Goal: Task Accomplishment & Management: Manage account settings

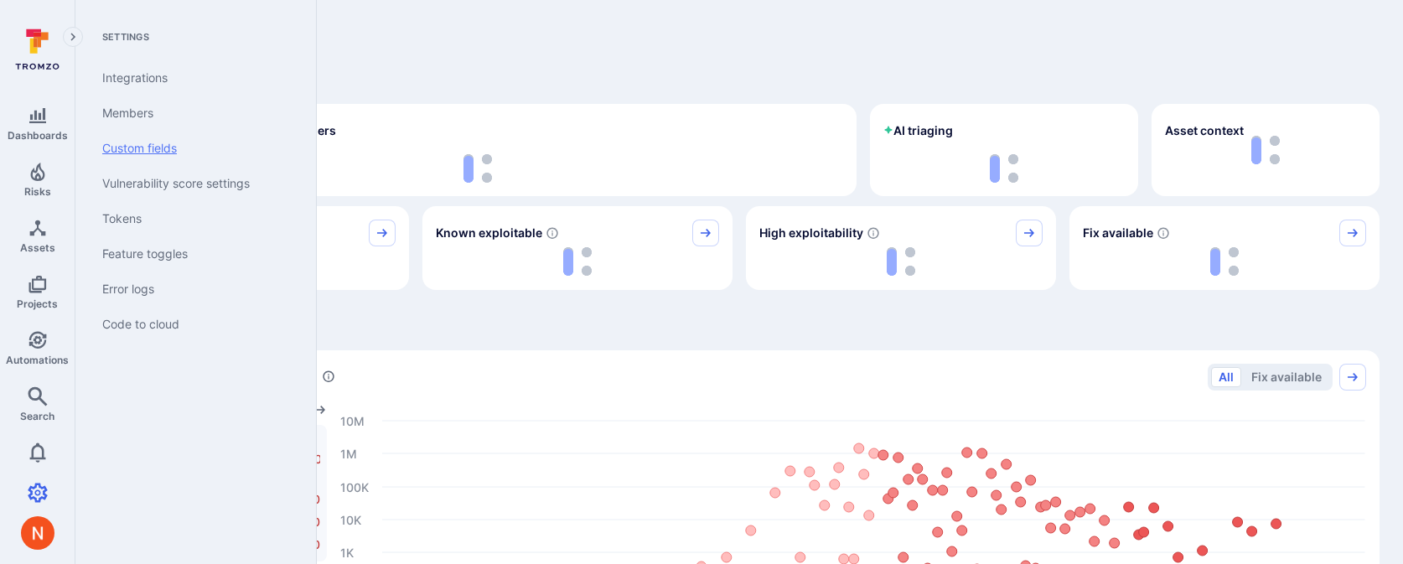
click at [157, 145] on link "Custom fields" at bounding box center [192, 148] width 207 height 35
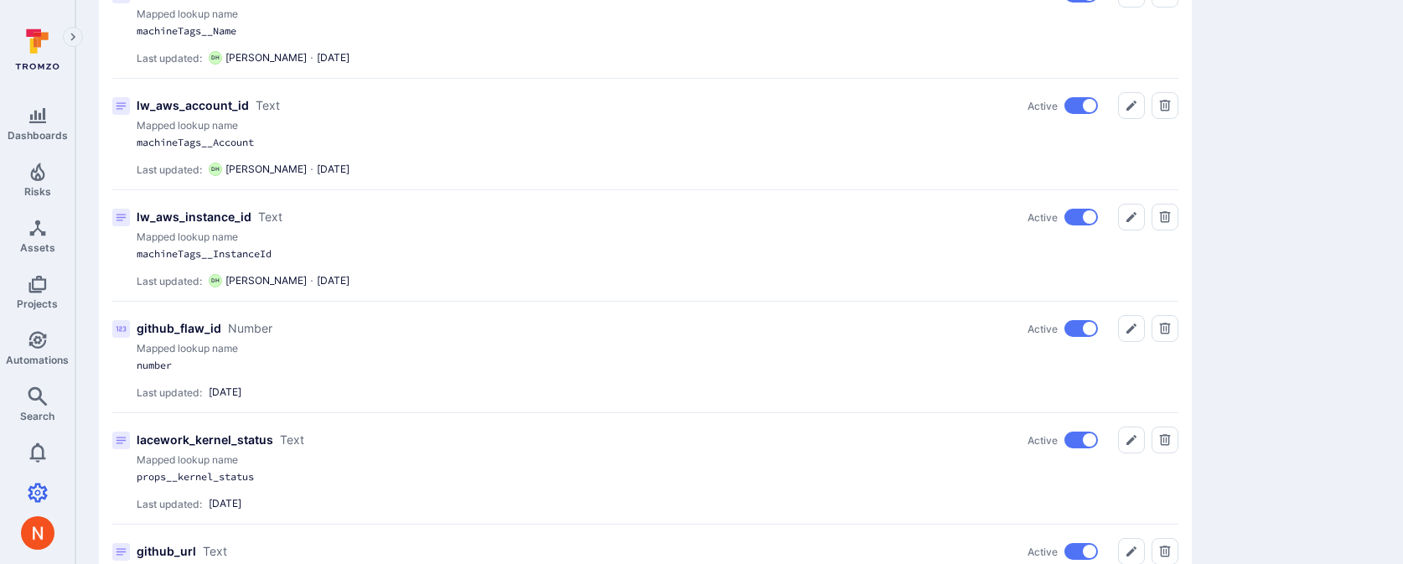
scroll to position [2369, 0]
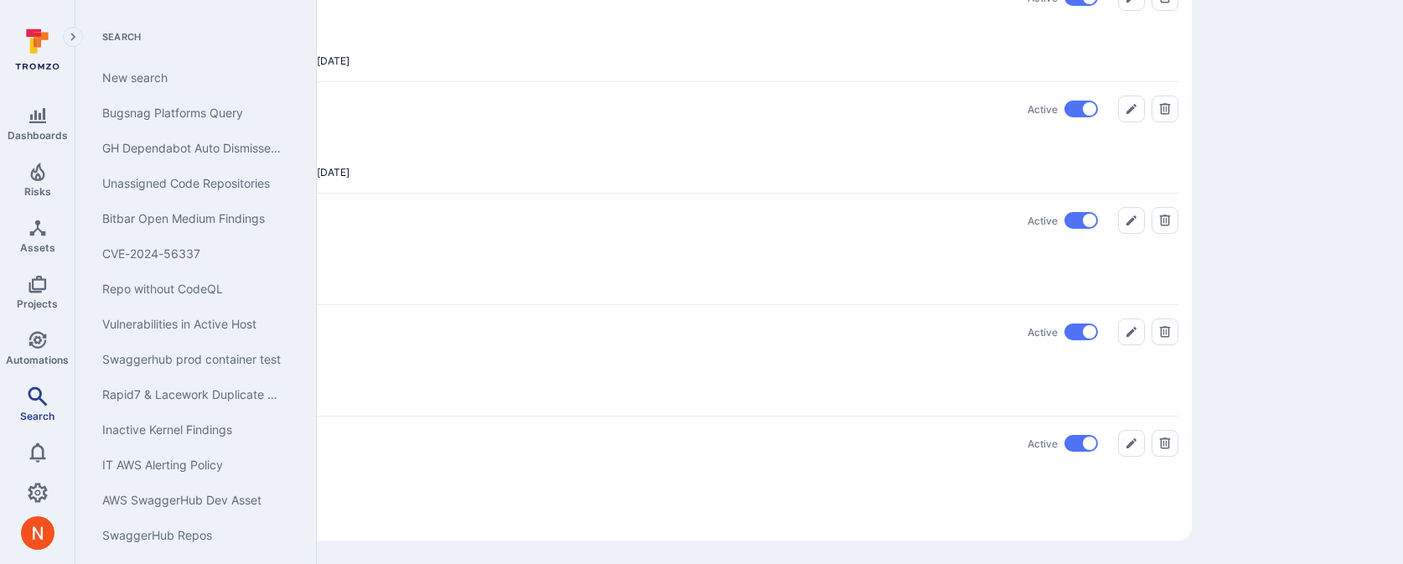
click at [42, 417] on span "Search" at bounding box center [37, 416] width 34 height 13
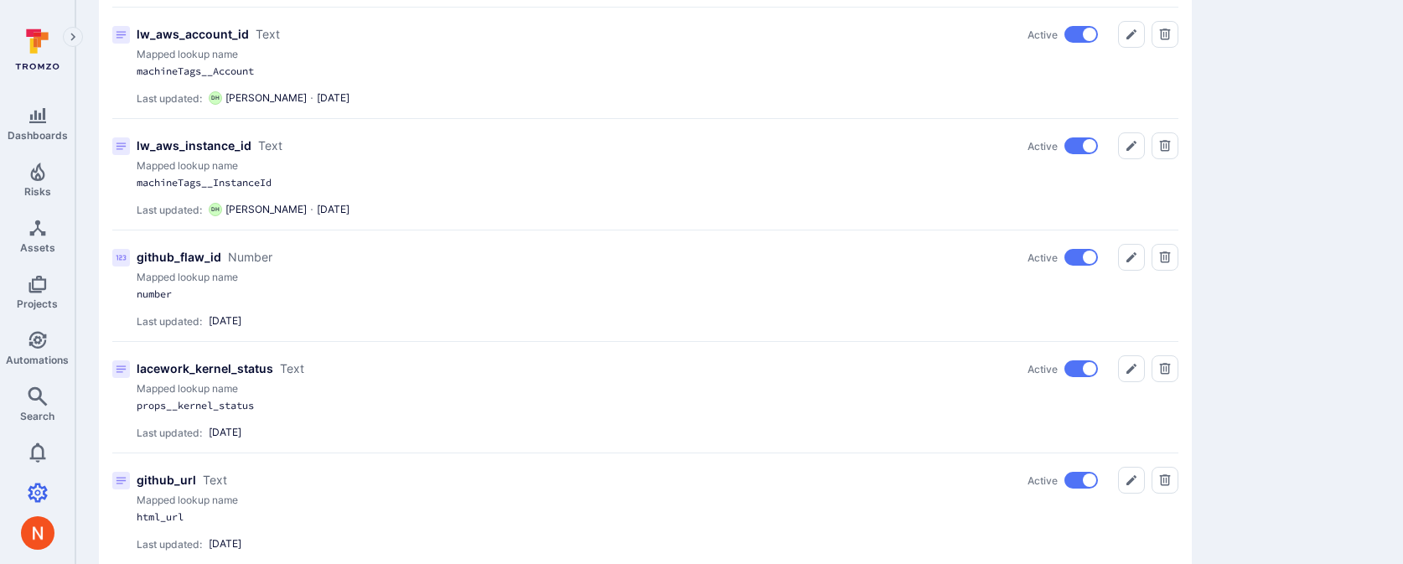
scroll to position [2303, 0]
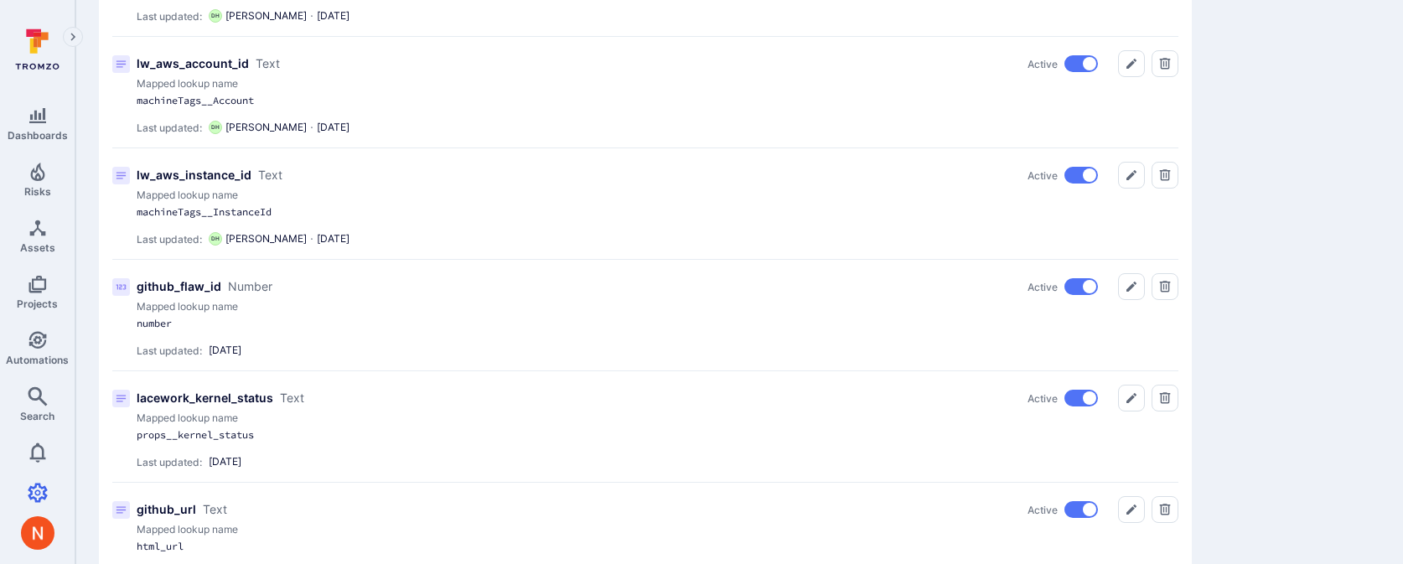
click at [167, 173] on p "lw_aws_instance_id" at bounding box center [194, 175] width 115 height 17
copy p "lw_aws_instance_id"
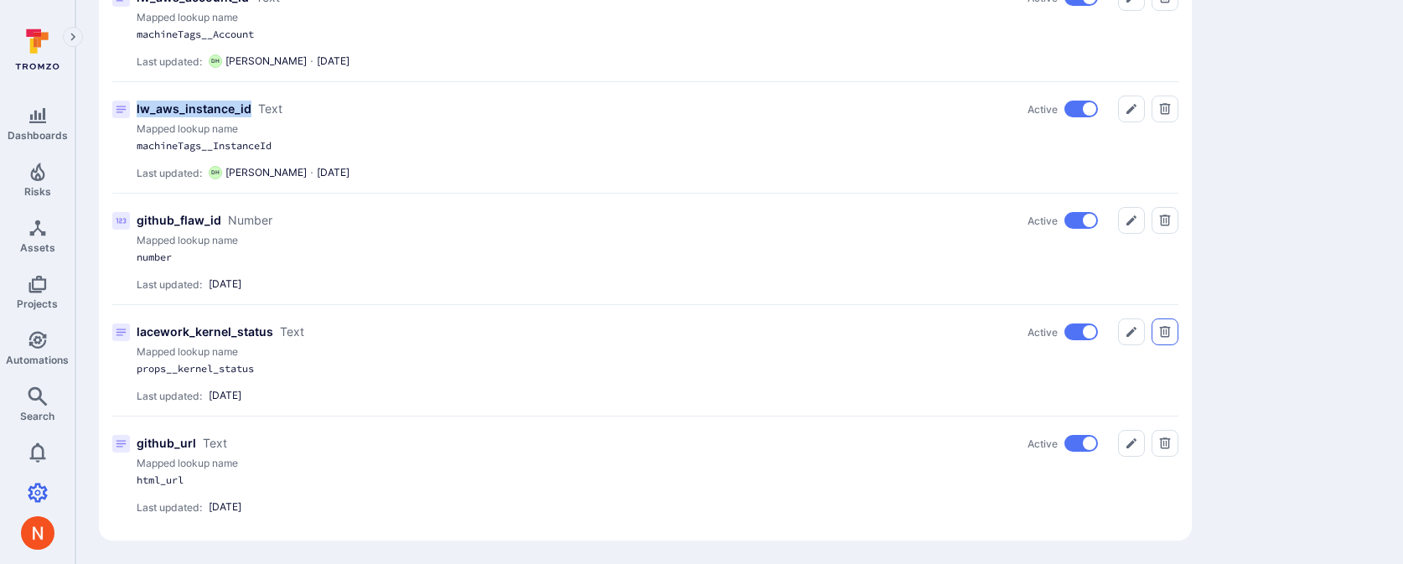
click at [1166, 333] on icon "Delete" at bounding box center [1165, 331] width 11 height 11
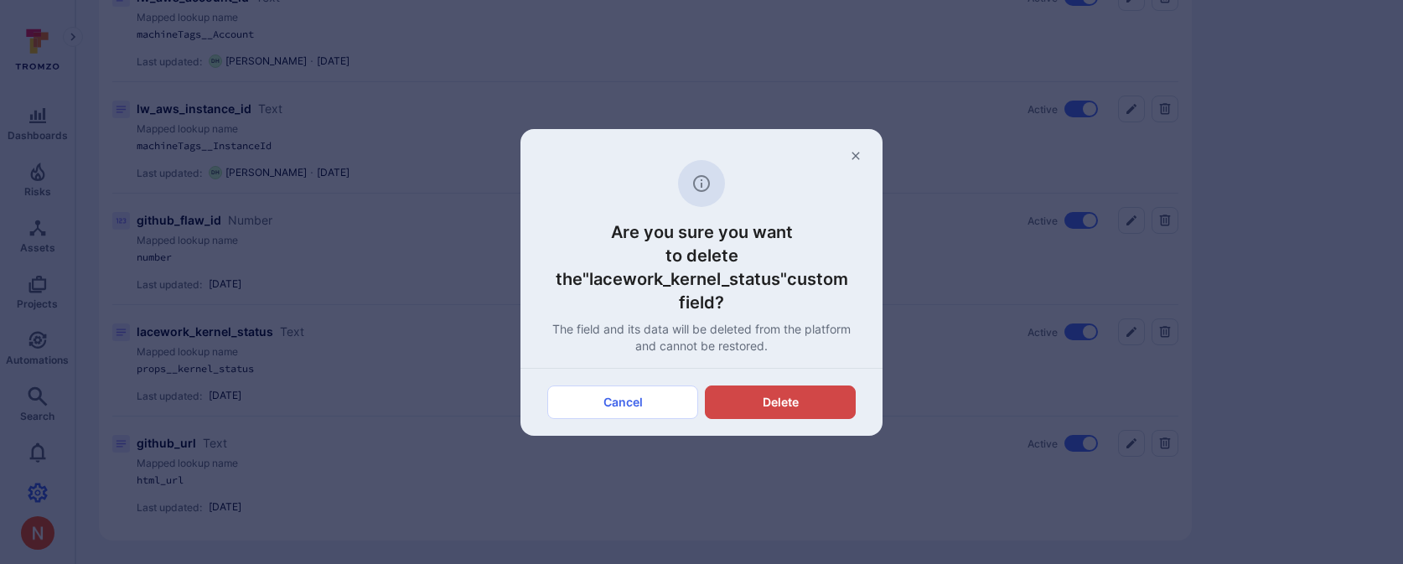
click at [1128, 270] on div "Are you sure you want to delete the "lacework_kernel_status" custom field? The …" at bounding box center [701, 282] width 1403 height 564
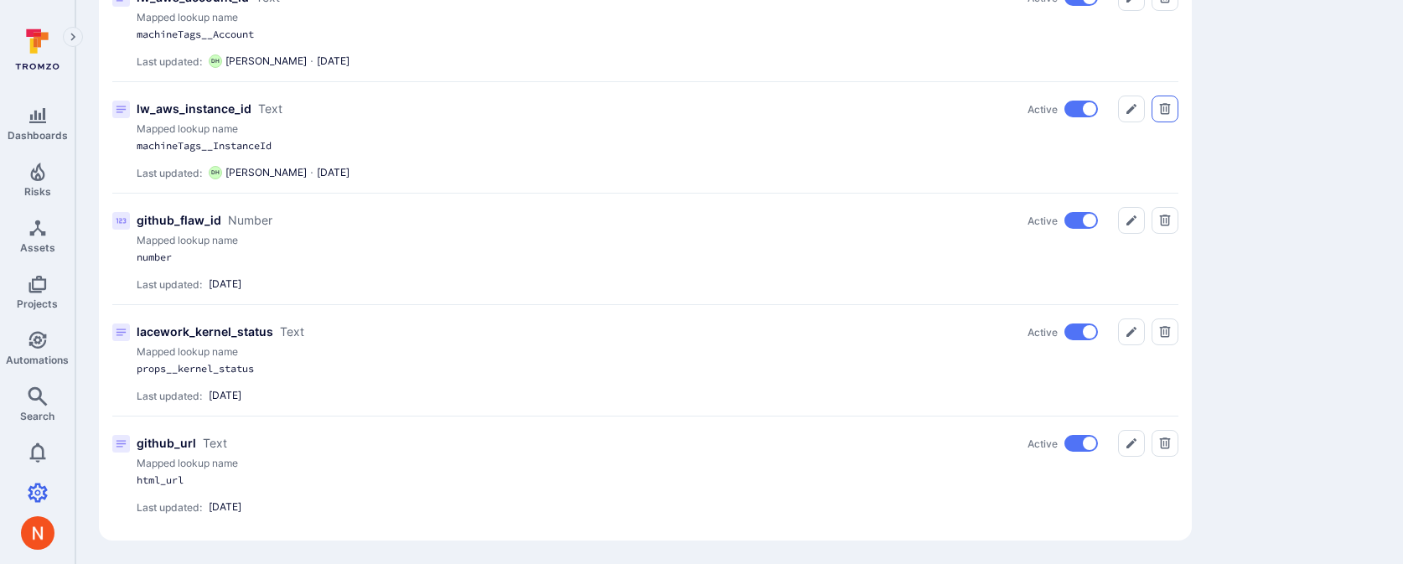
click at [1165, 109] on icon "Delete" at bounding box center [1165, 108] width 11 height 11
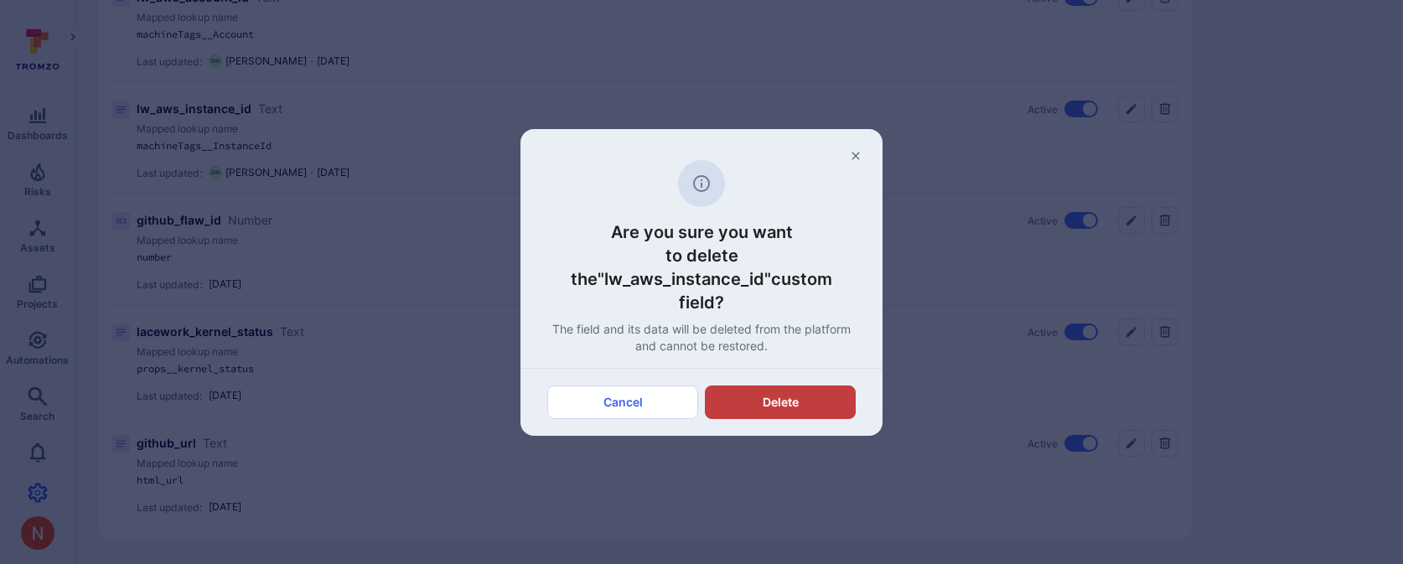
click at [761, 393] on button "Delete" at bounding box center [780, 403] width 151 height 34
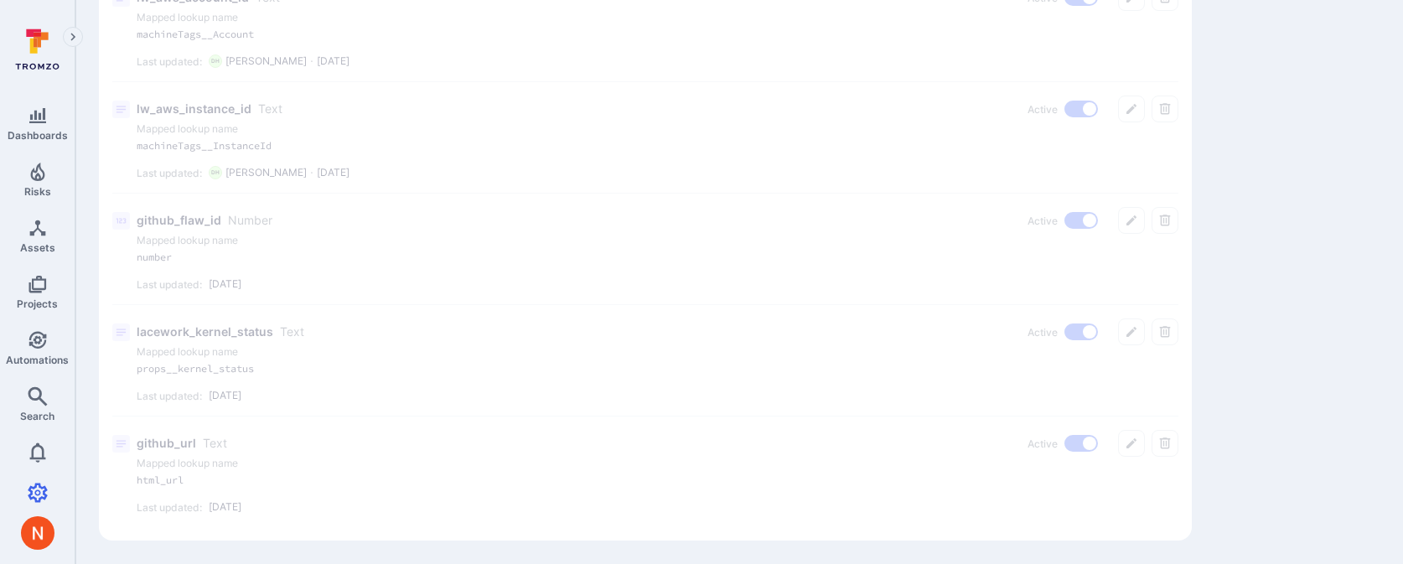
scroll to position [2258, 0]
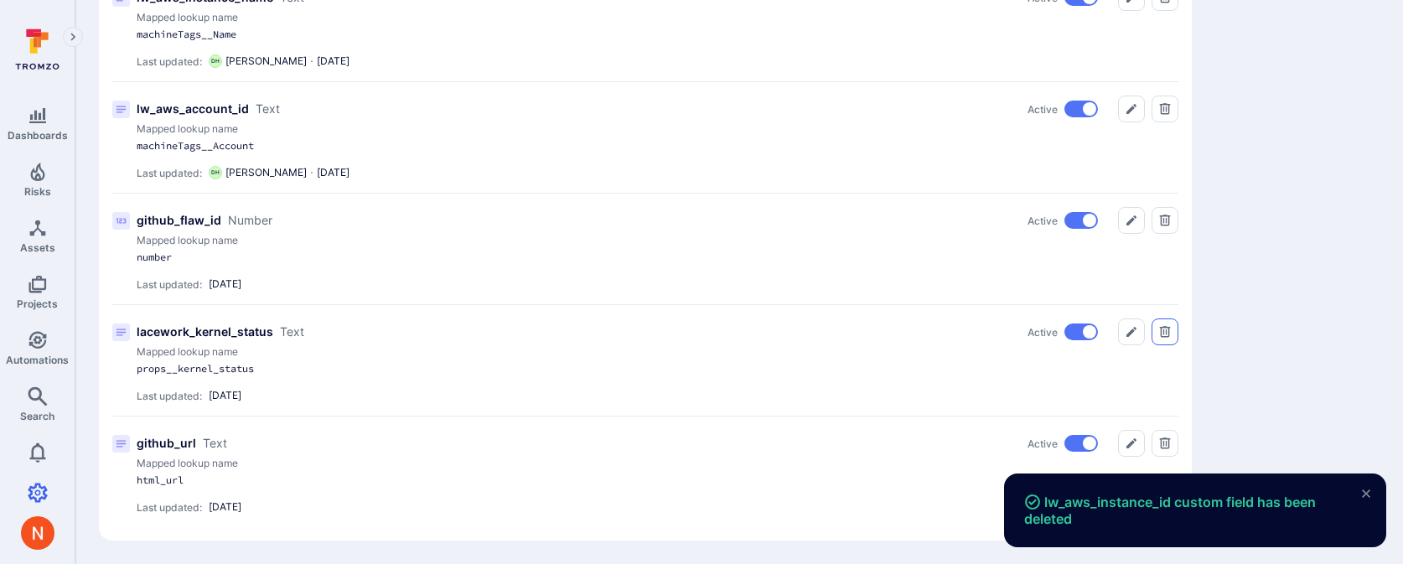
click at [1172, 329] on button "Delete" at bounding box center [1165, 331] width 27 height 27
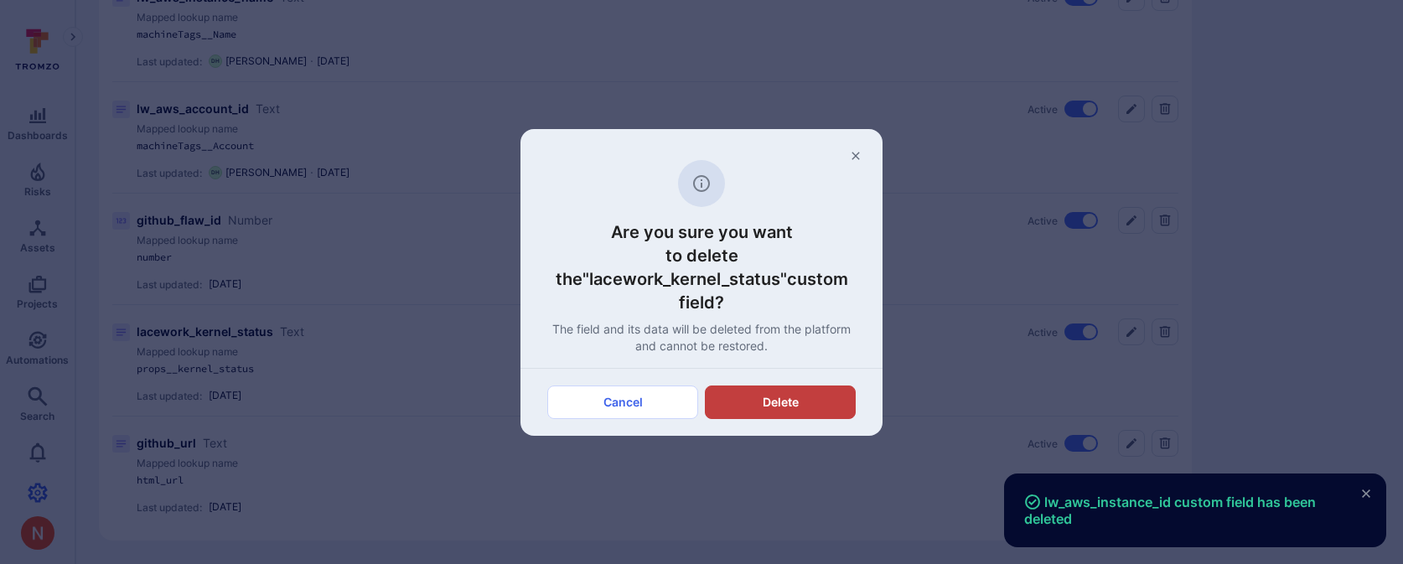
click at [748, 410] on button "Delete" at bounding box center [780, 403] width 151 height 34
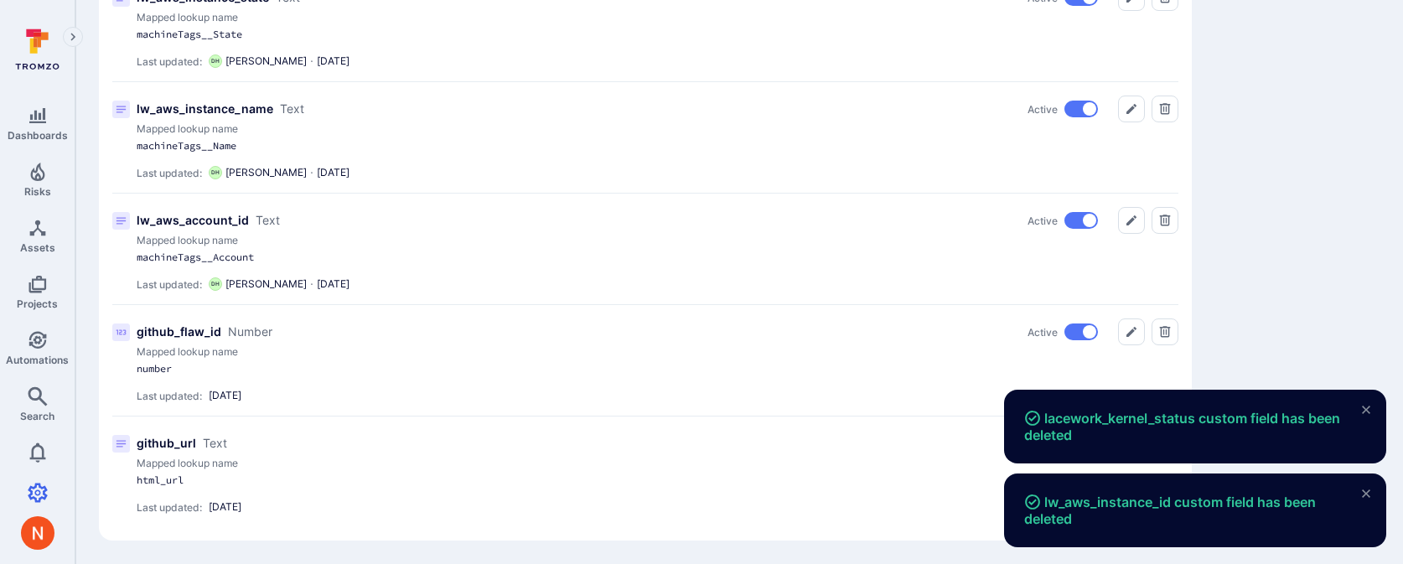
scroll to position [2134, 0]
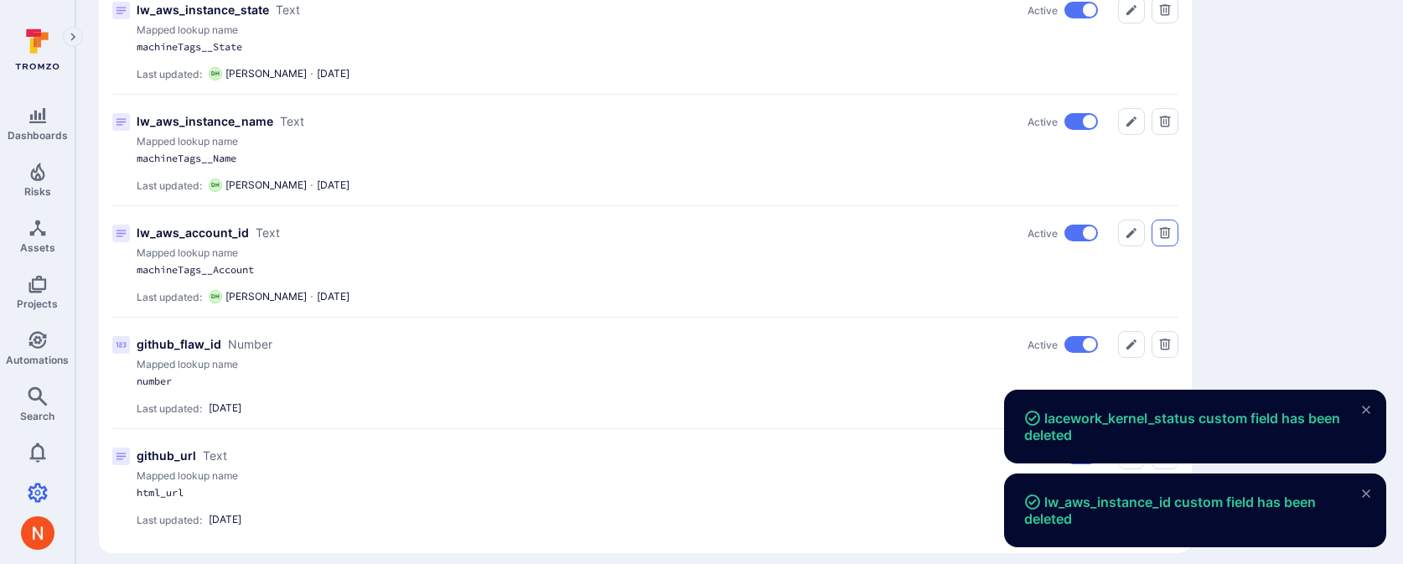
click at [1168, 238] on icon "Delete" at bounding box center [1165, 232] width 11 height 11
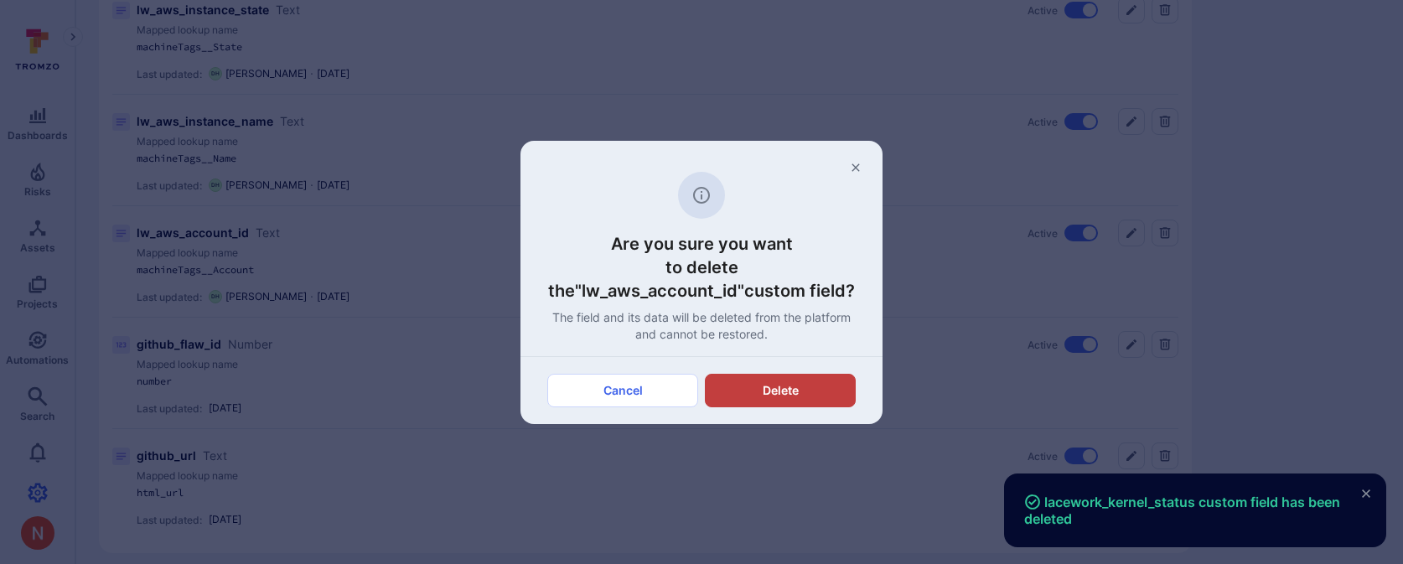
click at [740, 380] on button "Delete" at bounding box center [780, 391] width 151 height 34
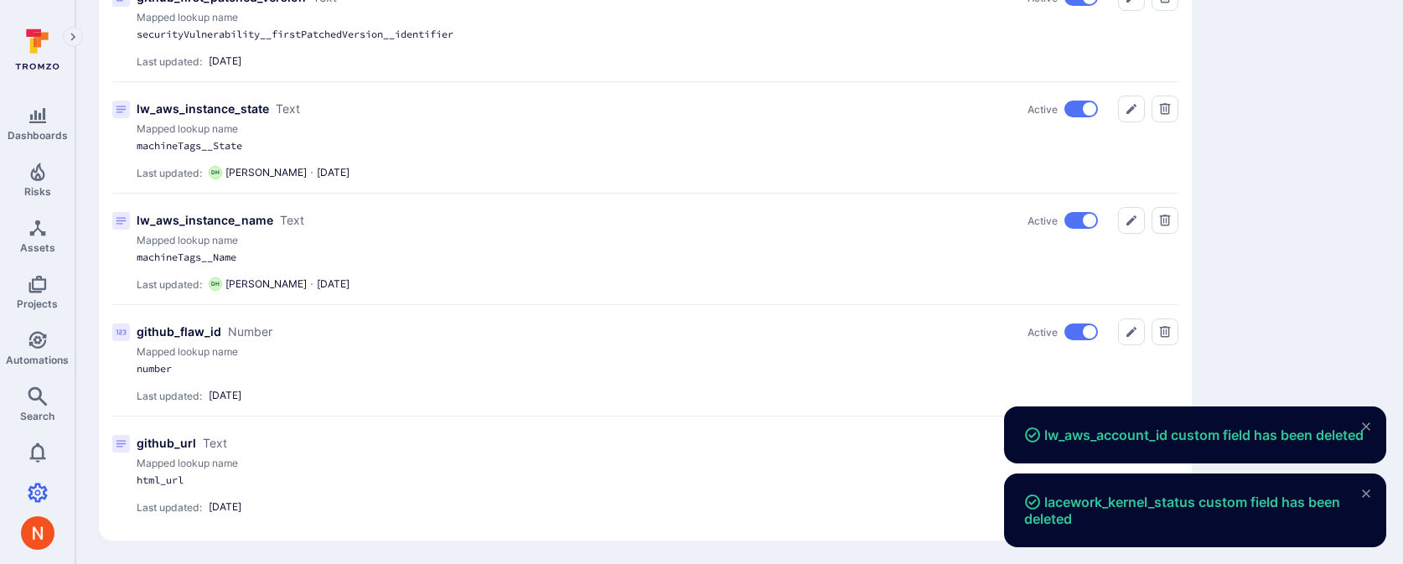
scroll to position [2035, 0]
click at [1173, 216] on button "Delete" at bounding box center [1165, 220] width 27 height 27
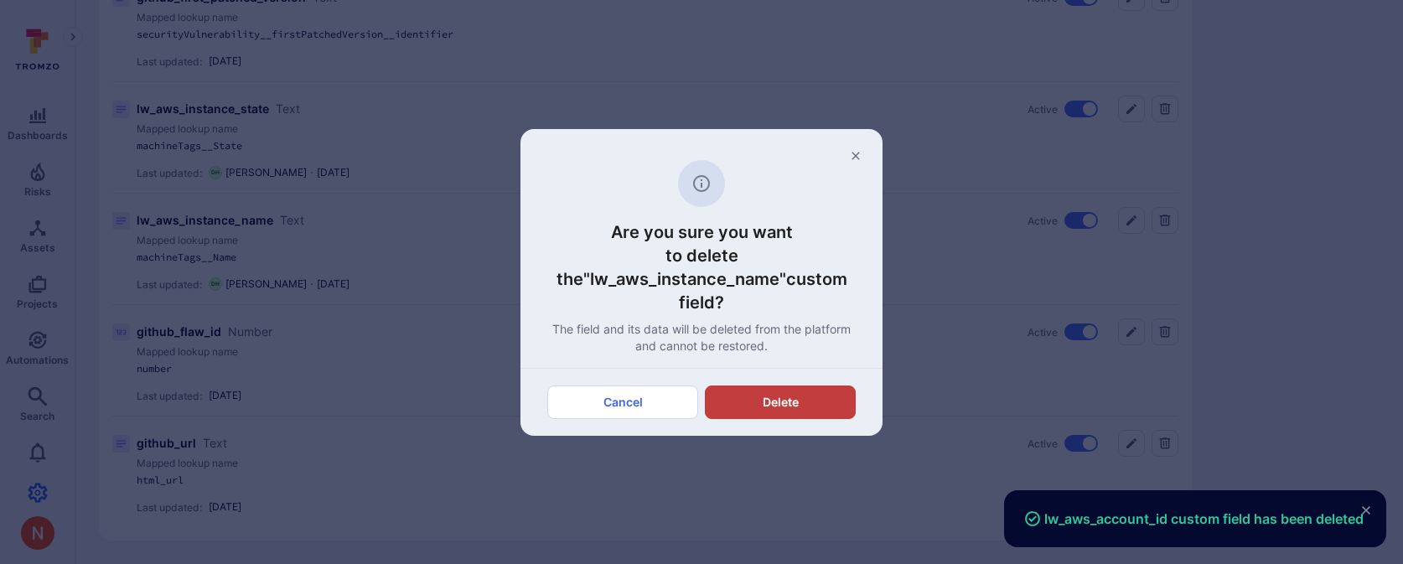
click at [800, 406] on button "Delete" at bounding box center [780, 403] width 151 height 34
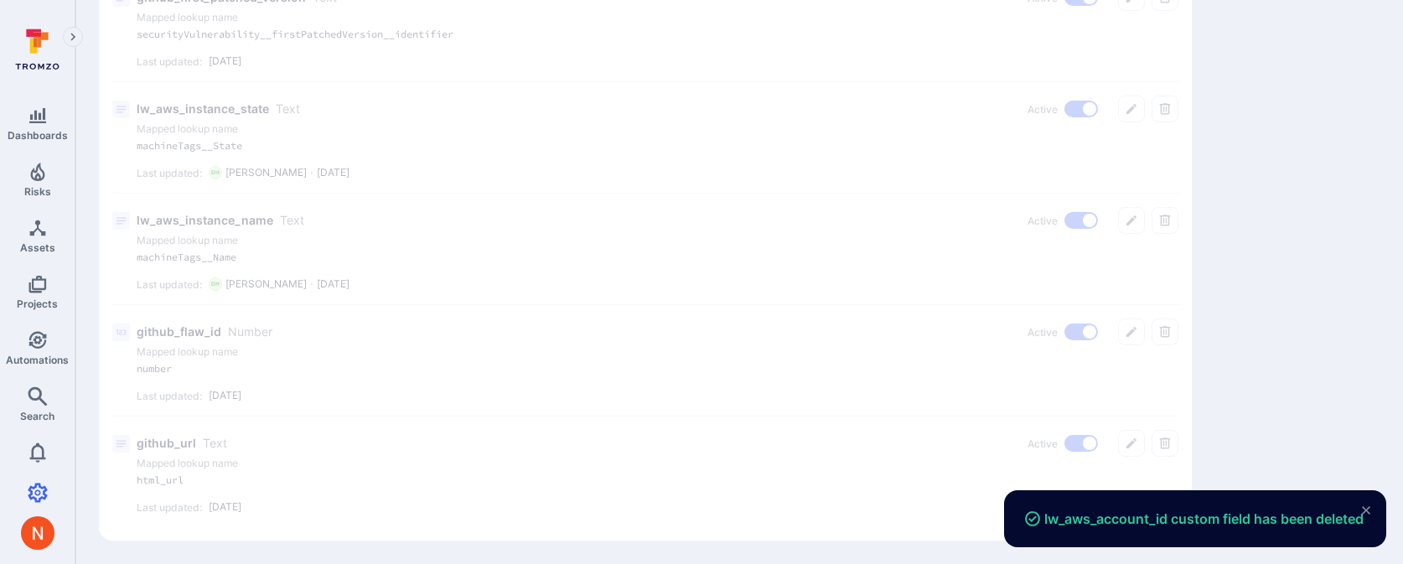
scroll to position [1923, 0]
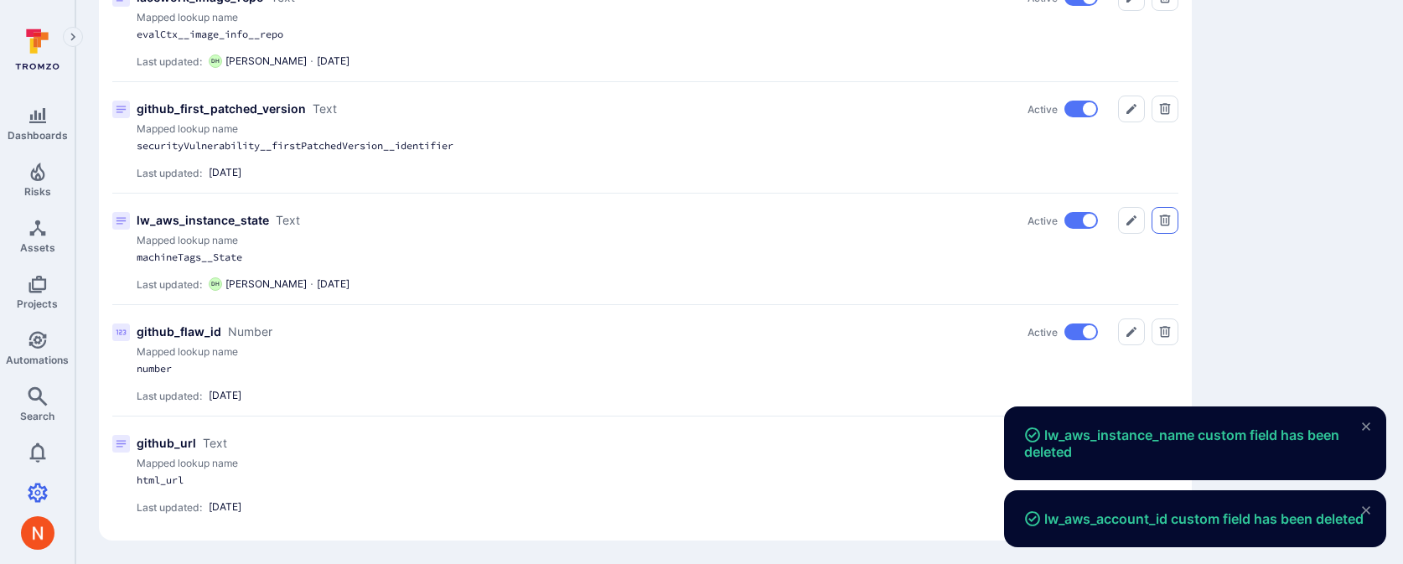
click at [1171, 218] on icon "Delete" at bounding box center [1164, 220] width 13 height 13
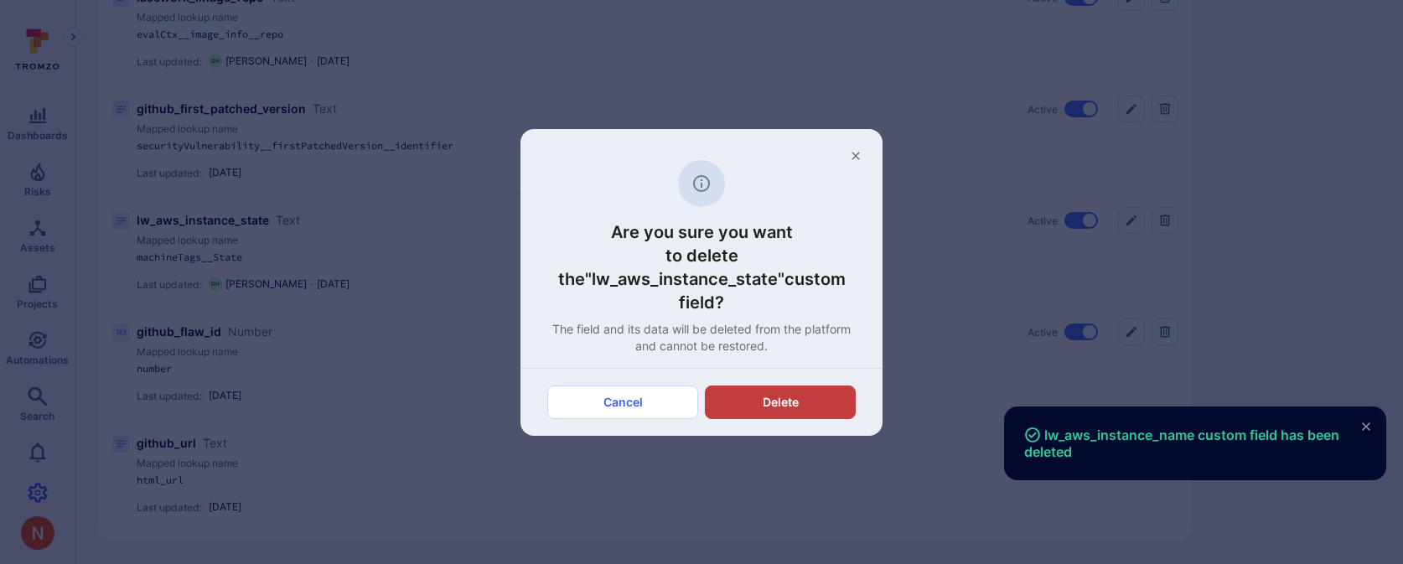
click at [816, 386] on button "Delete" at bounding box center [780, 403] width 151 height 34
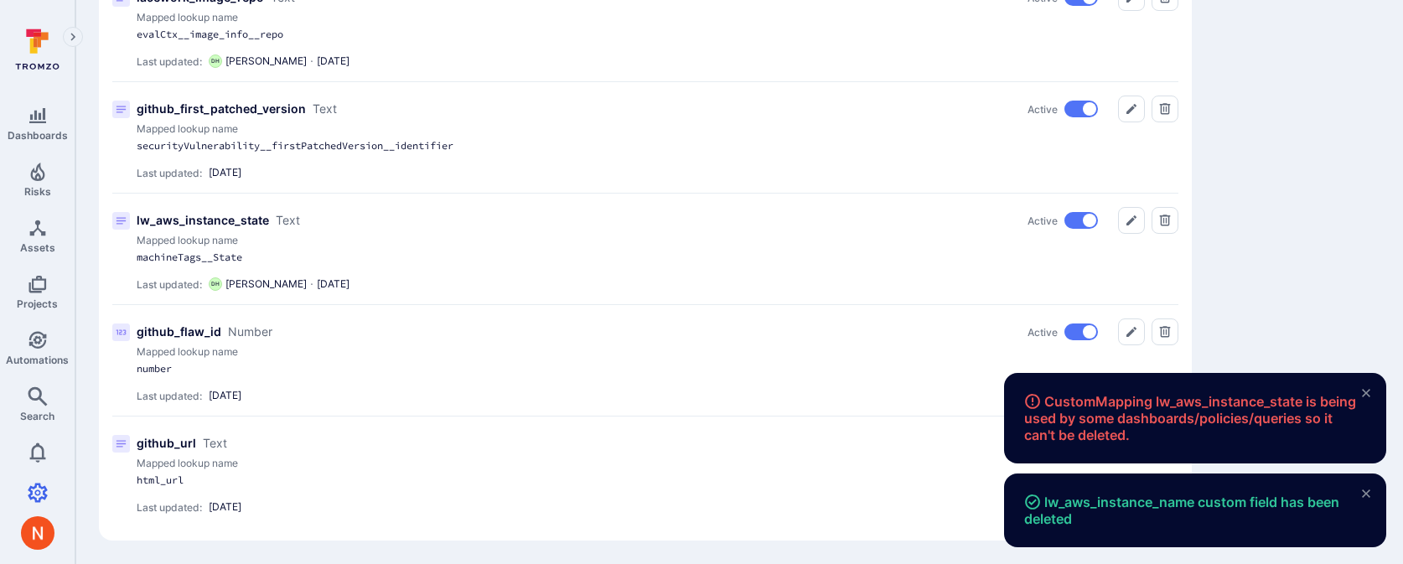
click at [183, 212] on p "lw_aws_instance_state" at bounding box center [203, 220] width 132 height 17
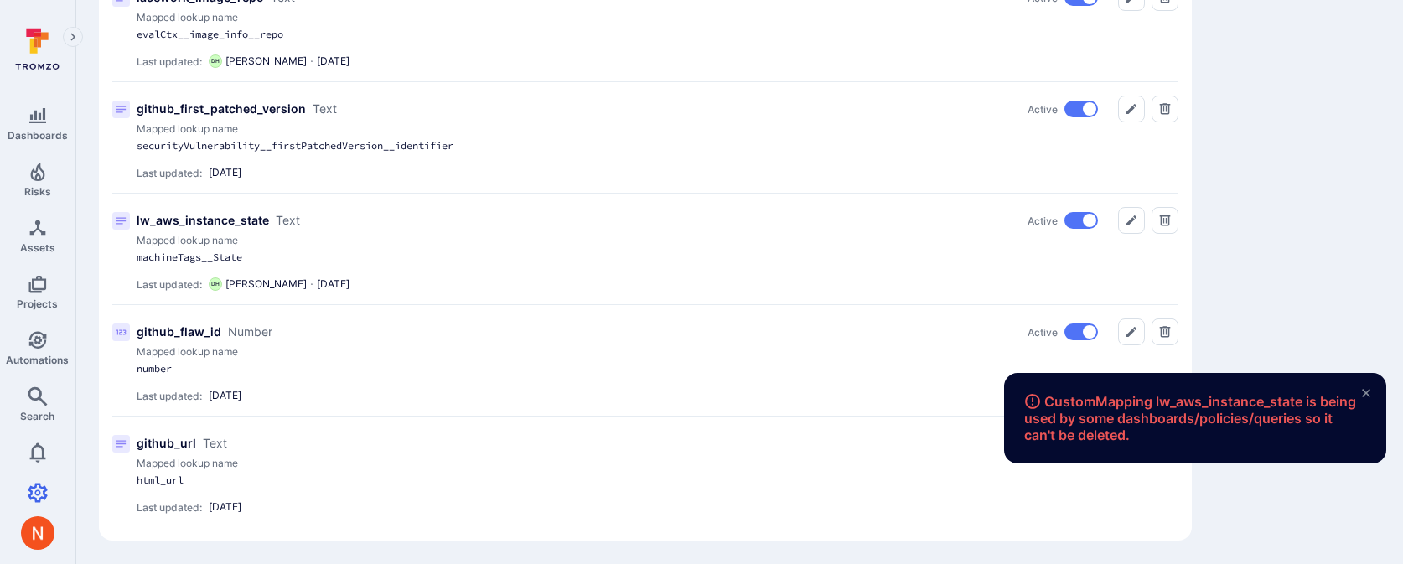
click at [183, 217] on p "lw_aws_instance_state" at bounding box center [203, 220] width 132 height 17
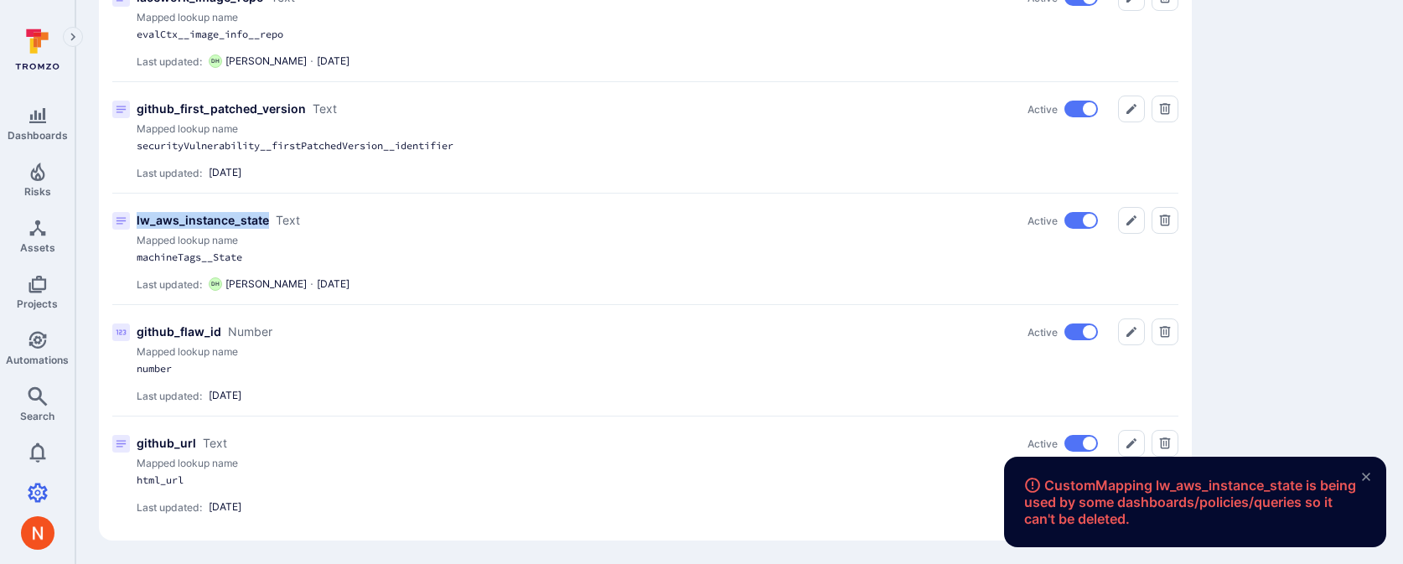
copy p "lw_aws_instance_state"
click at [1169, 222] on icon "Delete" at bounding box center [1164, 220] width 13 height 13
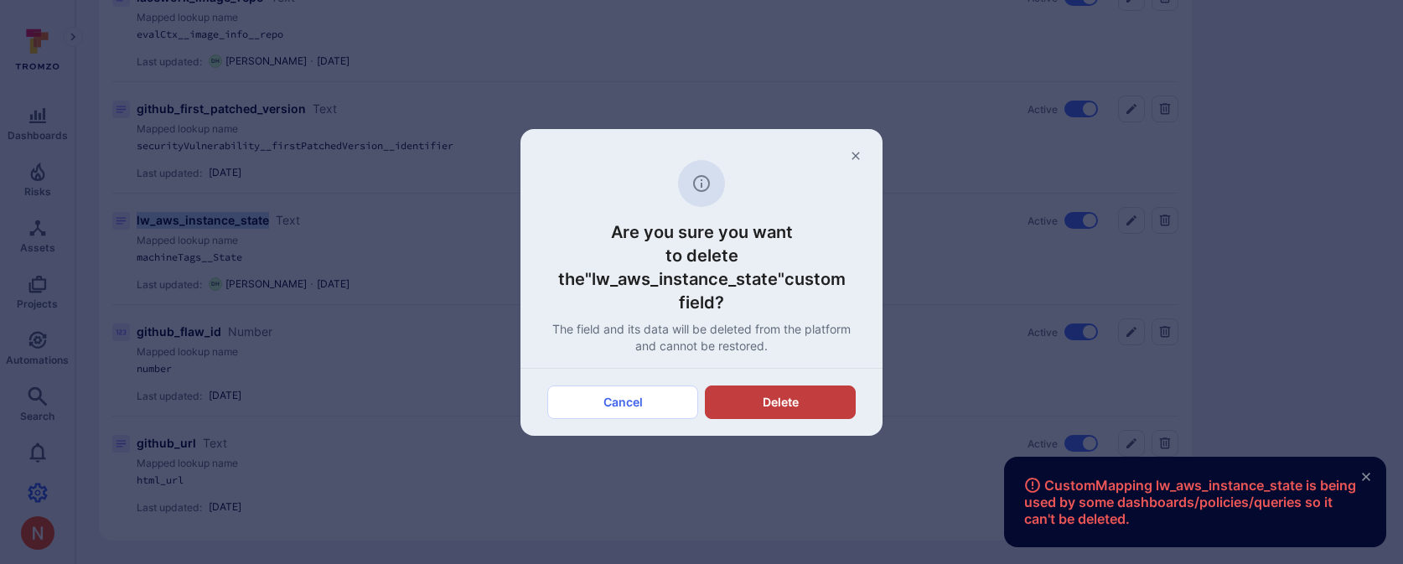
click at [796, 390] on button "Delete" at bounding box center [780, 403] width 151 height 34
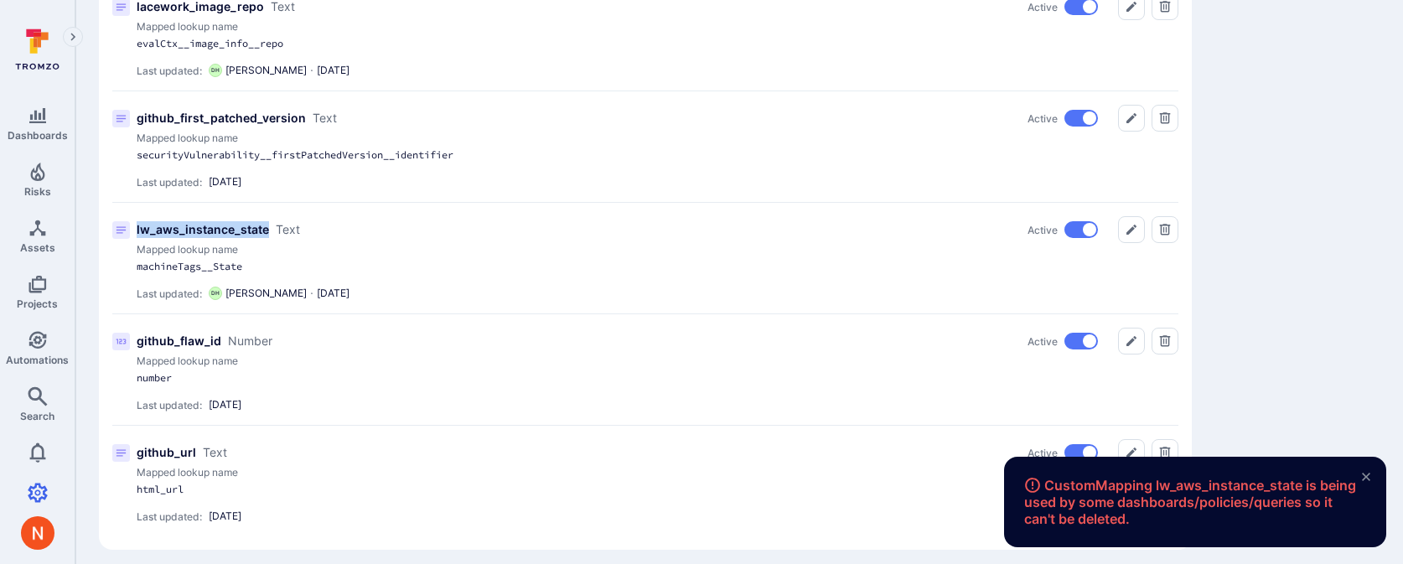
scroll to position [1913, 0]
click at [1165, 226] on icon "Delete" at bounding box center [1164, 230] width 13 height 13
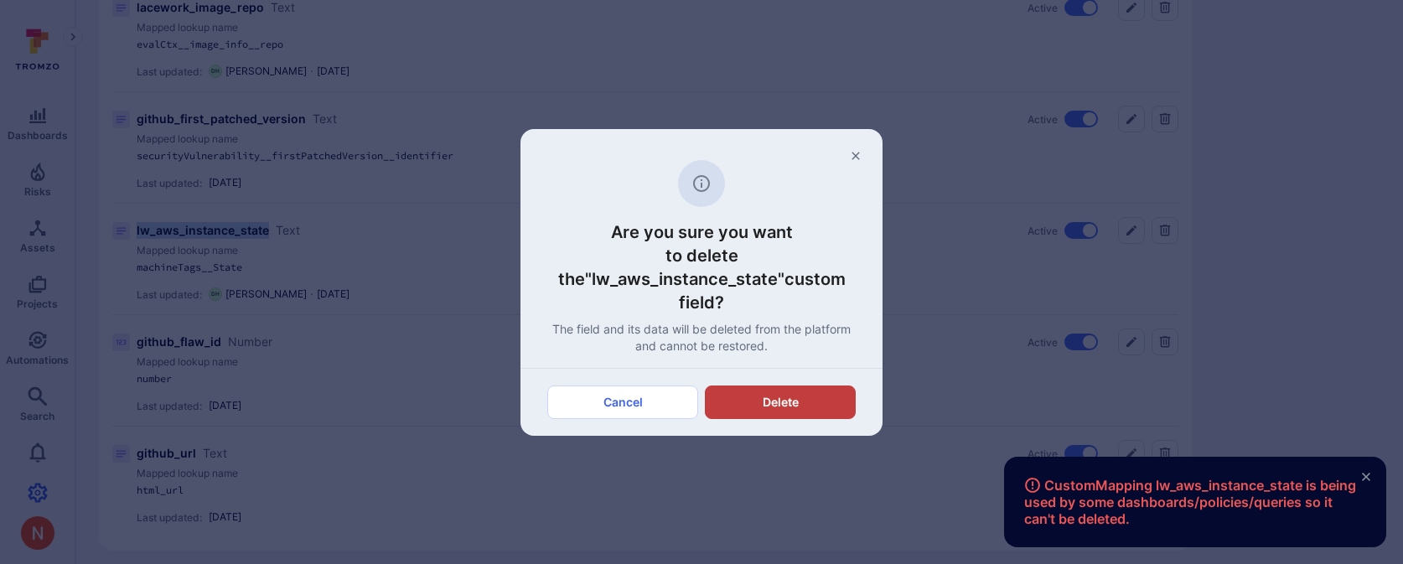
click at [759, 386] on button "Delete" at bounding box center [780, 403] width 151 height 34
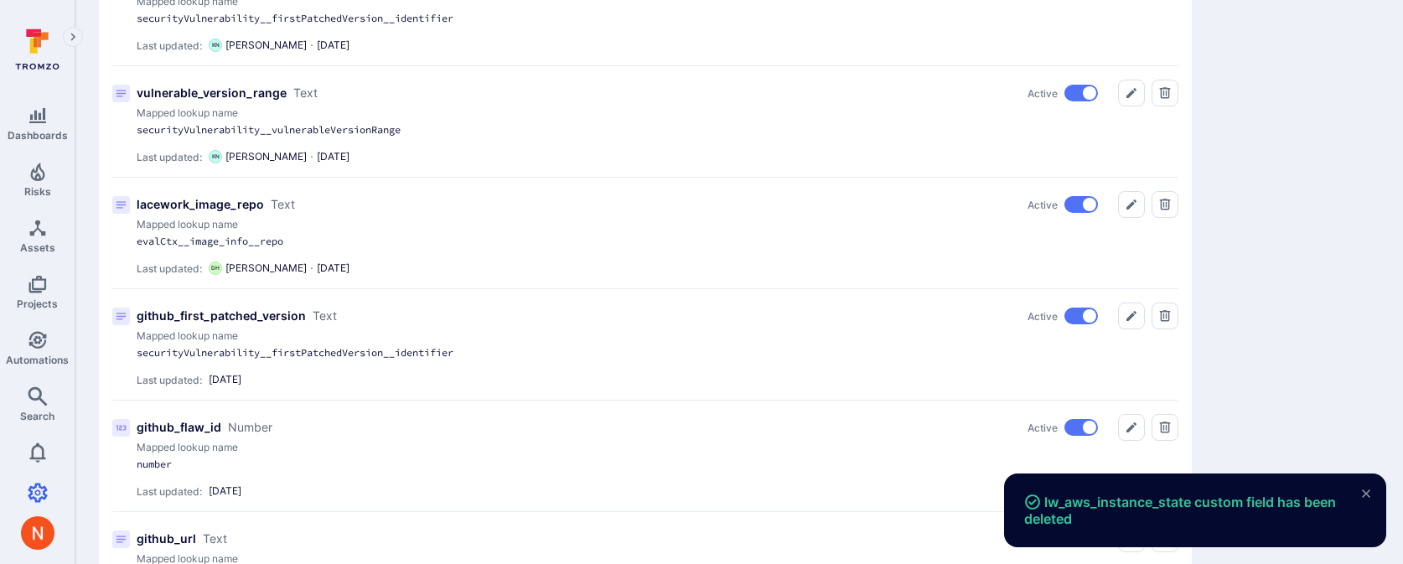
scroll to position [1710, 0]
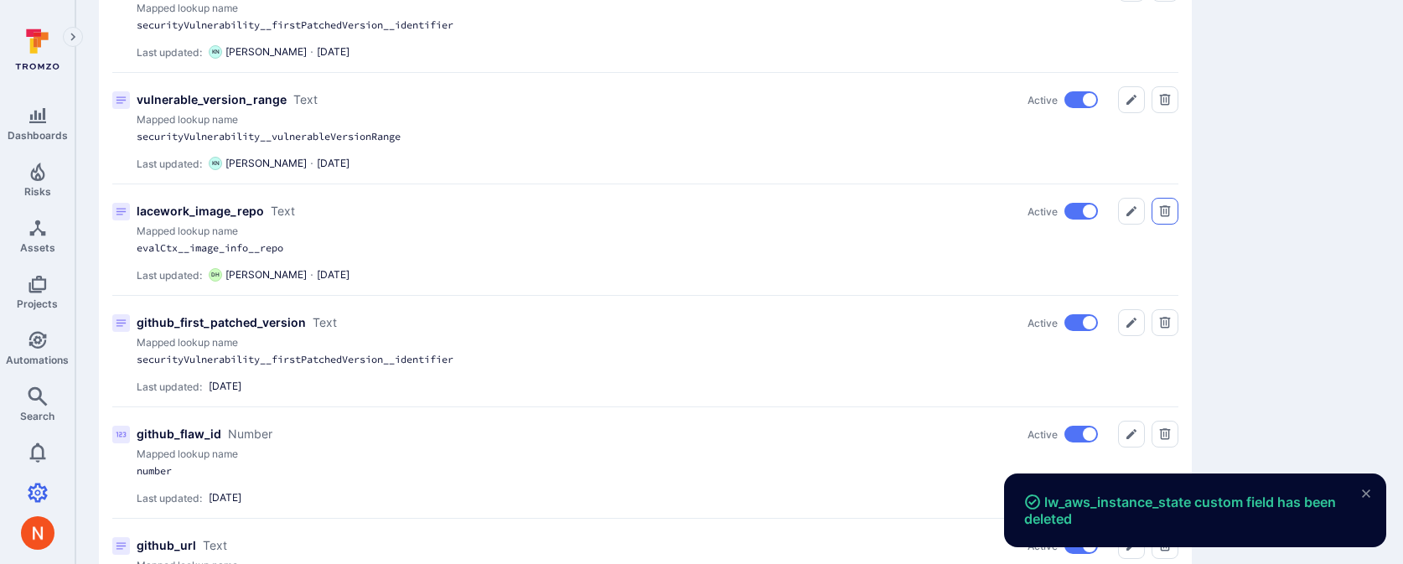
click at [1172, 216] on button "Delete" at bounding box center [1165, 211] width 27 height 27
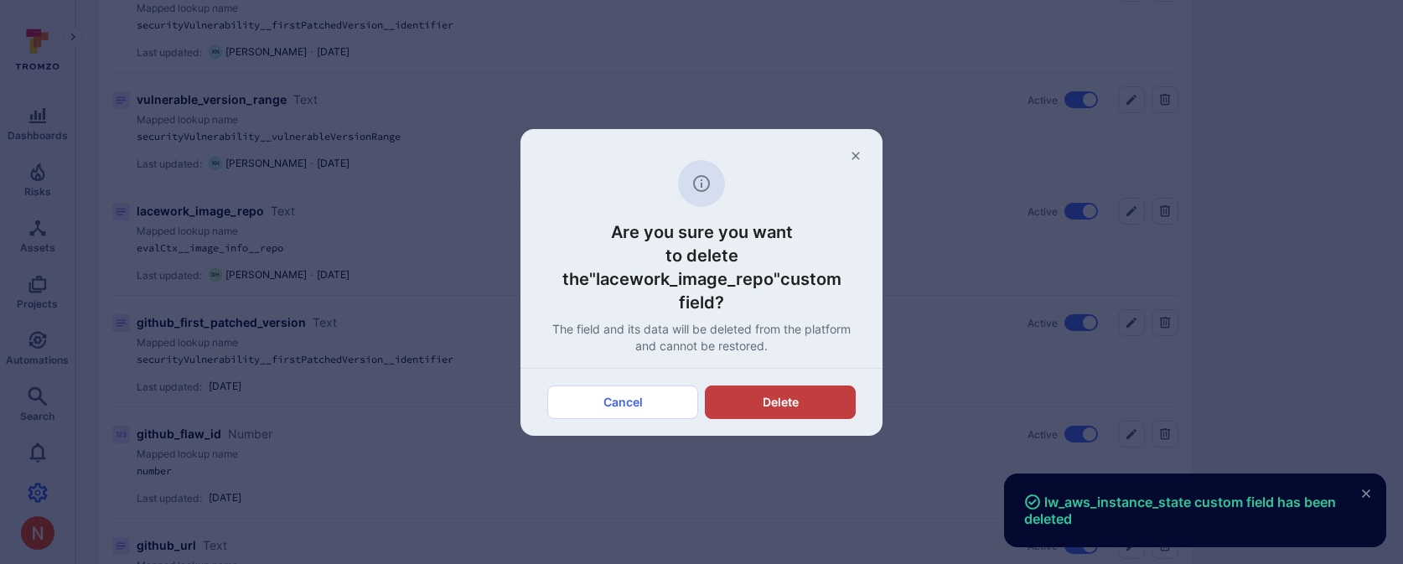
click at [766, 386] on button "Delete" at bounding box center [780, 403] width 151 height 34
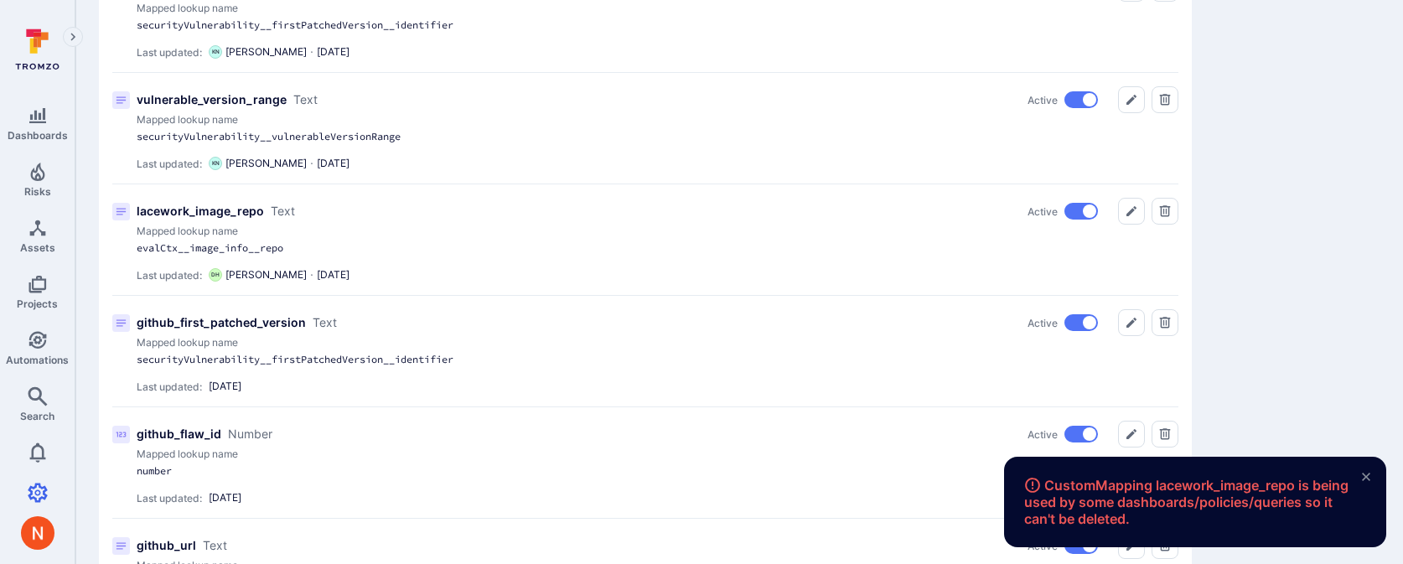
click at [178, 203] on p "lacework_image_repo" at bounding box center [200, 211] width 127 height 17
click at [178, 206] on p "lacework_image_repo" at bounding box center [200, 211] width 127 height 17
copy p "lacework_image_repo"
click at [1167, 210] on icon "Delete" at bounding box center [1164, 210] width 13 height 13
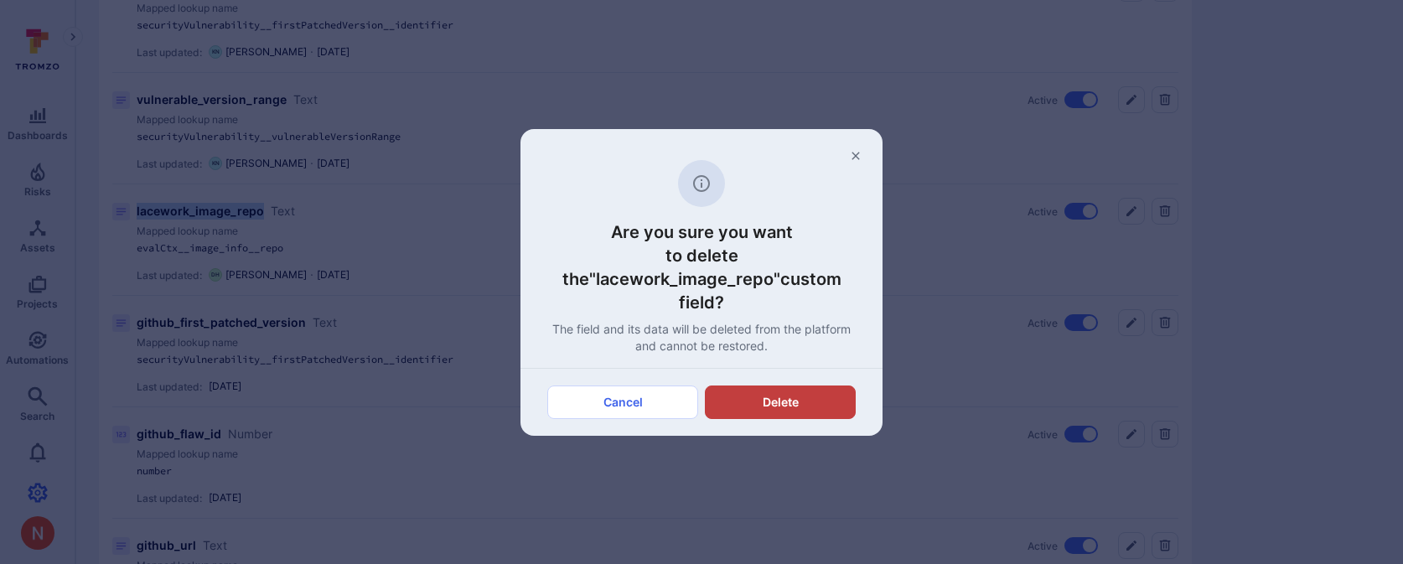
click at [767, 391] on button "Delete" at bounding box center [780, 403] width 151 height 34
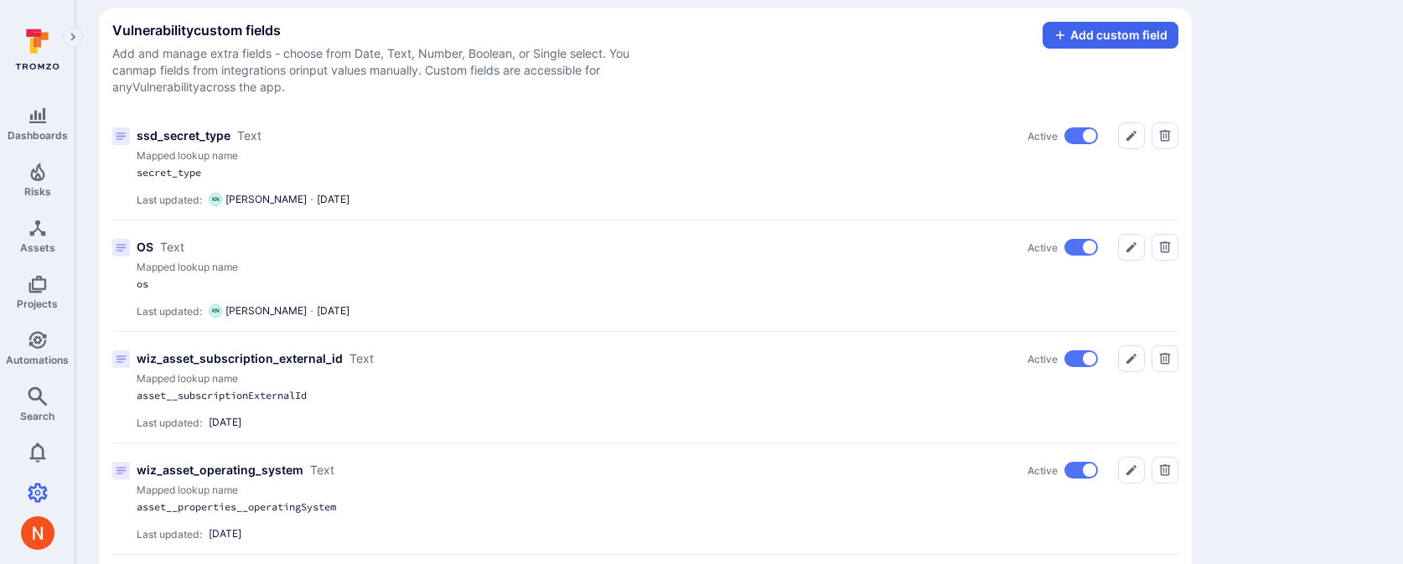
scroll to position [105, 0]
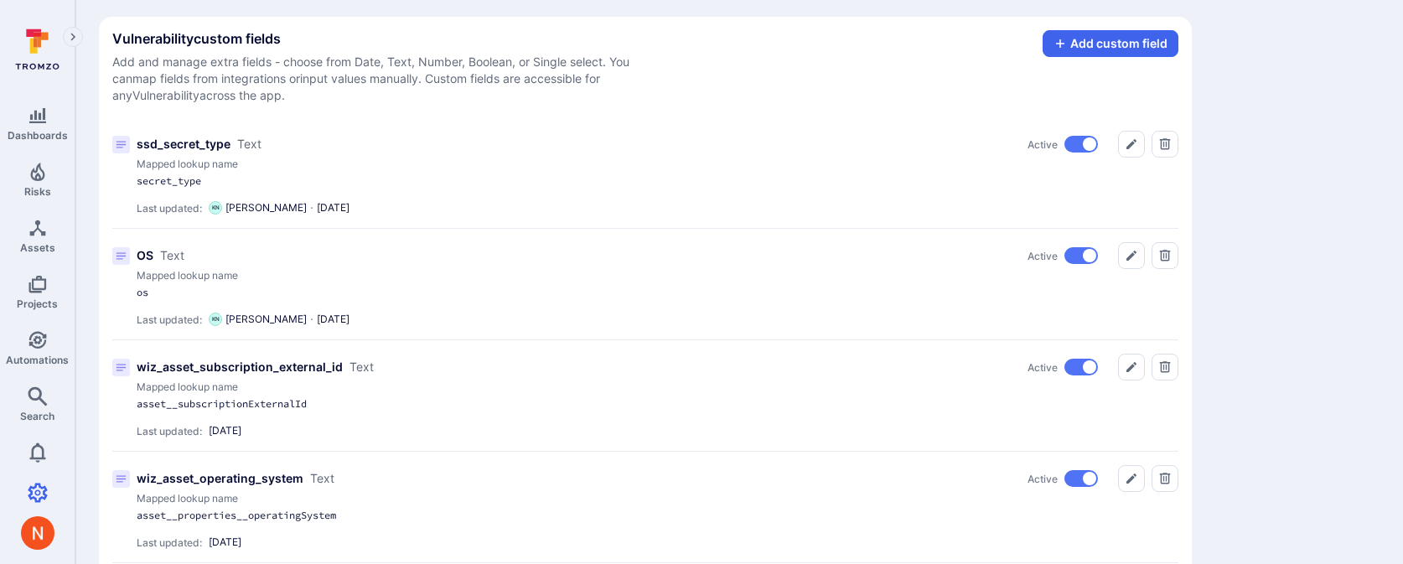
click at [151, 251] on p "OS" at bounding box center [145, 255] width 17 height 17
click at [141, 259] on p "OS" at bounding box center [145, 255] width 17 height 17
copy p "O"
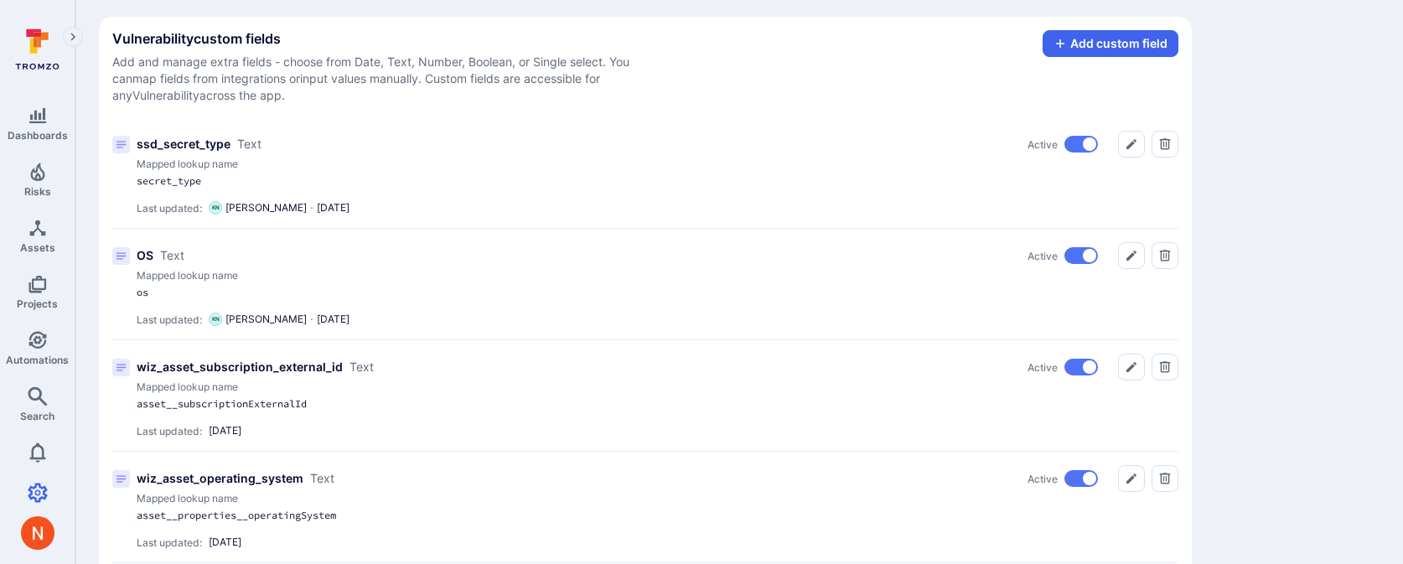
click at [153, 258] on p "OS" at bounding box center [145, 255] width 17 height 17
drag, startPoint x: 152, startPoint y: 254, endPoint x: 137, endPoint y: 253, distance: 14.3
click at [137, 253] on p "OS" at bounding box center [145, 255] width 17 height 17
copy p "OS"
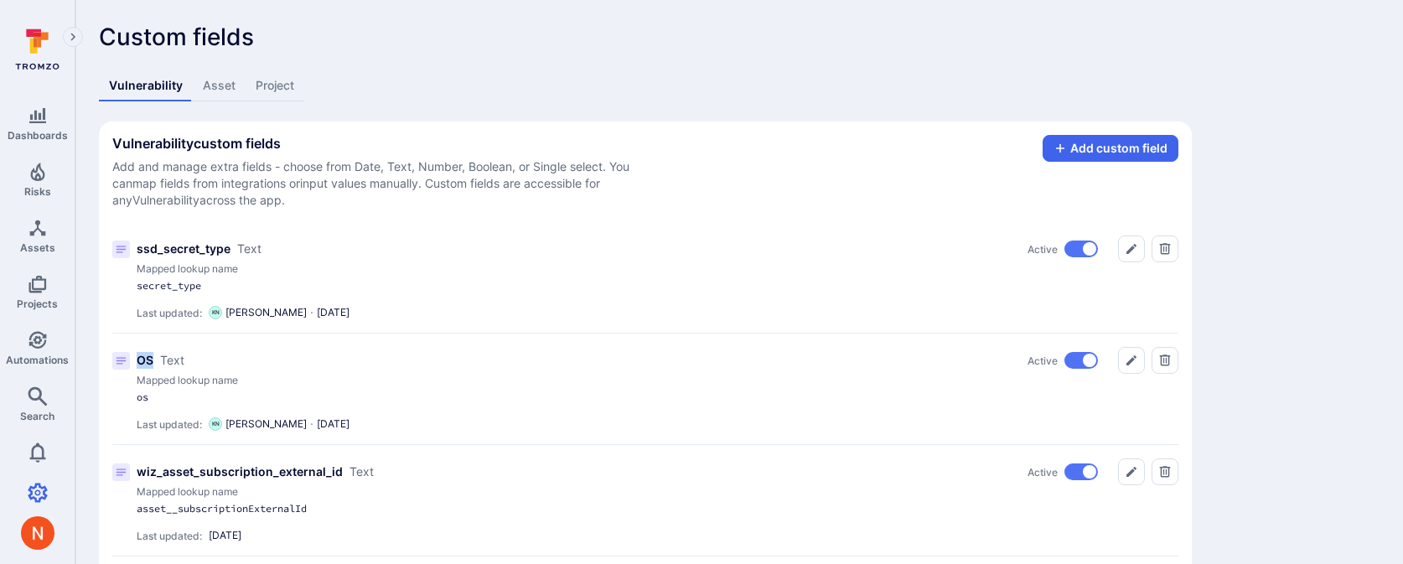
click at [211, 86] on link "Asset" at bounding box center [219, 85] width 53 height 31
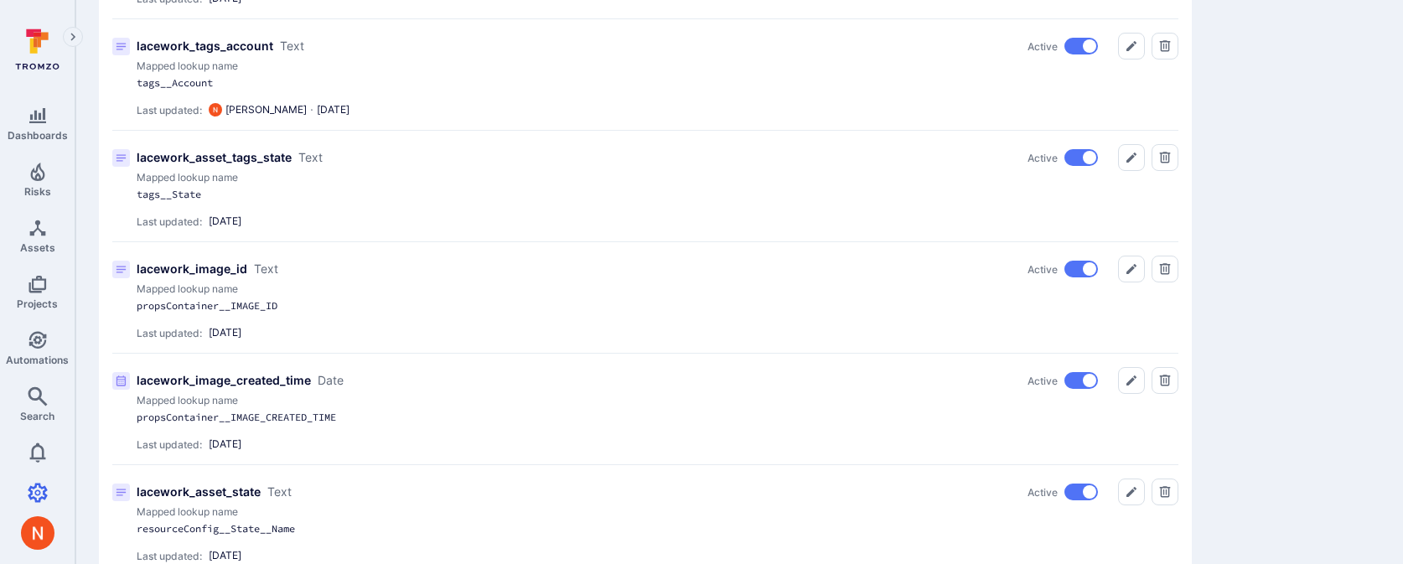
scroll to position [1366, 0]
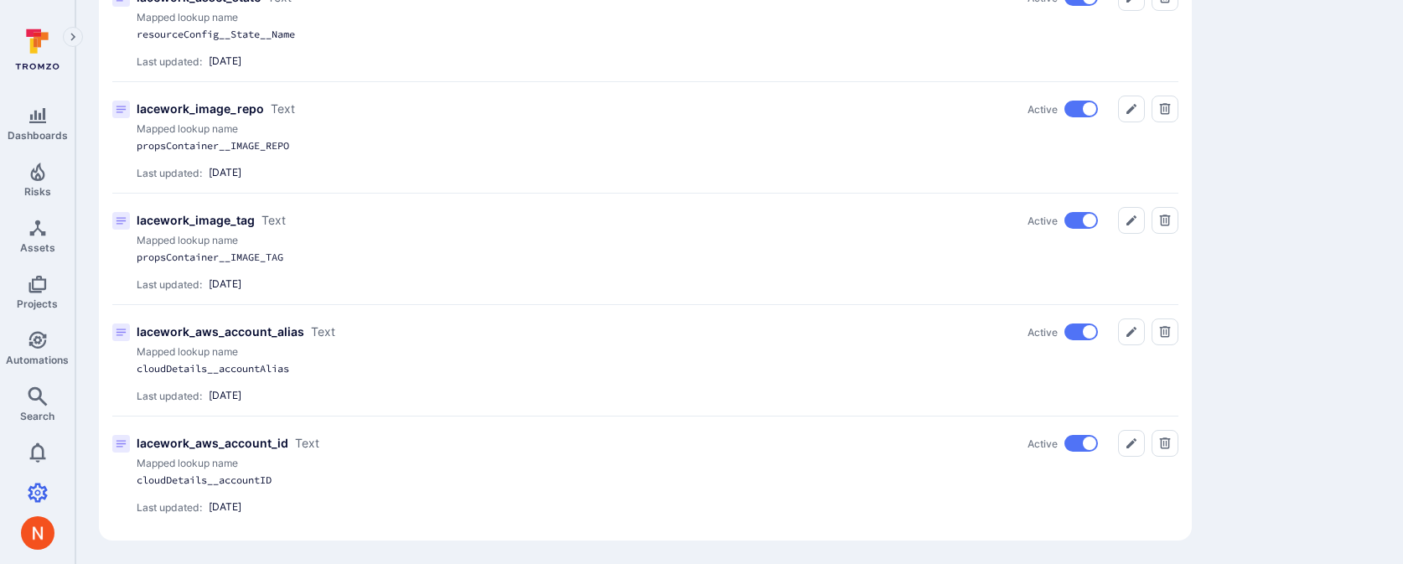
click at [197, 446] on p "lacework_aws_account_id" at bounding box center [213, 443] width 152 height 17
copy p "lacework_aws_account_id"
click at [1177, 452] on button "Delete" at bounding box center [1165, 443] width 27 height 27
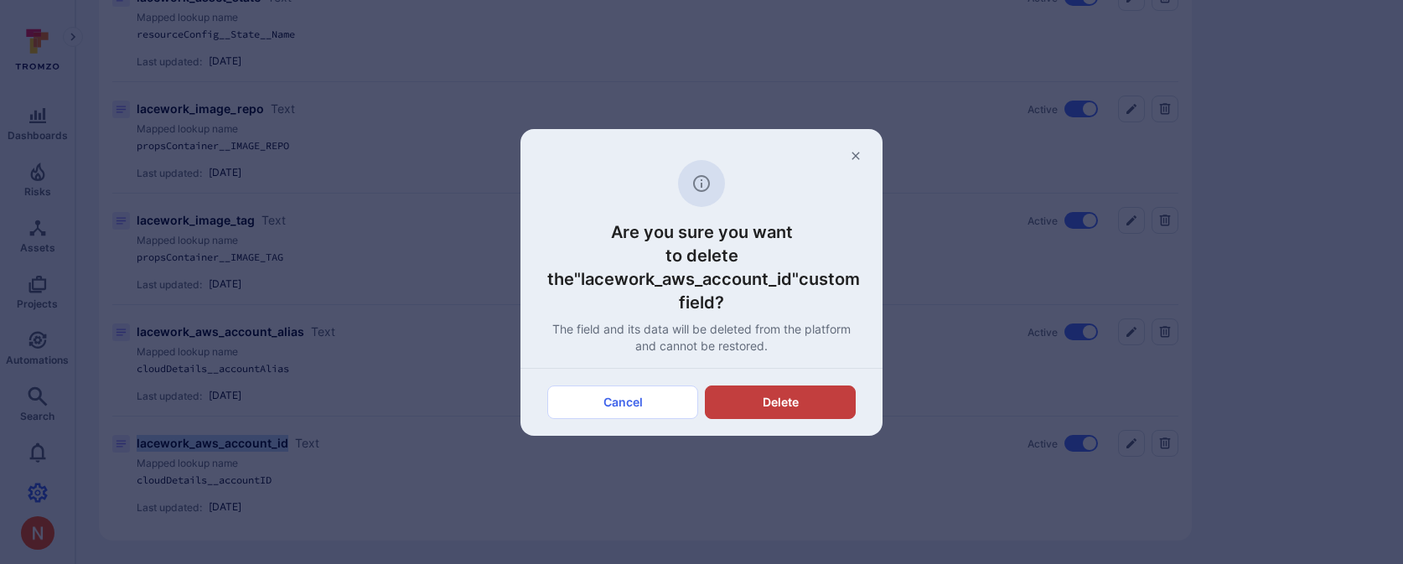
click at [842, 400] on button "Delete" at bounding box center [780, 403] width 151 height 34
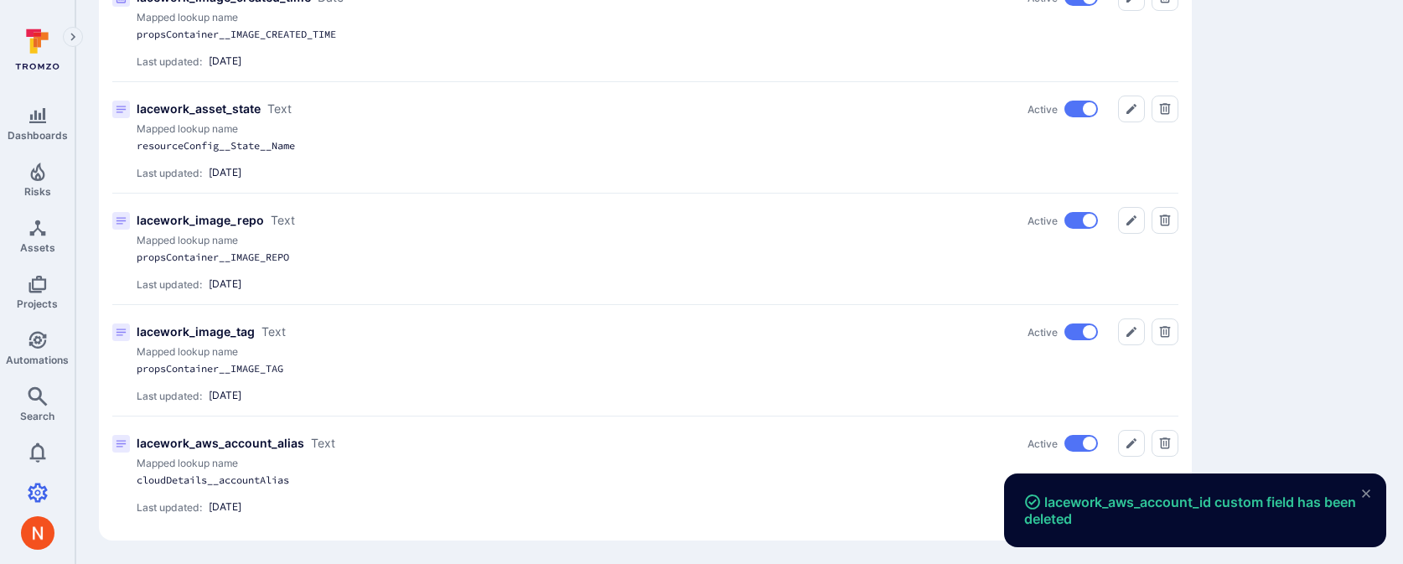
scroll to position [1255, 0]
click at [1168, 443] on icon "Delete" at bounding box center [1165, 442] width 11 height 11
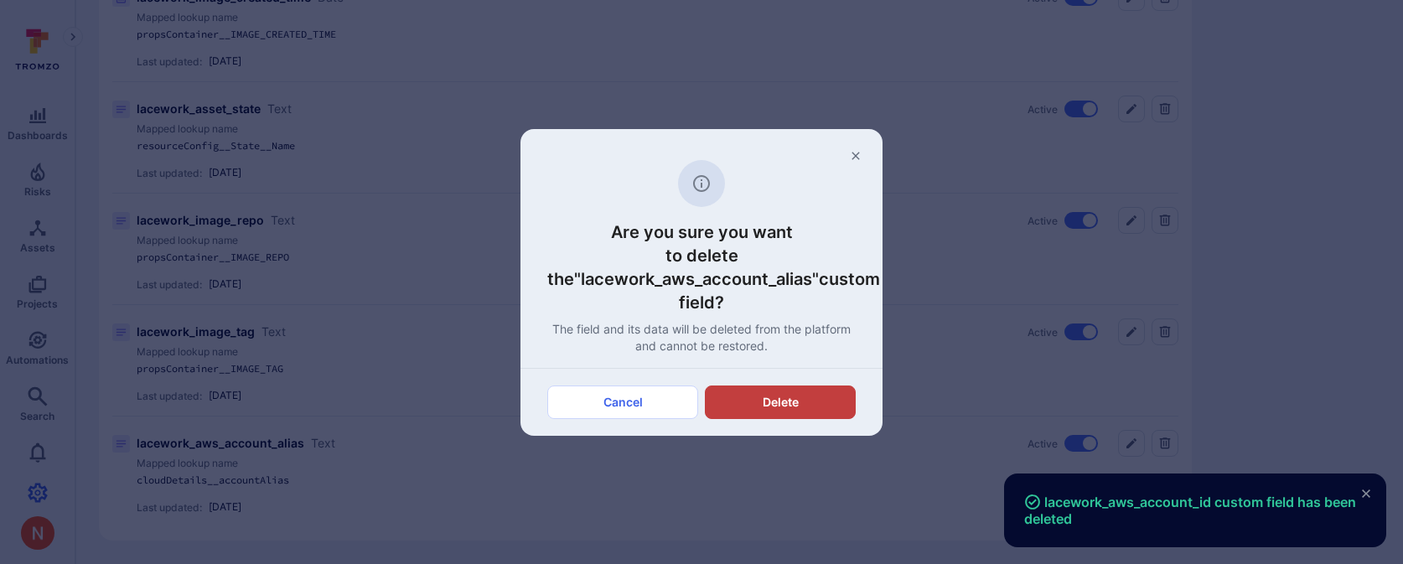
click at [831, 403] on button "Delete" at bounding box center [780, 403] width 151 height 34
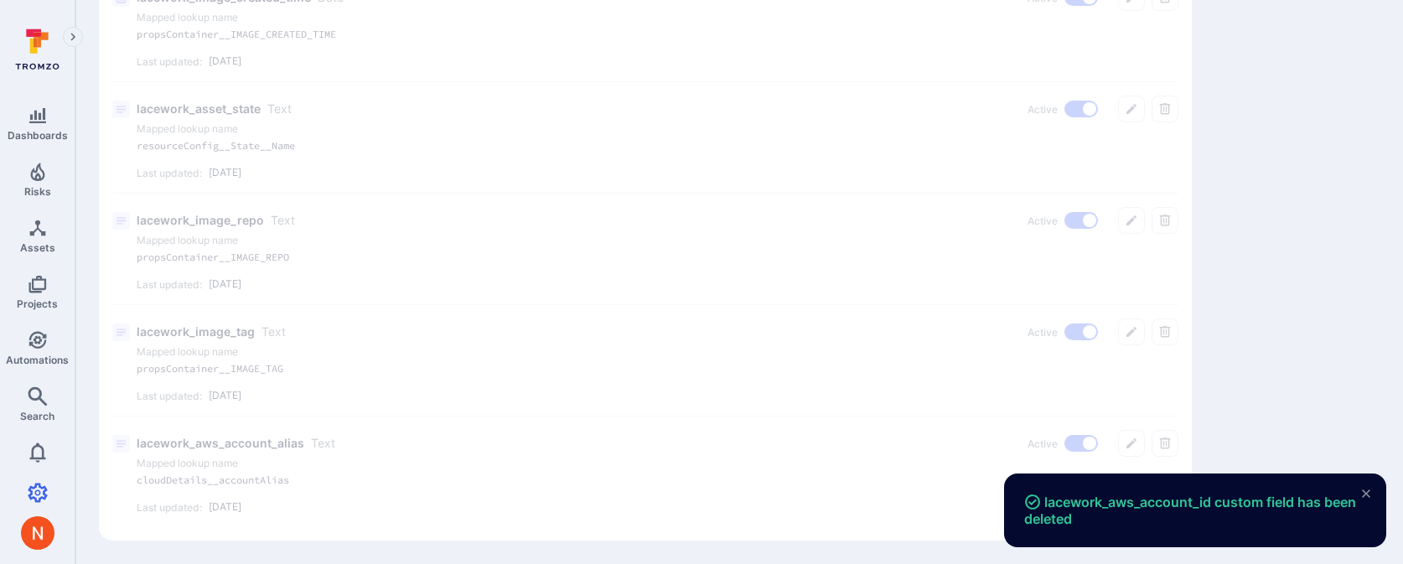
scroll to position [1143, 0]
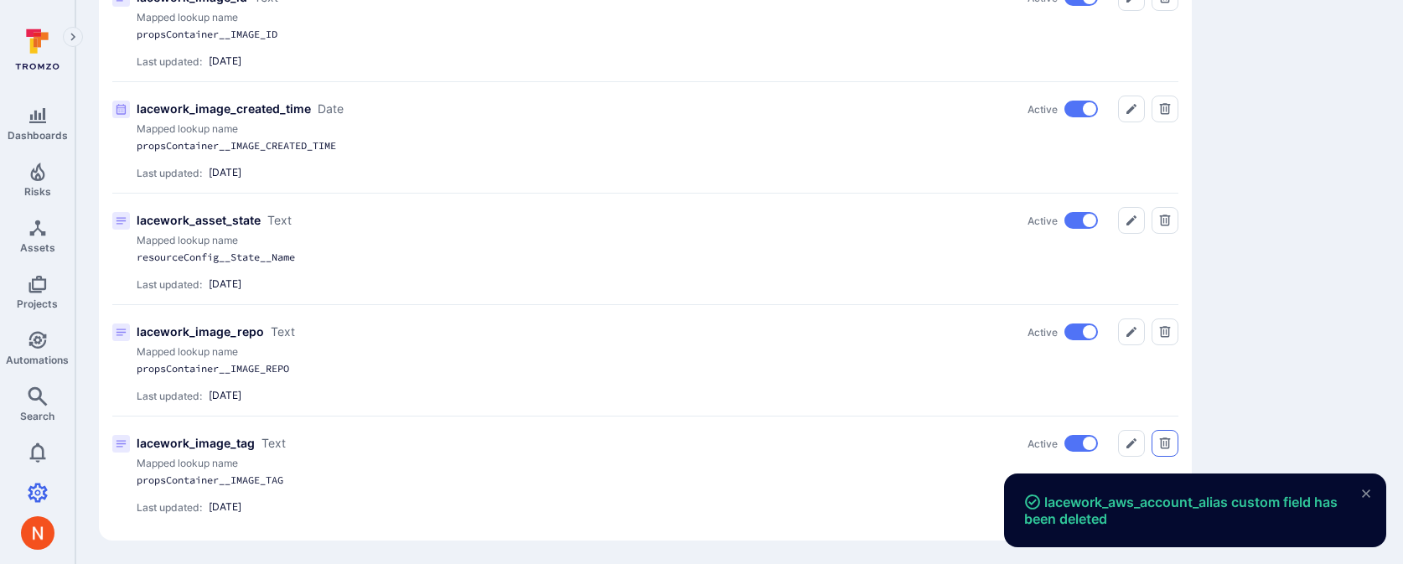
click at [1164, 445] on icon "Delete" at bounding box center [1164, 443] width 13 height 13
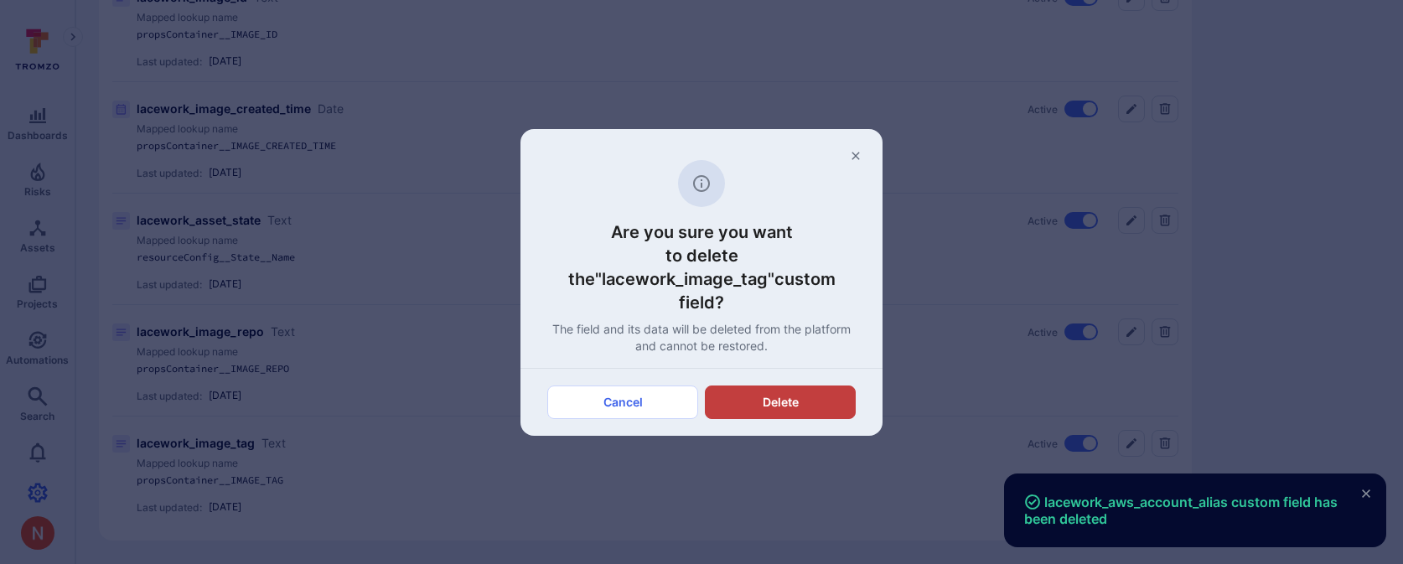
click at [779, 386] on button "Delete" at bounding box center [780, 403] width 151 height 34
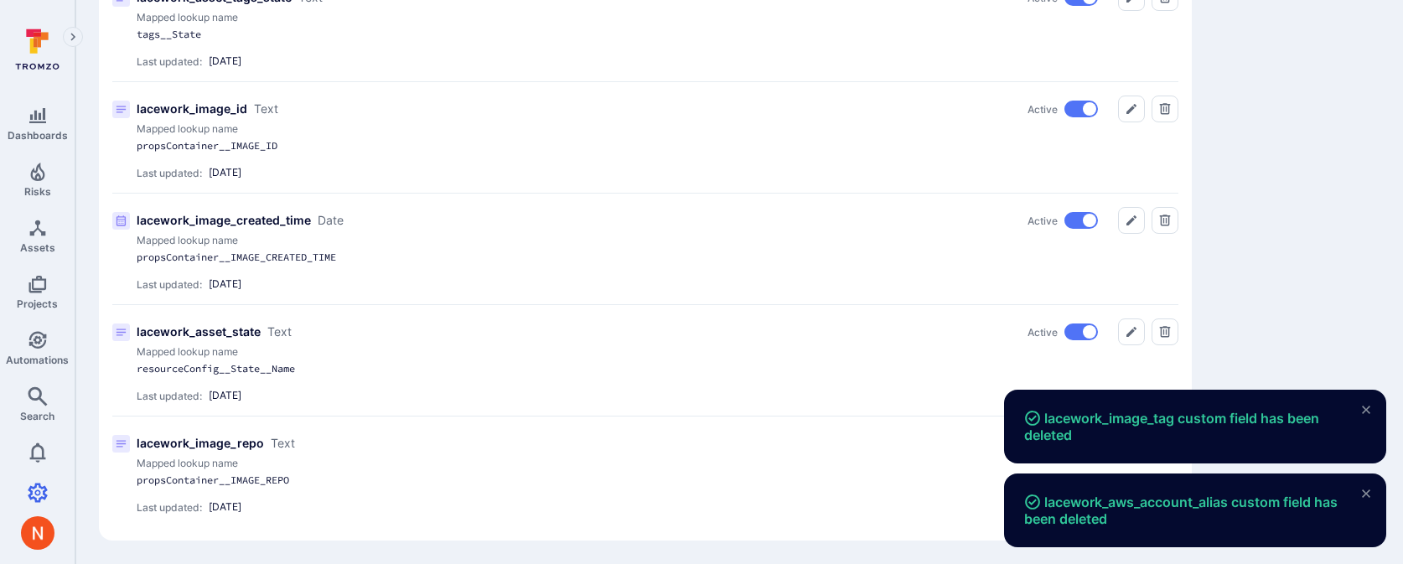
scroll to position [1032, 0]
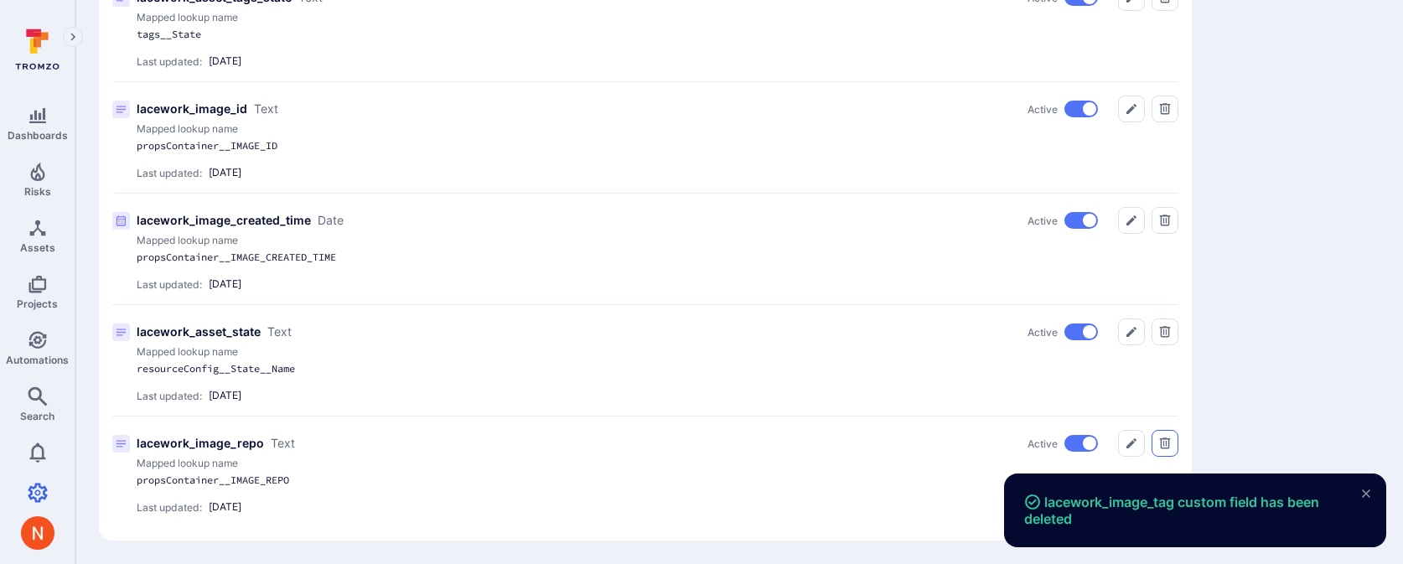
click at [1162, 437] on icon "Delete" at bounding box center [1164, 443] width 13 height 13
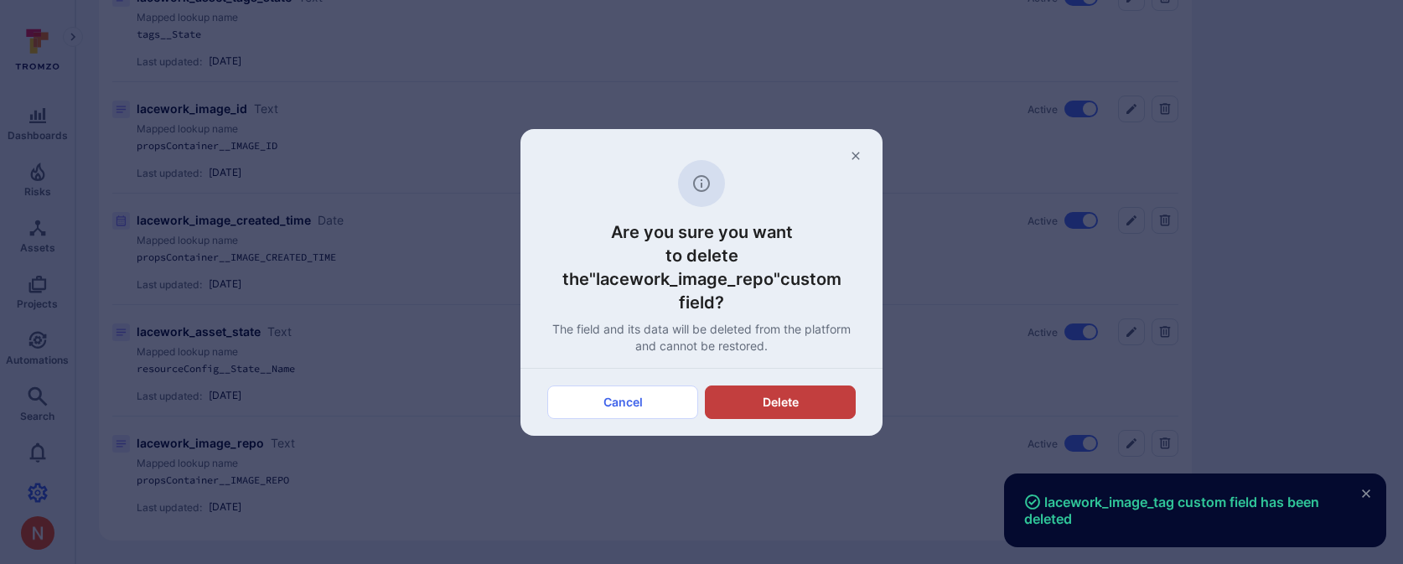
click at [824, 388] on button "Delete" at bounding box center [780, 403] width 151 height 34
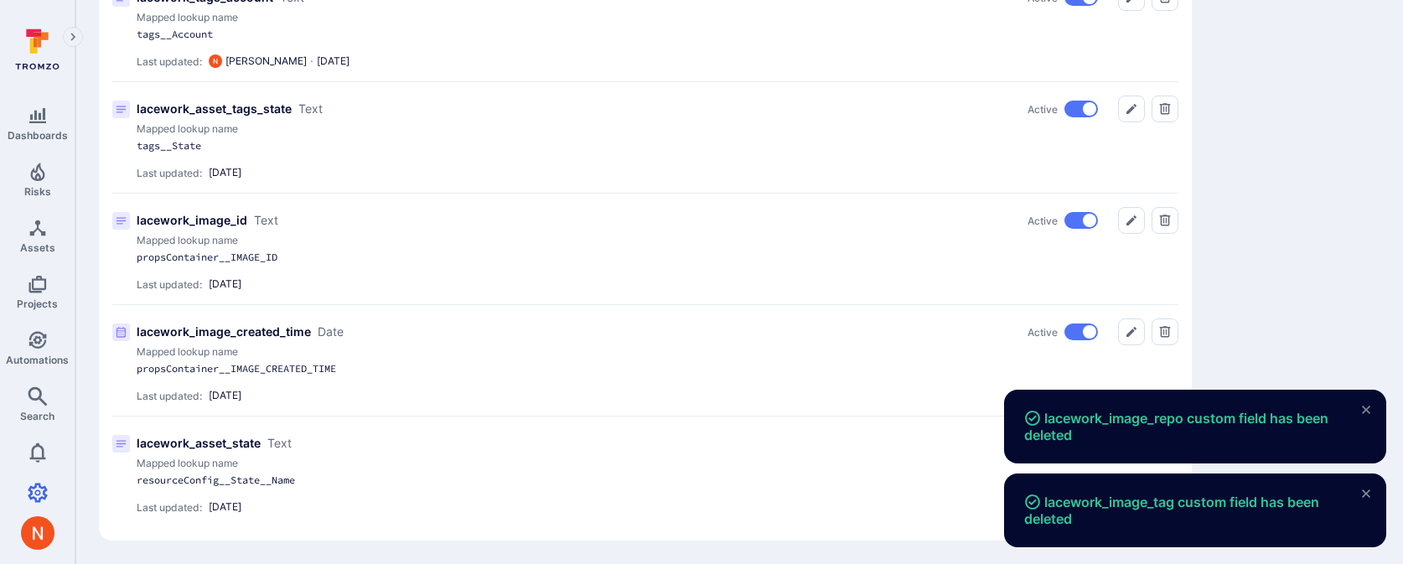
scroll to position [920, 0]
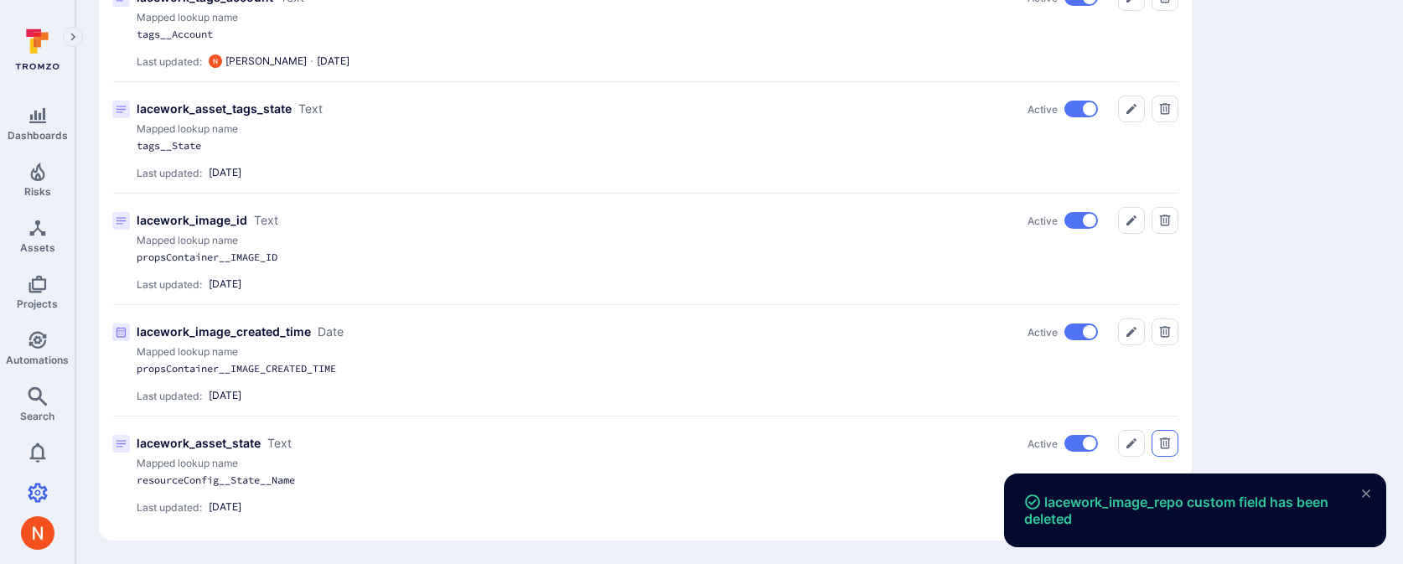
click at [1167, 440] on icon "Delete" at bounding box center [1164, 443] width 13 height 13
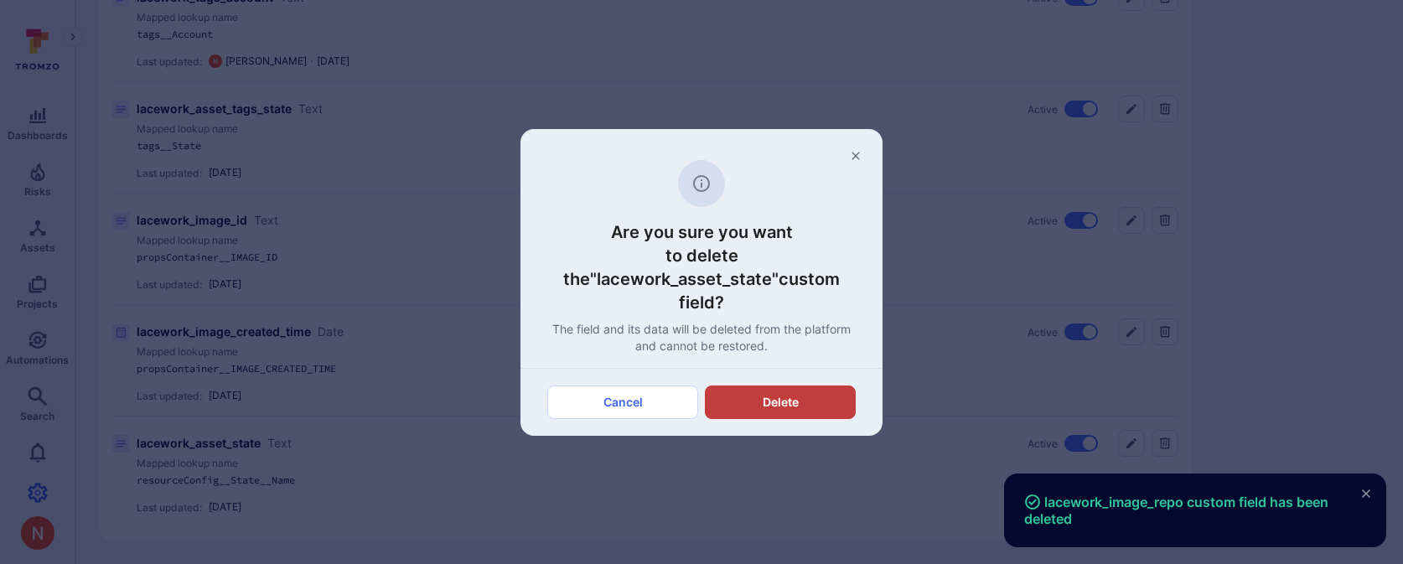
click at [832, 392] on button "Delete" at bounding box center [780, 403] width 151 height 34
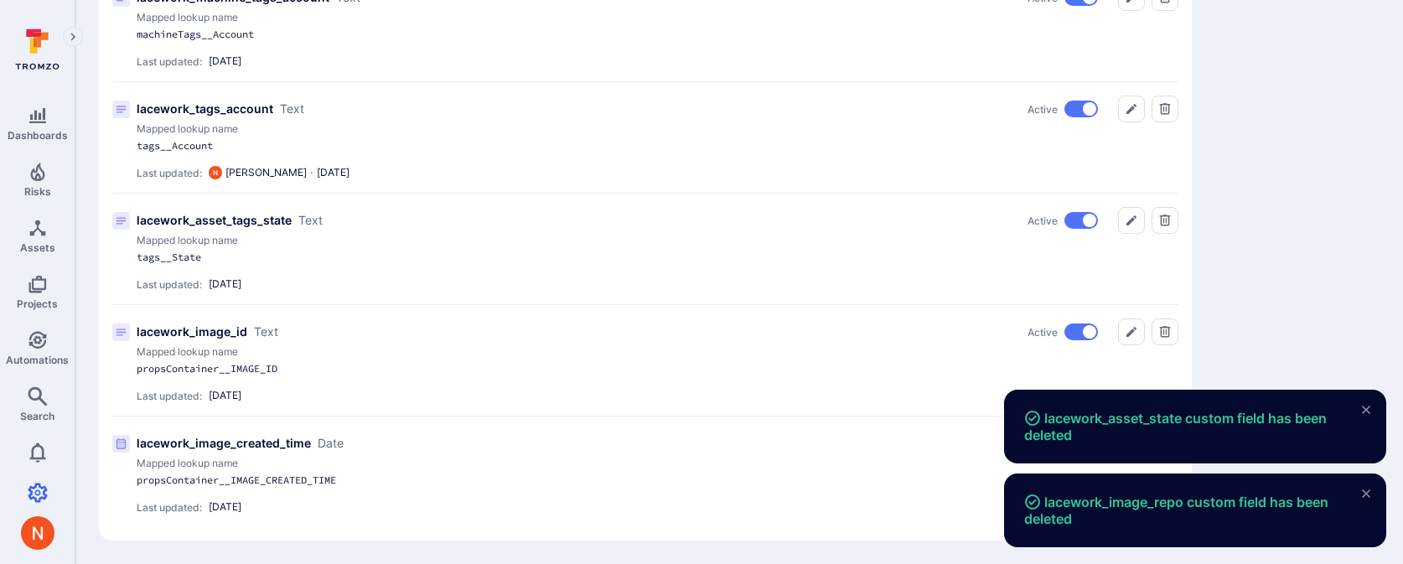
scroll to position [809, 0]
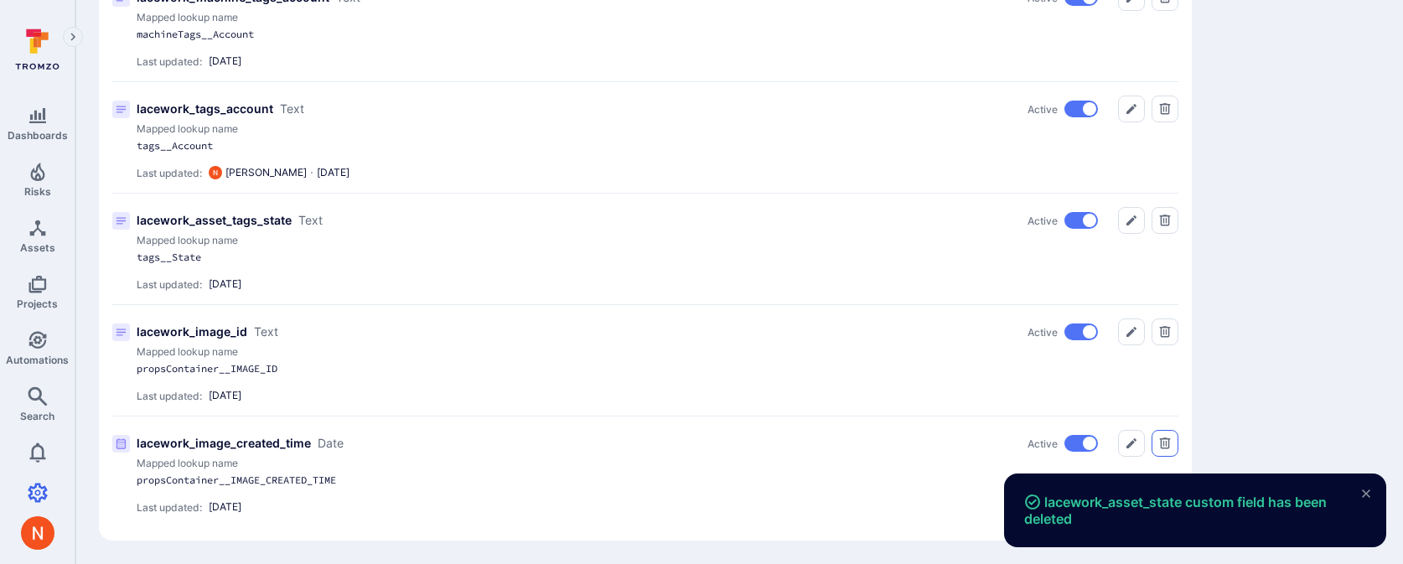
click at [1162, 451] on button "Delete" at bounding box center [1165, 443] width 27 height 27
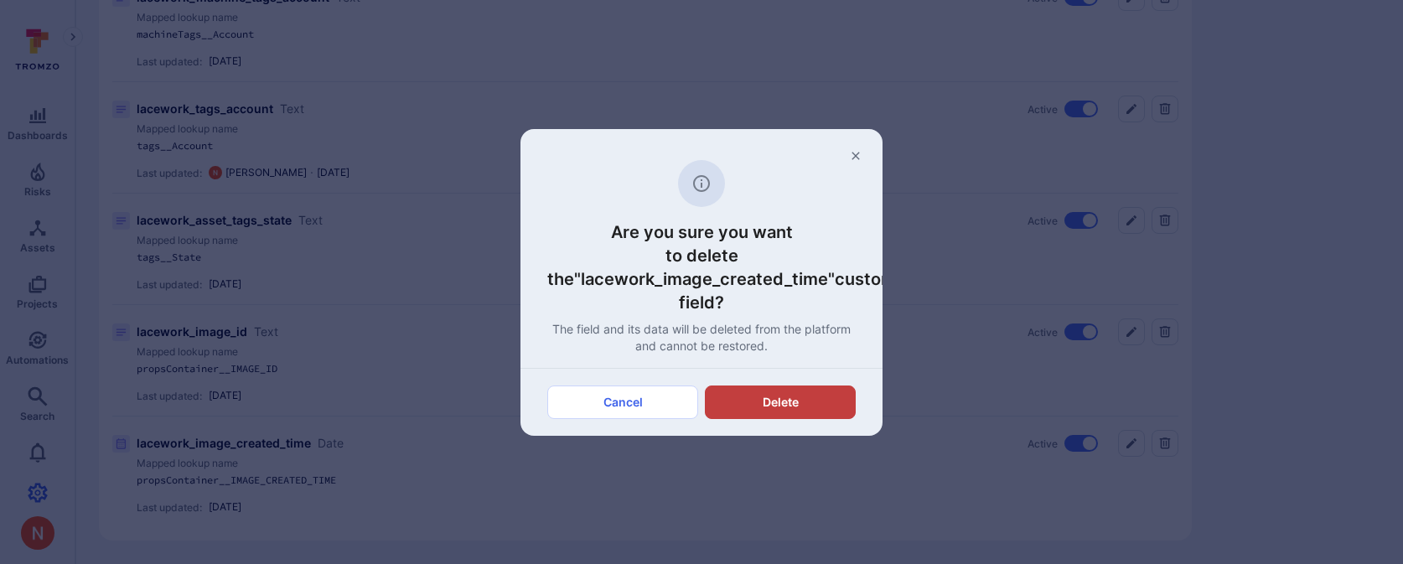
click at [845, 396] on button "Delete" at bounding box center [780, 403] width 151 height 34
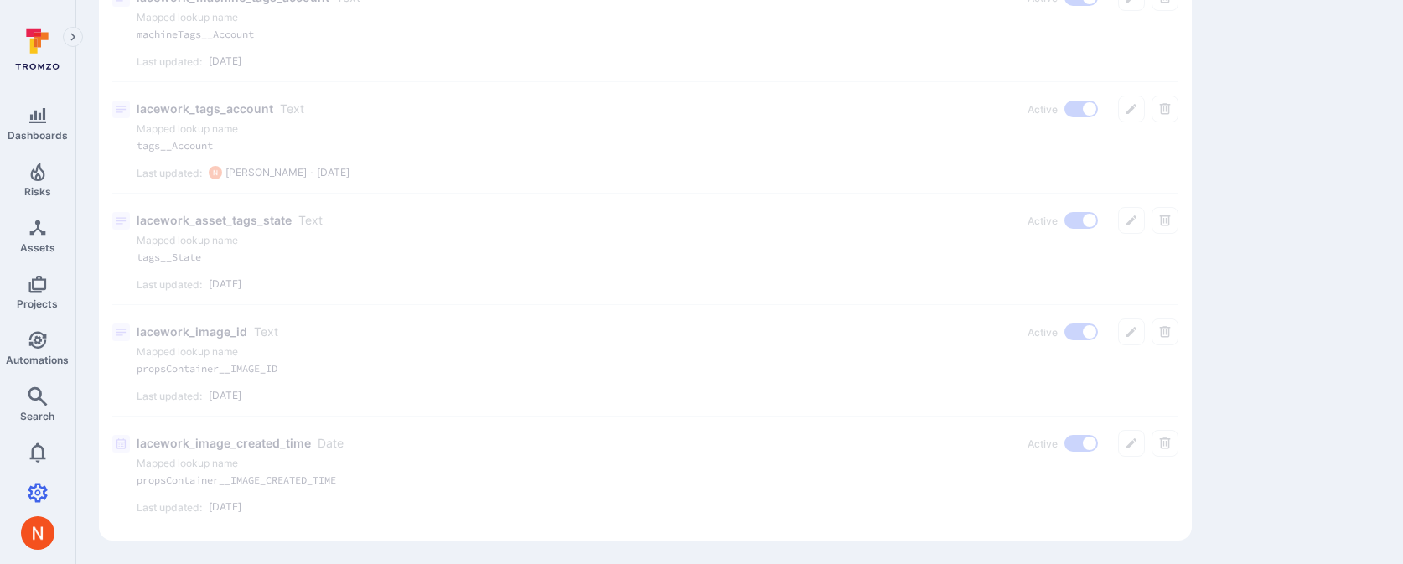
scroll to position [697, 0]
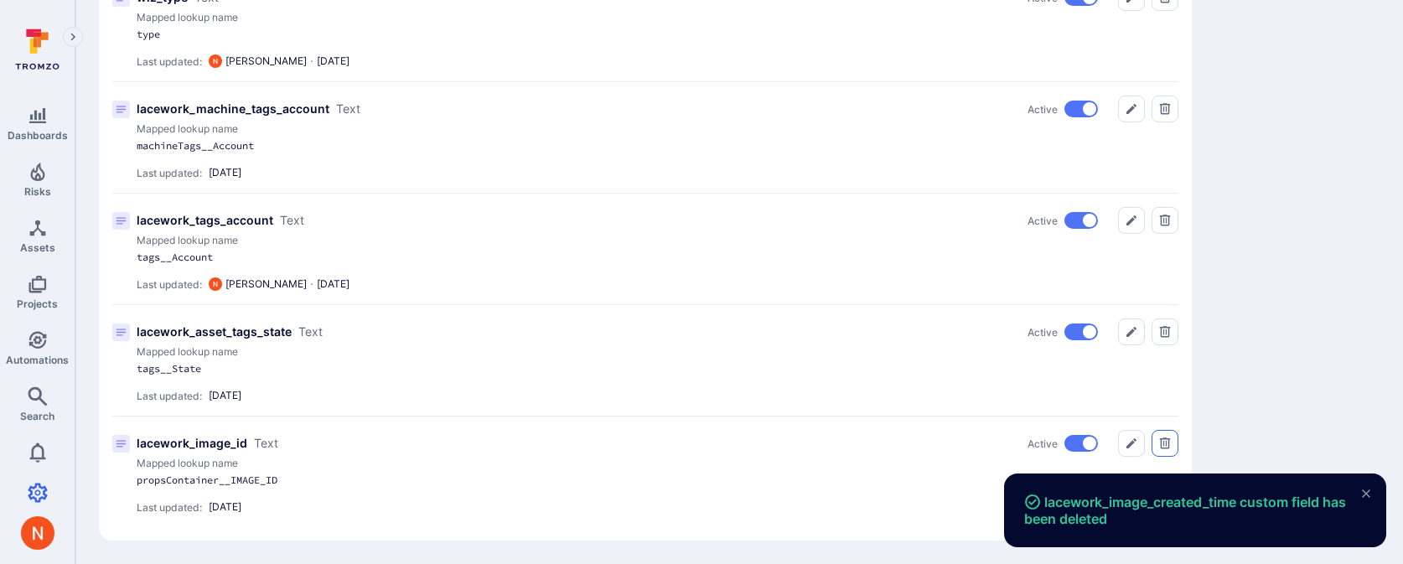
click at [1167, 448] on icon "Delete" at bounding box center [1165, 442] width 11 height 11
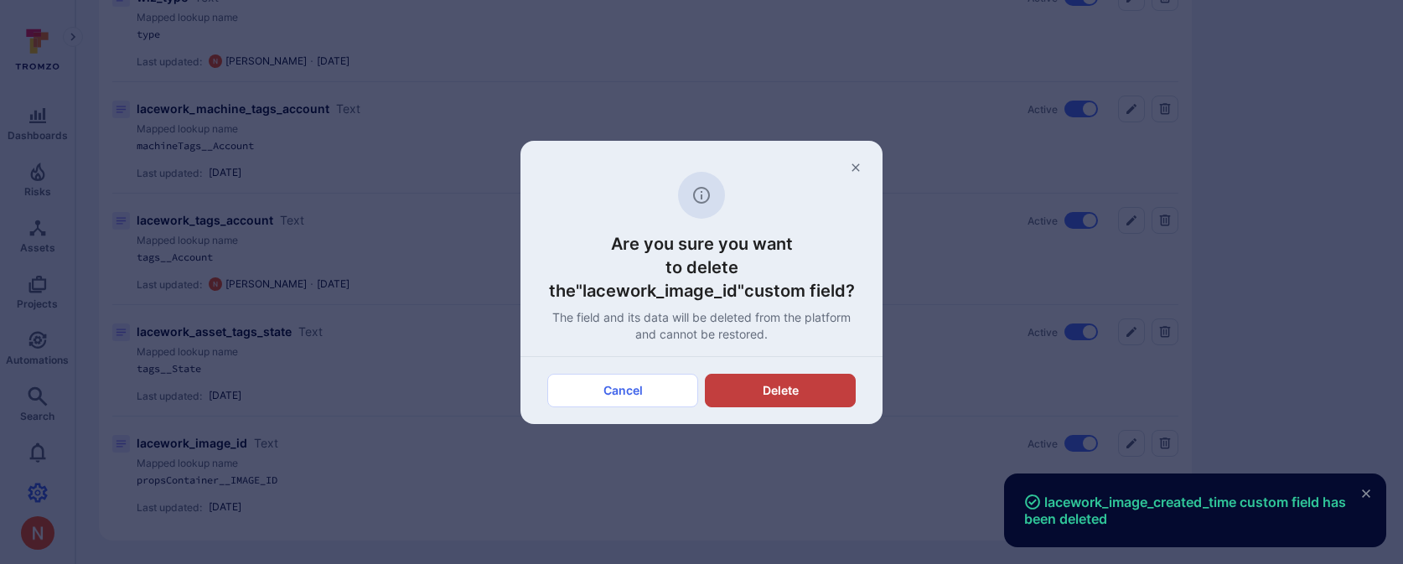
click at [800, 380] on button "Delete" at bounding box center [780, 391] width 151 height 34
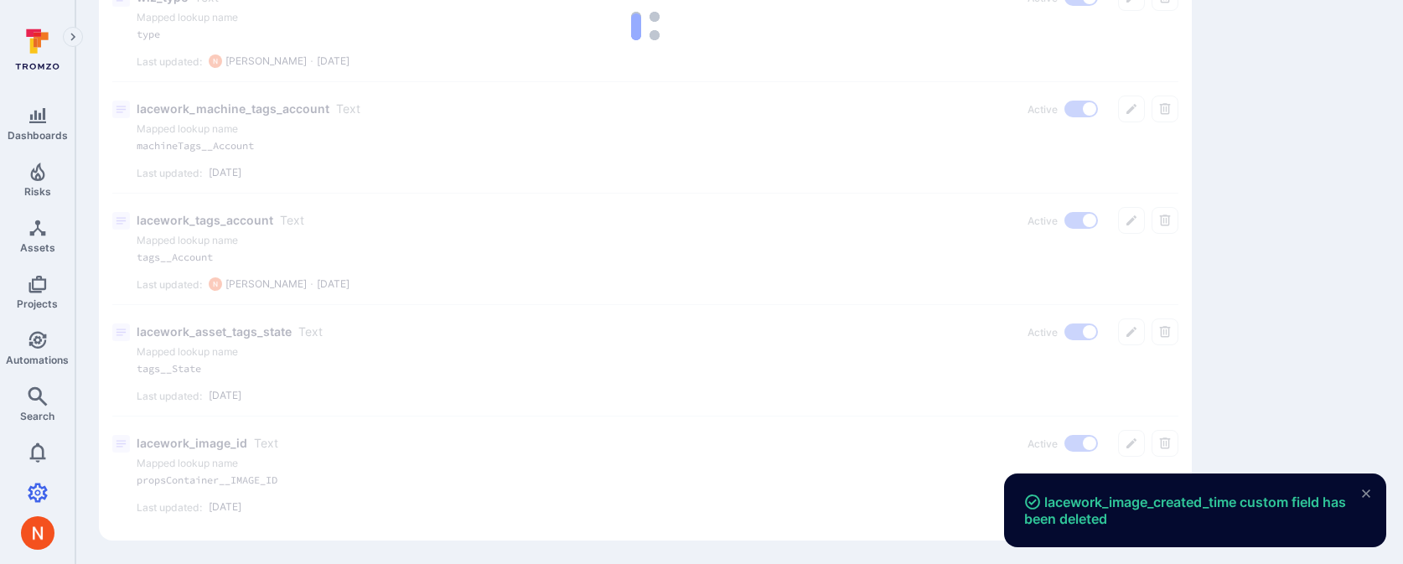
scroll to position [586, 0]
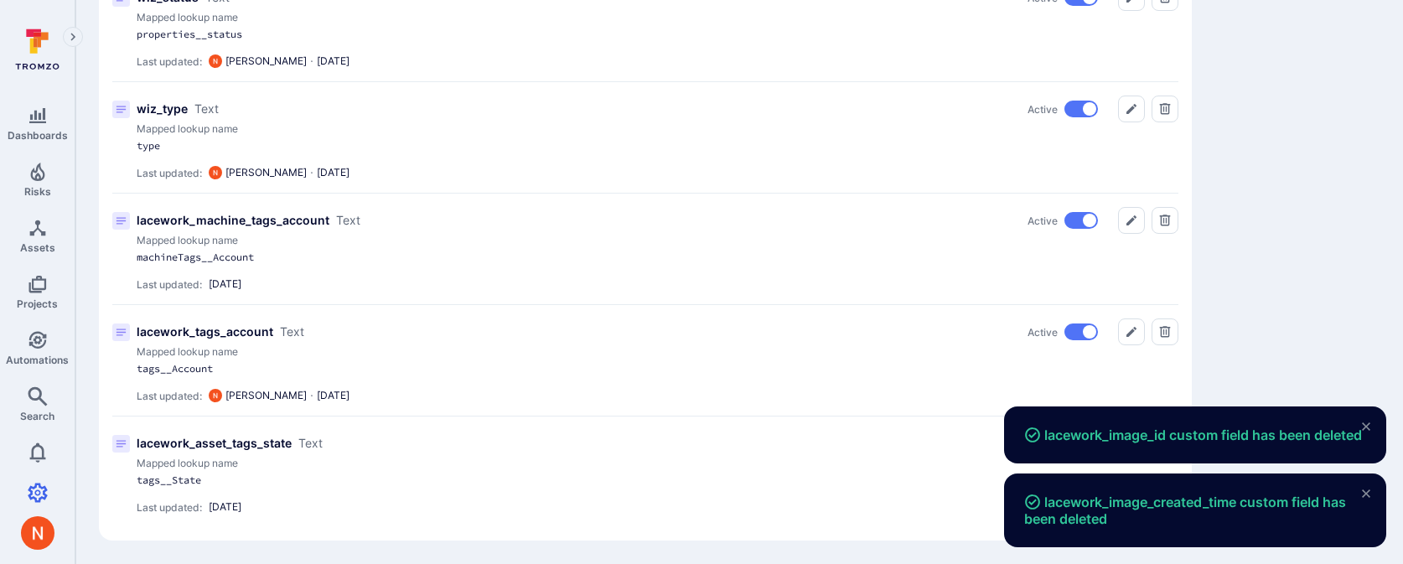
click at [1151, 429] on span "lacework_image_id custom field has been deleted" at bounding box center [1193, 435] width 338 height 17
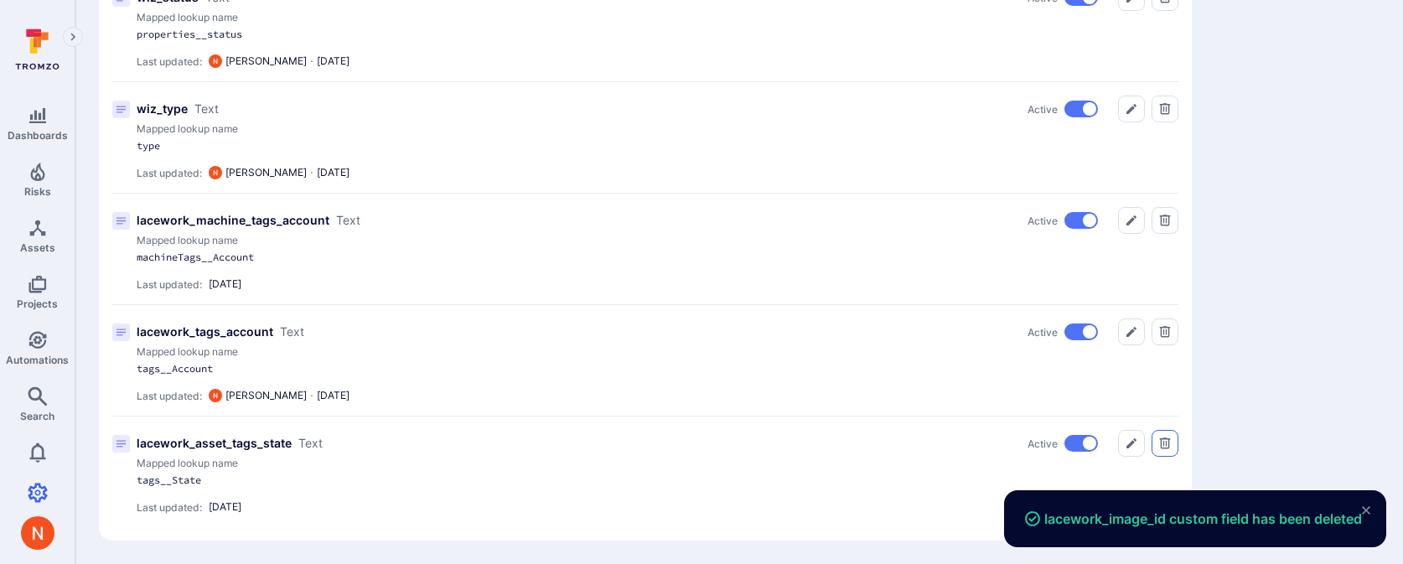
click at [1160, 443] on icon "Delete" at bounding box center [1164, 443] width 13 height 13
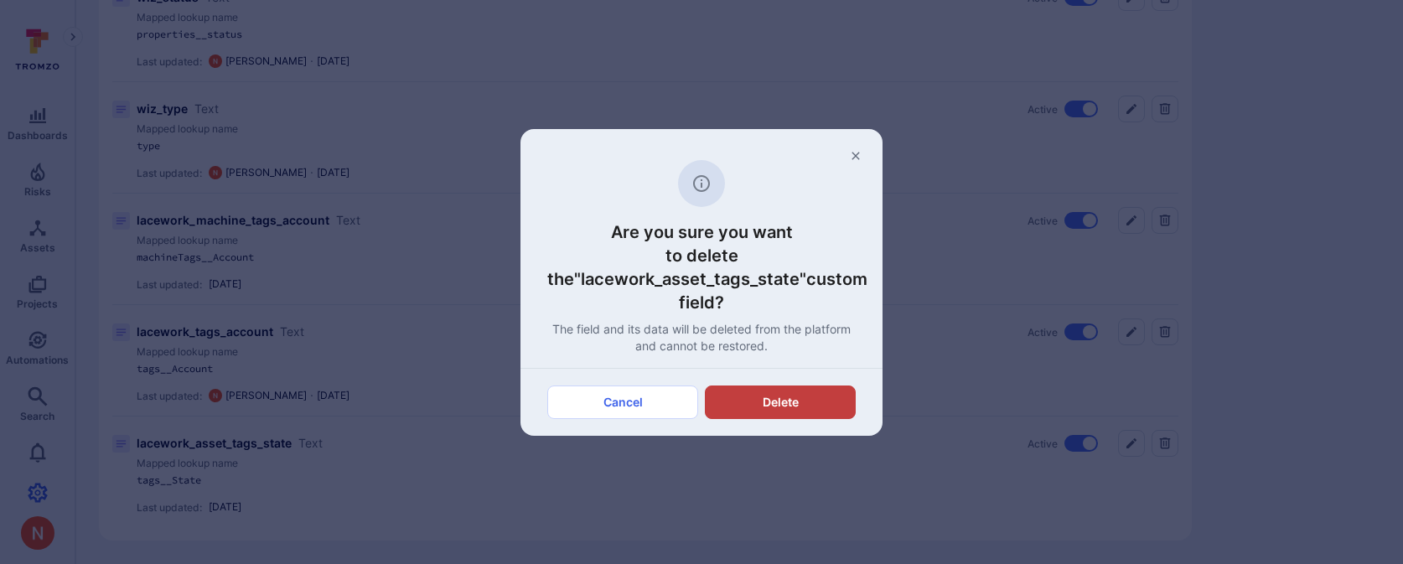
click at [835, 396] on button "Delete" at bounding box center [780, 403] width 151 height 34
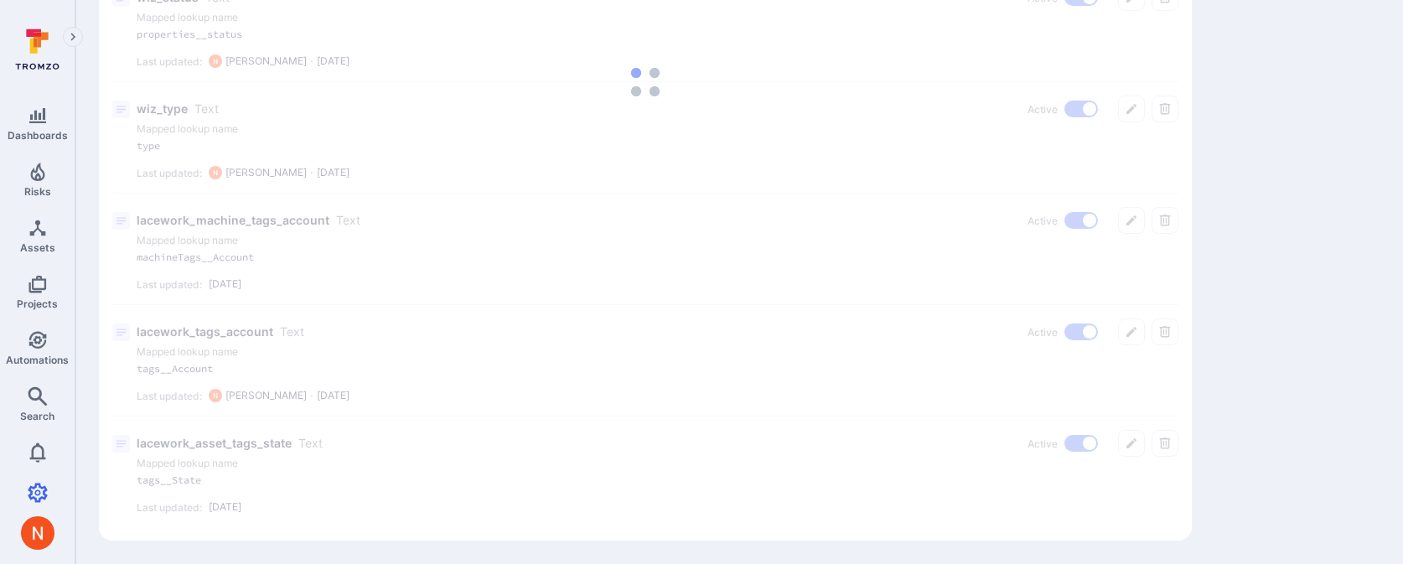
scroll to position [474, 0]
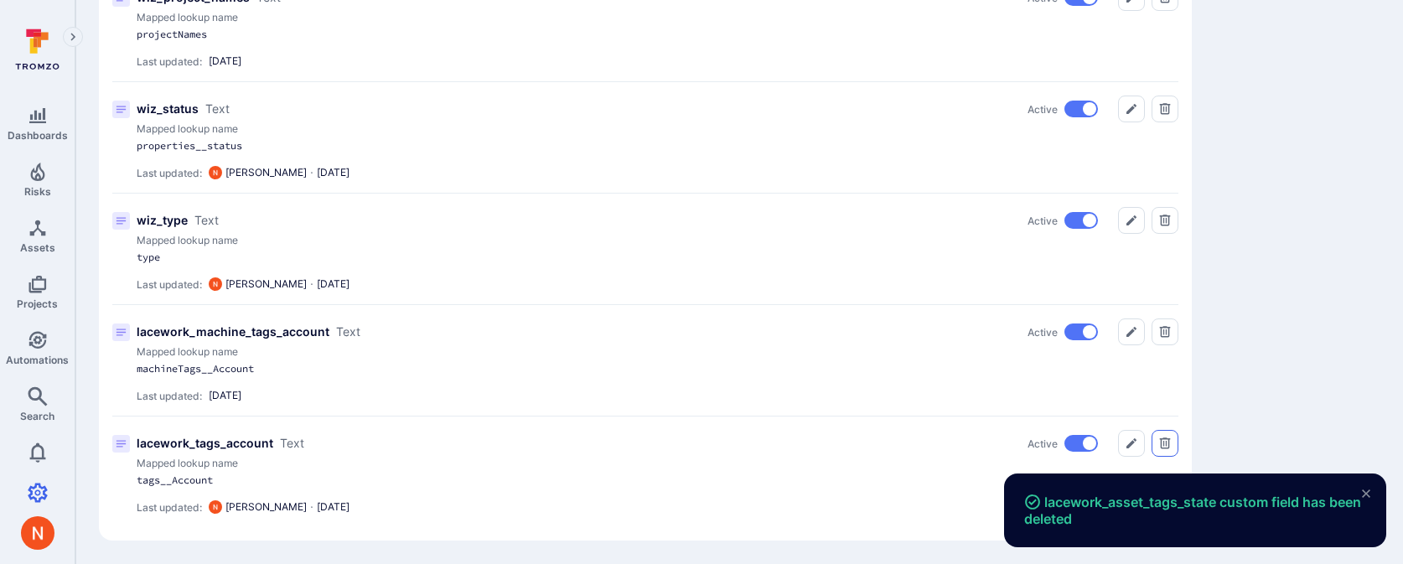
click at [1169, 449] on icon "Delete" at bounding box center [1164, 443] width 13 height 13
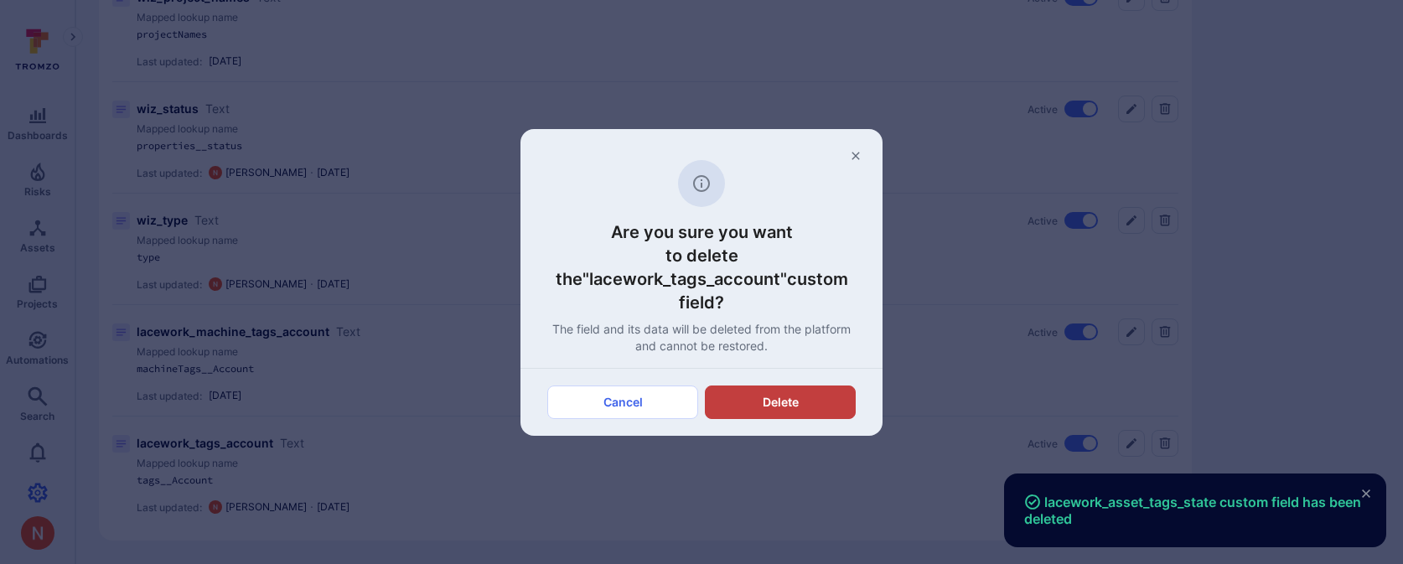
click at [831, 411] on button "Delete" at bounding box center [780, 403] width 151 height 34
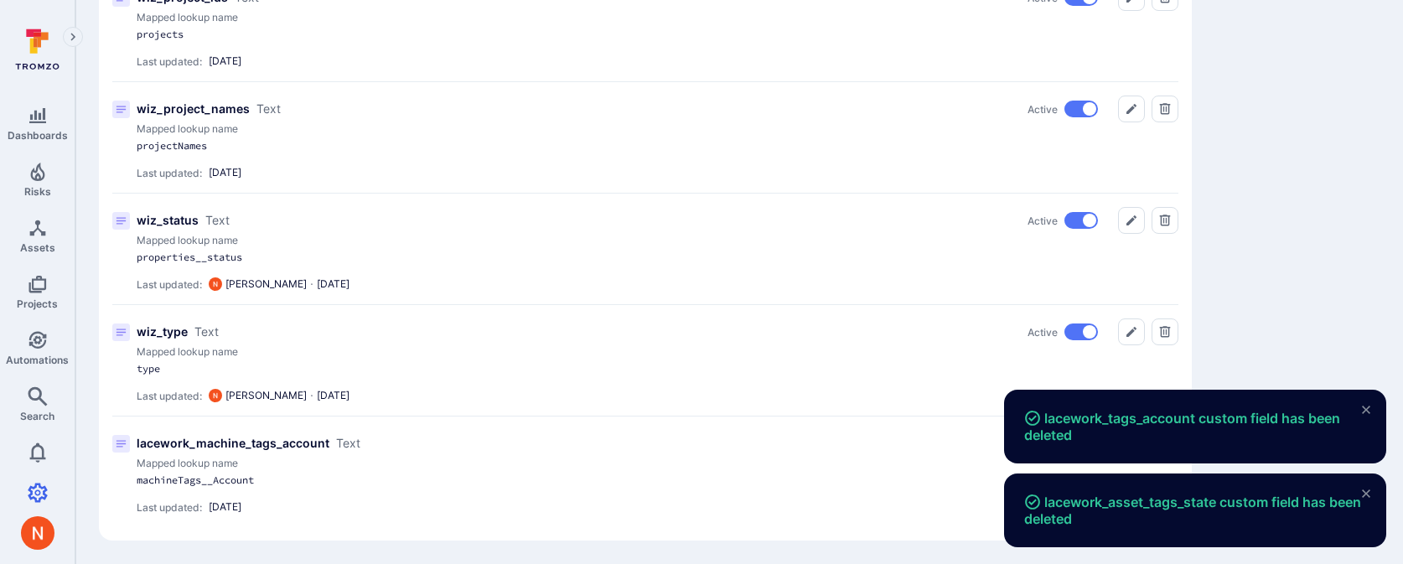
scroll to position [363, 0]
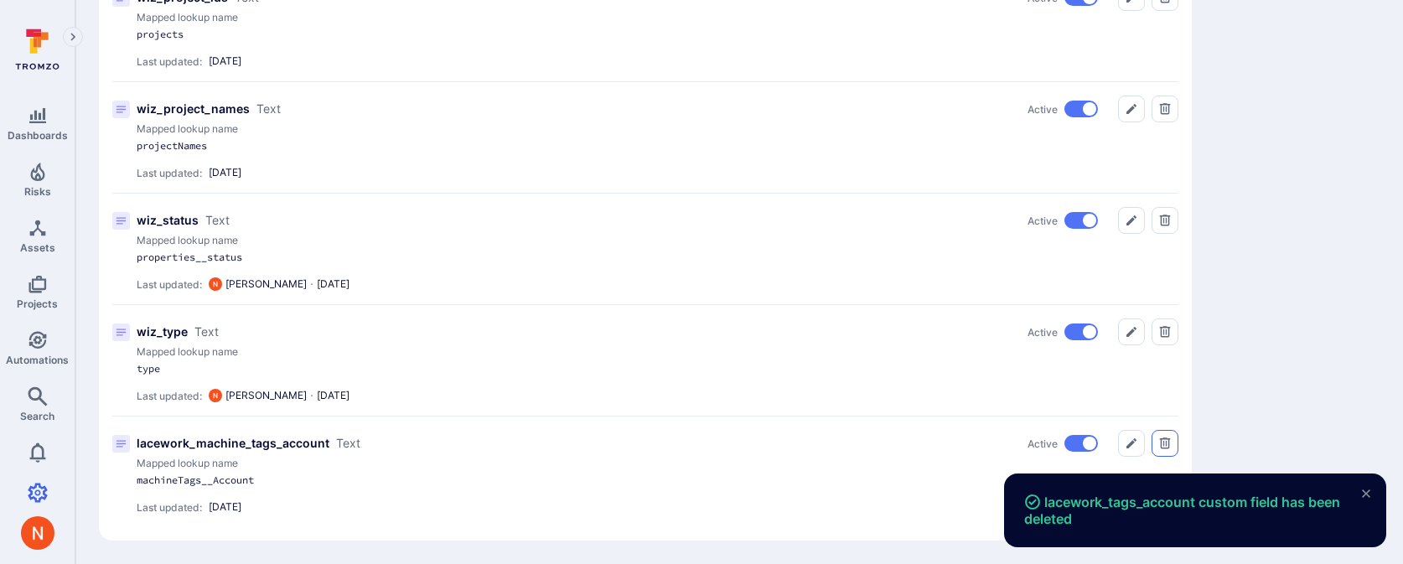
click at [1169, 448] on icon "Delete" at bounding box center [1165, 442] width 11 height 11
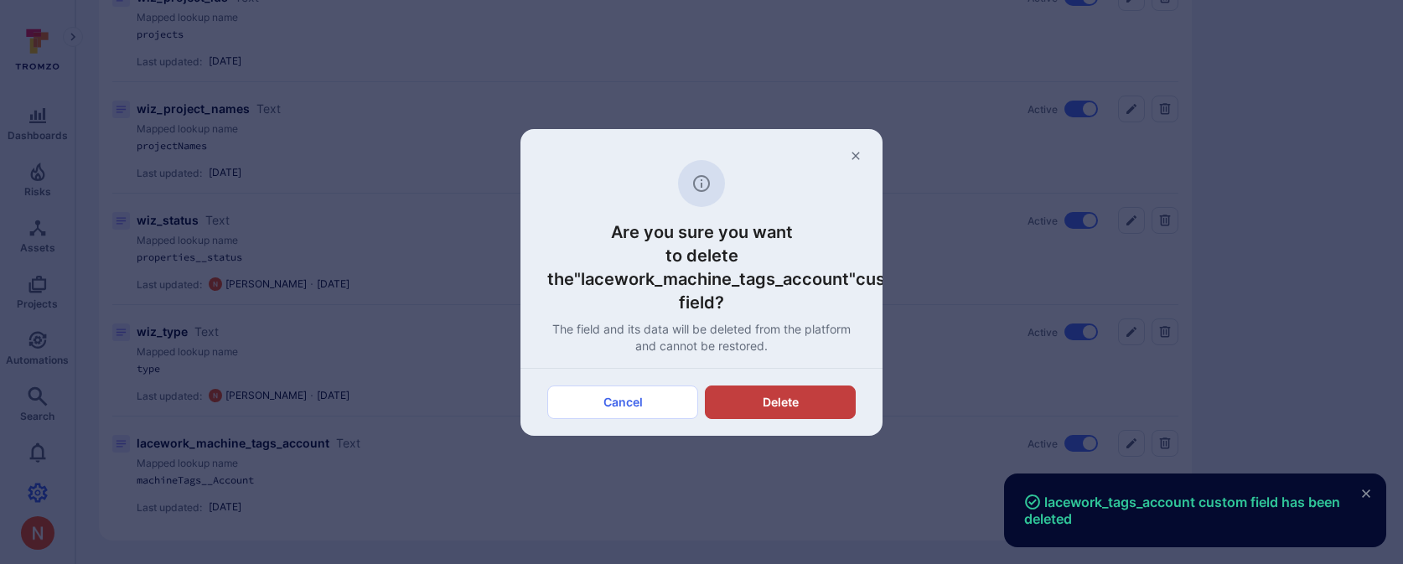
click at [813, 391] on button "Delete" at bounding box center [780, 403] width 151 height 34
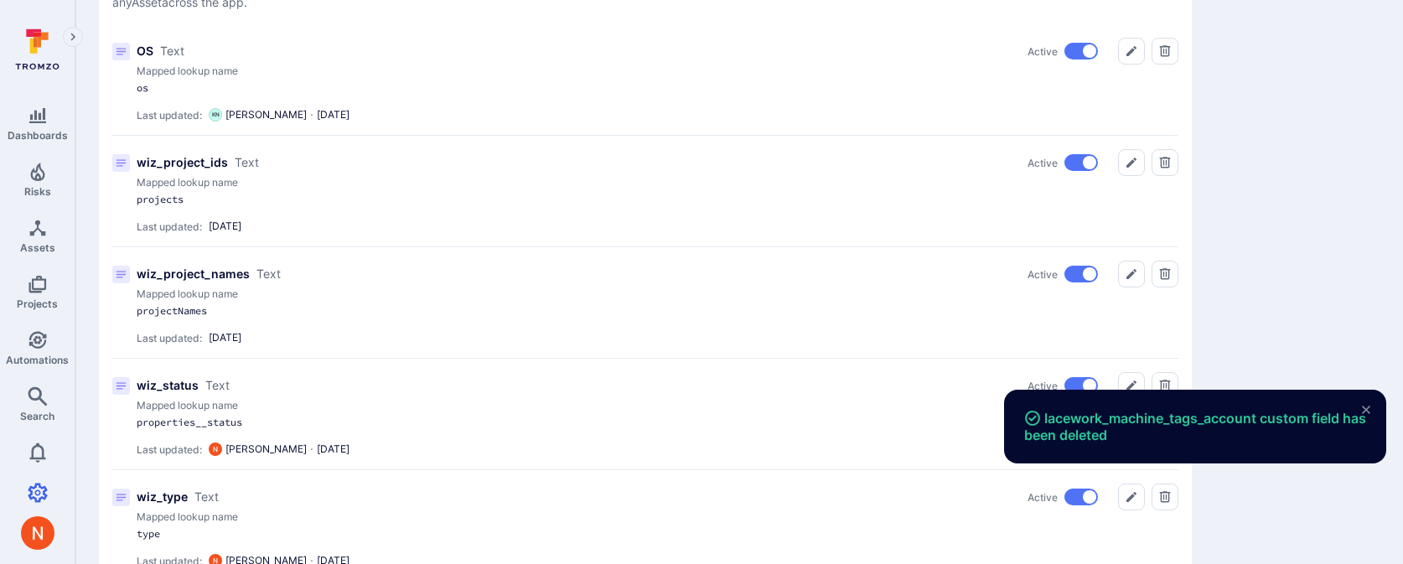
scroll to position [0, 0]
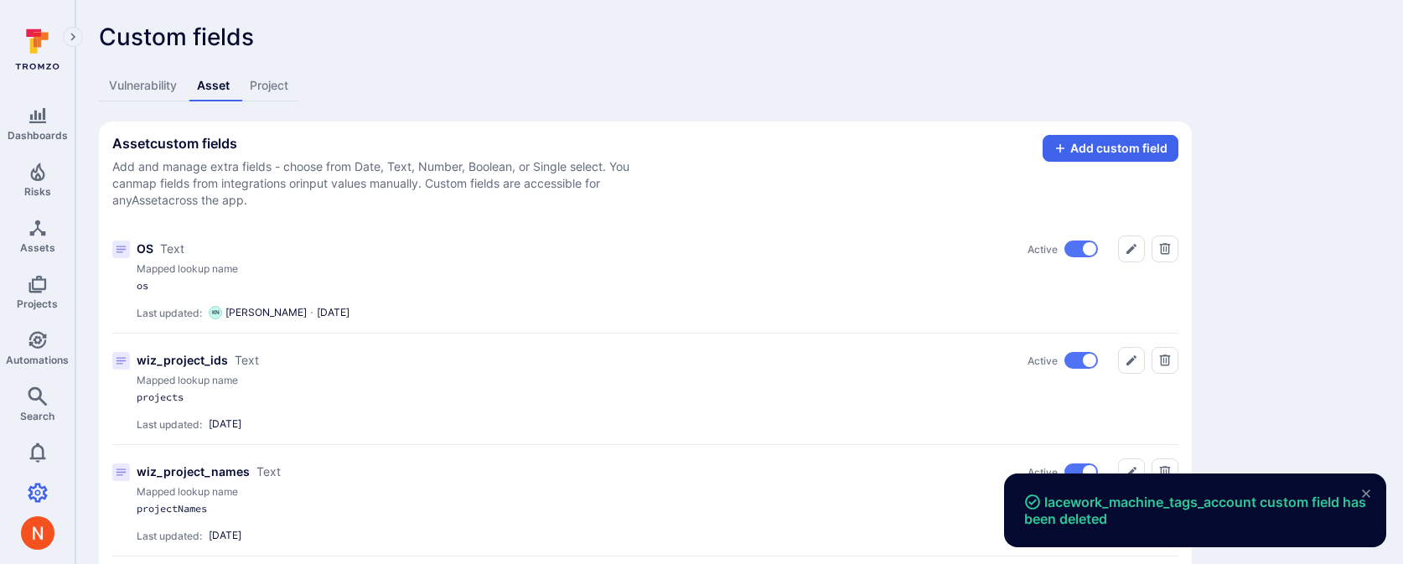
click at [138, 91] on link "Vulnerability" at bounding box center [143, 85] width 88 height 31
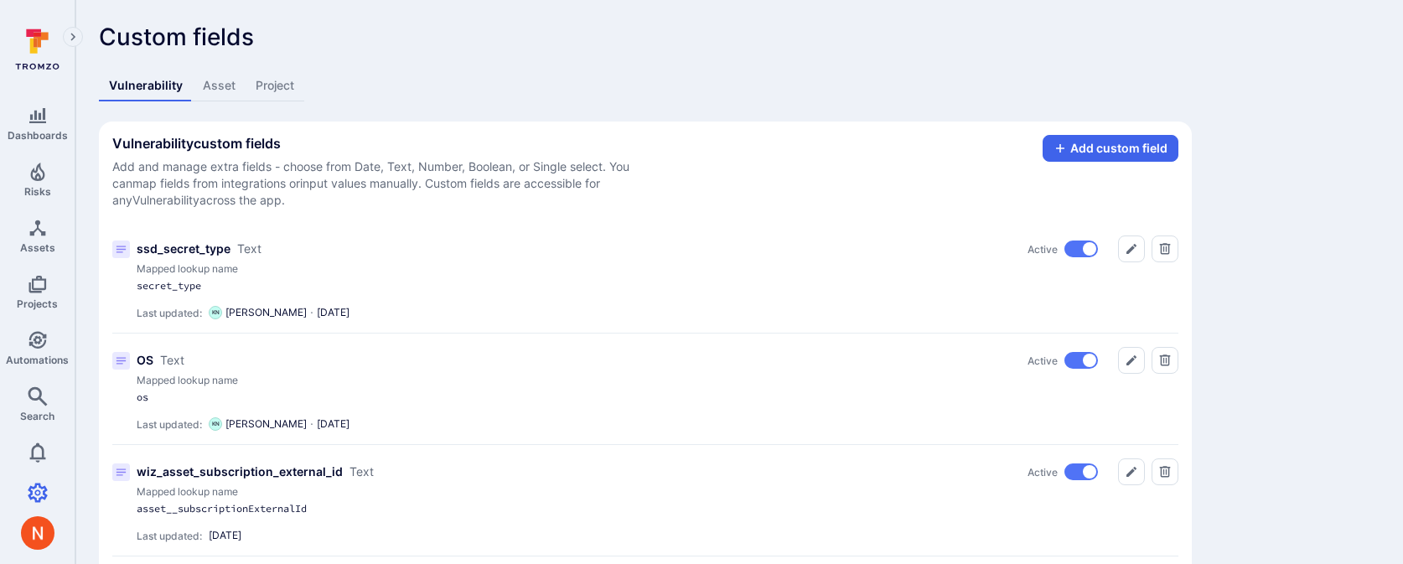
click at [226, 96] on link "Asset" at bounding box center [219, 85] width 53 height 31
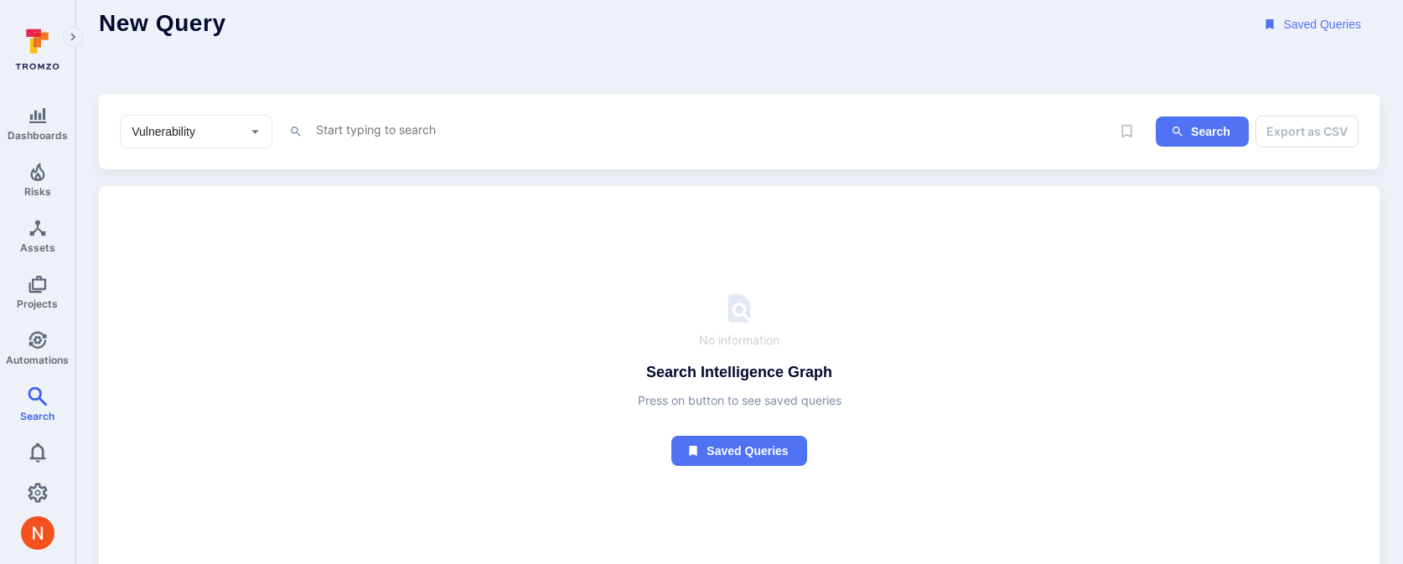
click at [1323, 32] on button "Saved Queries" at bounding box center [1314, 24] width 132 height 31
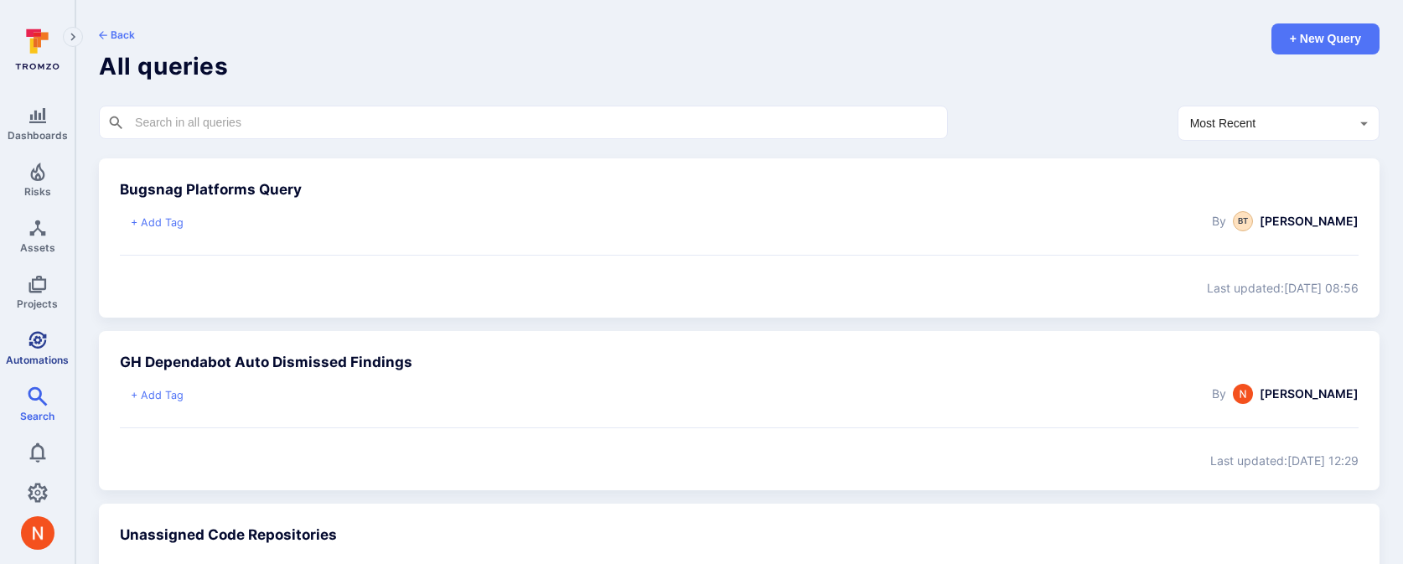
click at [39, 325] on link "Automations" at bounding box center [37, 347] width 75 height 49
click at [203, 132] on div "​ ​" at bounding box center [523, 123] width 849 height 34
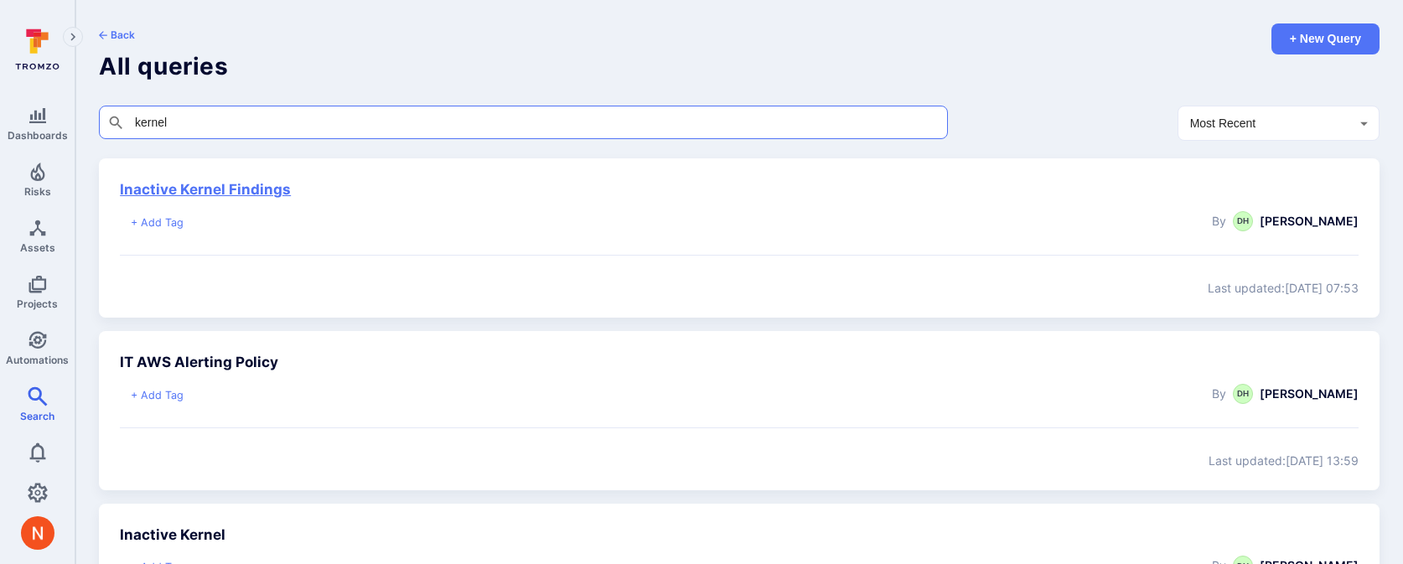
type input "kernel"
click at [216, 196] on link "Inactive Kernel Findings" at bounding box center [205, 189] width 171 height 17
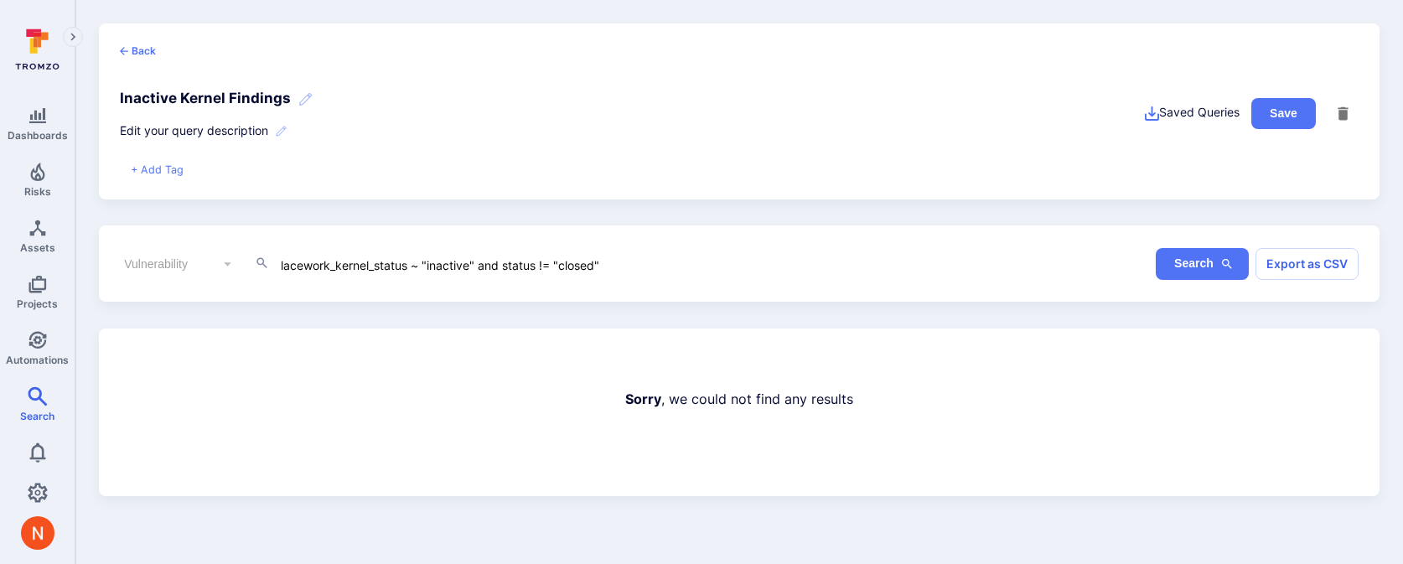
click at [1338, 111] on icon "button" at bounding box center [1343, 114] width 18 height 18
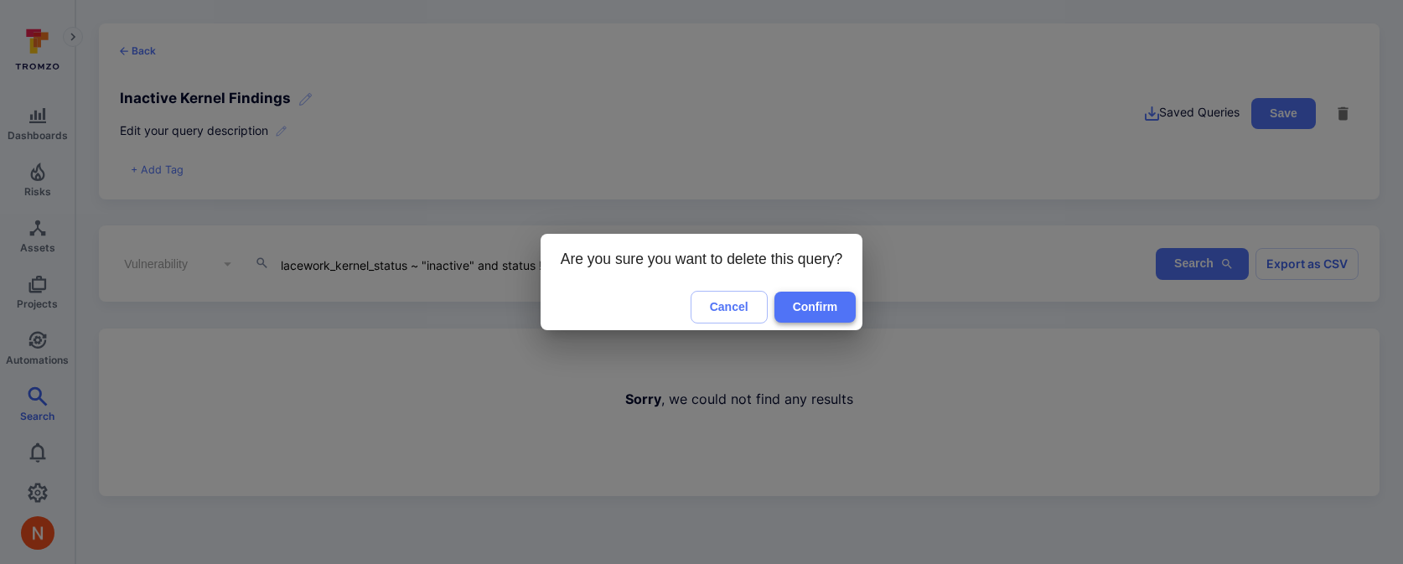
click at [834, 299] on button "Confirm" at bounding box center [815, 307] width 82 height 31
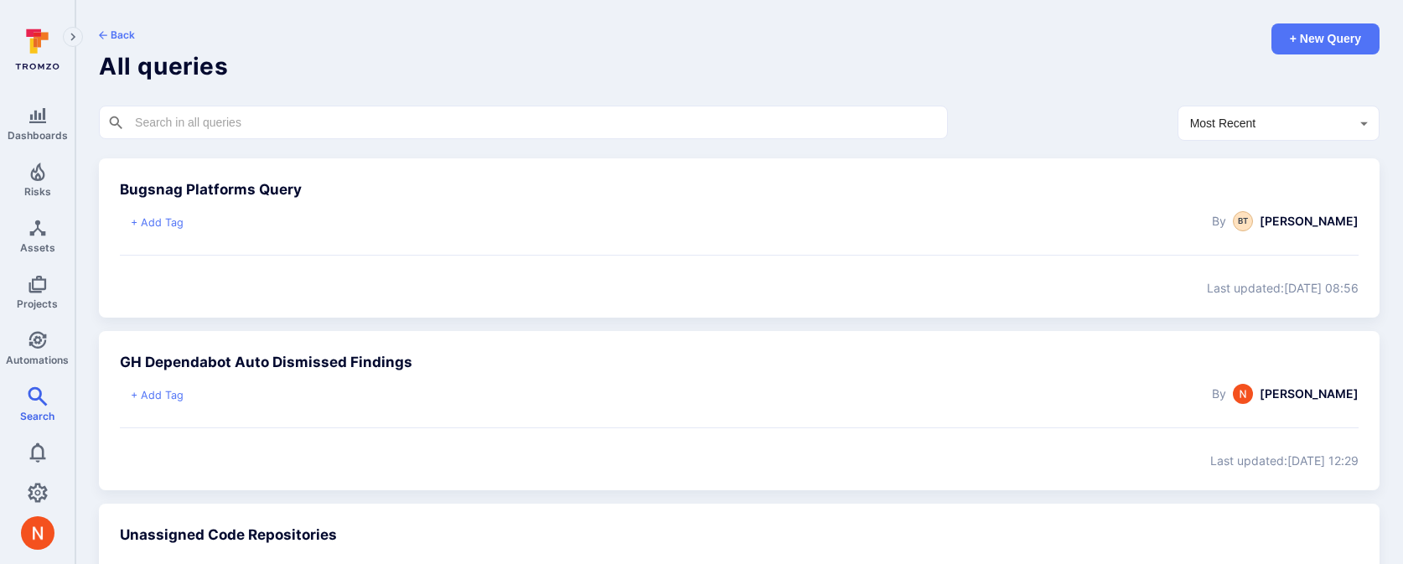
click at [350, 122] on input "text" at bounding box center [523, 122] width 783 height 17
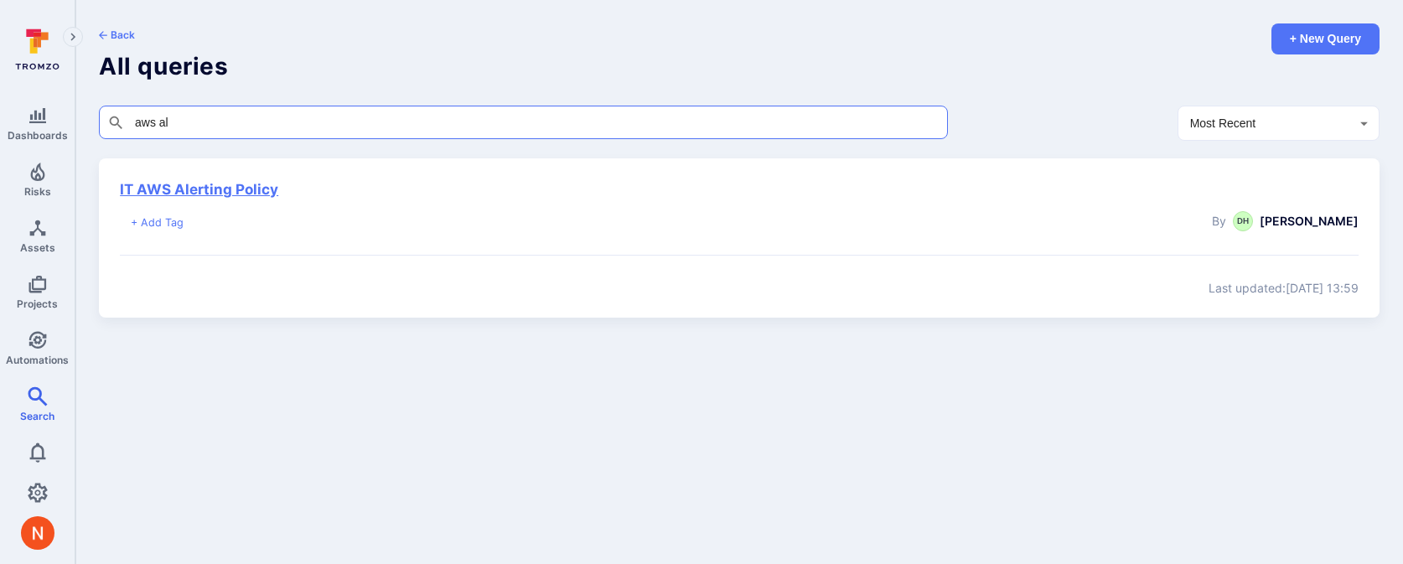
type input "aws al"
click at [256, 194] on link "IT AWS Alerting Policy" at bounding box center [199, 189] width 158 height 17
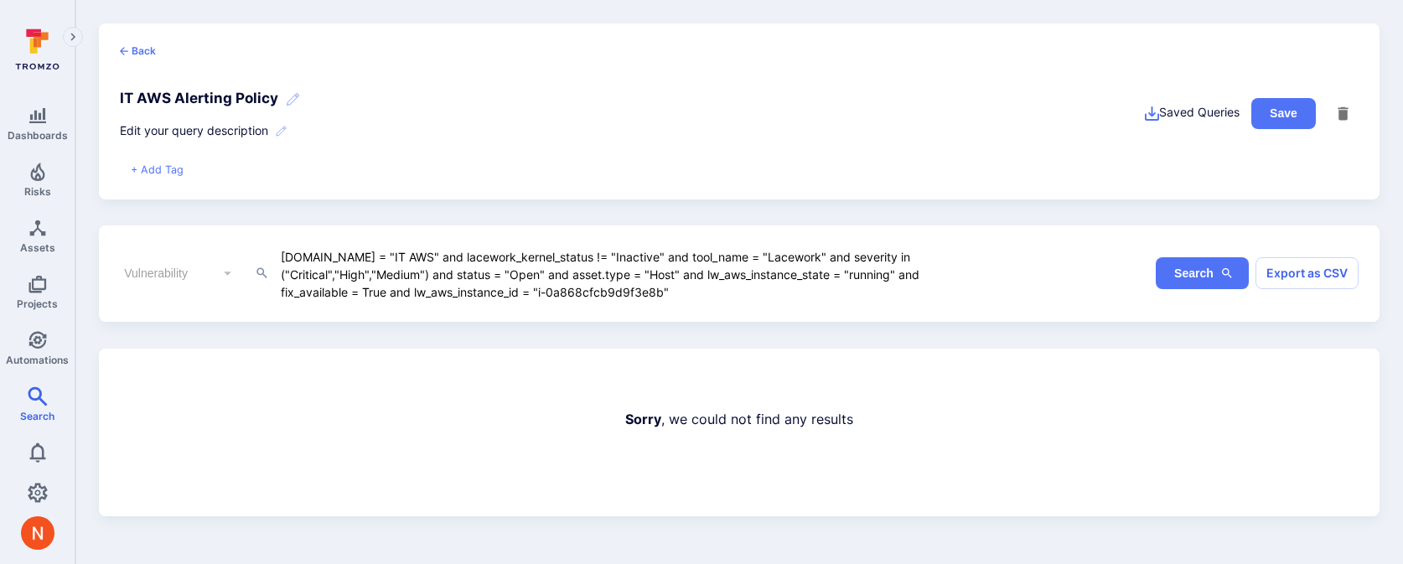
click at [1338, 107] on icon "button" at bounding box center [1343, 114] width 18 height 18
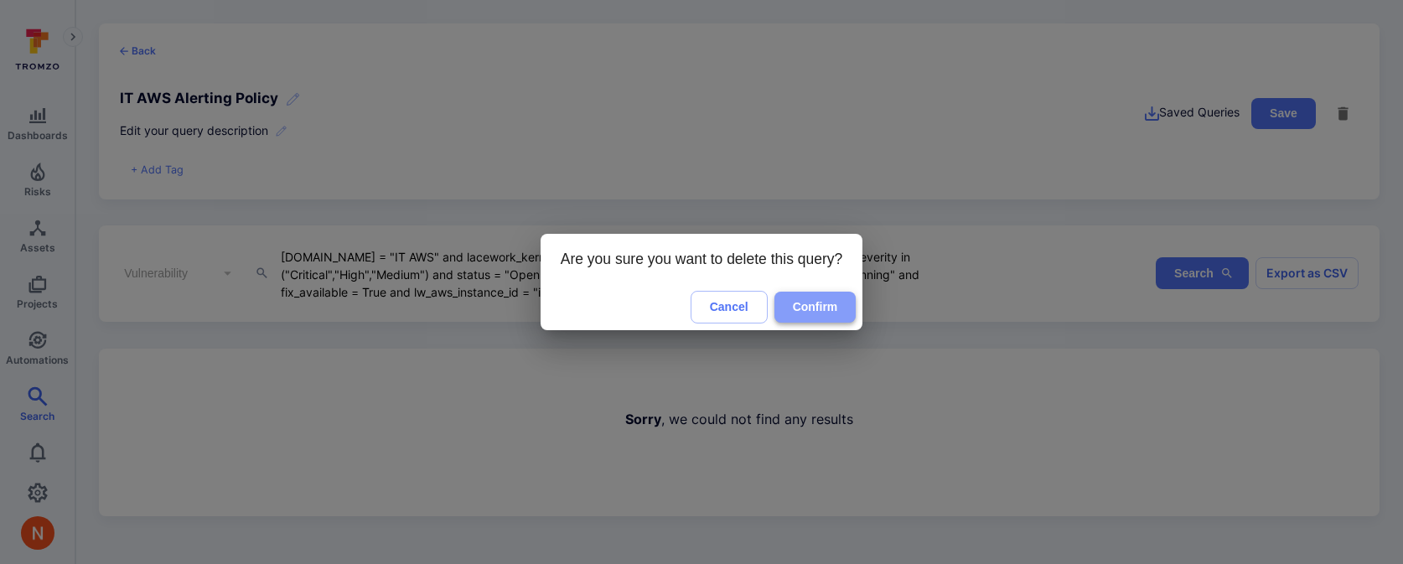
click at [824, 294] on button "Confirm" at bounding box center [815, 307] width 82 height 31
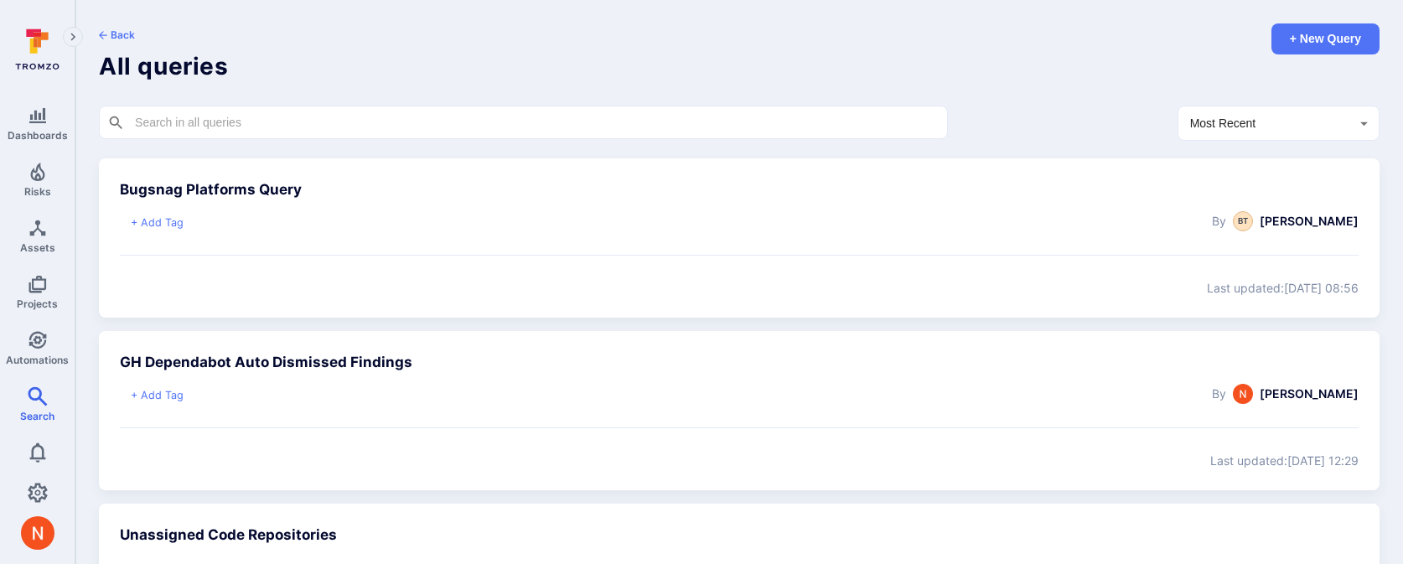
click at [344, 139] on div "​ ​" at bounding box center [516, 116] width 862 height 49
click at [344, 125] on input "text" at bounding box center [523, 122] width 783 height 17
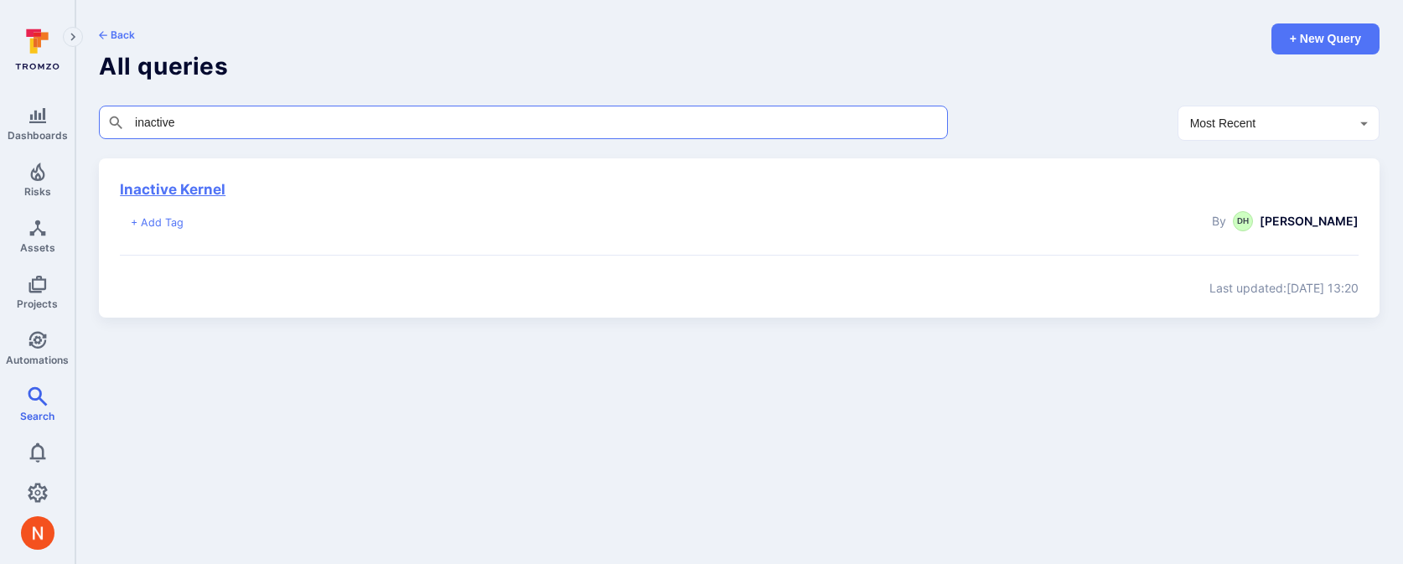
type input "inactive"
click at [197, 191] on link "Inactive Kernel" at bounding box center [173, 189] width 106 height 17
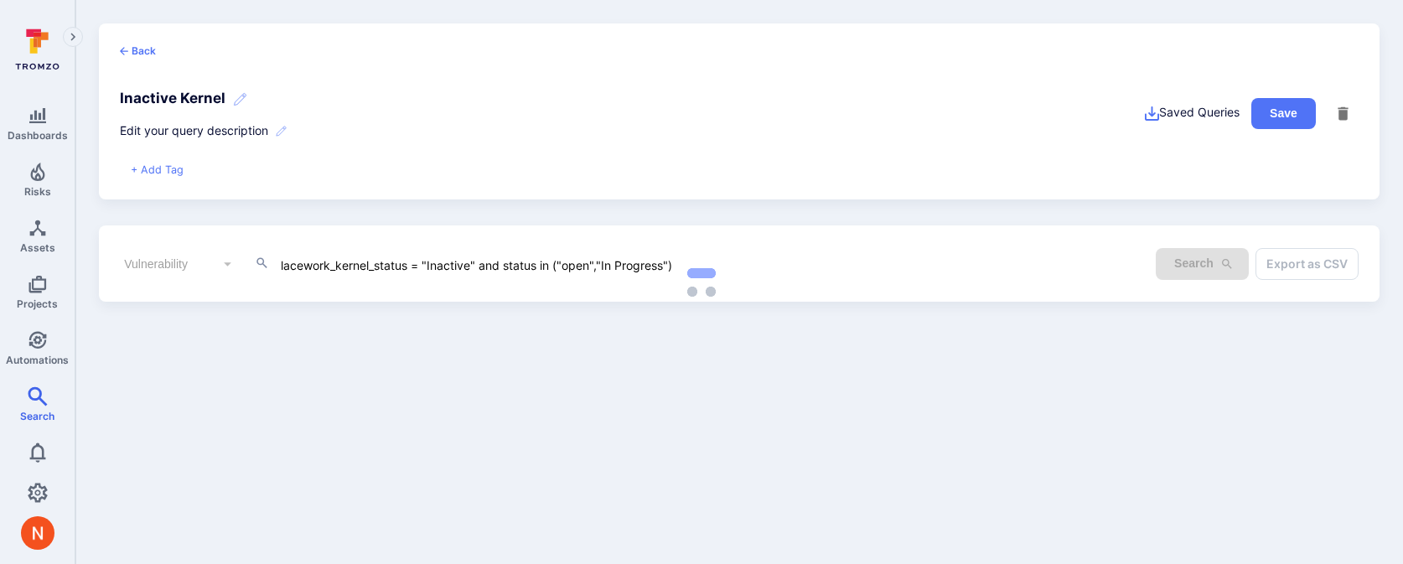
click at [1343, 116] on icon "button" at bounding box center [1343, 113] width 10 height 13
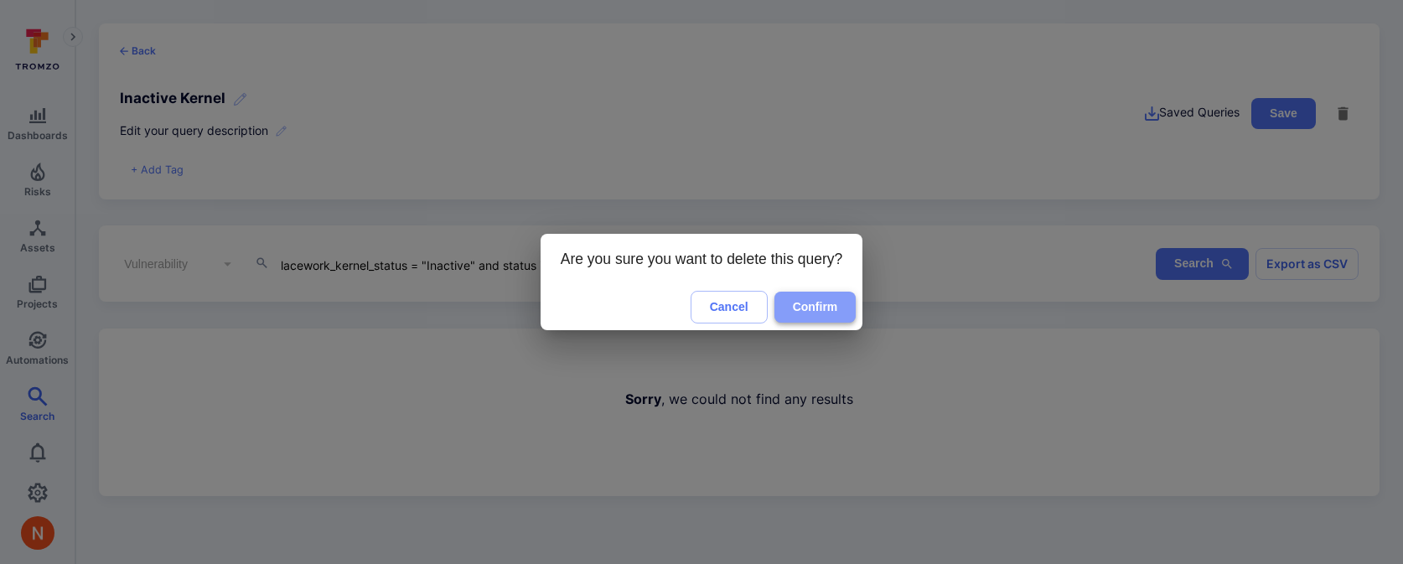
click at [823, 310] on button "Confirm" at bounding box center [815, 307] width 82 height 31
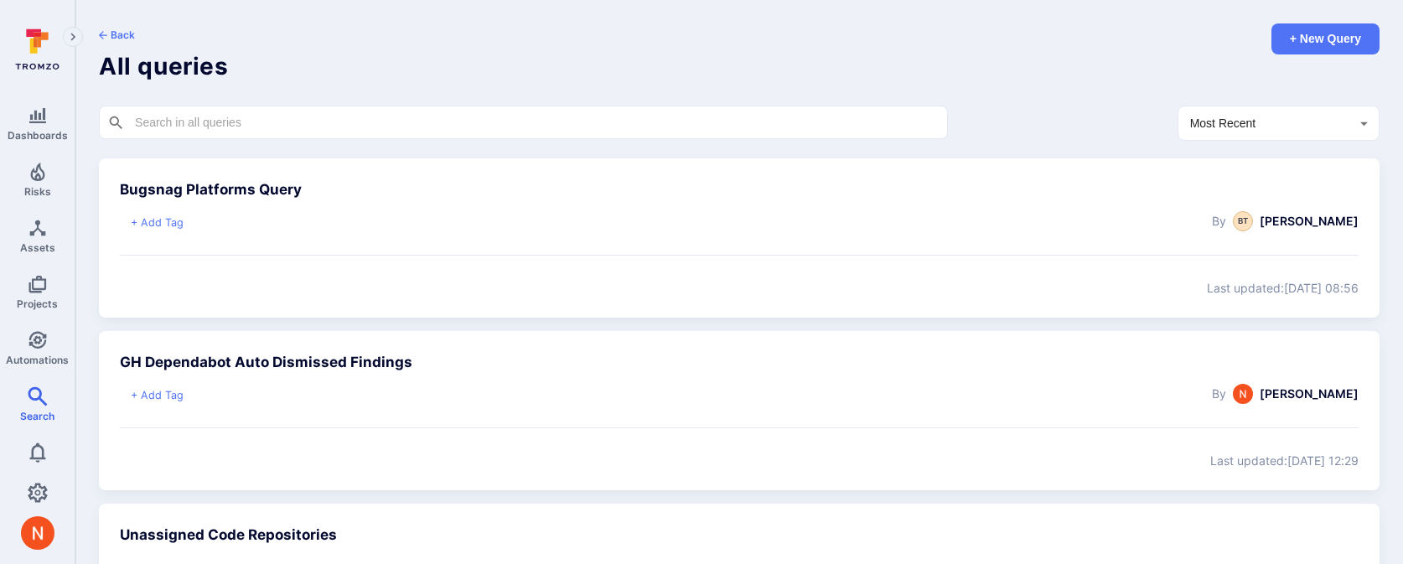
click at [179, 117] on input "text" at bounding box center [523, 122] width 783 height 17
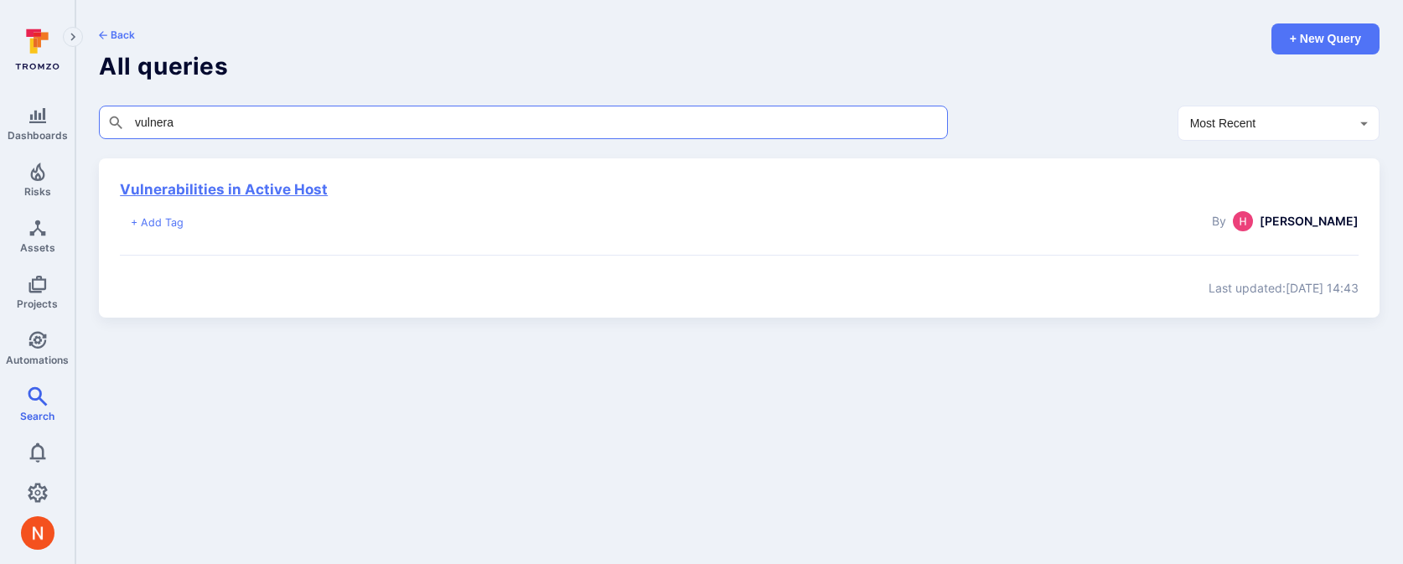
type input "vulnera"
click at [231, 193] on link "Vulnerabilities in Active Host" at bounding box center [224, 189] width 208 height 17
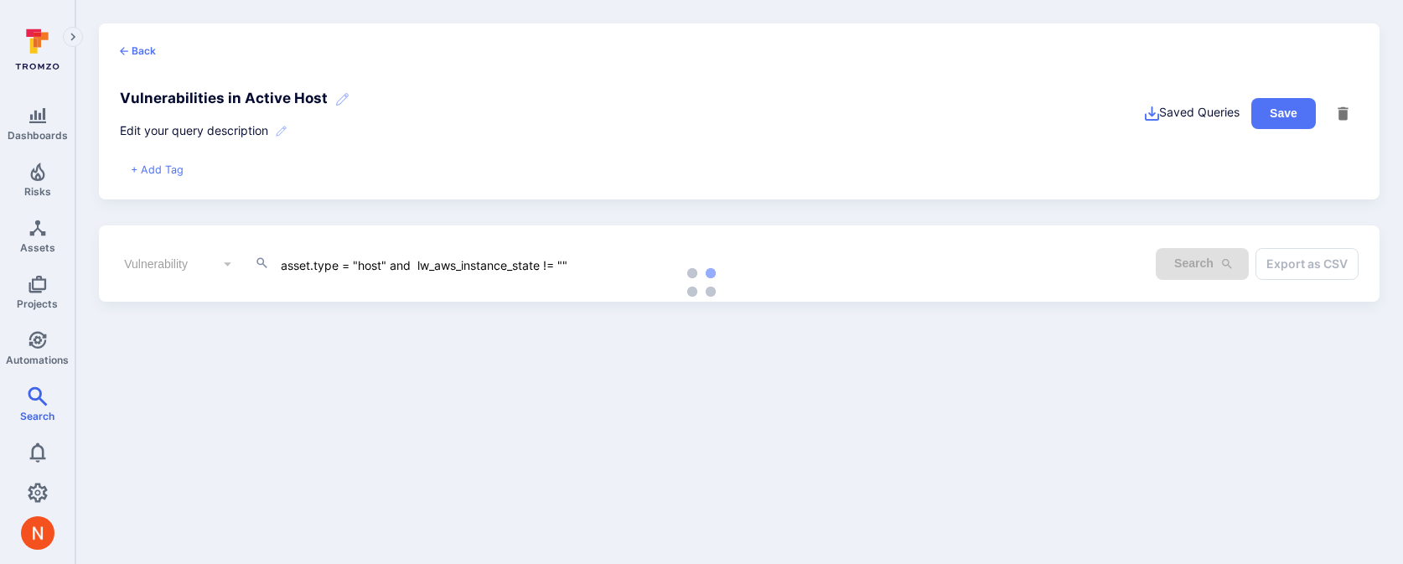
click at [1337, 114] on icon "button" at bounding box center [1343, 114] width 18 height 18
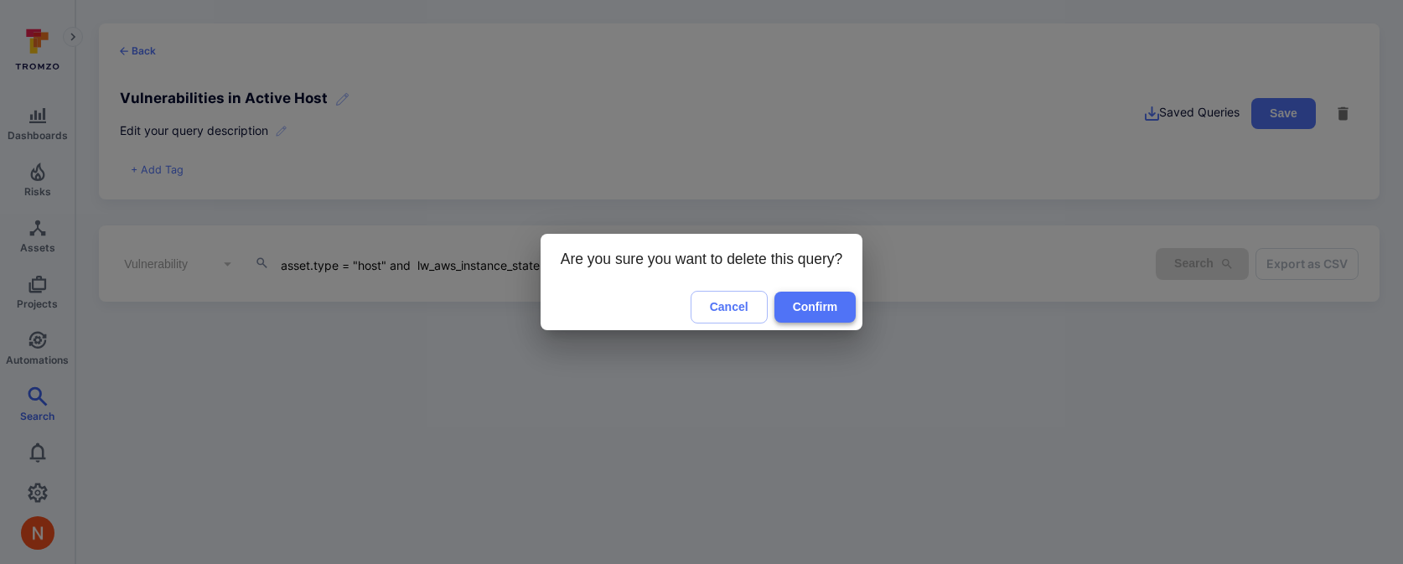
click at [838, 302] on button "Confirm" at bounding box center [815, 307] width 82 height 31
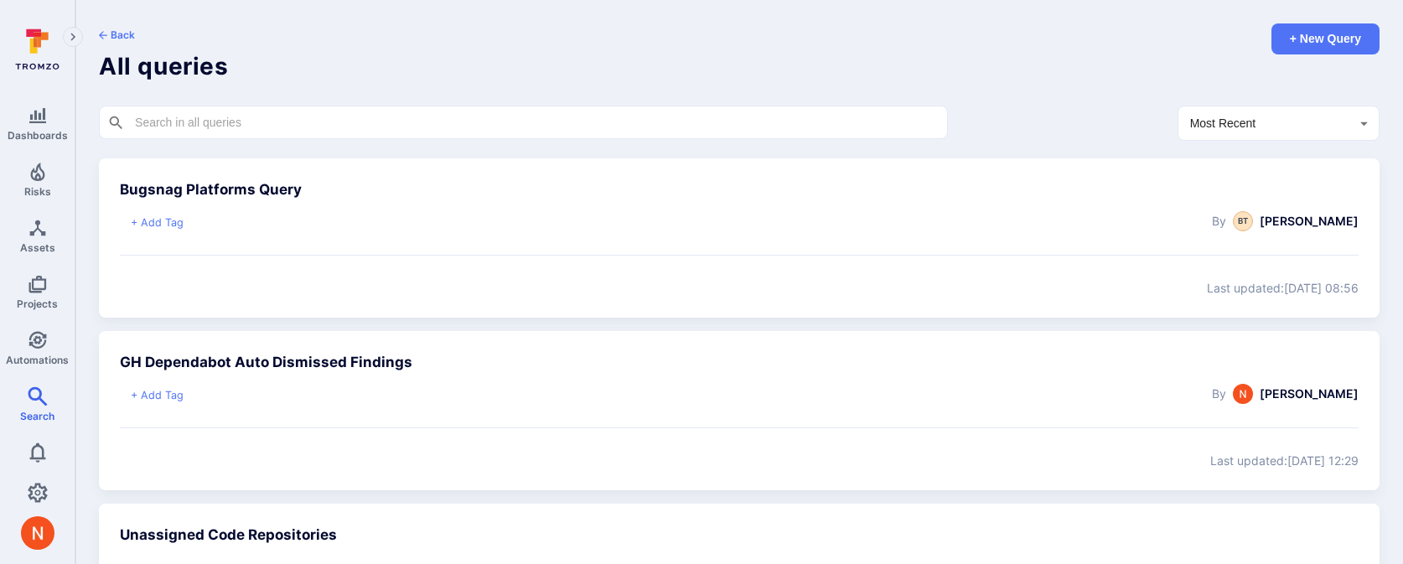
click at [290, 122] on input "text" at bounding box center [523, 122] width 783 height 17
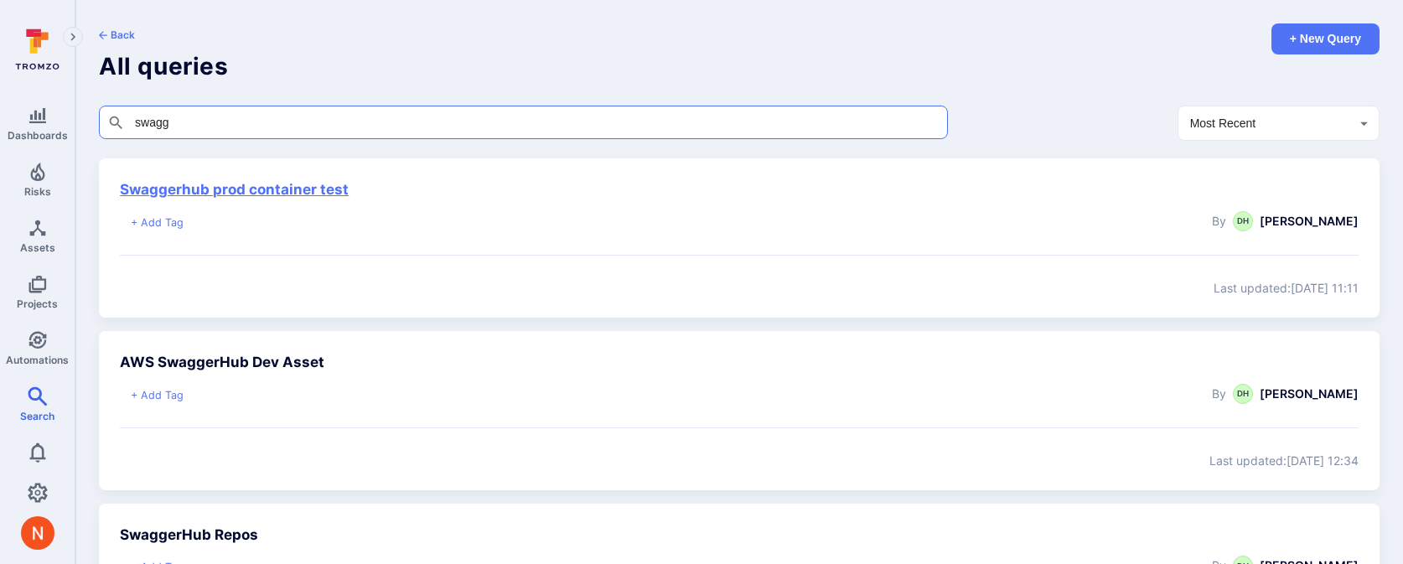
type input "swagg"
click at [288, 191] on link "Swaggerhub prod container test" at bounding box center [234, 189] width 229 height 17
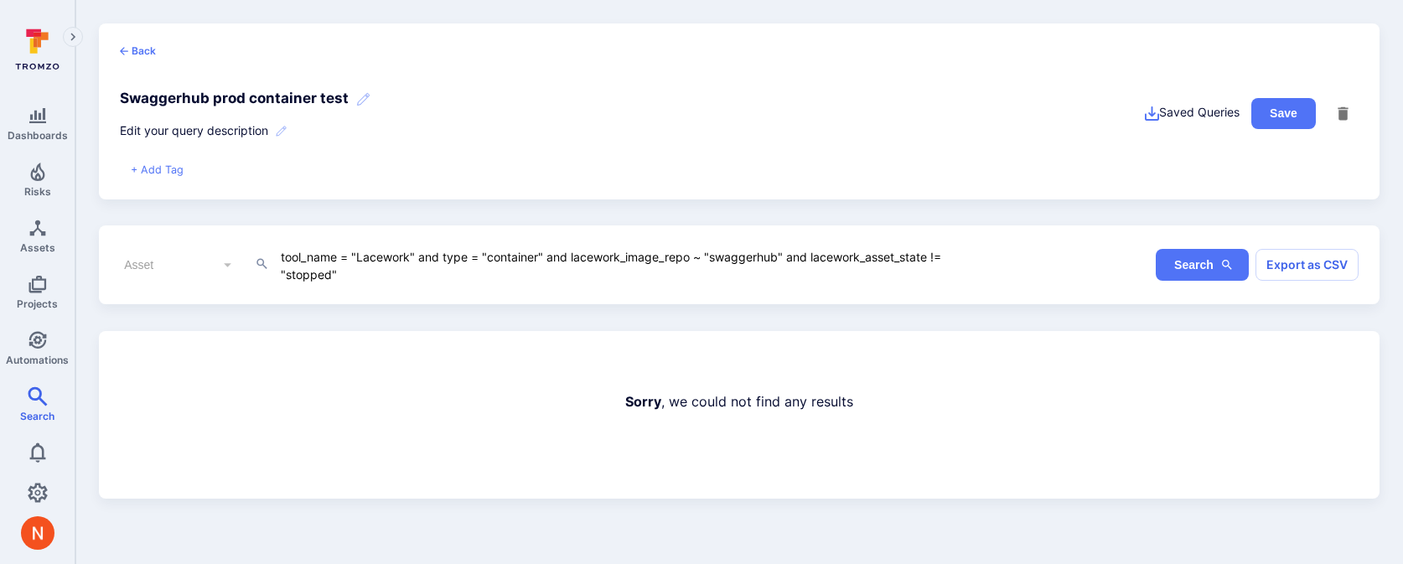
click at [1335, 116] on icon "button" at bounding box center [1343, 114] width 18 height 18
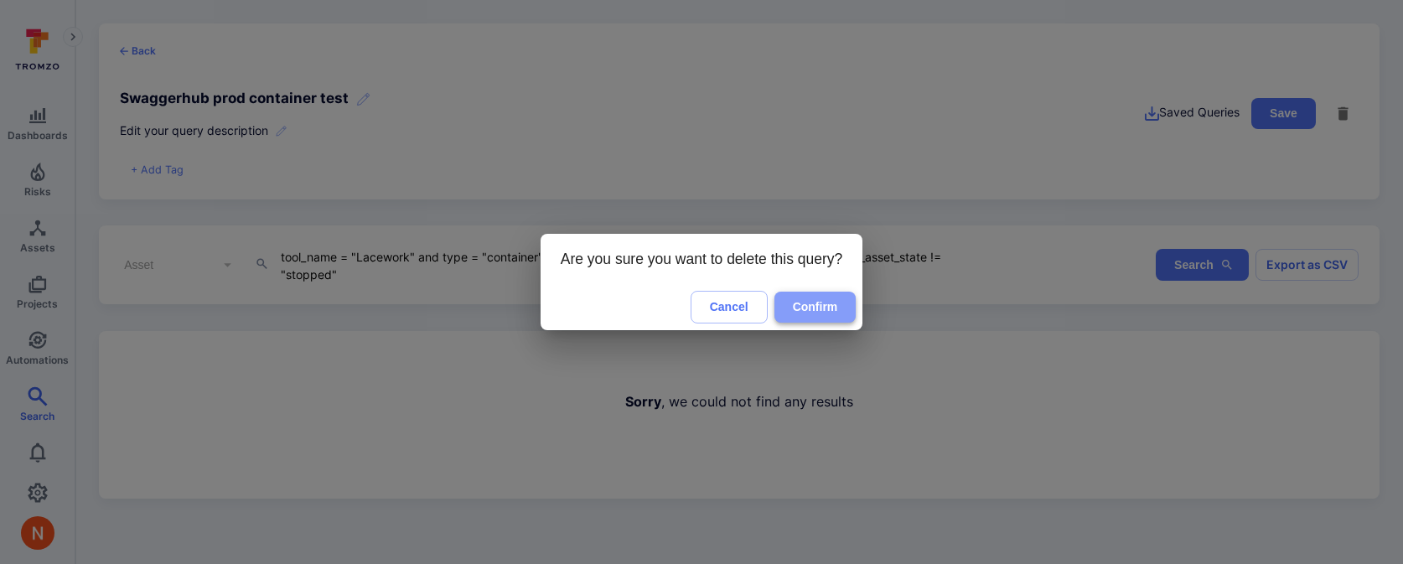
click at [825, 300] on button "Confirm" at bounding box center [815, 307] width 82 height 31
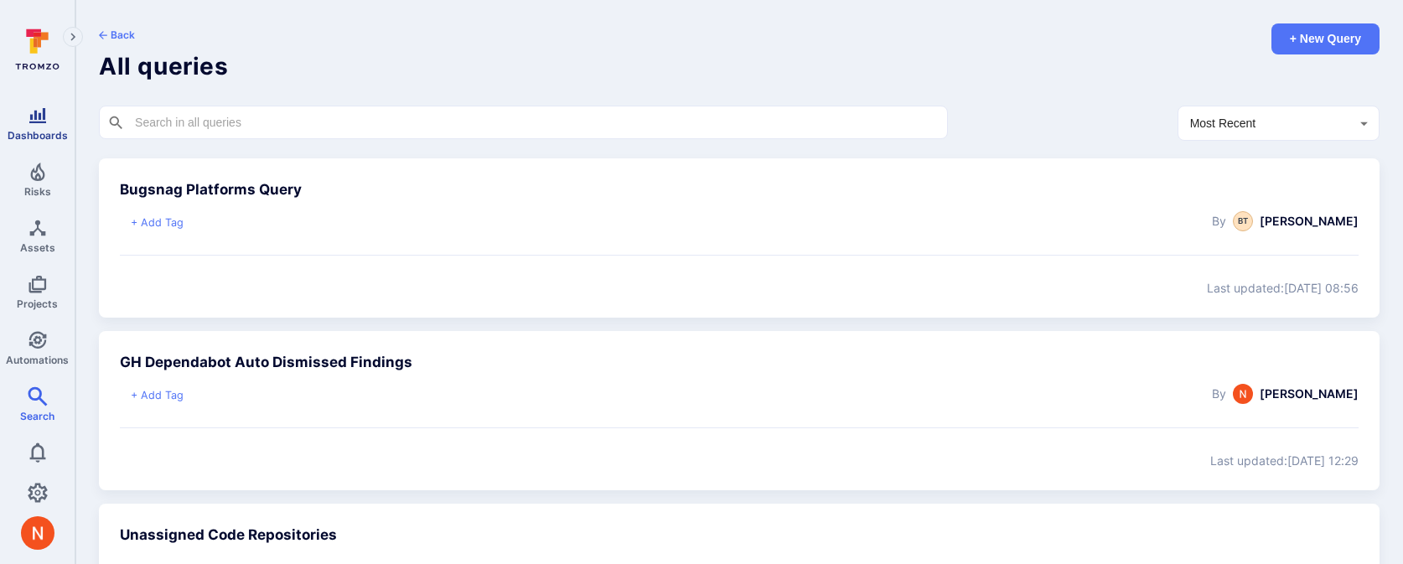
click at [29, 108] on icon "Dashboards" at bounding box center [38, 116] width 20 height 20
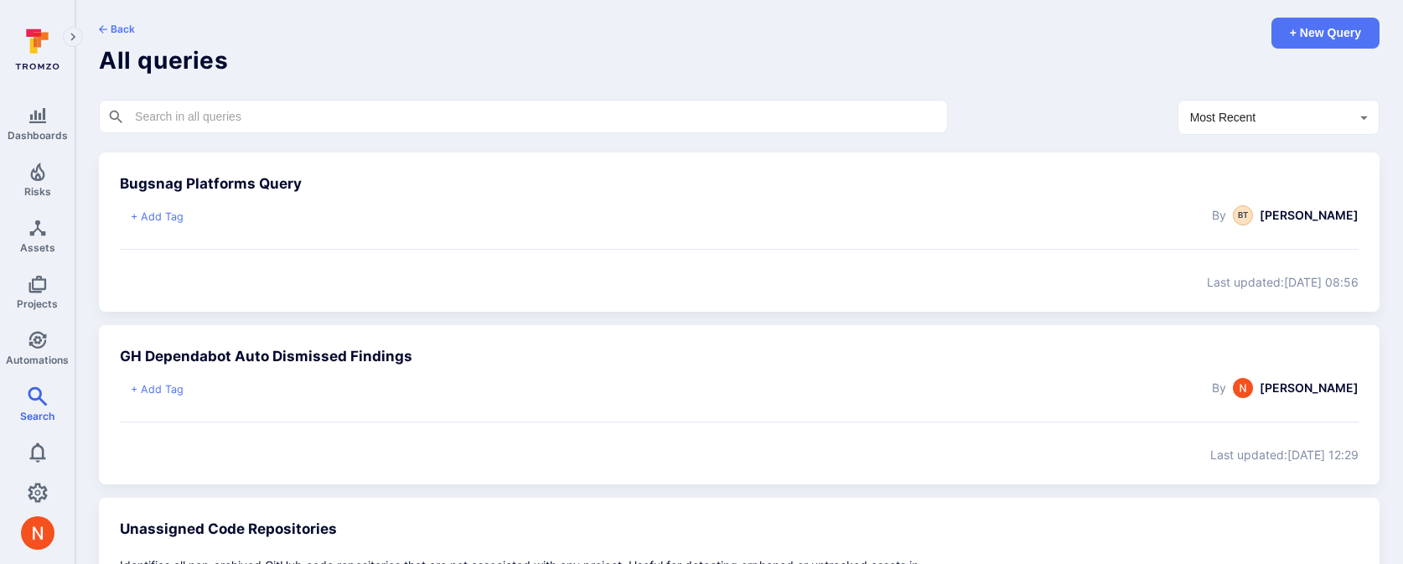
click at [340, 111] on input "text" at bounding box center [523, 116] width 783 height 17
click at [263, 174] on h3 "Bugsnag Platforms Query" at bounding box center [530, 184] width 821 height 22
click at [261, 191] on link "Bugsnag Platforms Query" at bounding box center [211, 183] width 182 height 17
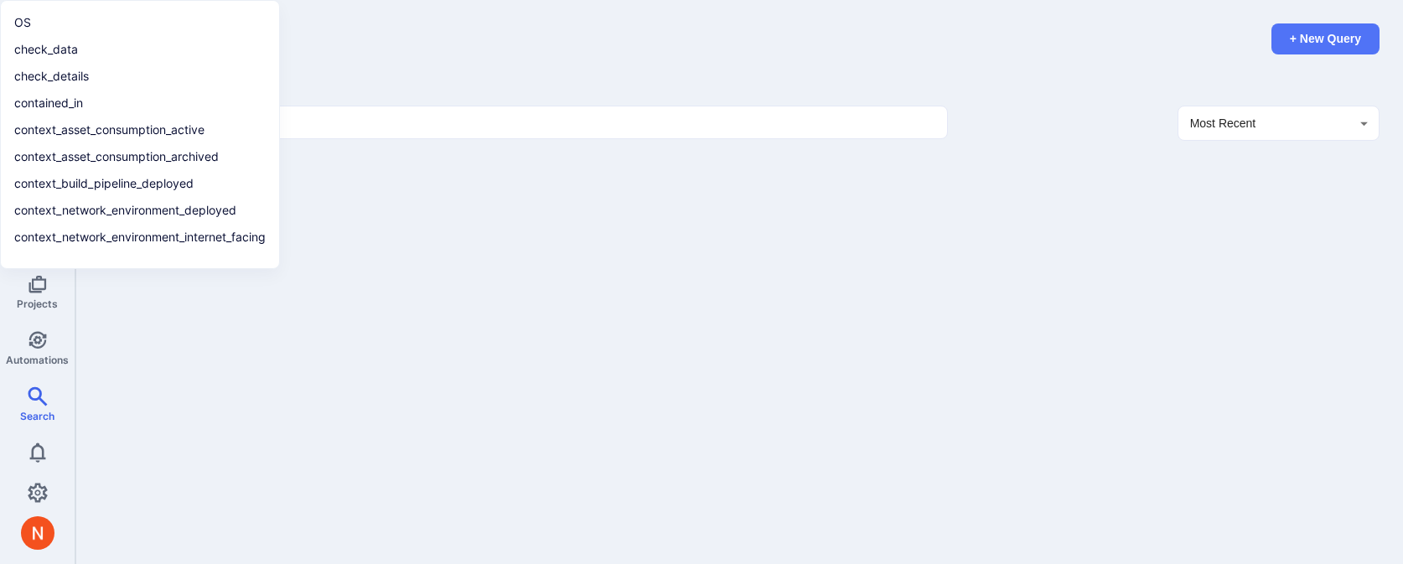
click at [340, 96] on div "​ ​" at bounding box center [516, 116] width 862 height 49
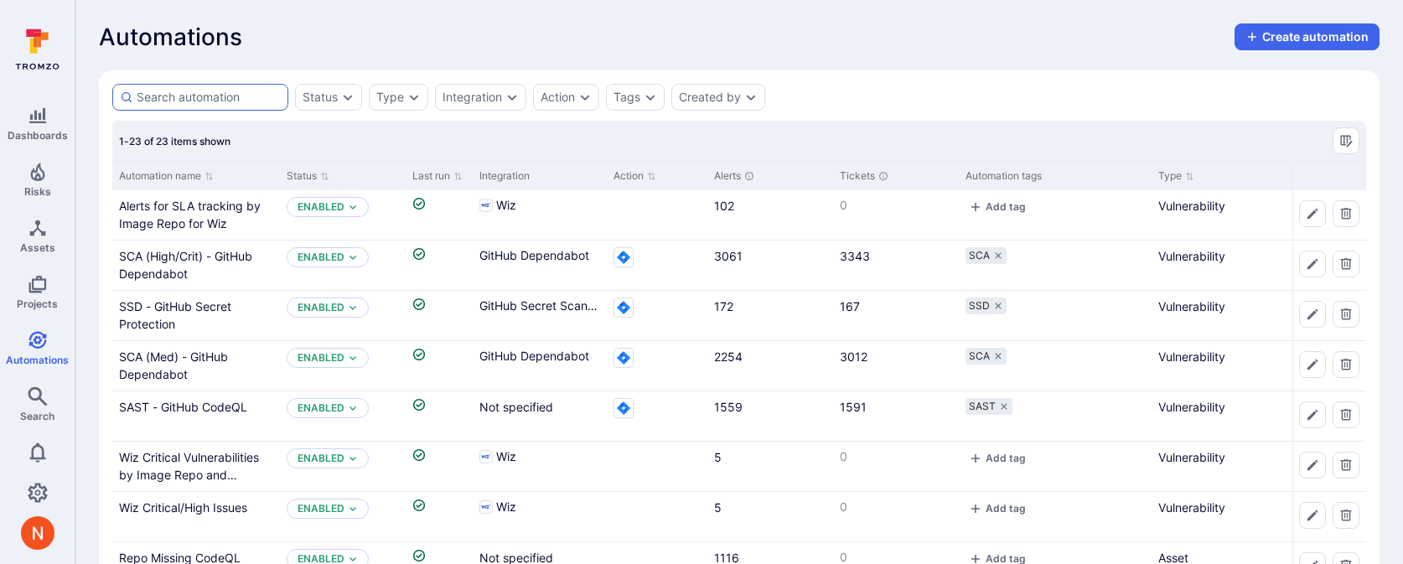
click at [225, 106] on div at bounding box center [200, 97] width 176 height 27
click at [225, 106] on input at bounding box center [209, 97] width 144 height 17
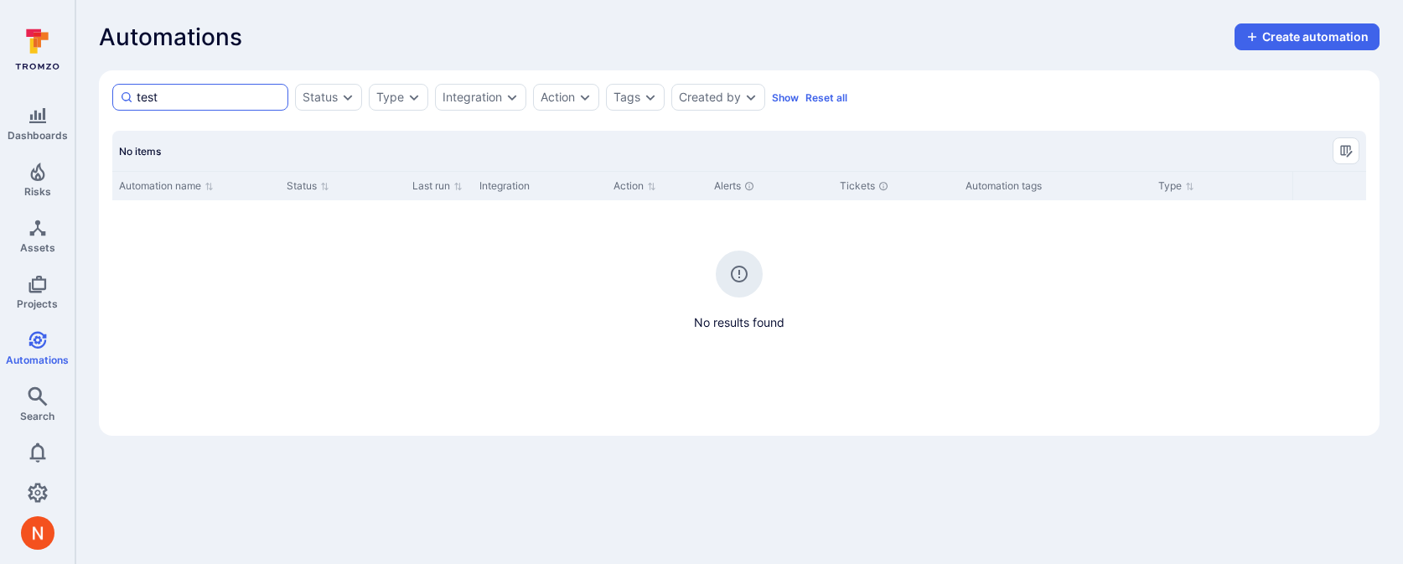
click at [227, 98] on input "test" at bounding box center [209, 97] width 144 height 17
type input "a"
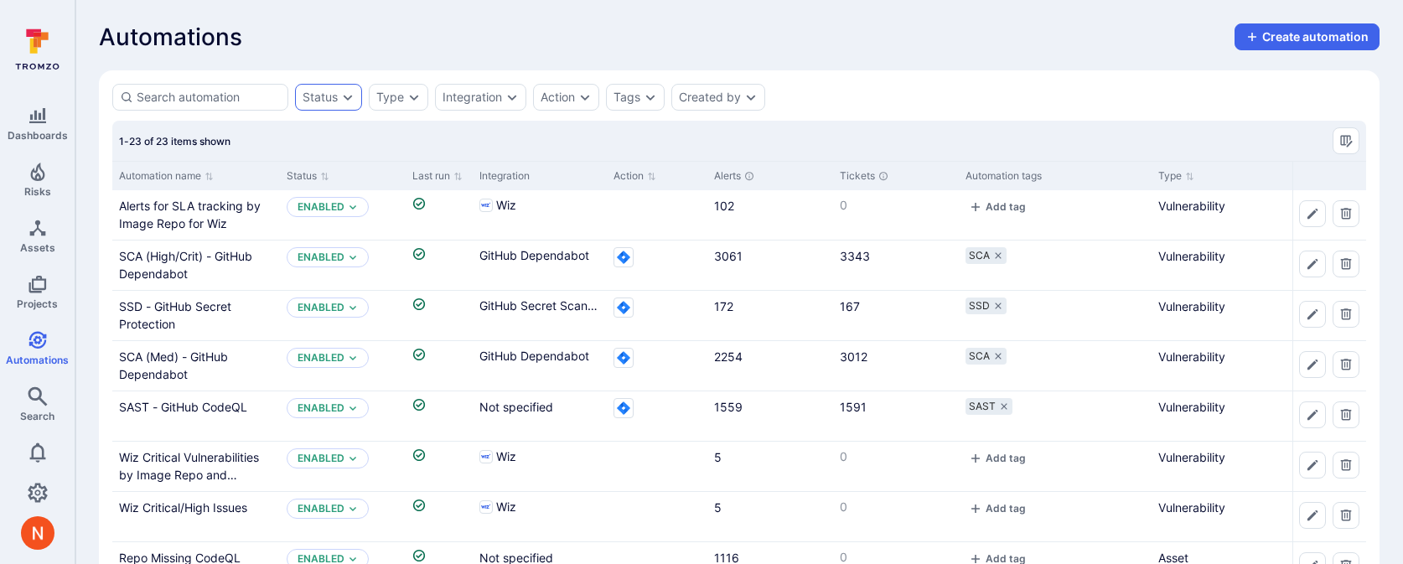
click at [314, 94] on div "Status" at bounding box center [320, 97] width 35 height 13
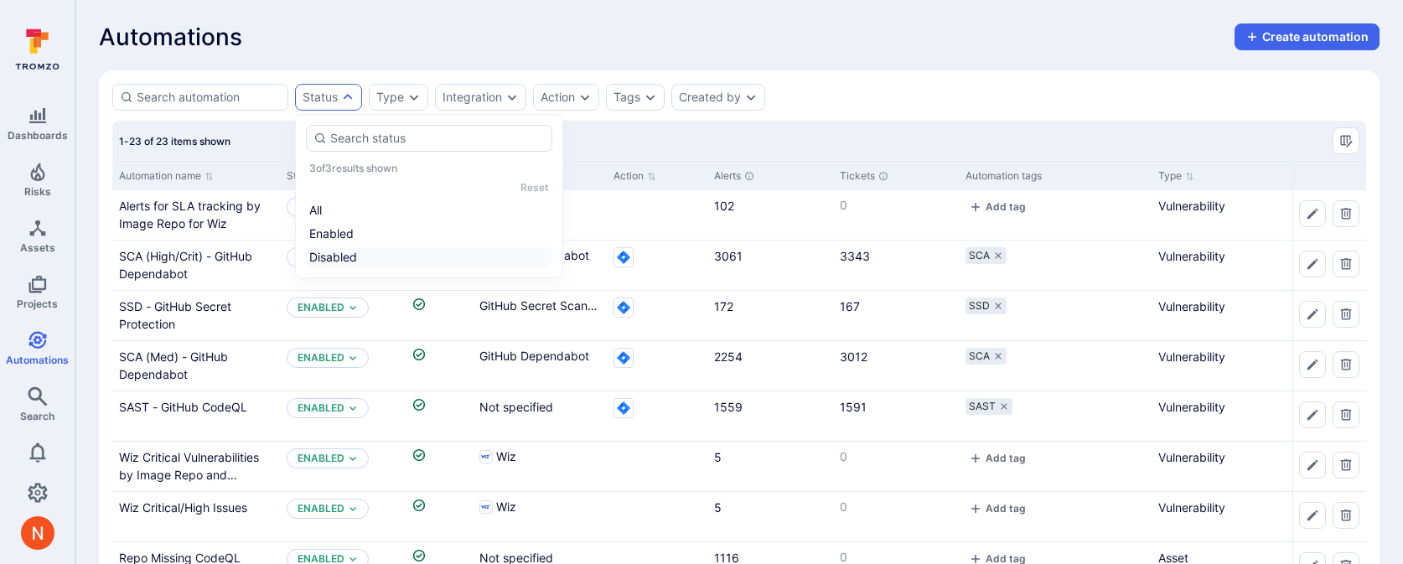
click at [323, 252] on li "Disabled" at bounding box center [429, 257] width 246 height 20
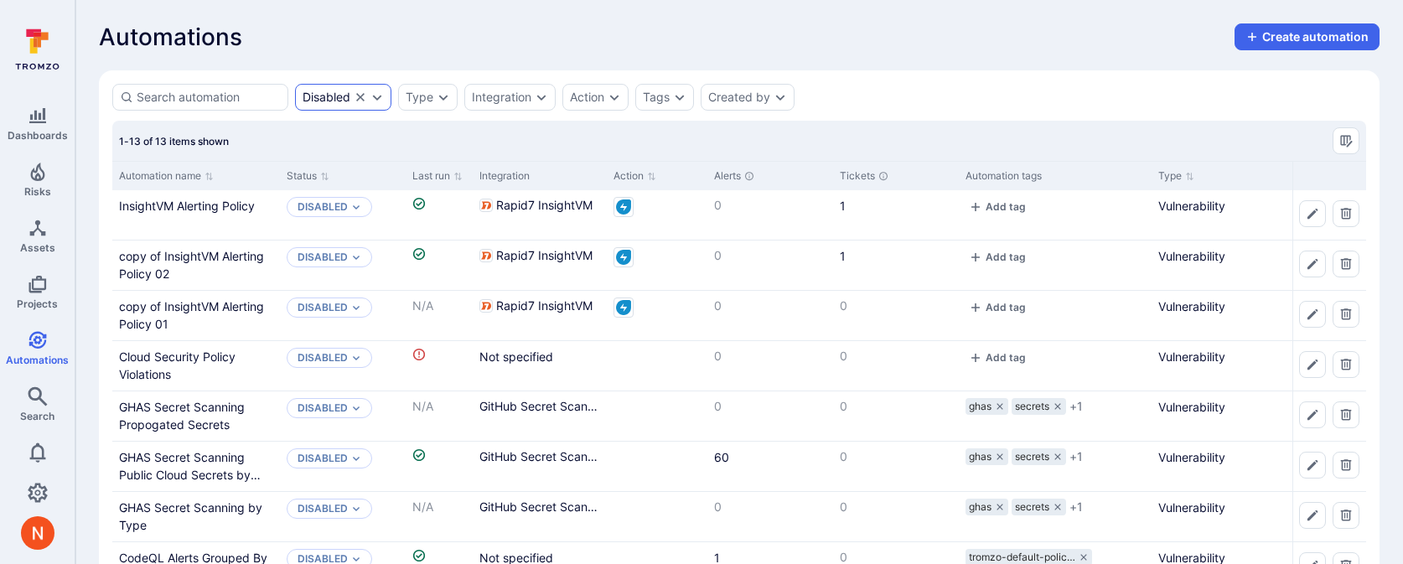
click at [336, 99] on div "Disabled" at bounding box center [327, 97] width 48 height 13
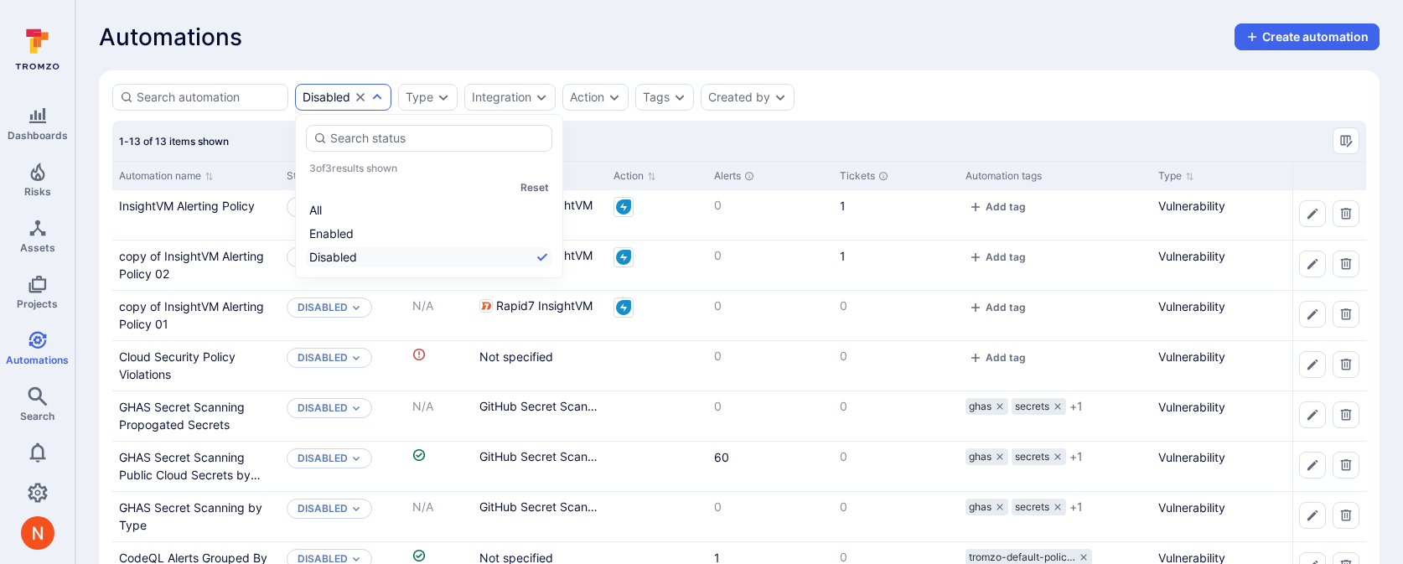
click at [324, 18] on div "Automations Create automation Disabled Type Integration Action Tags Created by …" at bounding box center [739, 441] width 1328 height 883
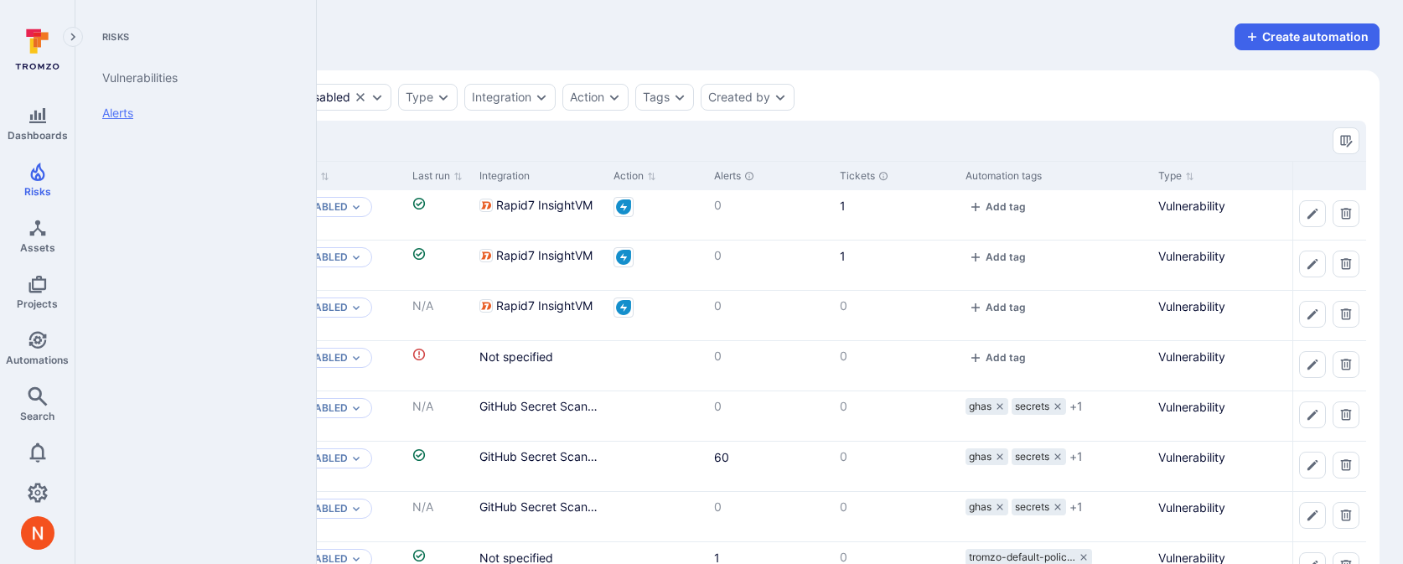
click at [111, 117] on link "Alerts" at bounding box center [192, 113] width 207 height 35
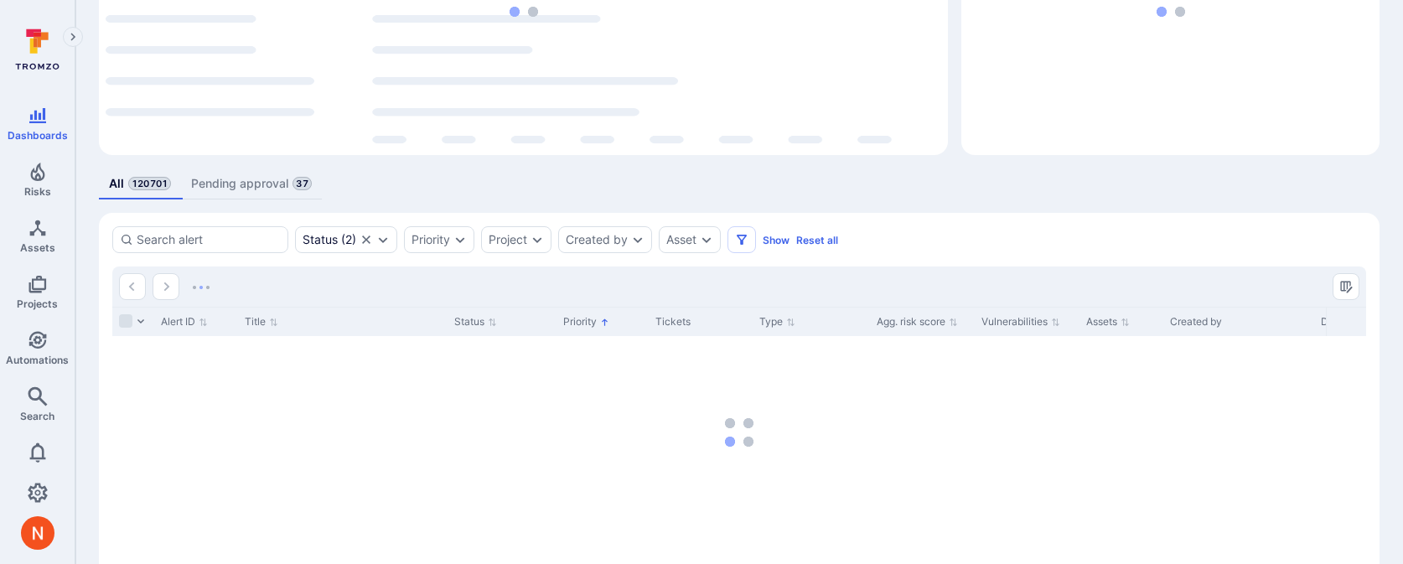
scroll to position [241, 0]
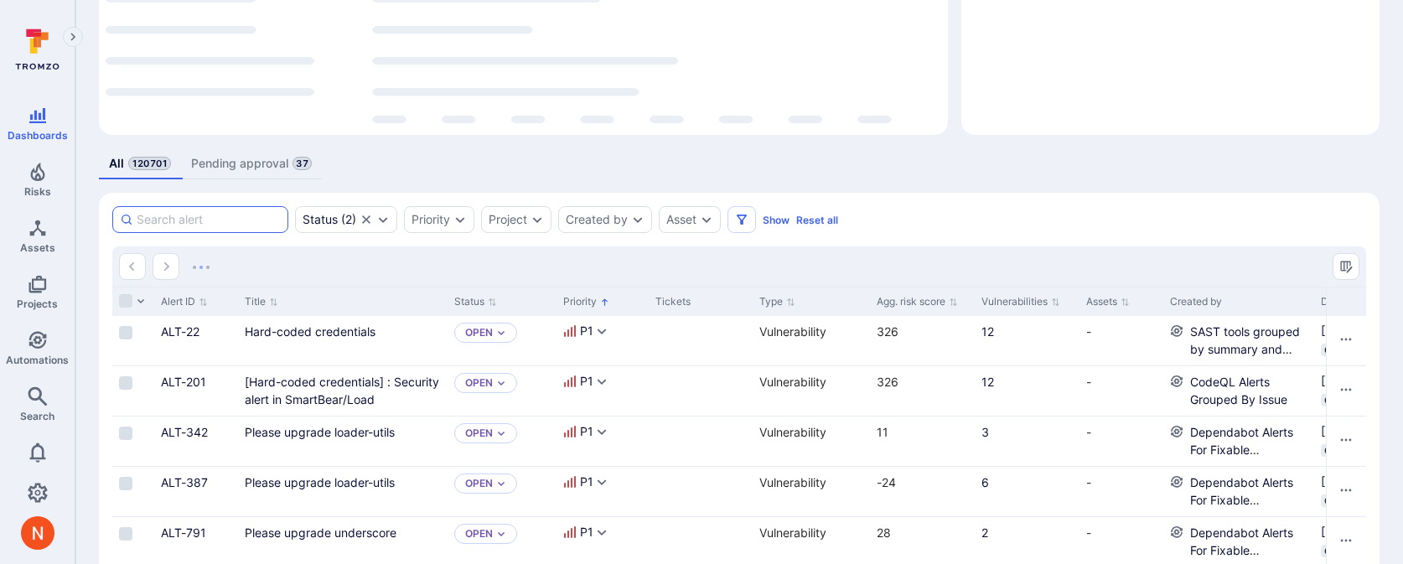
click at [259, 217] on input at bounding box center [209, 219] width 144 height 17
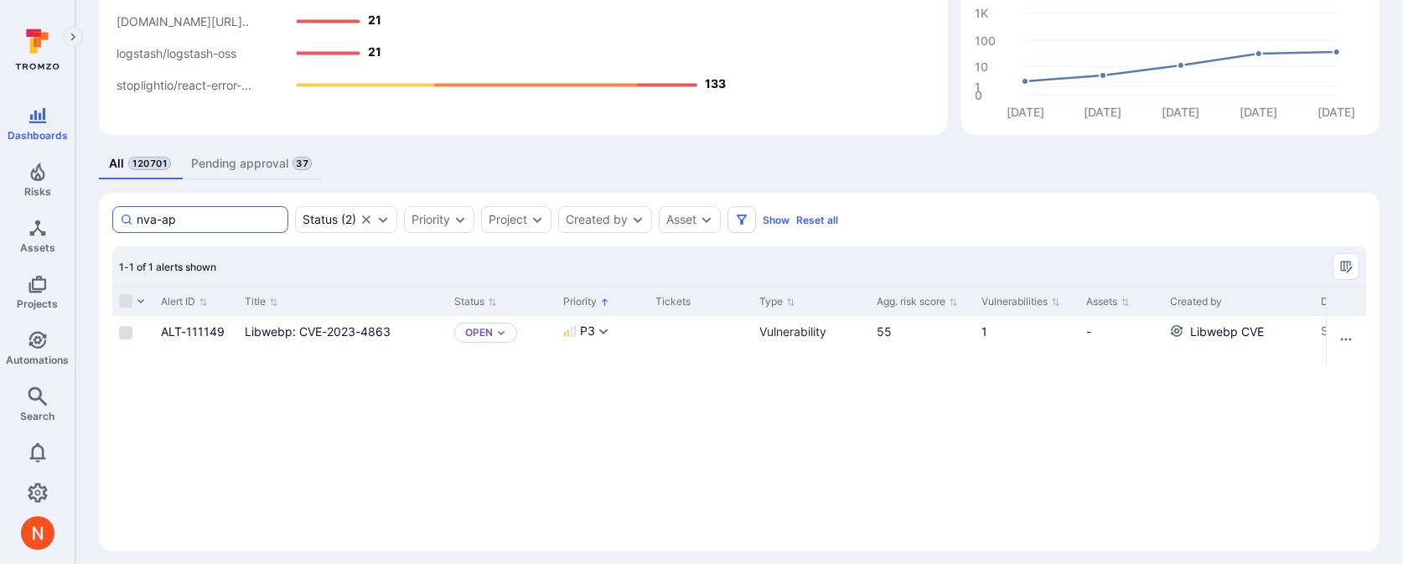
click at [207, 215] on input "nva-ap" at bounding box center [209, 219] width 144 height 17
paste input "NVA-AP02-PV"
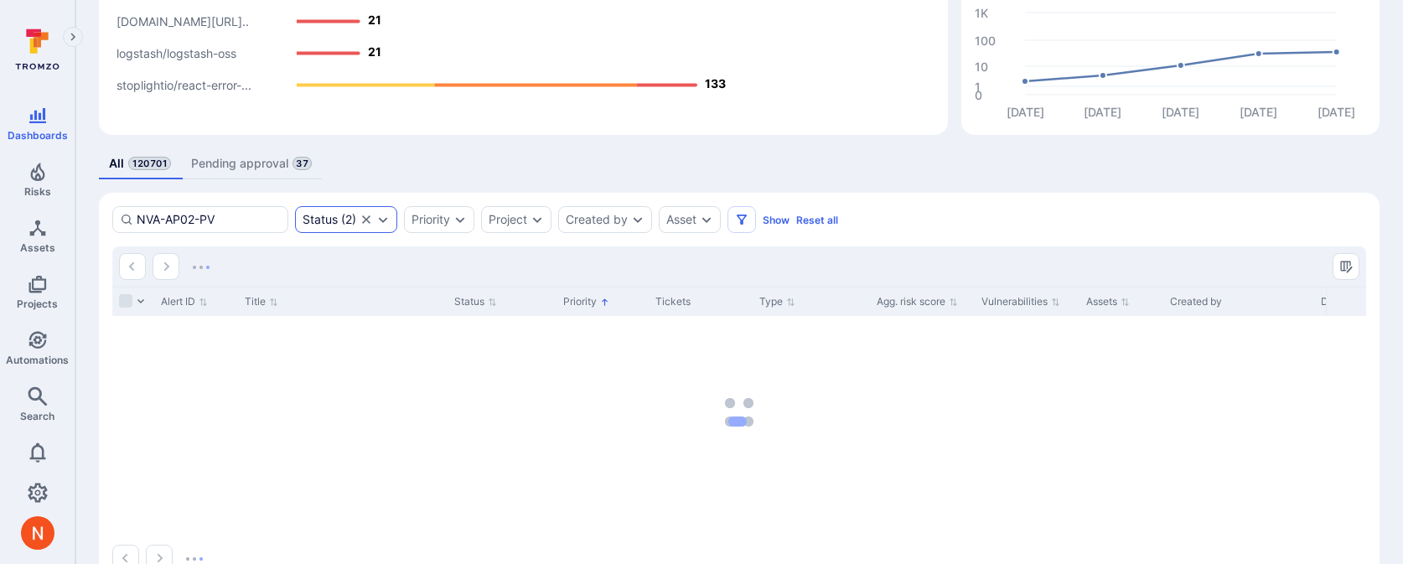
type input "NVA-AP02-PV"
click at [375, 221] on div "Status ( 2 )" at bounding box center [346, 219] width 102 height 27
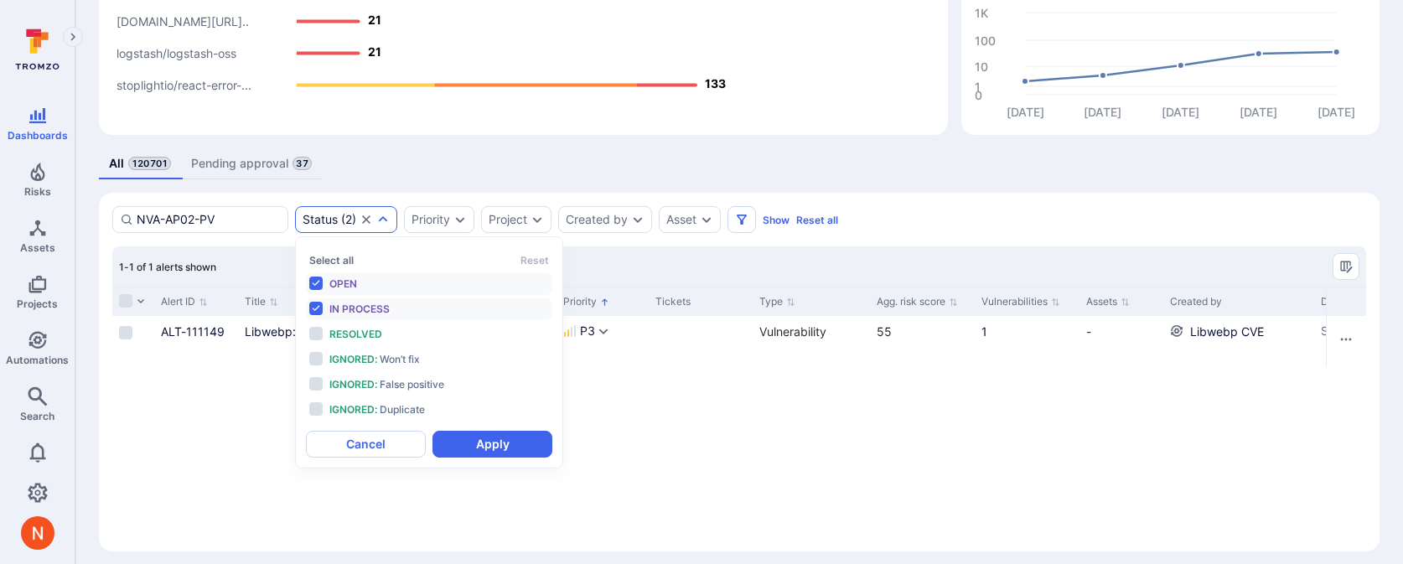
scroll to position [13, 0]
click at [365, 221] on icon "Clear selection" at bounding box center [366, 219] width 13 height 13
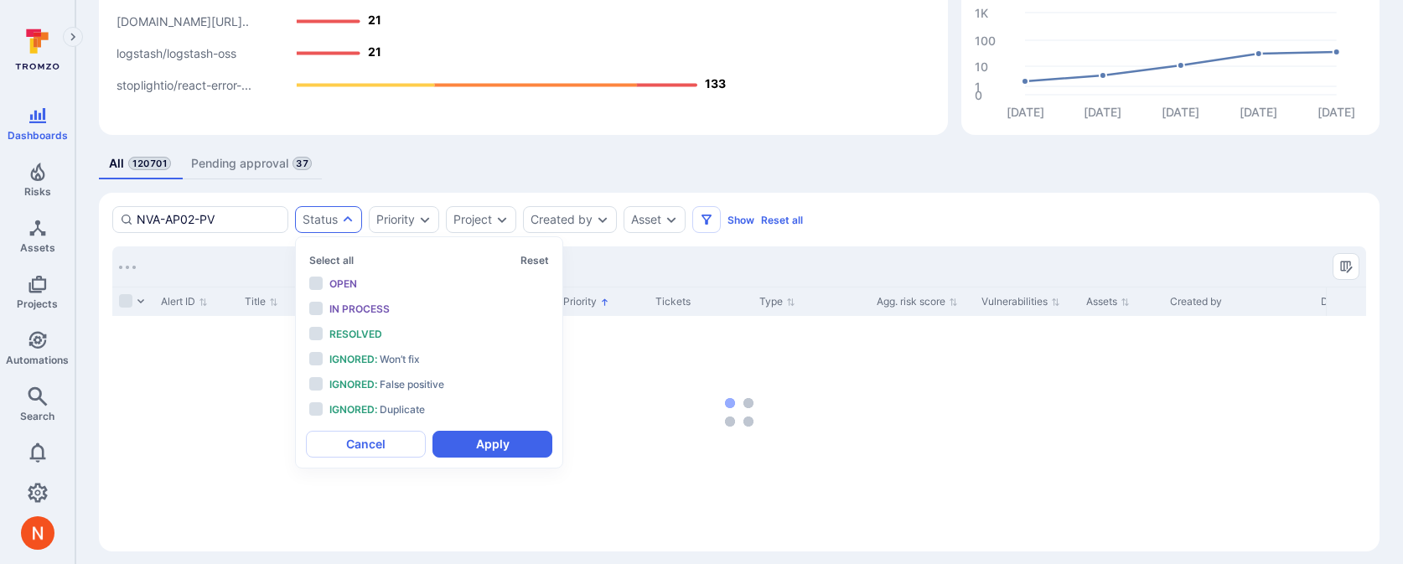
click at [421, 173] on div "All 120701 Pending approval 37" at bounding box center [739, 163] width 1281 height 31
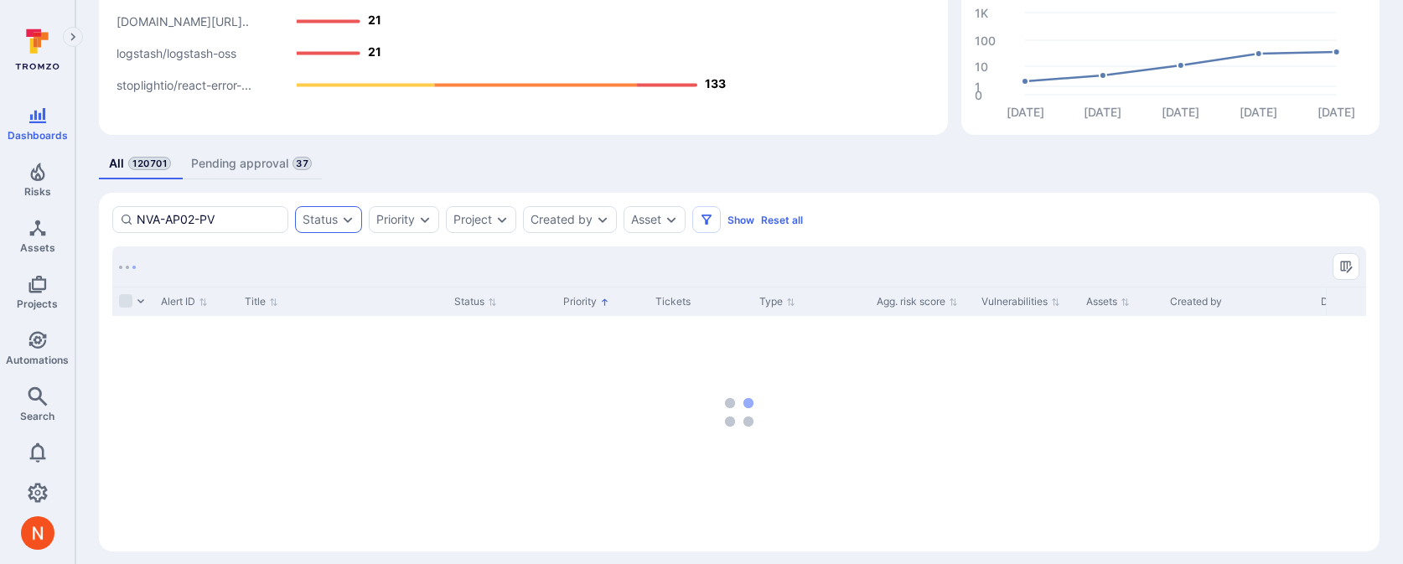
scroll to position [251, 0]
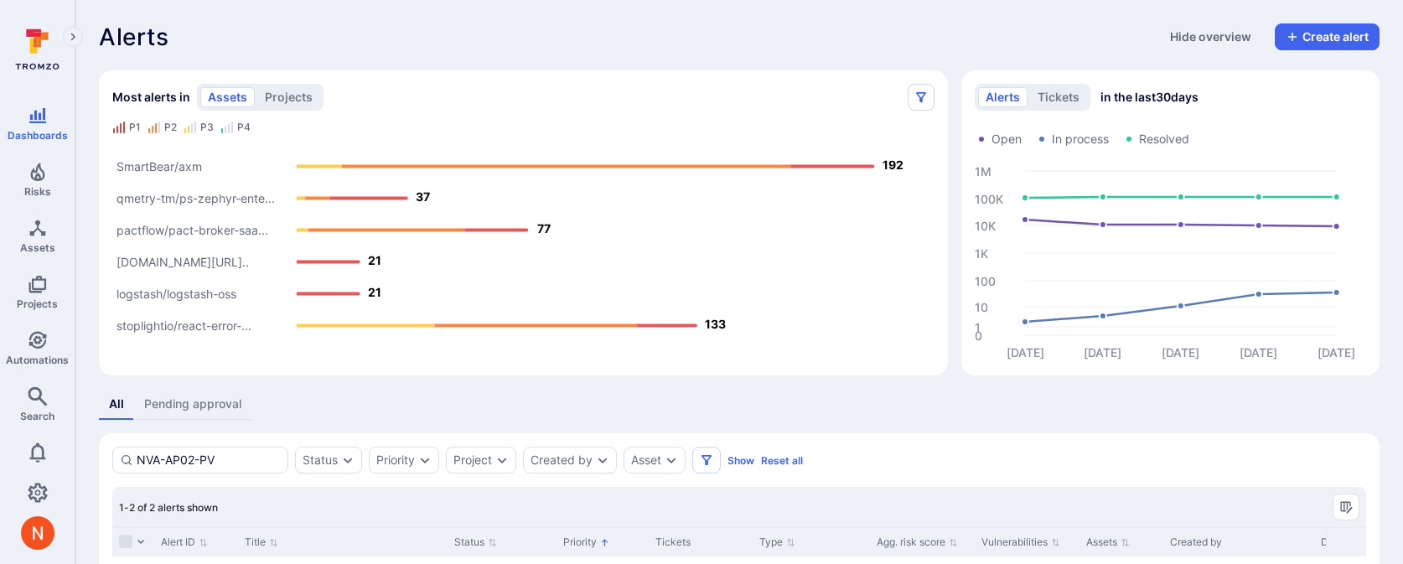
scroll to position [251, 0]
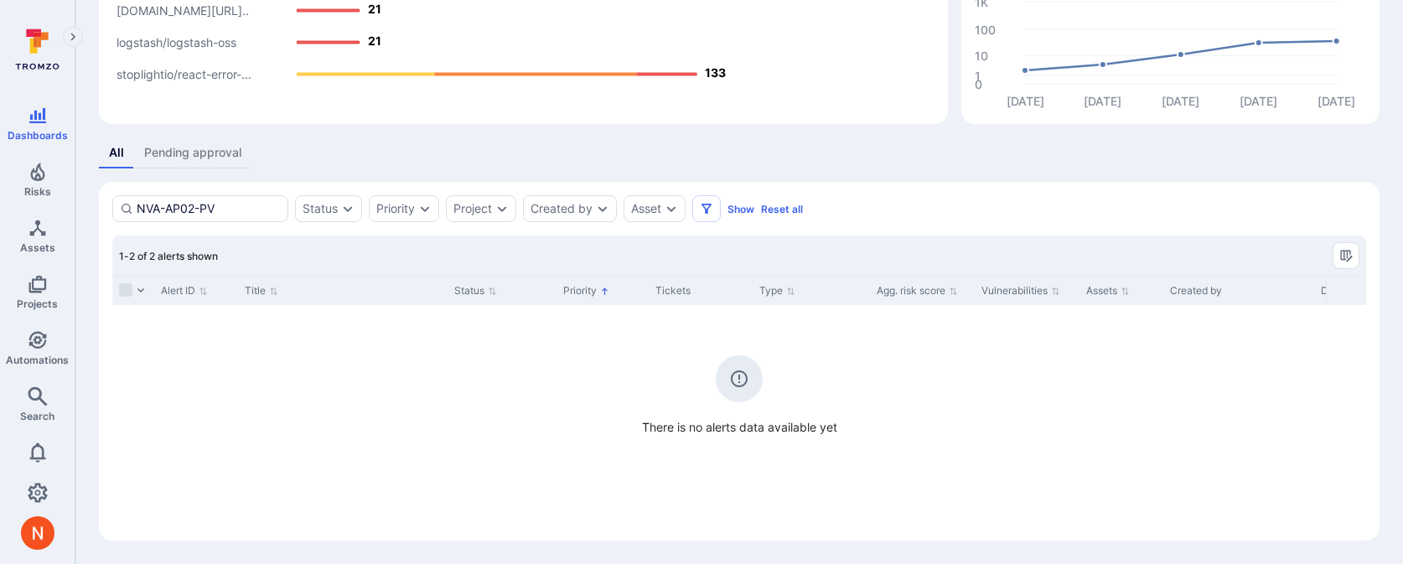
click at [212, 166] on link "Pending approval" at bounding box center [192, 152] width 117 height 31
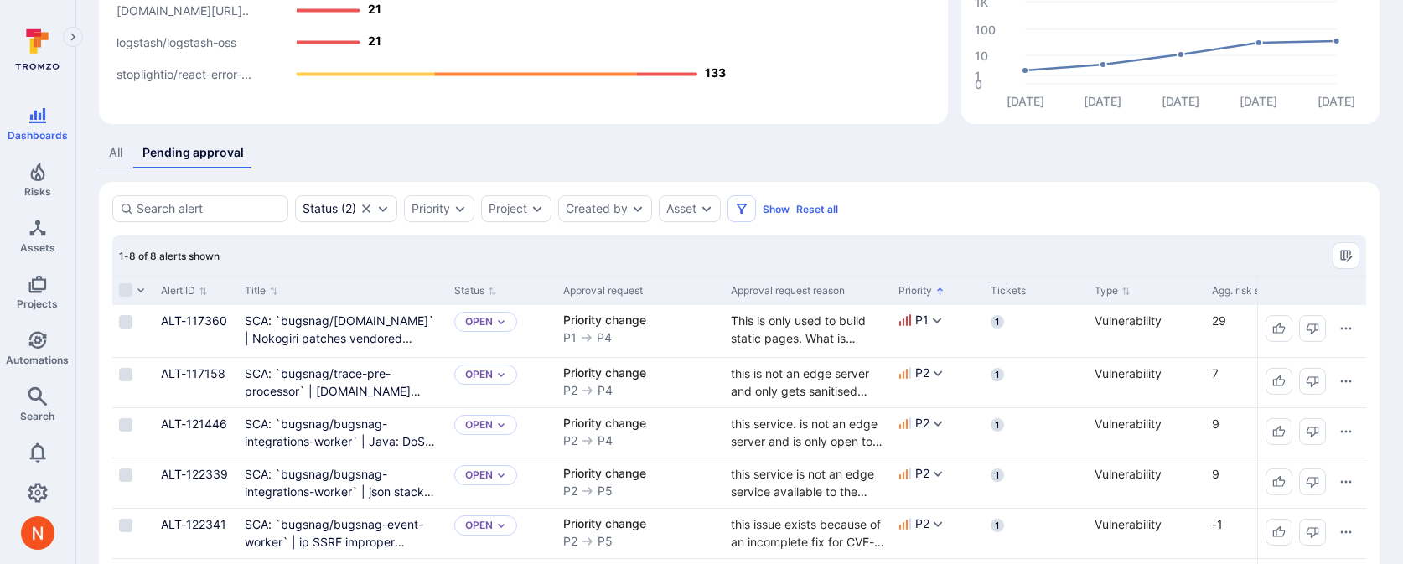
click at [110, 158] on link "All" at bounding box center [116, 152] width 34 height 31
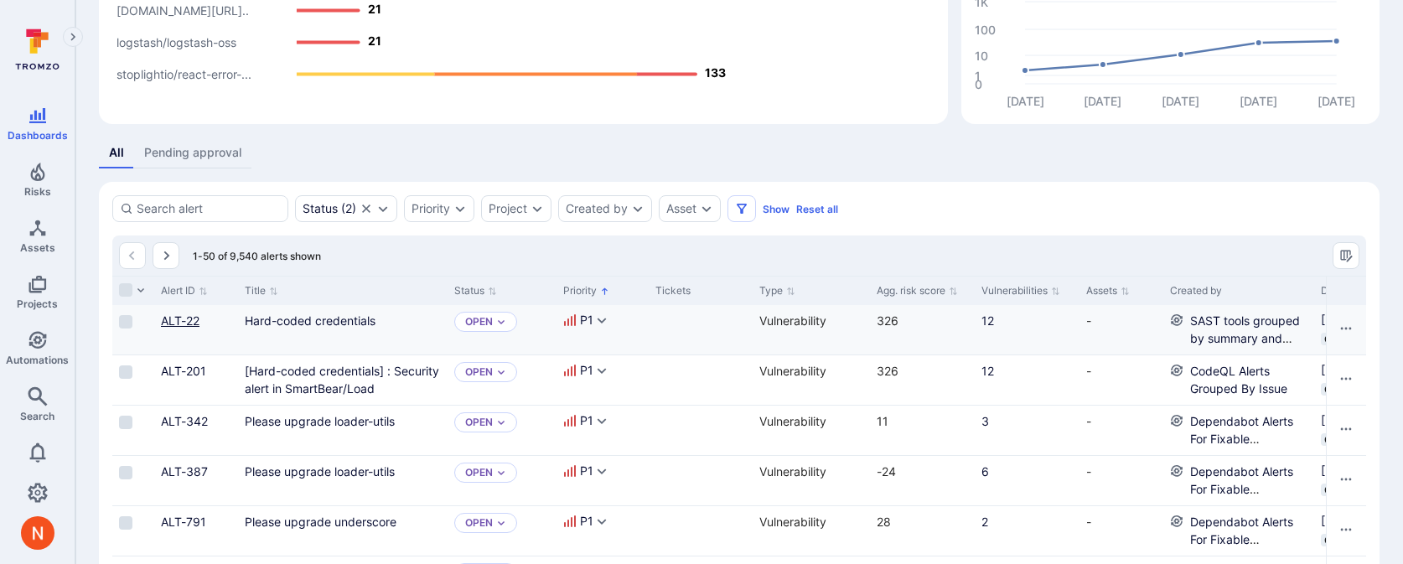
click at [179, 320] on link "ALT-22" at bounding box center [180, 320] width 39 height 14
click at [179, 313] on body "Dashboards Risks Assets Projects Automations Search 0 Dashboards All dashboards…" at bounding box center [701, 31] width 1403 height 564
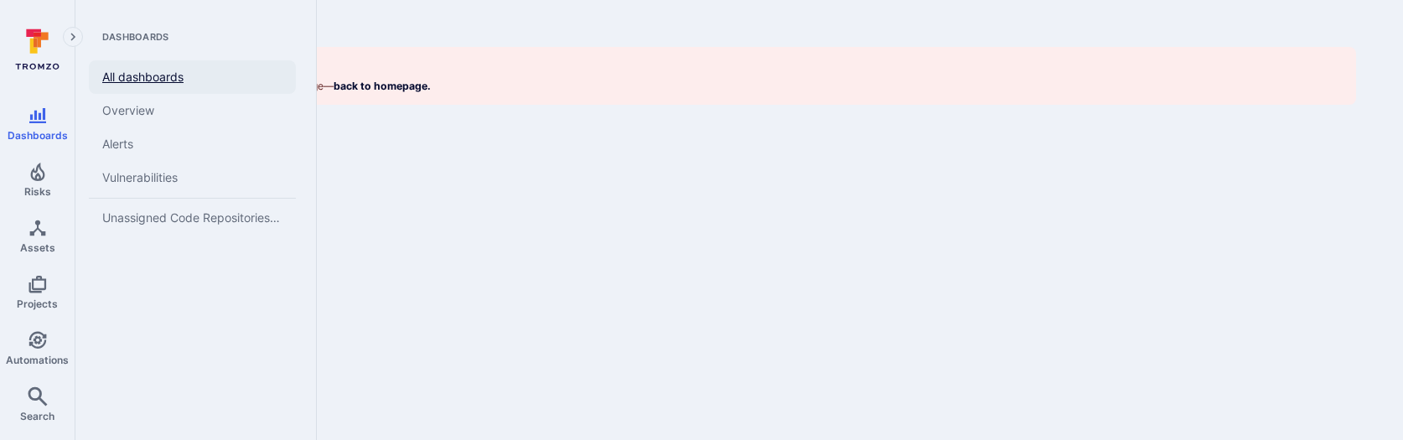
click at [137, 78] on link "All dashboards" at bounding box center [192, 77] width 207 height 34
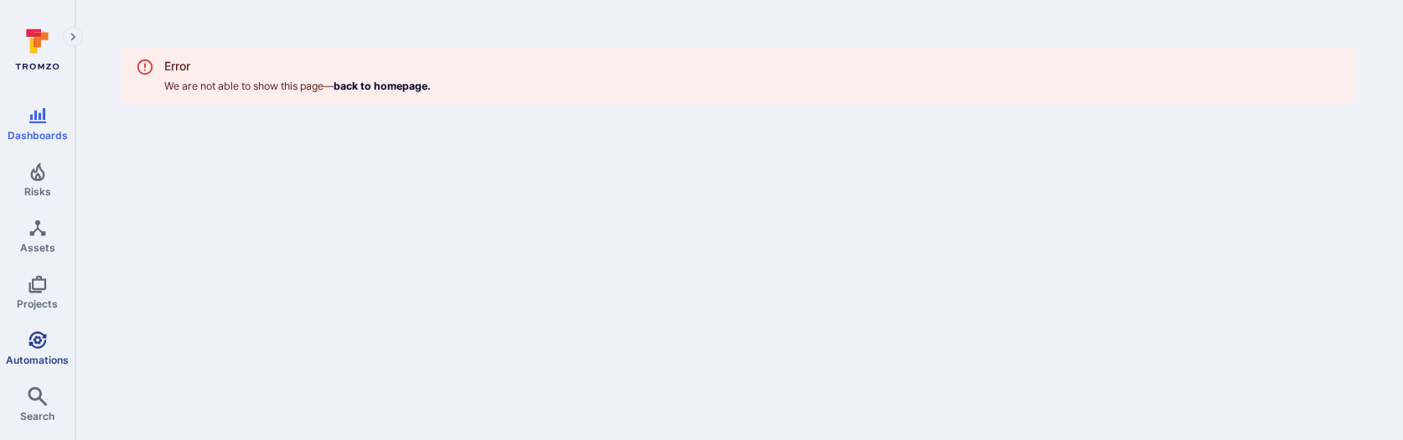
click at [30, 346] on icon "Automations" at bounding box center [38, 340] width 20 height 20
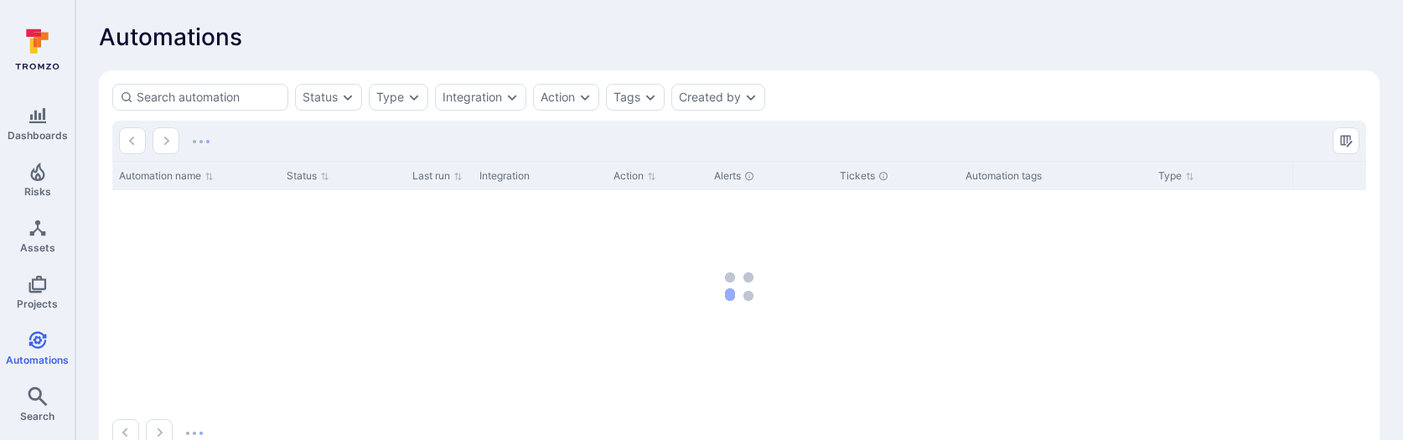
click at [249, 114] on section "Status Type Integration Action Tags Created by Automation name Status Last run …" at bounding box center [739, 264] width 1281 height 389
click at [250, 106] on div at bounding box center [200, 97] width 176 height 27
click at [250, 106] on input at bounding box center [209, 97] width 144 height 17
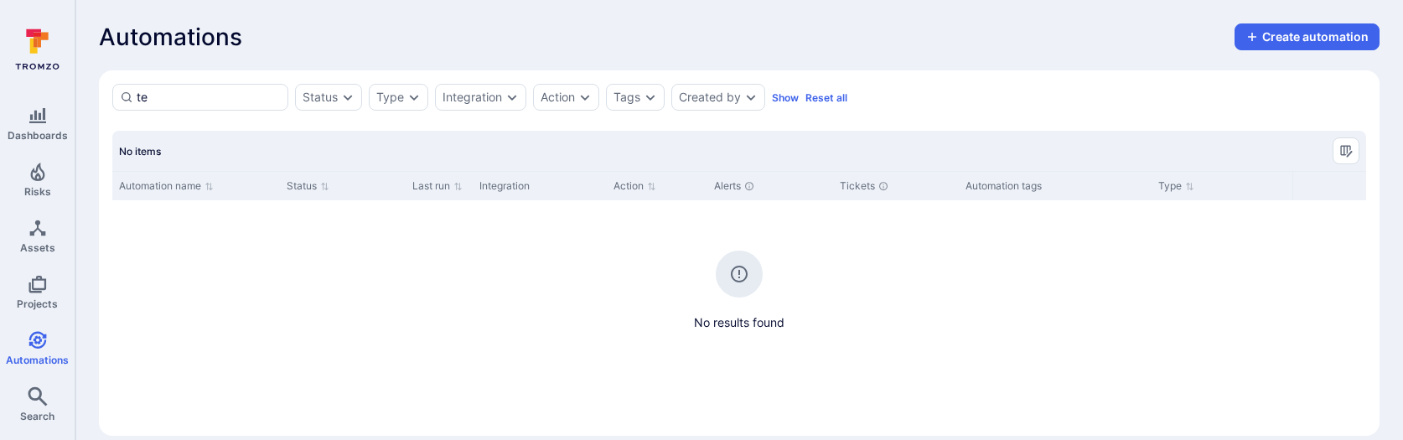
type input "t"
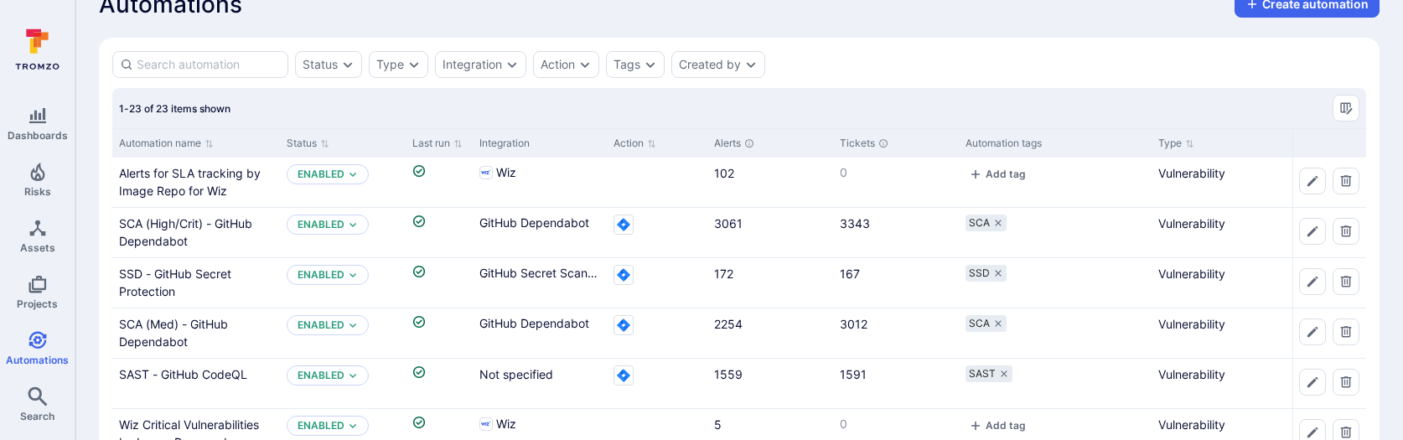
scroll to position [45, 0]
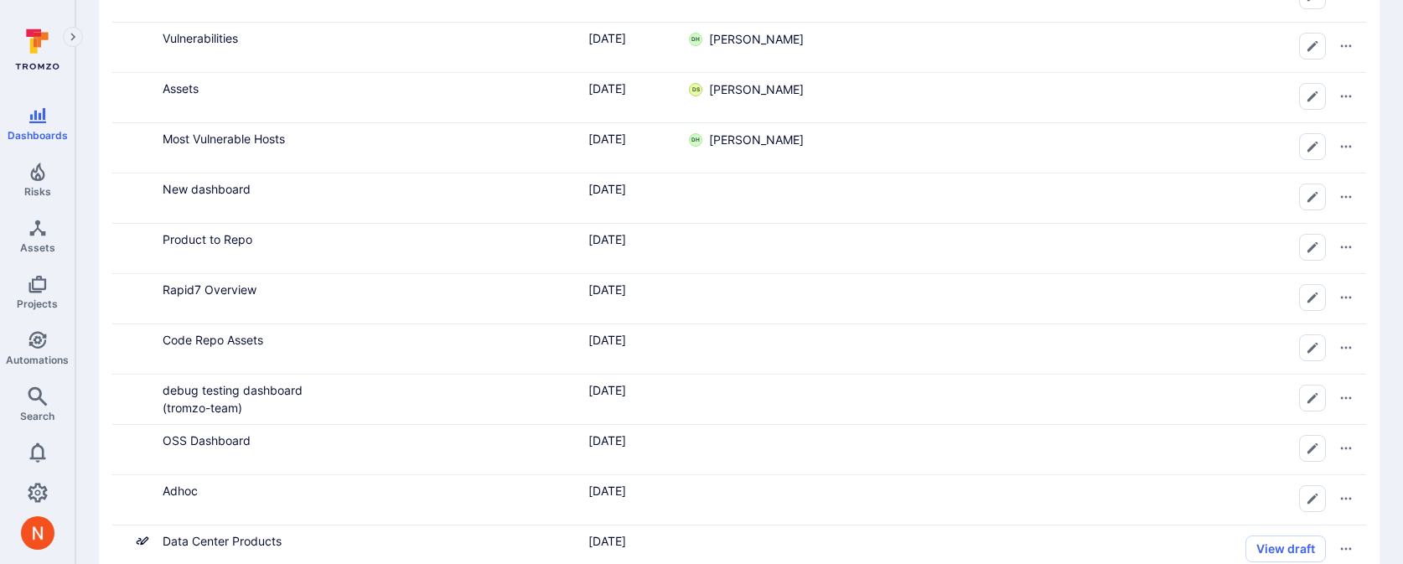
scroll to position [767, 0]
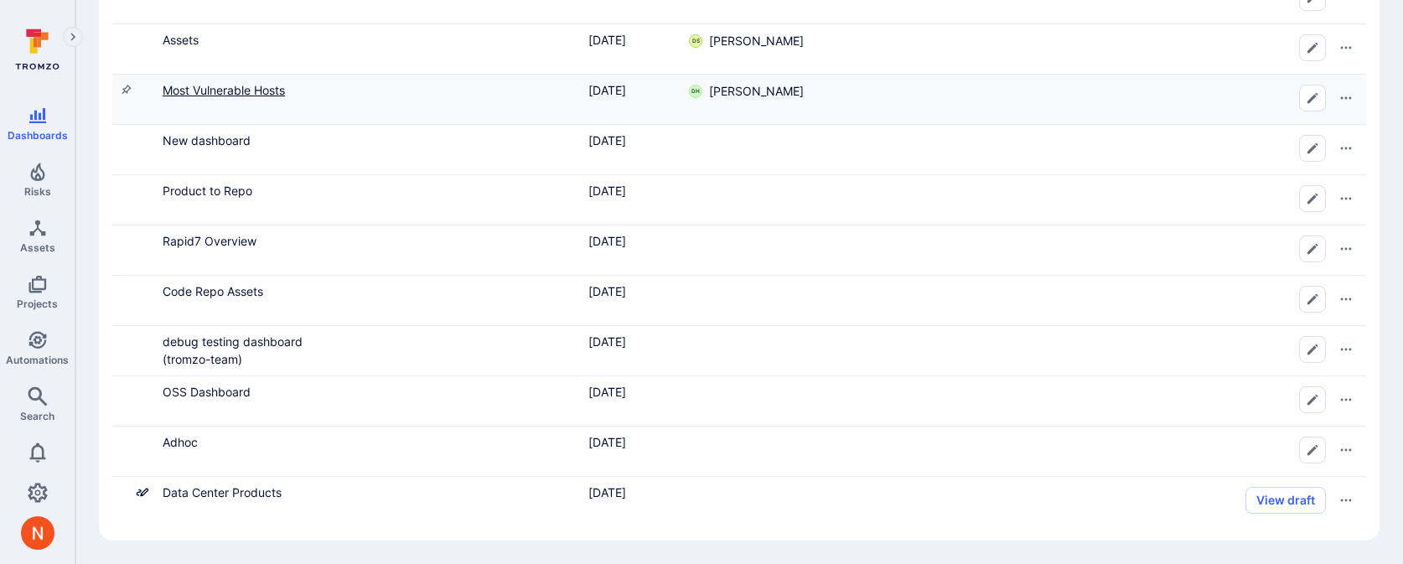
click at [253, 87] on link "Most Vulnerable Hosts" at bounding box center [224, 90] width 122 height 14
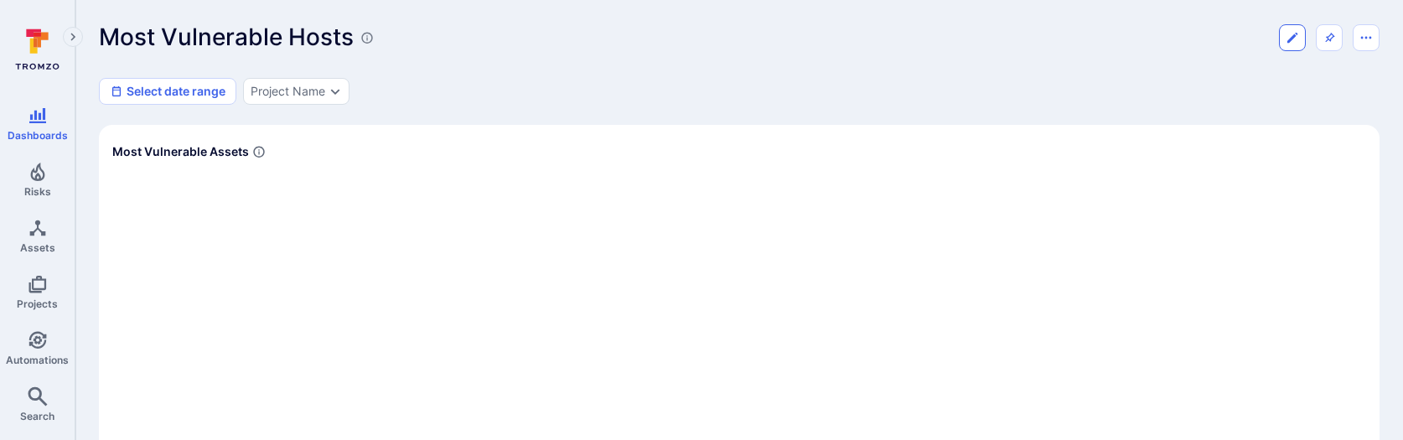
click at [1286, 39] on icon "Edit dashboard" at bounding box center [1292, 37] width 13 height 13
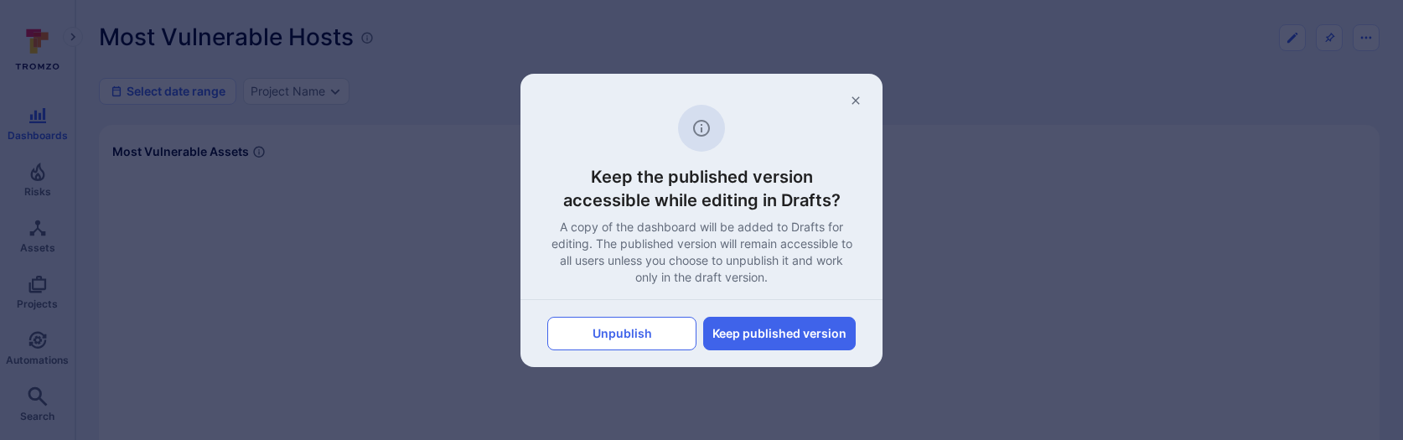
click at [671, 335] on button "Unpublish" at bounding box center [621, 334] width 149 height 34
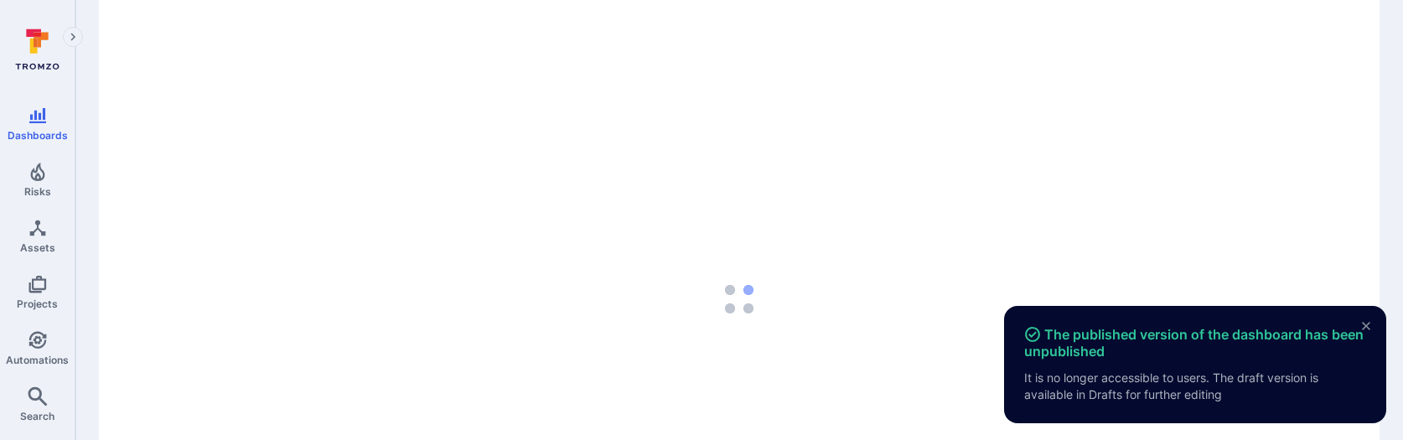
scroll to position [137, 0]
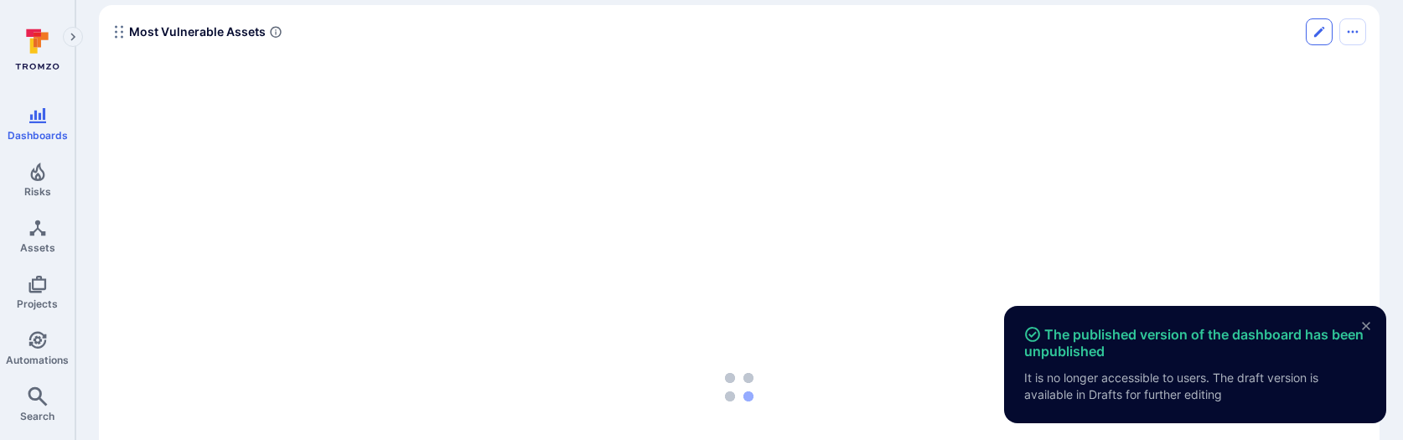
click at [1322, 34] on icon "Edit" at bounding box center [1318, 31] width 13 height 13
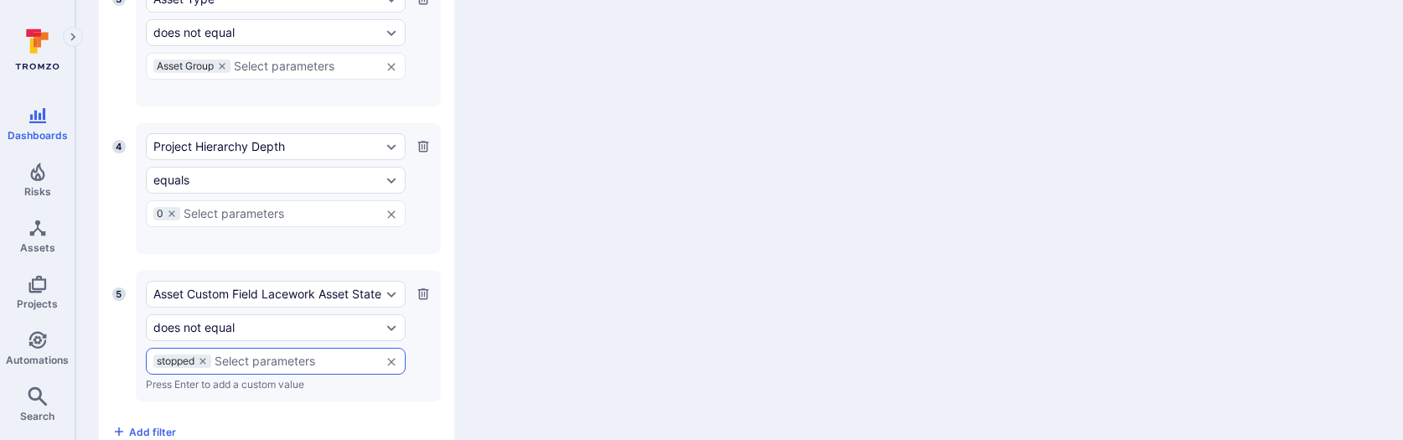
scroll to position [1046, 0]
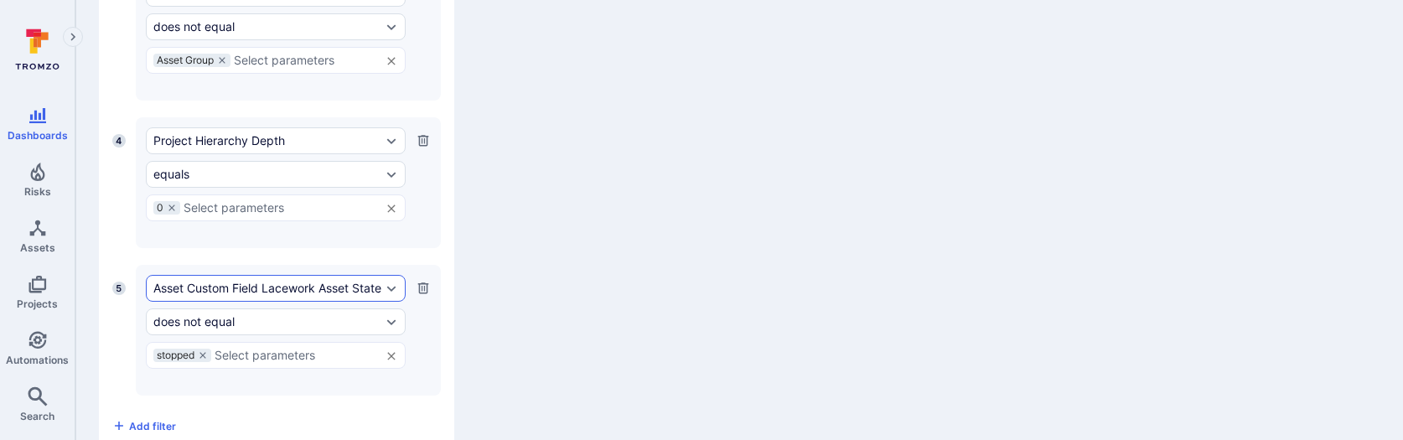
click at [295, 292] on div "Asset Custom Field Lacework Asset State" at bounding box center [267, 288] width 228 height 13
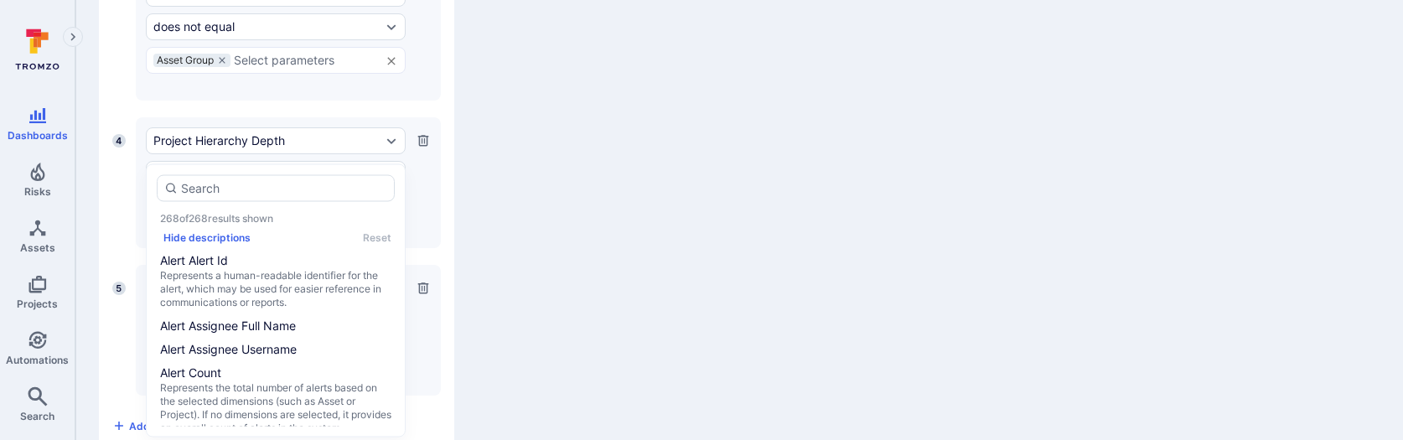
scroll to position [3503, 0]
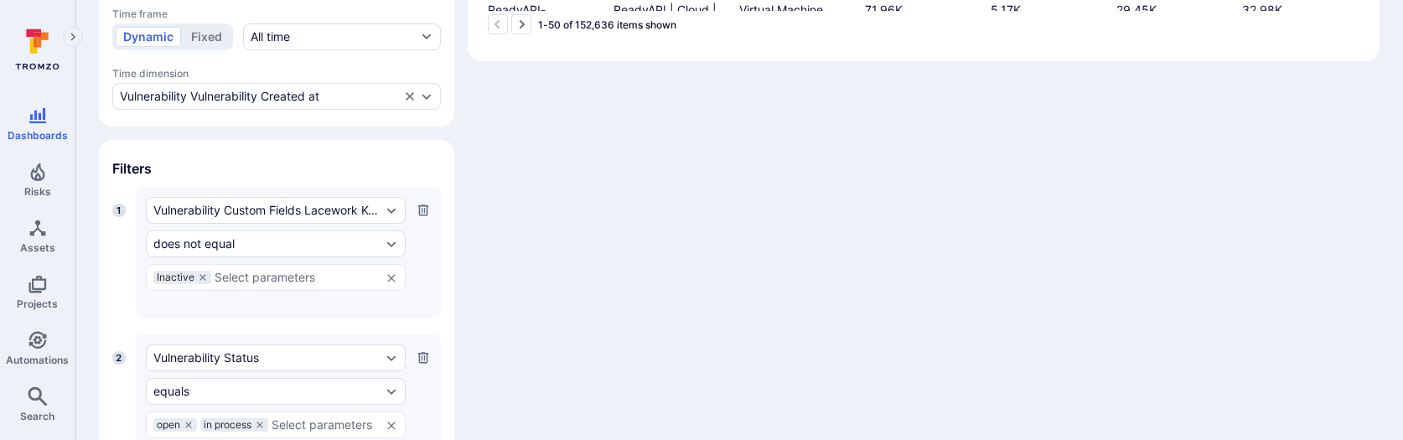
scroll to position [468, 0]
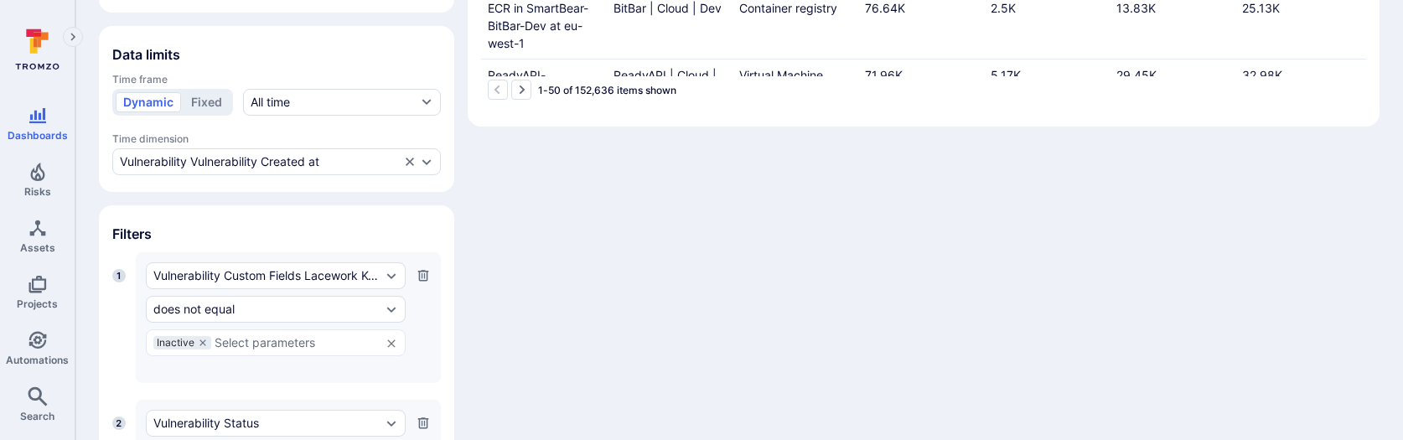
click at [422, 272] on icon "button" at bounding box center [423, 275] width 11 height 11
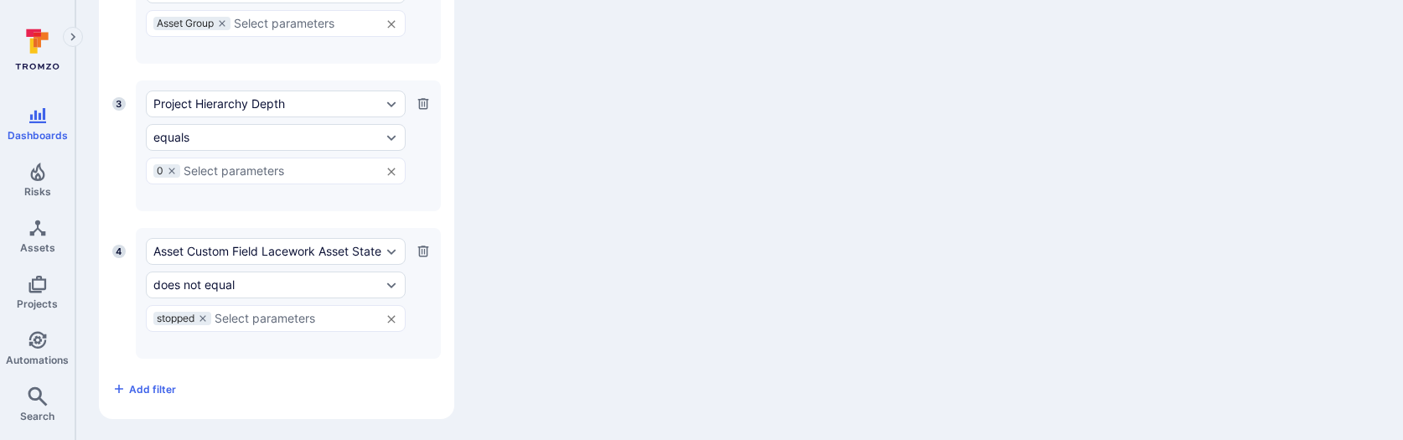
click at [423, 247] on icon "button" at bounding box center [423, 251] width 13 height 13
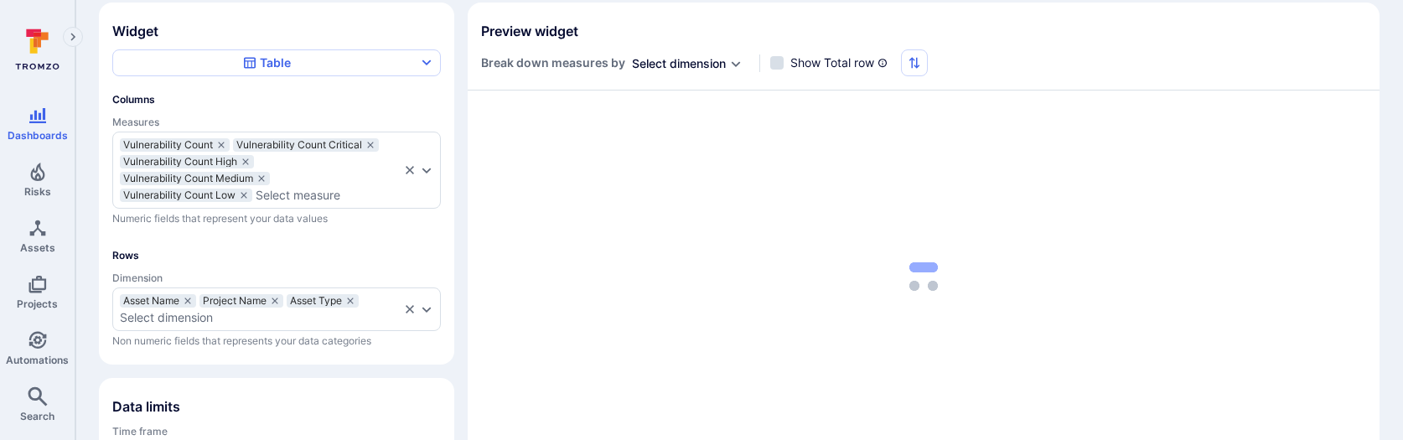
scroll to position [0, 0]
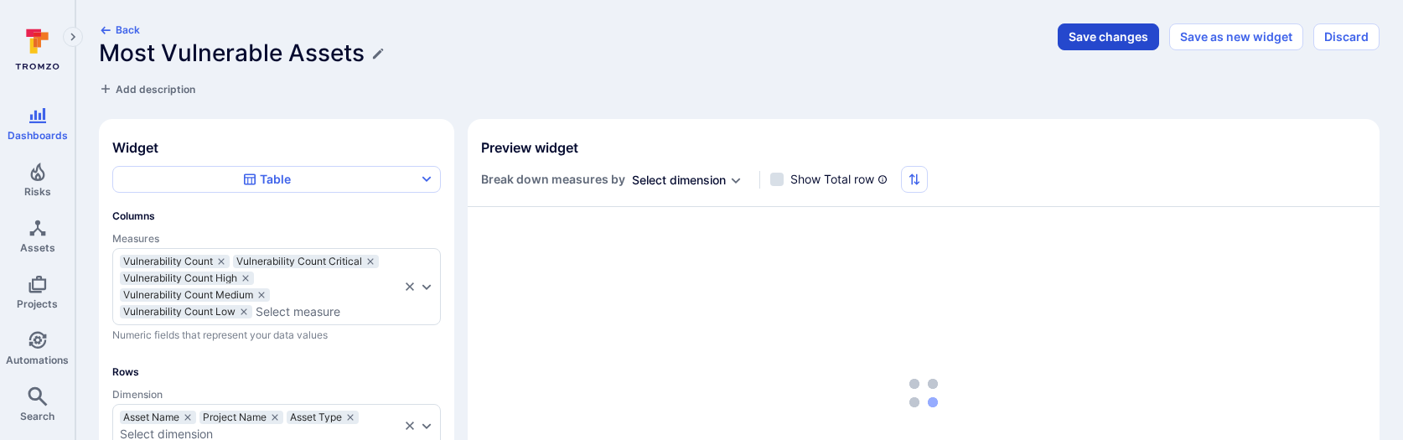
click at [1082, 36] on button "Save changes" at bounding box center [1108, 36] width 101 height 27
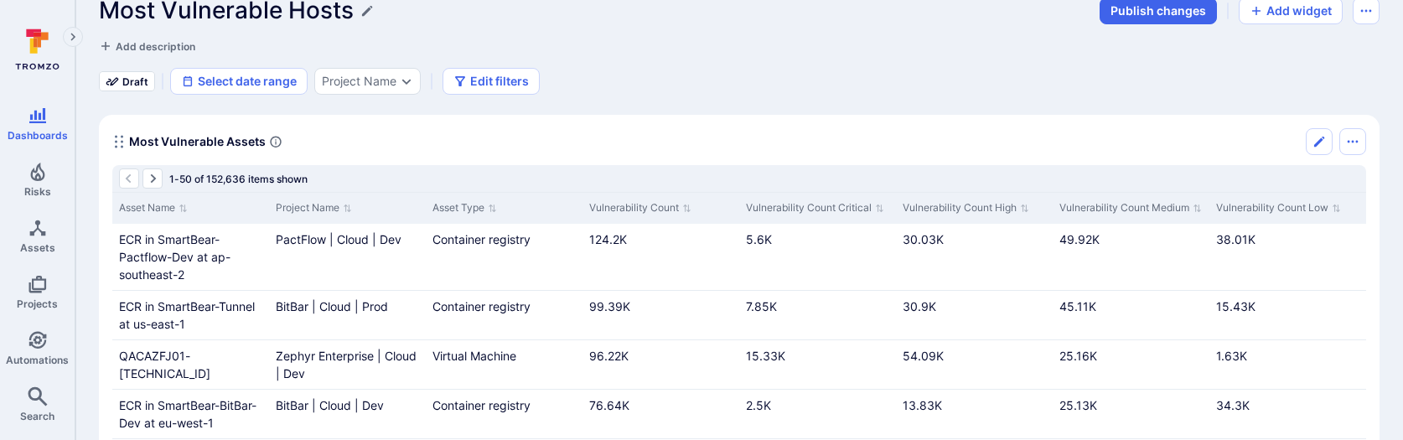
scroll to position [30, 0]
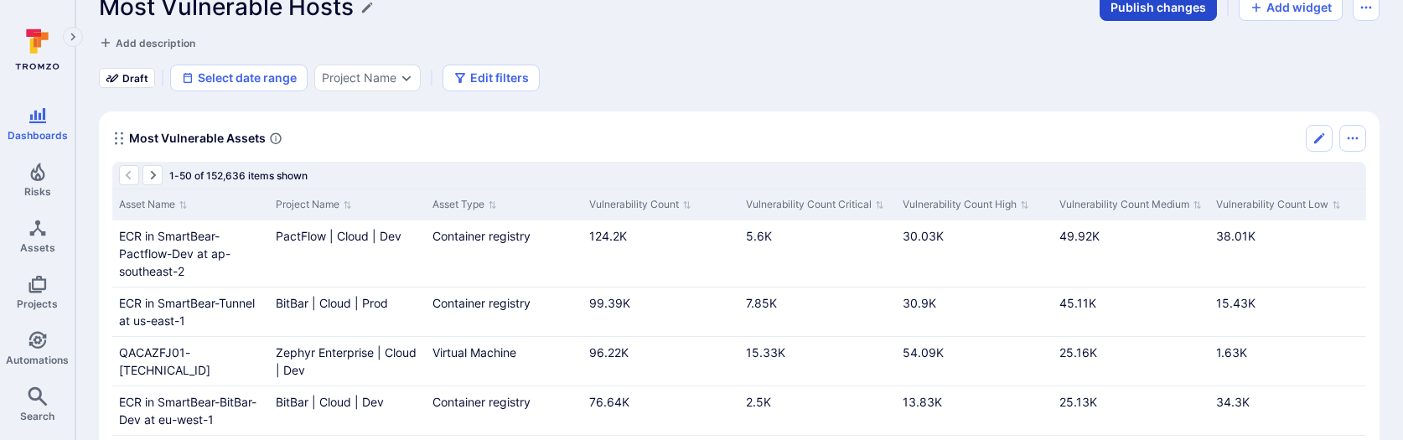
click at [1120, 11] on button "Publish changes" at bounding box center [1158, 7] width 117 height 27
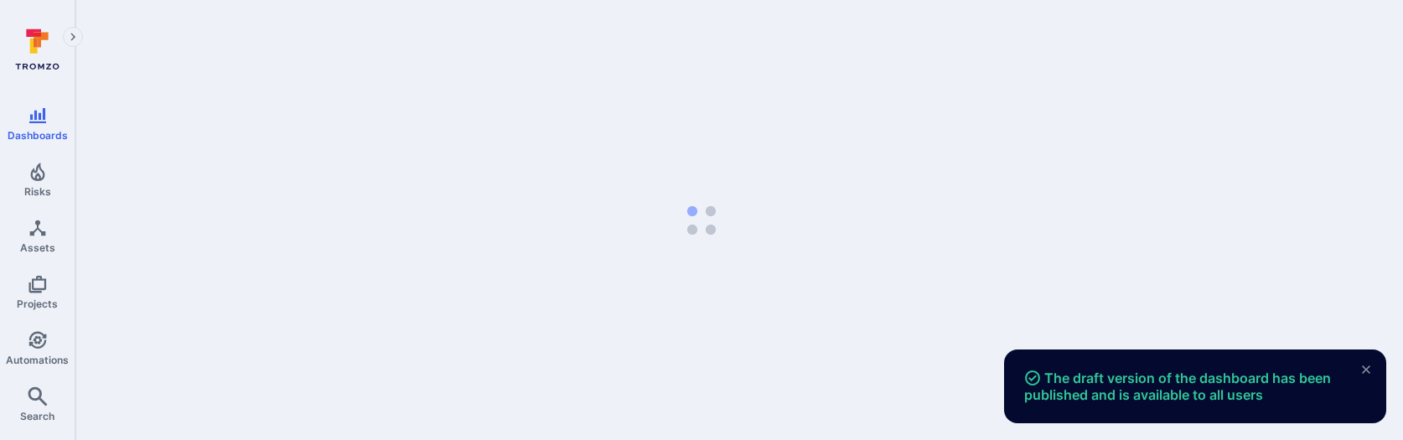
scroll to position [0, 0]
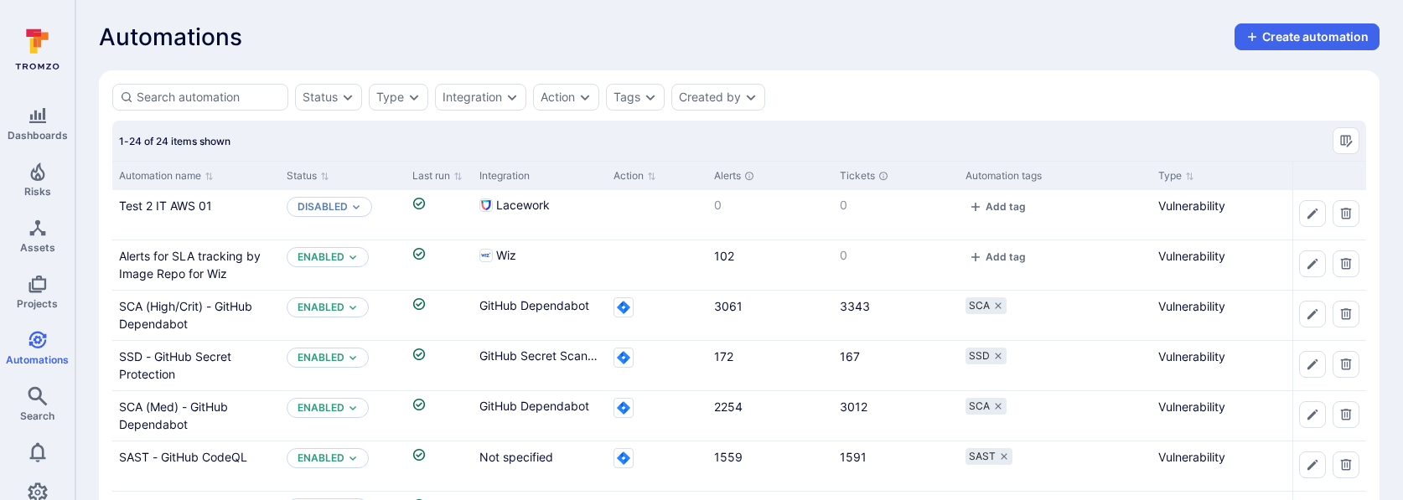
scroll to position [1, 0]
click at [177, 202] on link "Test 2 IT AWS 01" at bounding box center [165, 205] width 93 height 14
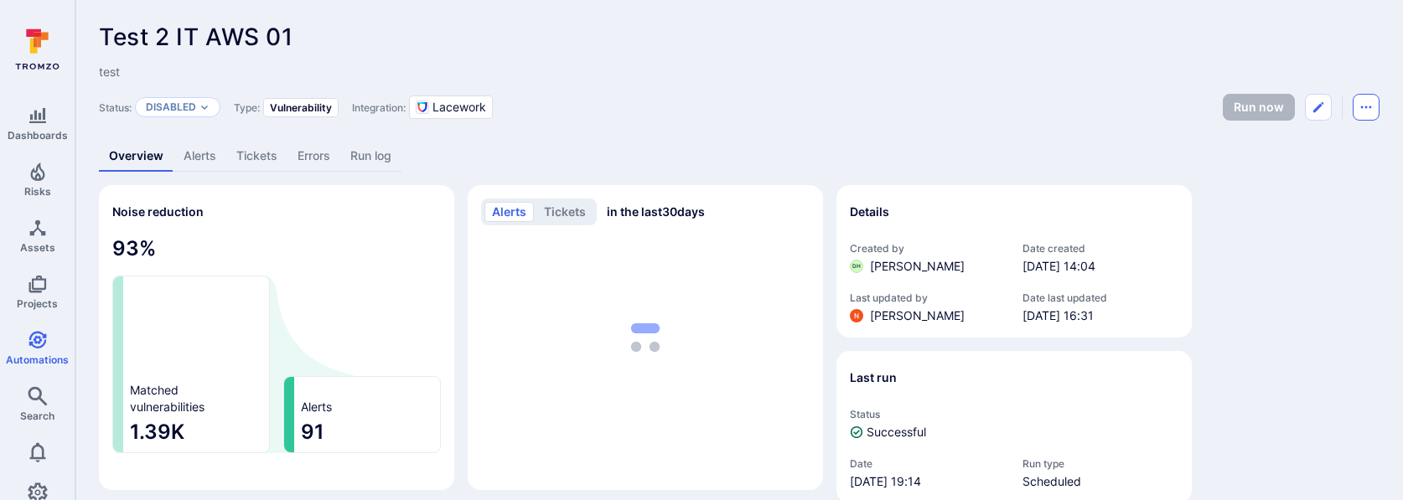
click at [1364, 106] on icon "Automation menu" at bounding box center [1365, 107] width 13 height 13
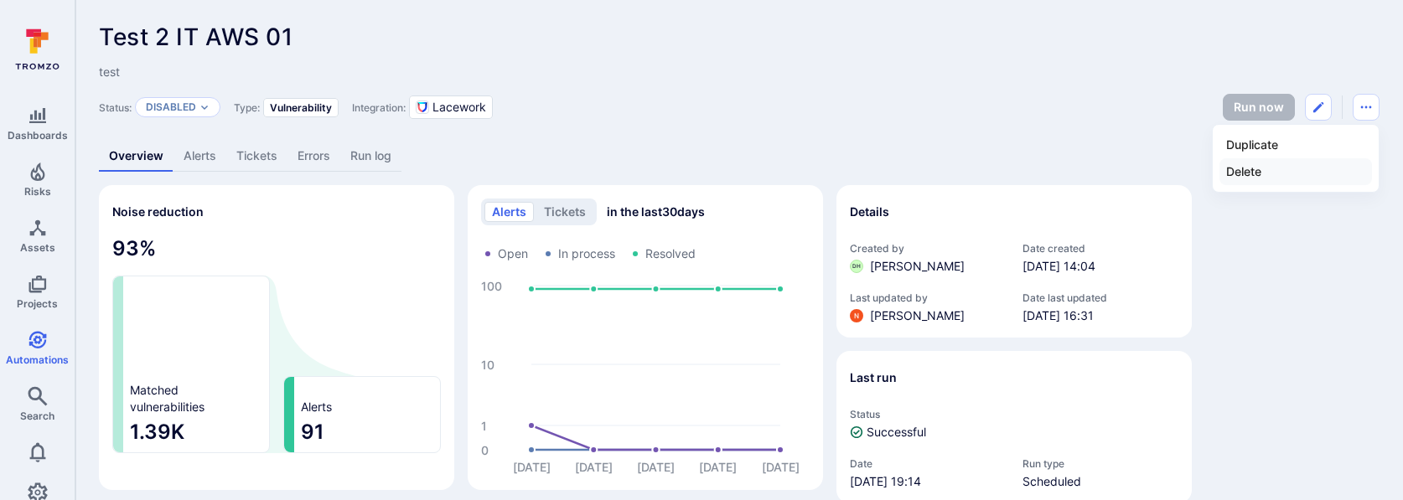
click at [1278, 167] on li "Delete" at bounding box center [1295, 171] width 153 height 27
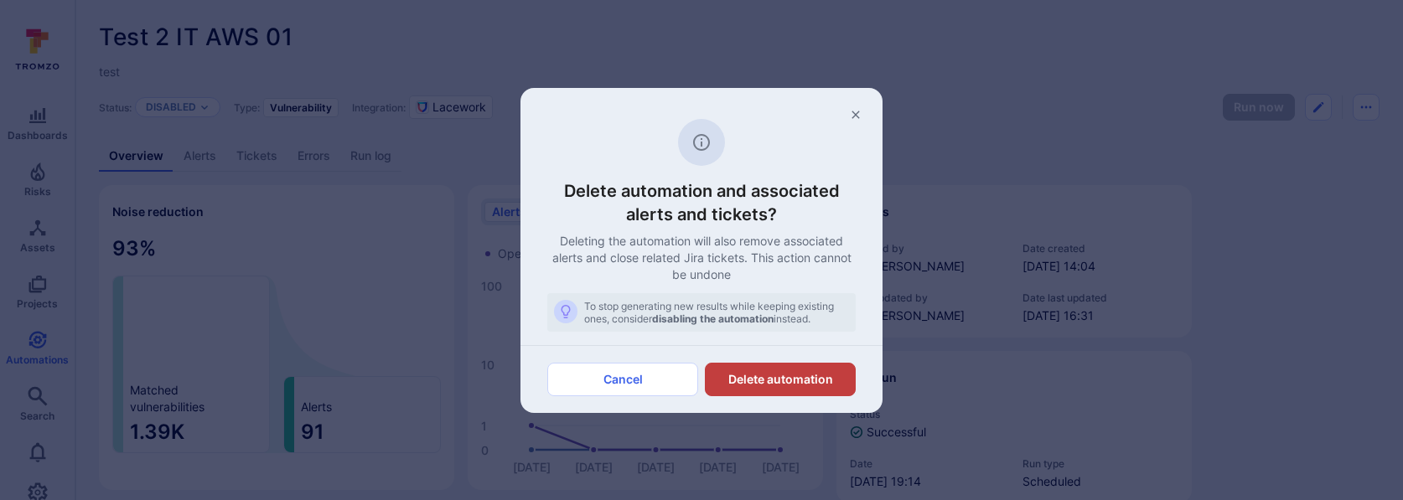
click at [737, 374] on button "Delete automation" at bounding box center [780, 380] width 151 height 34
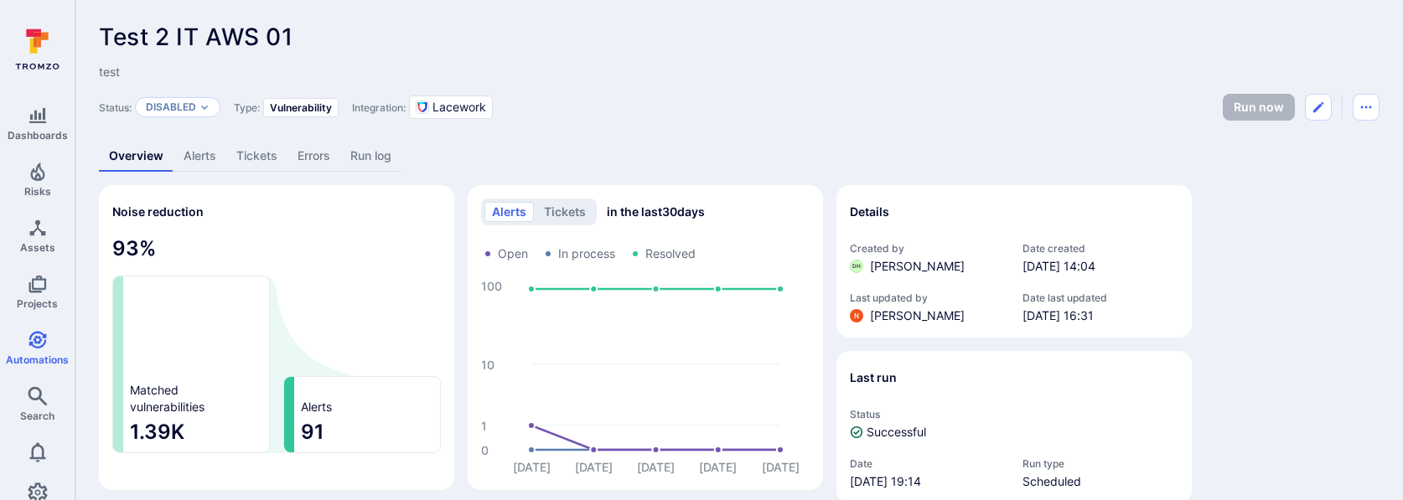
click at [211, 152] on link "Alerts" at bounding box center [199, 156] width 53 height 31
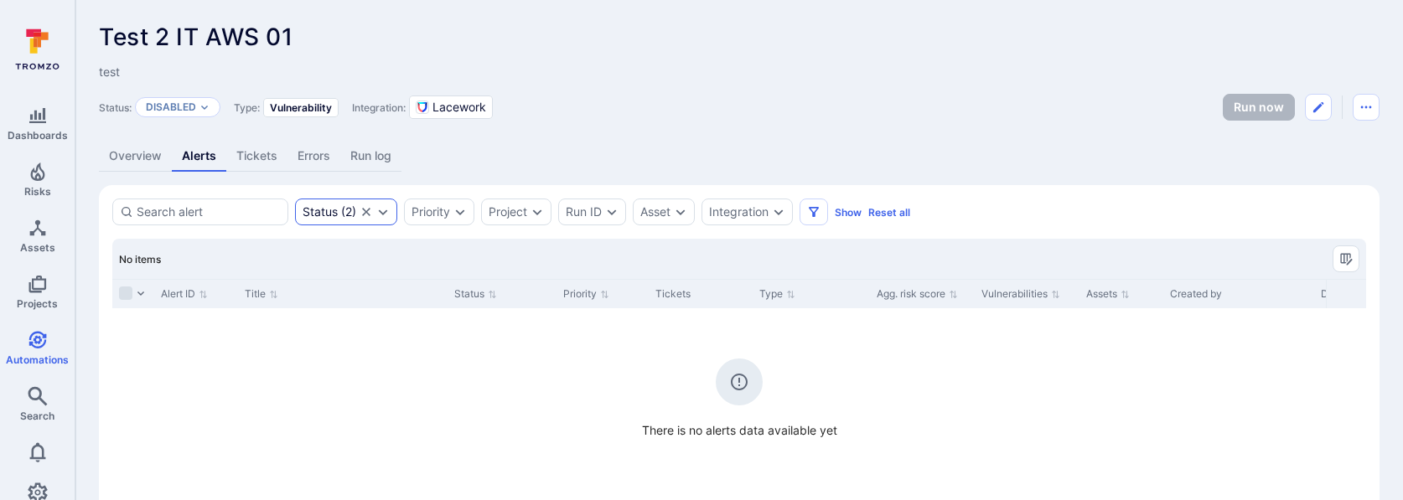
click at [365, 215] on icon "Clear selection" at bounding box center [366, 211] width 13 height 13
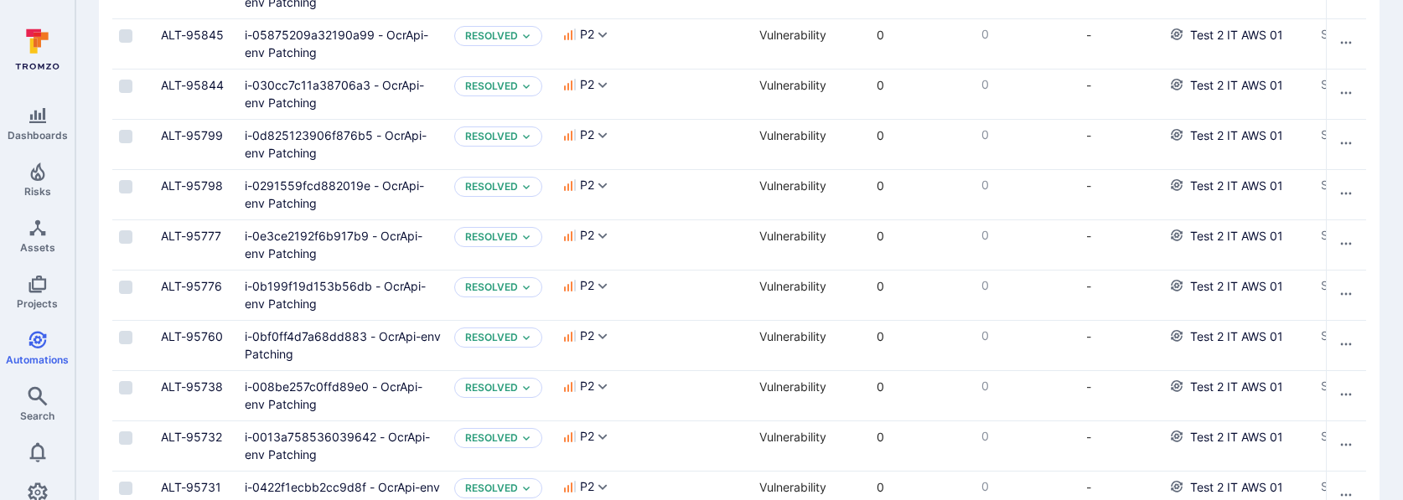
scroll to position [2393, 0]
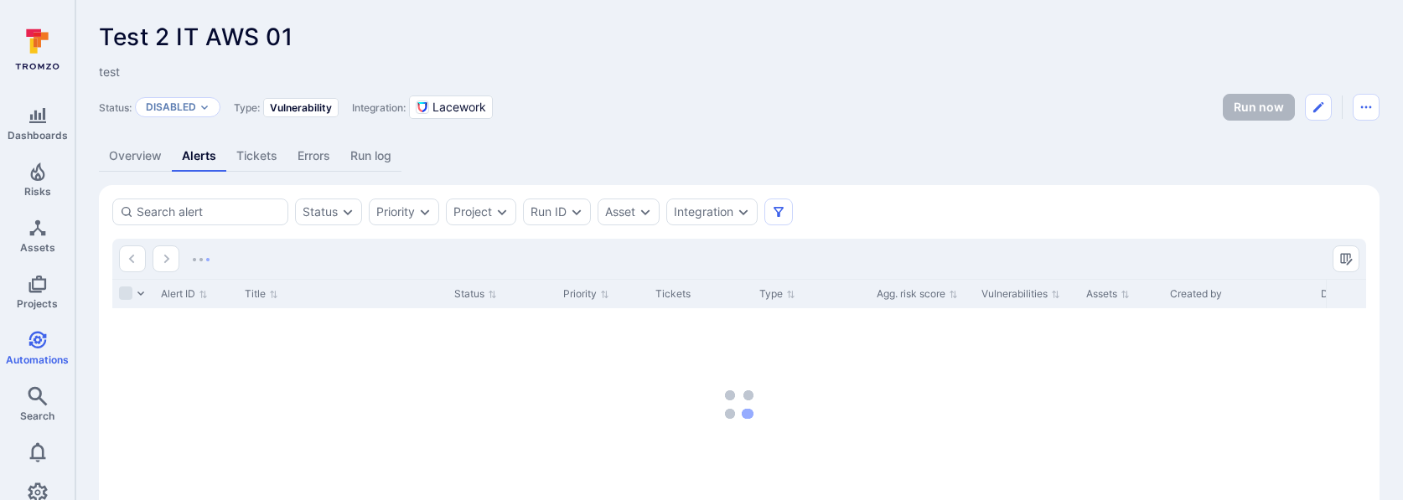
click at [608, 118] on div "Status: Disabled Type: Vulnerability Integration: Lacework Run now" at bounding box center [739, 107] width 1281 height 27
click at [1314, 109] on icon "Edit automation" at bounding box center [1318, 107] width 13 height 13
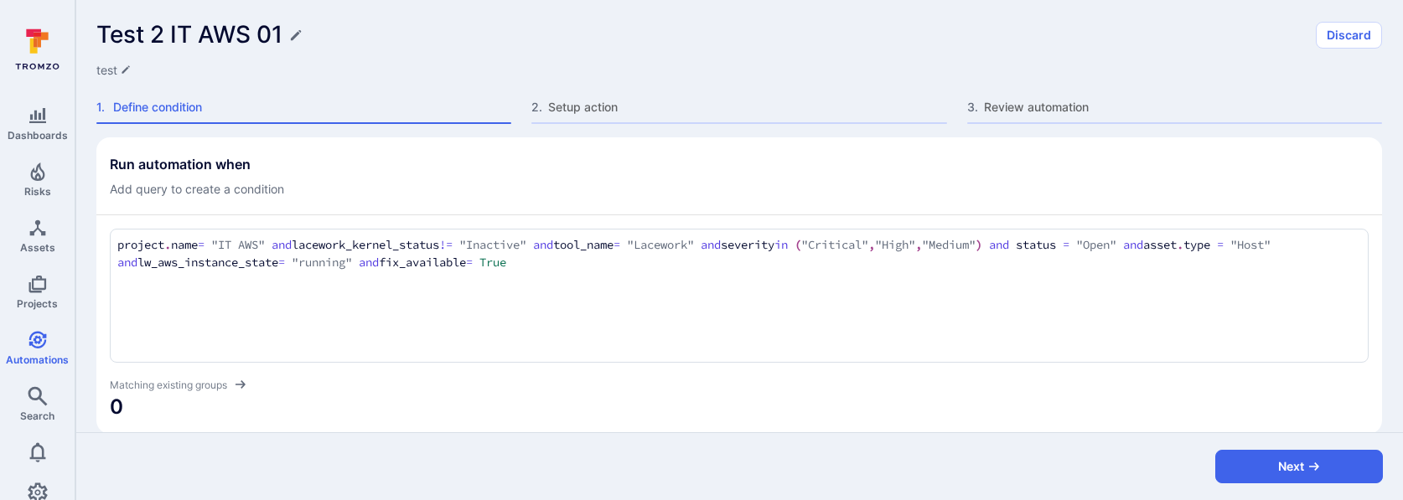
drag, startPoint x: 315, startPoint y: 247, endPoint x: 567, endPoint y: 244, distance: 251.4
click at [567, 244] on textarea "[DOMAIN_NAME] = "IT AWS" and lacework_kernel_status != "Inactive" and tool_name…" at bounding box center [739, 254] width 1244 height 36
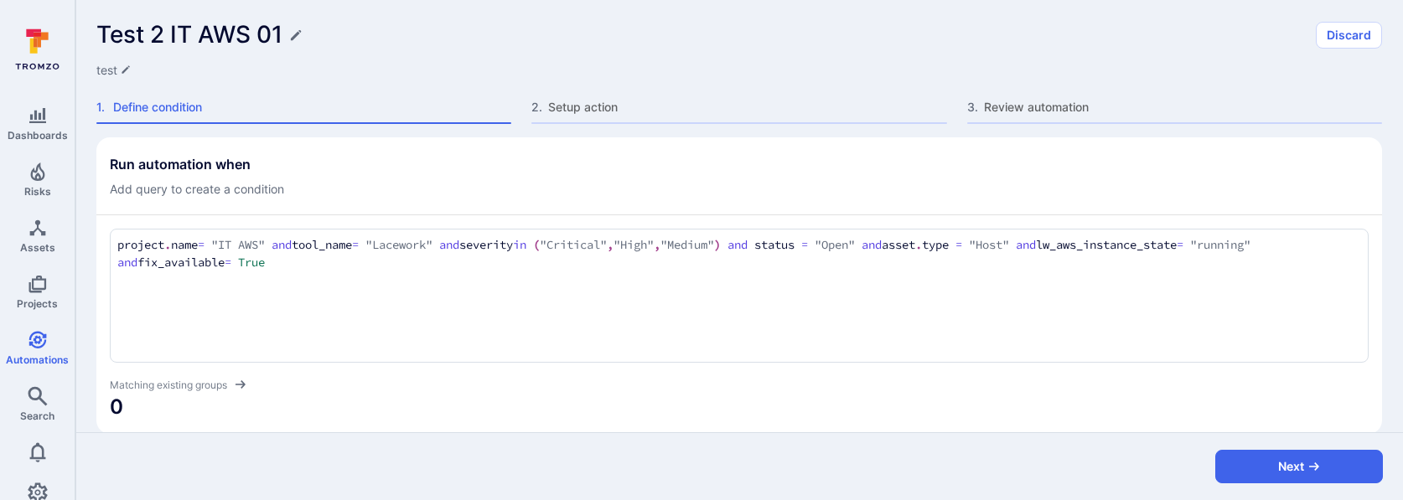
type textarea "[DOMAIN_NAME] = "IT AWS" and tool_name = "Lacework" and severity in ("Critical"…"
click at [611, 180] on div "Run automation when Add query to create a condition" at bounding box center [739, 177] width 1259 height 42
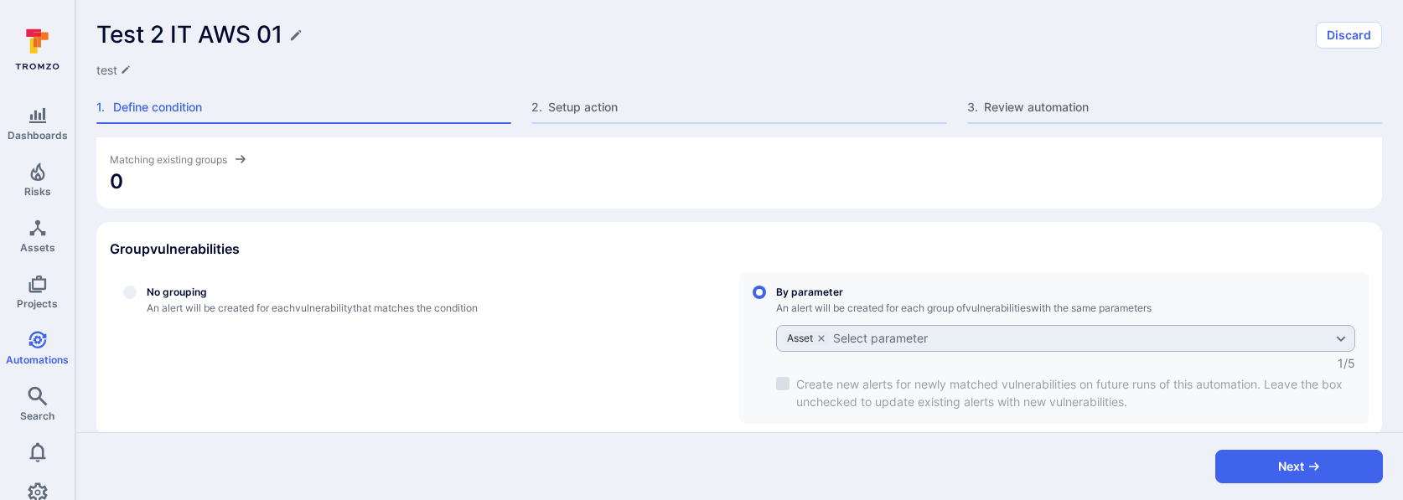
scroll to position [447, 0]
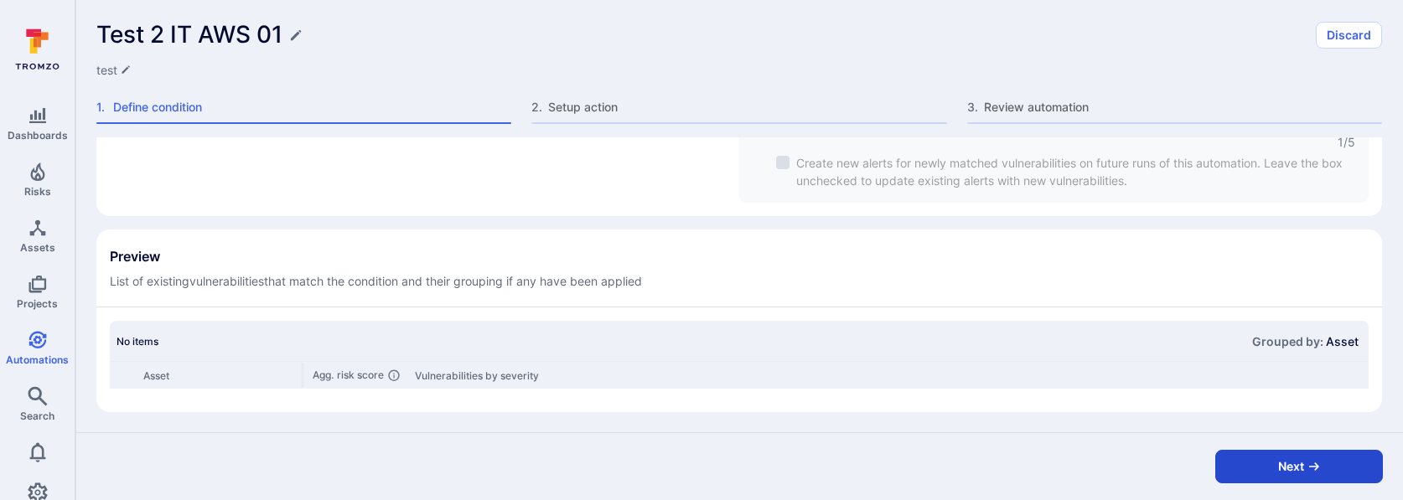
click at [1273, 468] on button "Next" at bounding box center [1299, 467] width 168 height 34
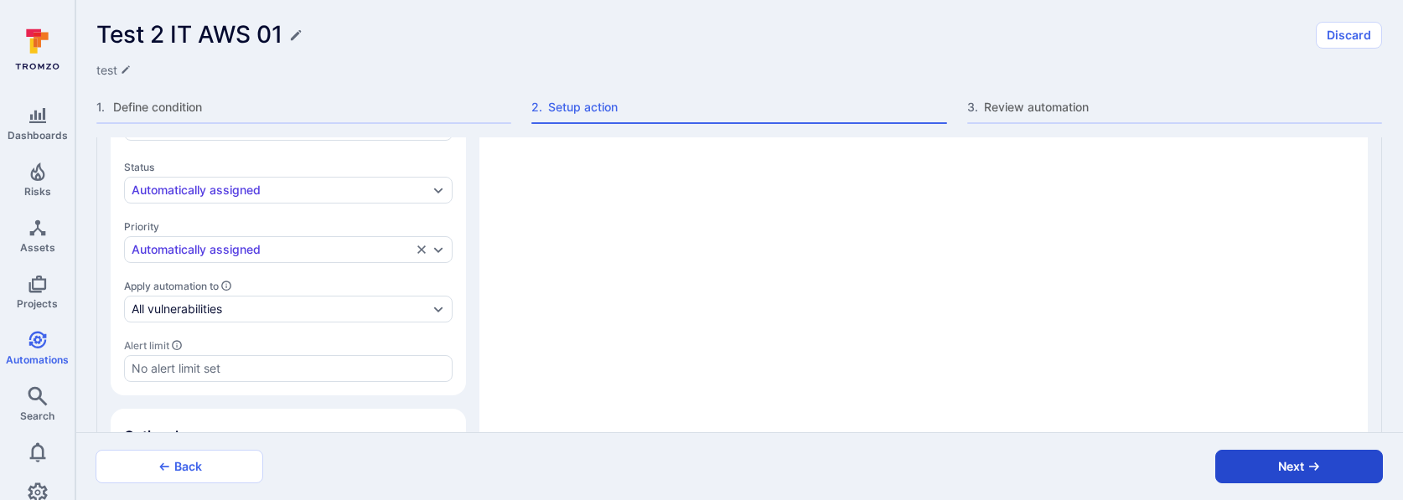
type textarea "x"
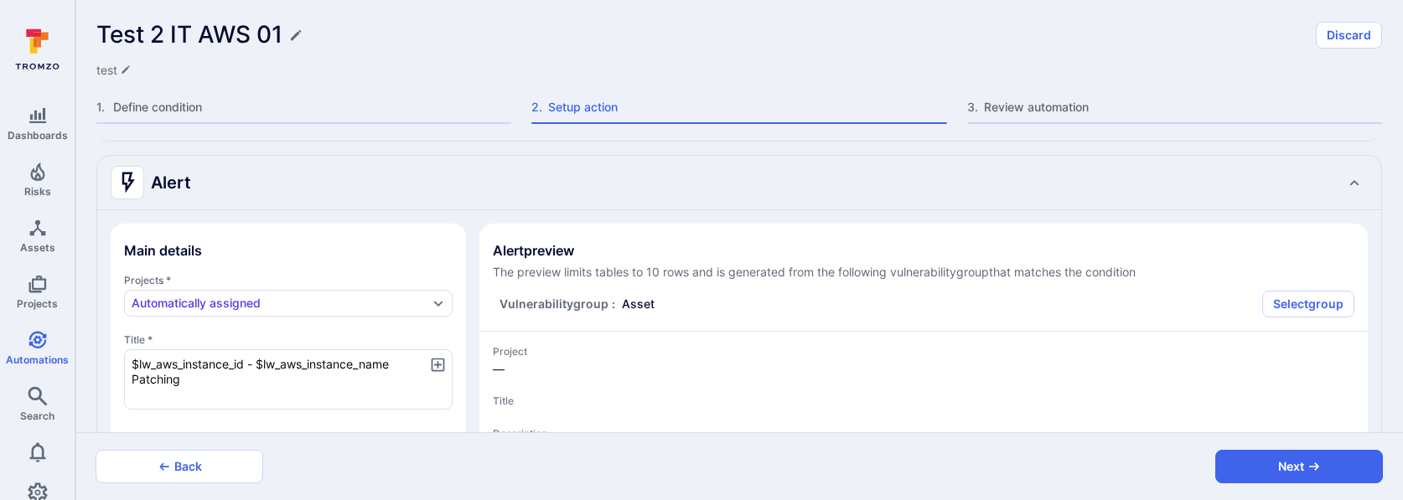
scroll to position [222, 0]
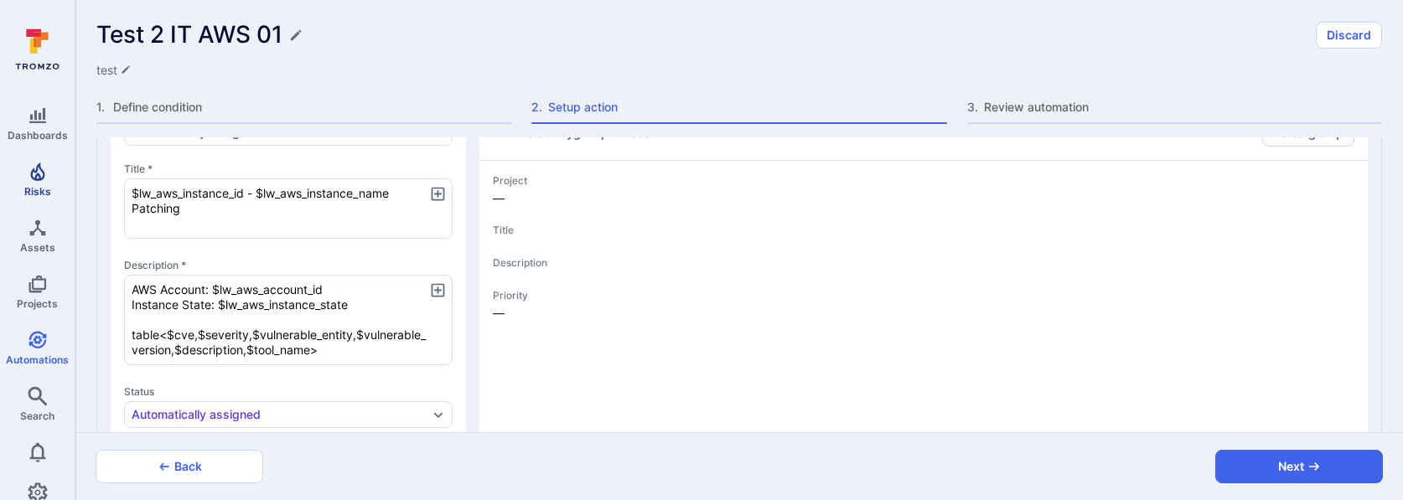
drag, startPoint x: 397, startPoint y: 193, endPoint x: 39, endPoint y: 166, distance: 358.9
click at [39, 166] on div "Dashboards Risks Assets Projects Automations Search 0 Automations Test 2 IT AWS…" at bounding box center [701, 250] width 1403 height 500
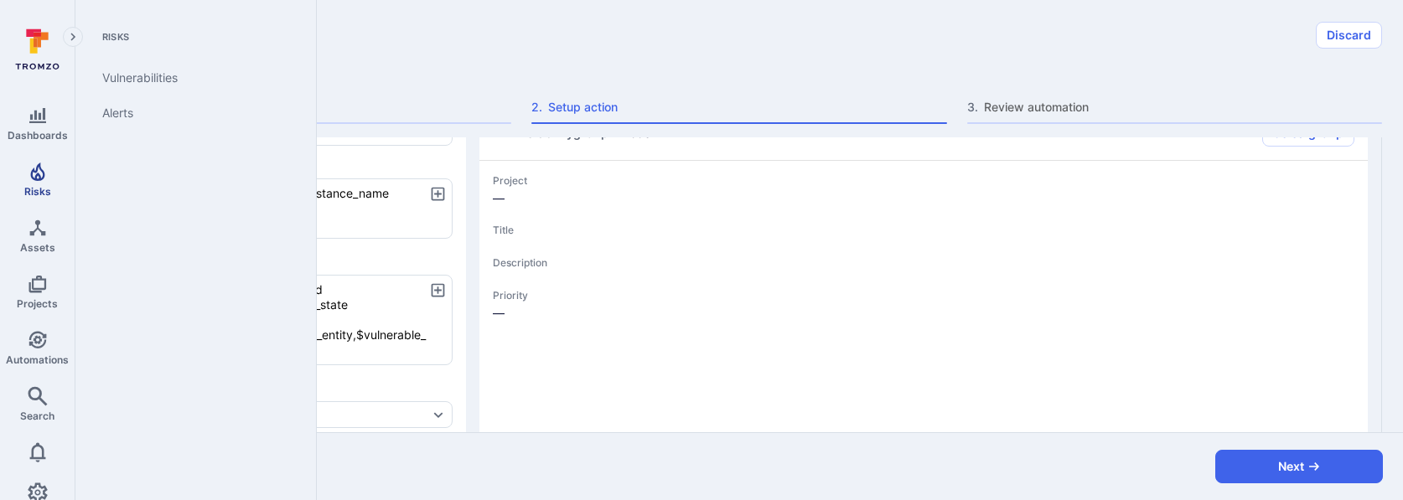
type textarea "Patching"
type textarea "x"
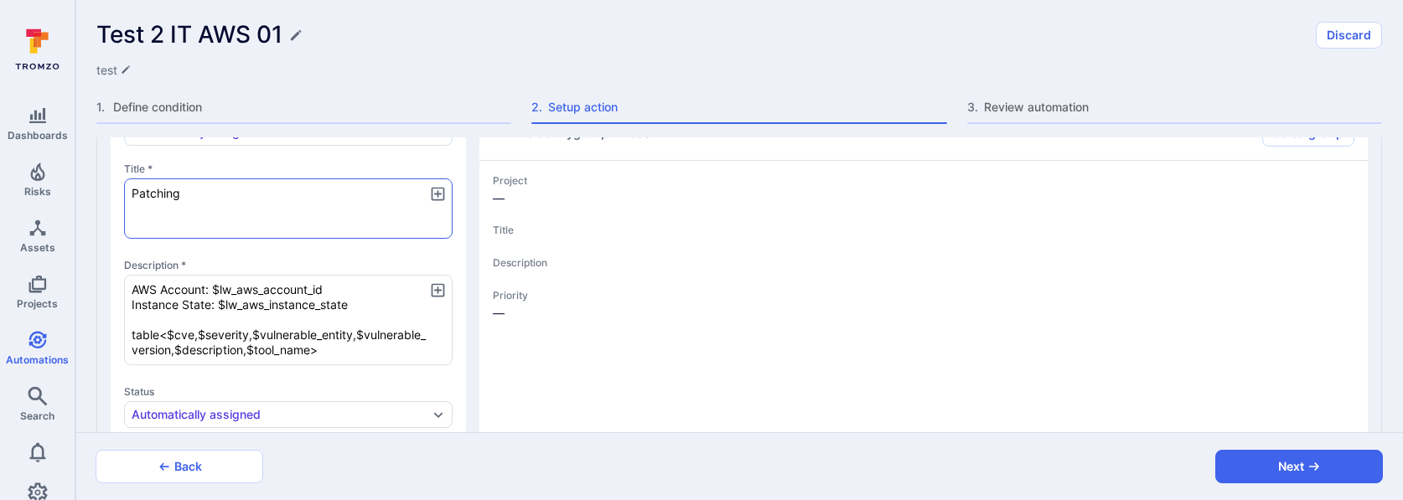
type textarea "Patching"
type textarea "x"
type textarea "tPatching"
type textarea "x"
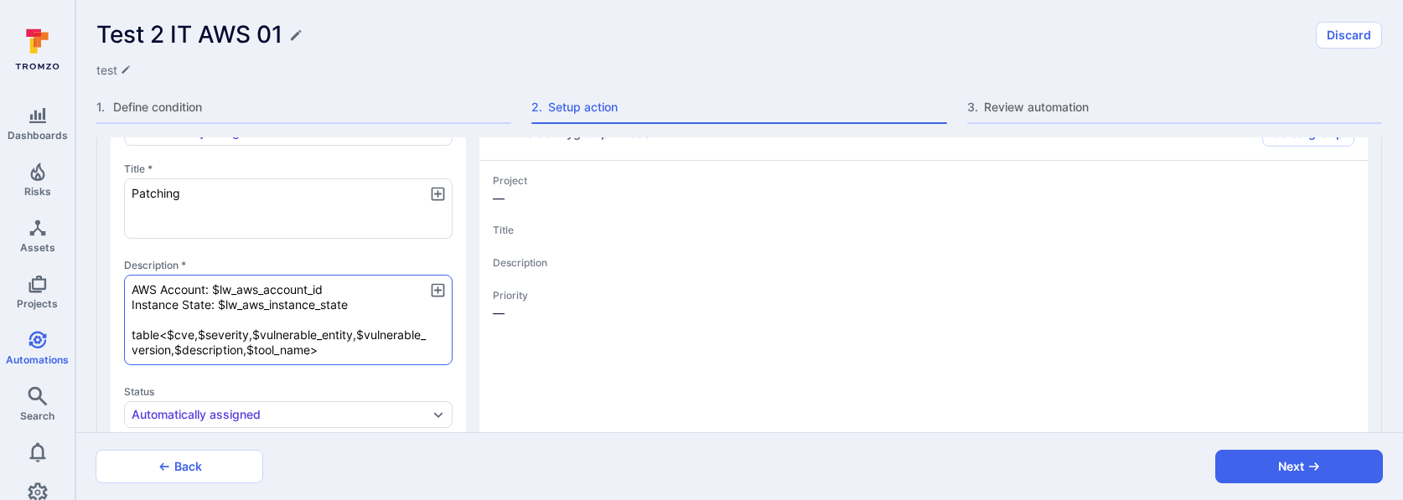
type textarea "x"
type textarea "tePatching"
type textarea "x"
type textarea "tesPatching"
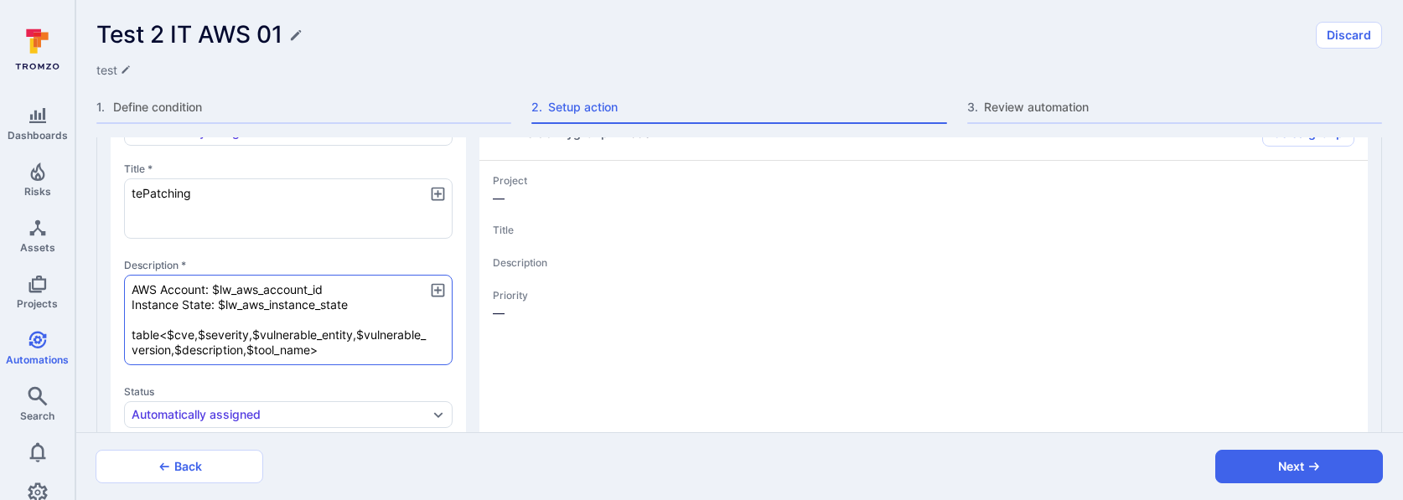
type textarea "x"
type textarea "testPatching"
type textarea "x"
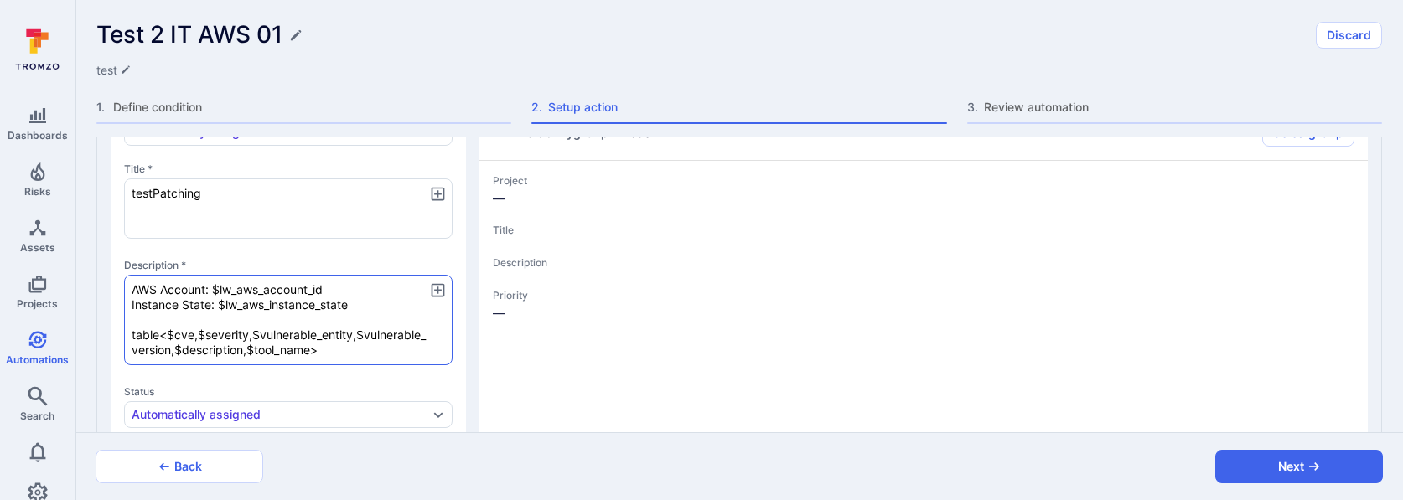
type textarea "test Patching"
type textarea "x"
type textarea "test Patching"
drag, startPoint x: 214, startPoint y: 289, endPoint x: 340, endPoint y: 288, distance: 126.6
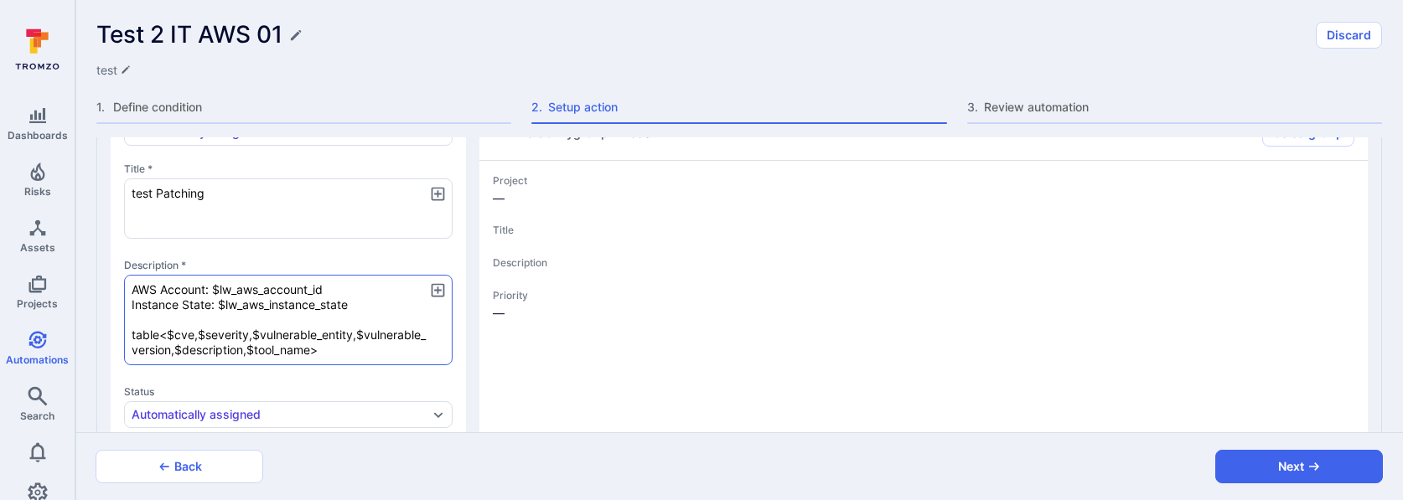
click at [340, 288] on textarea "AWS Account: $lw_aws_account_id Instance State: $lw_aws_instance_state table<$c…" at bounding box center [288, 320] width 329 height 91
type textarea "x"
type textarea "AWS Account: Instance State: $lw_aws_instance_state table<$cve,$severity,$vulne…"
type textarea "x"
drag, startPoint x: 220, startPoint y: 303, endPoint x: 391, endPoint y: 303, distance: 171.0
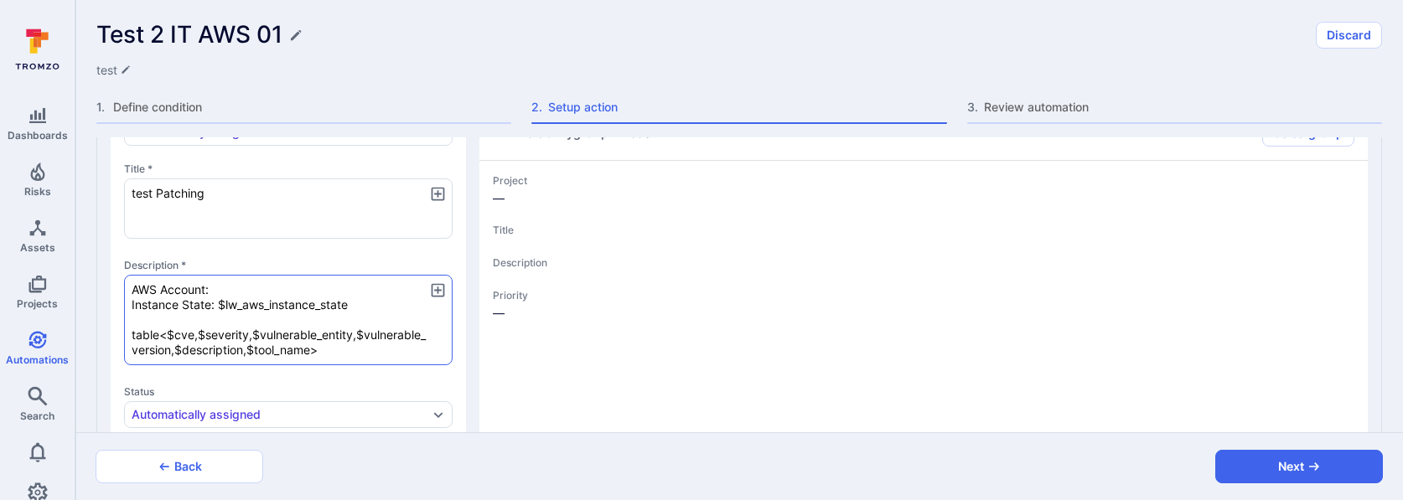
click at [391, 303] on textarea "AWS Account: Instance State: $lw_aws_instance_state table<$cve,$severity,$vulne…" at bounding box center [288, 320] width 329 height 91
type textarea "x"
type textarea "AWS Account: Instance State: table<$cve,$severity,$vulnerable_entity,$vulnerabl…"
type textarea "x"
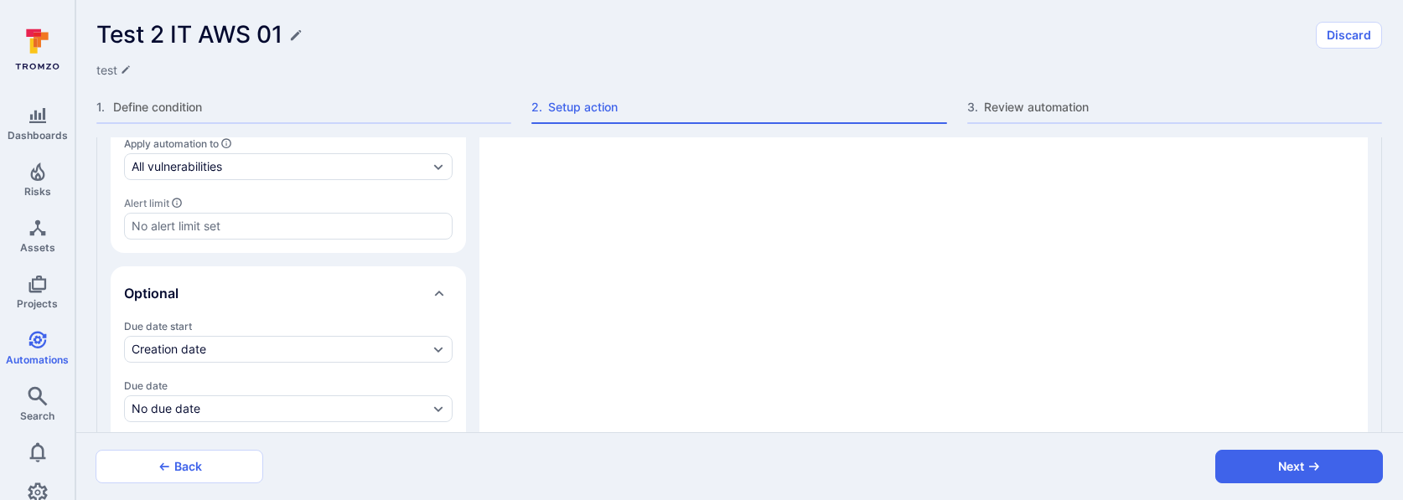
scroll to position [833, 0]
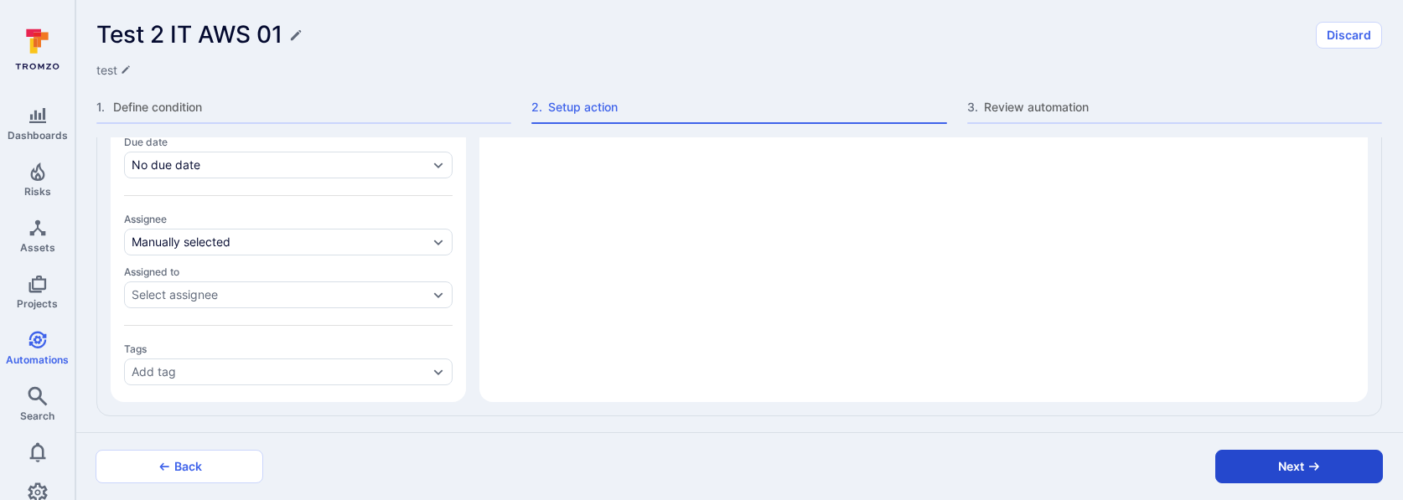
type textarea "AWS Account: Instance State: table<$cve,$severity,$vulnerable_entity,$vulnerabl…"
click at [1283, 468] on button "Next" at bounding box center [1299, 467] width 168 height 34
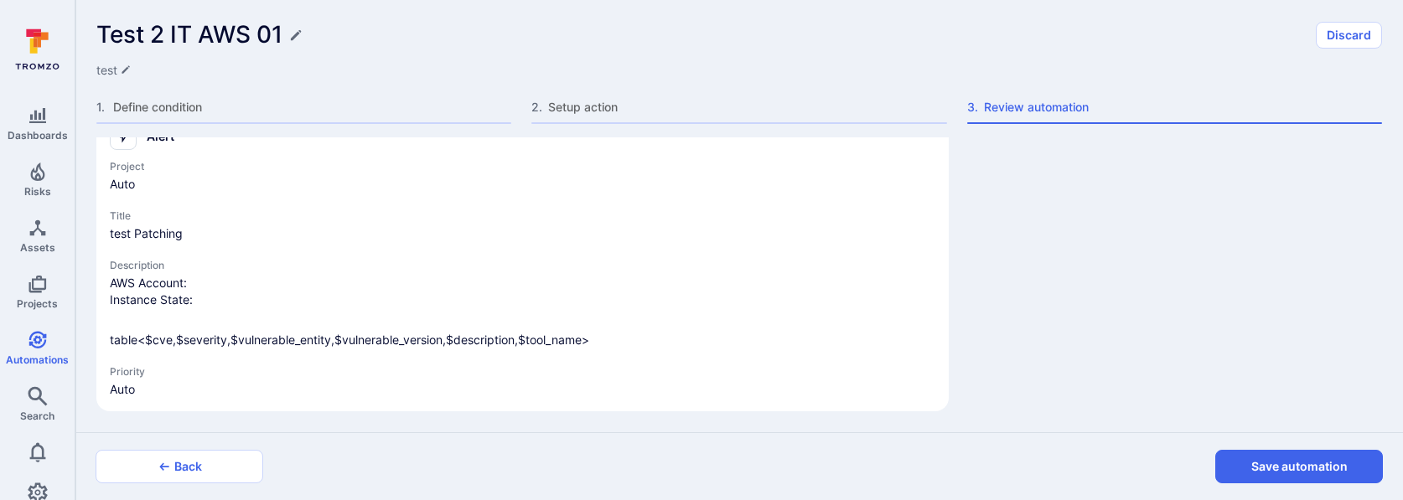
scroll to position [212, 0]
click at [1283, 468] on button "Save automation" at bounding box center [1299, 467] width 168 height 34
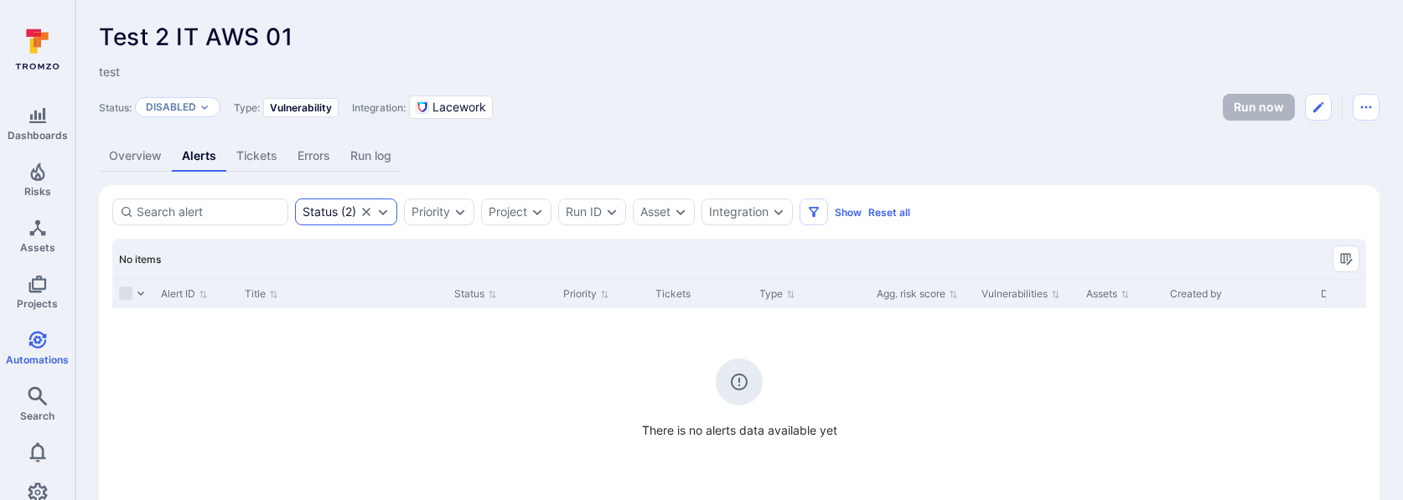
click at [368, 211] on icon "Clear selection" at bounding box center [366, 211] width 13 height 13
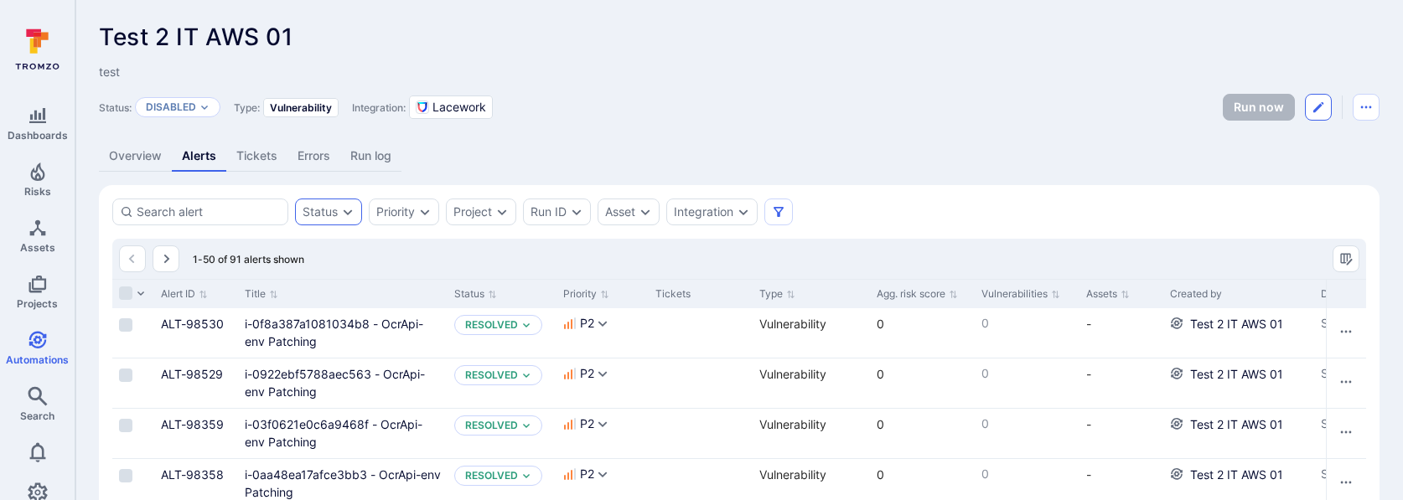
click at [1310, 106] on button "Edit automation" at bounding box center [1318, 107] width 27 height 27
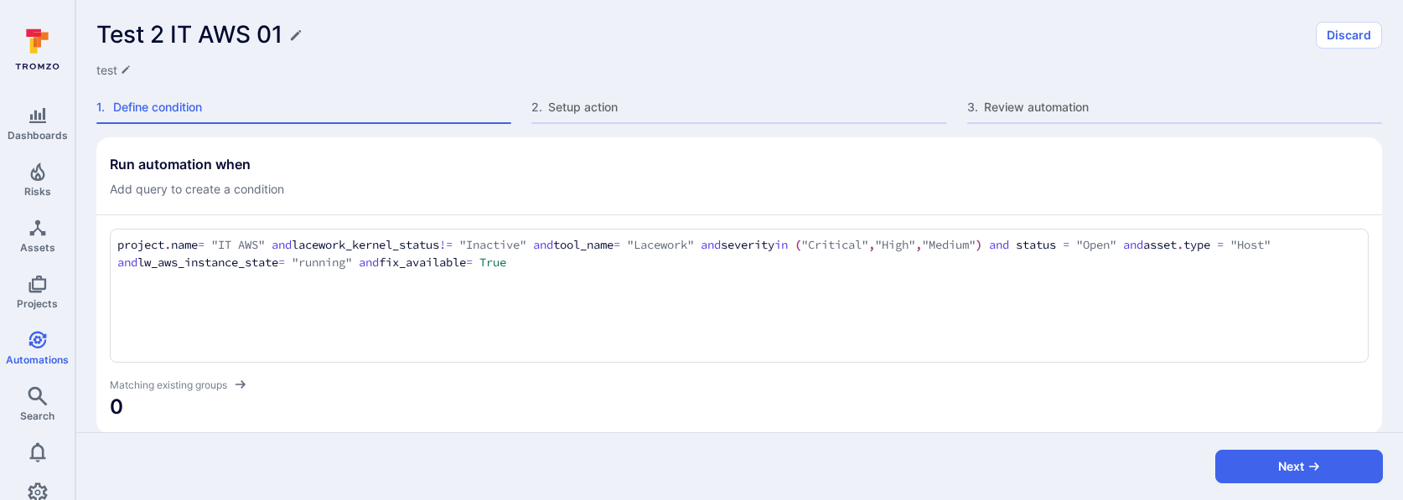
drag, startPoint x: 318, startPoint y: 246, endPoint x: 568, endPoint y: 247, distance: 249.7
click at [568, 247] on textarea "project.name = "IT AWS" and lacework_kernel_status != "Inactive" and tool_name …" at bounding box center [739, 254] width 1244 height 36
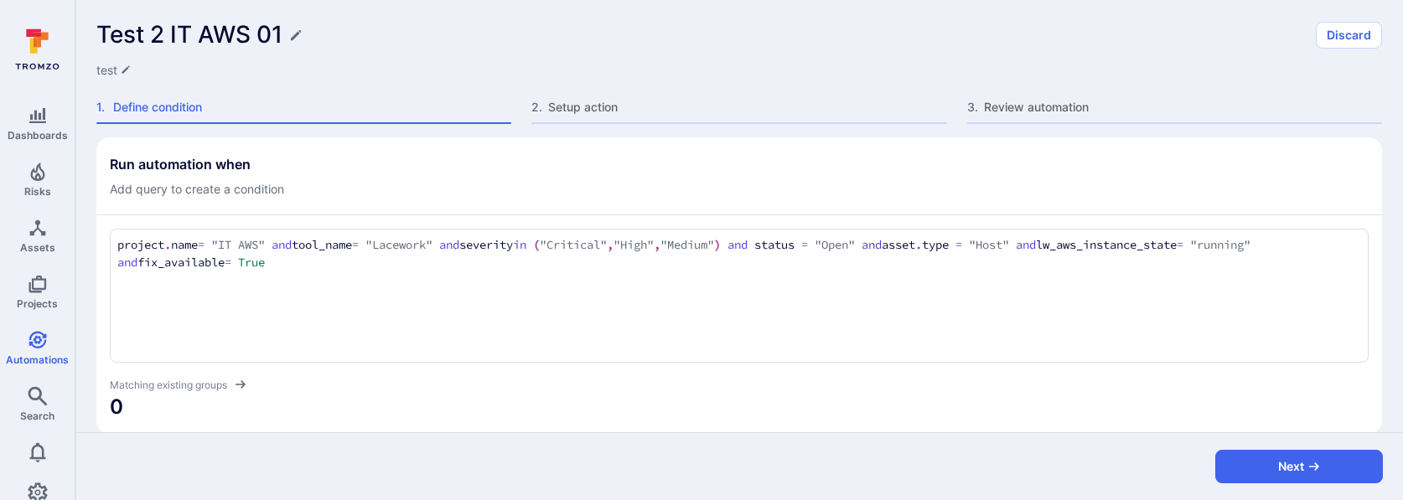
type textarea "project.name = "IT AWS" and tool_name = "Lacework" and severity in ("Critical",…"
click at [675, 186] on div "Run automation when Add query to create a condition" at bounding box center [739, 177] width 1259 height 42
click at [1243, 463] on button "Next" at bounding box center [1299, 467] width 168 height 34
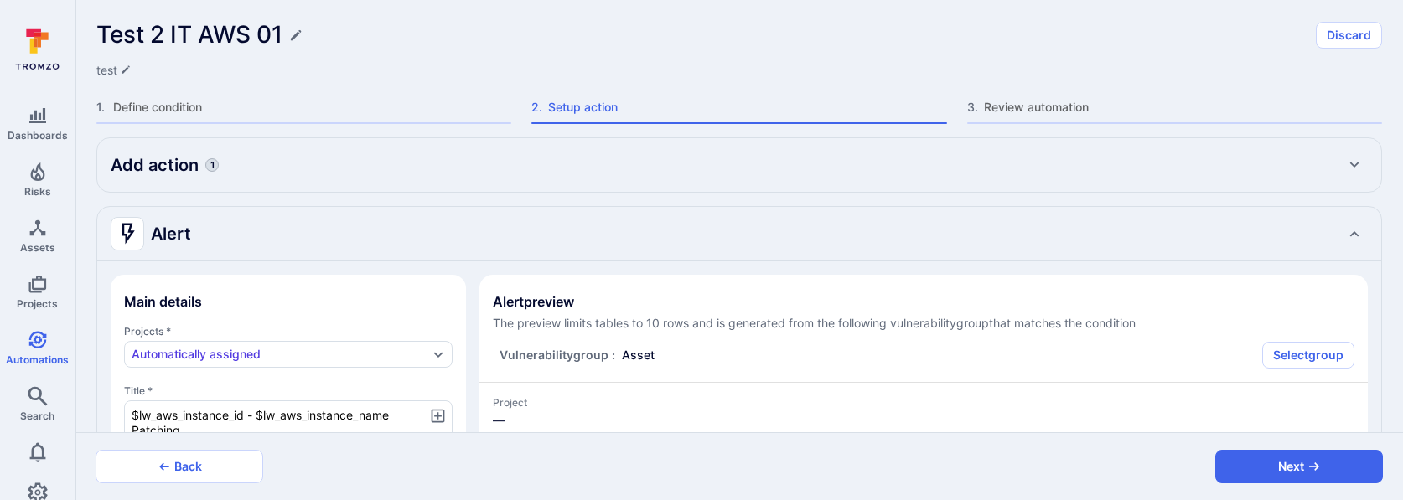
type textarea "x"
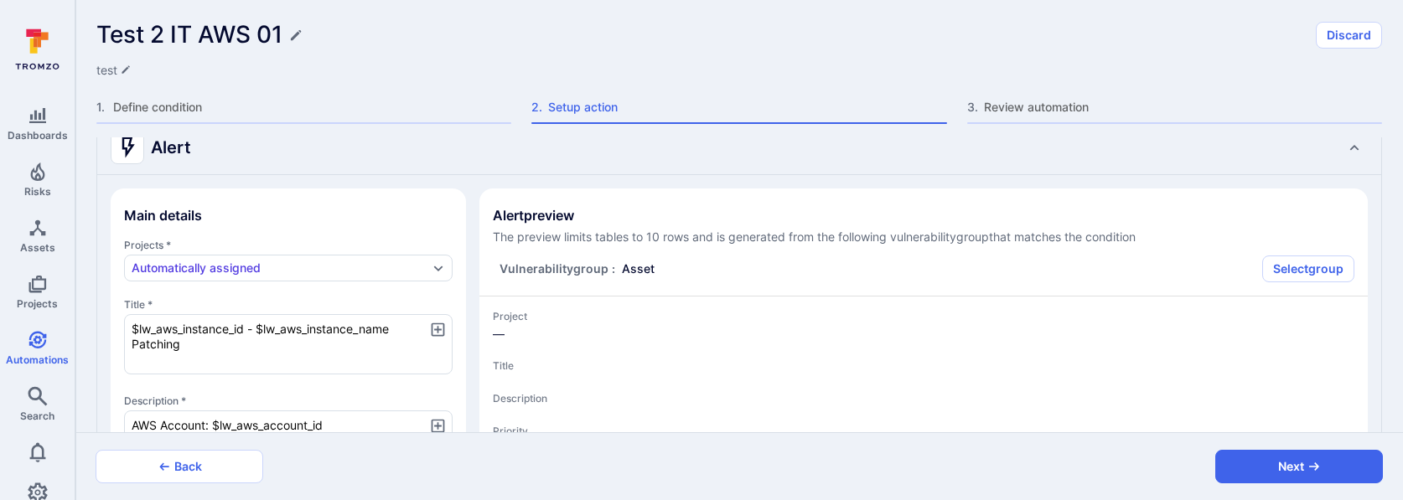
scroll to position [150, 0]
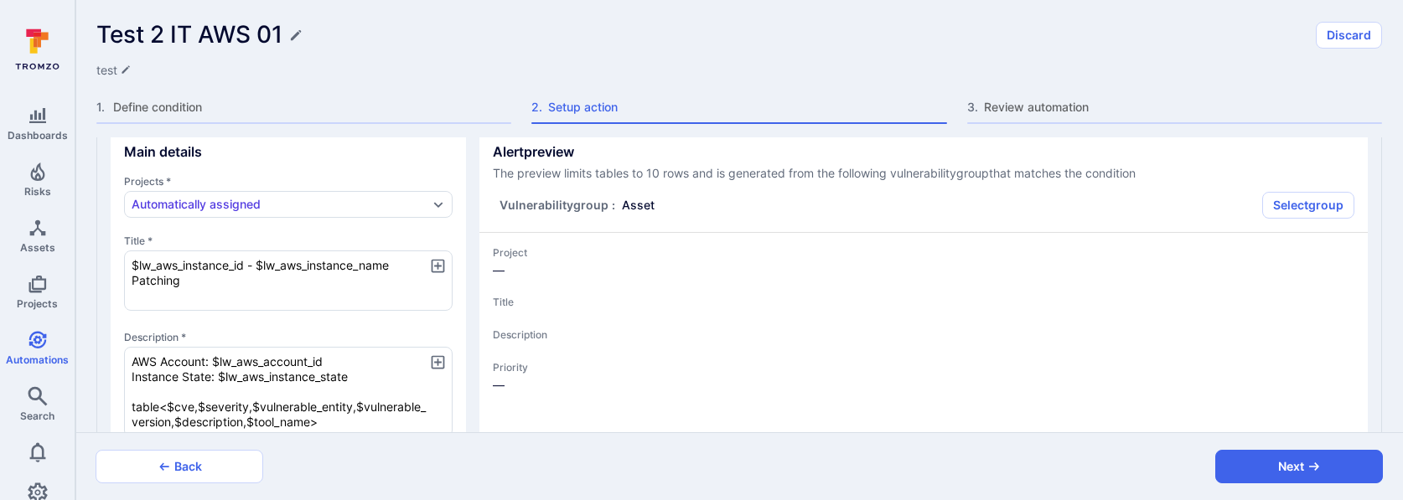
drag, startPoint x: 397, startPoint y: 263, endPoint x: 111, endPoint y: 252, distance: 286.8
click at [111, 252] on section "Main details Projects * Automatically assigned Title * $lw_aws_instance_id - $l…" at bounding box center [288, 408] width 355 height 567
type textarea "tPatching"
type textarea "x"
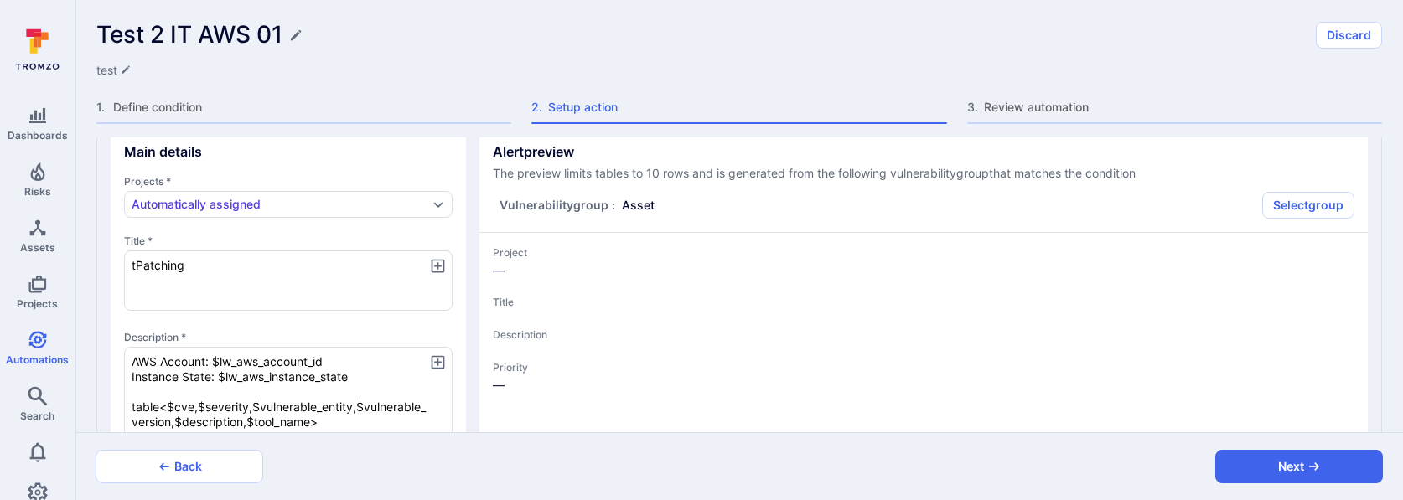
type textarea "tePatching"
type textarea "x"
type textarea "tesPatching"
type textarea "x"
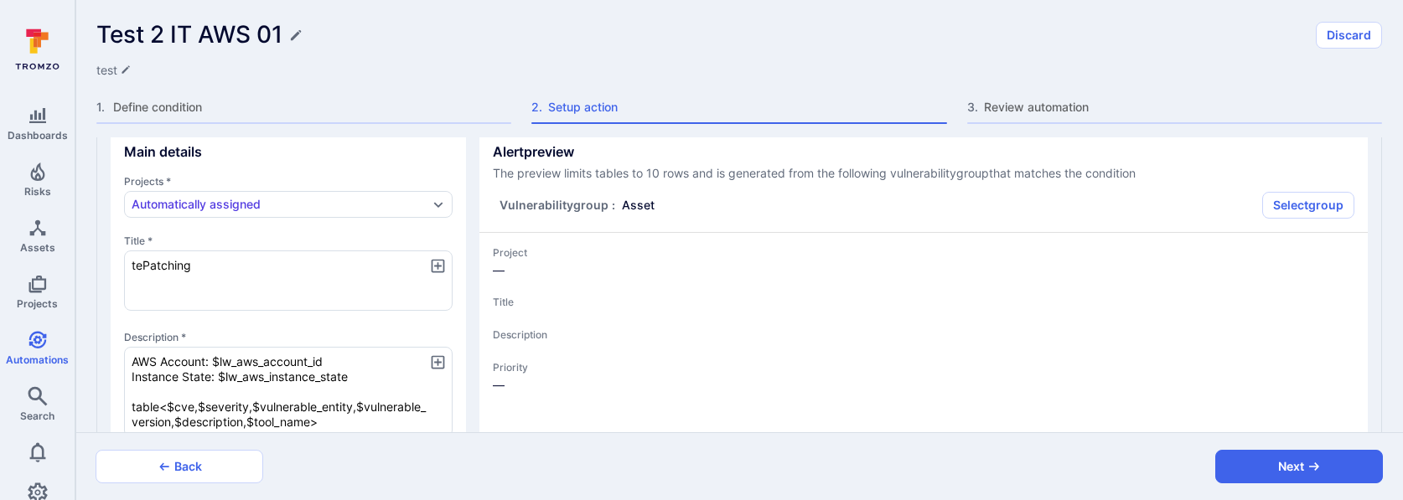
type textarea "x"
type textarea "testPatching"
type textarea "x"
type textarea "test Patching"
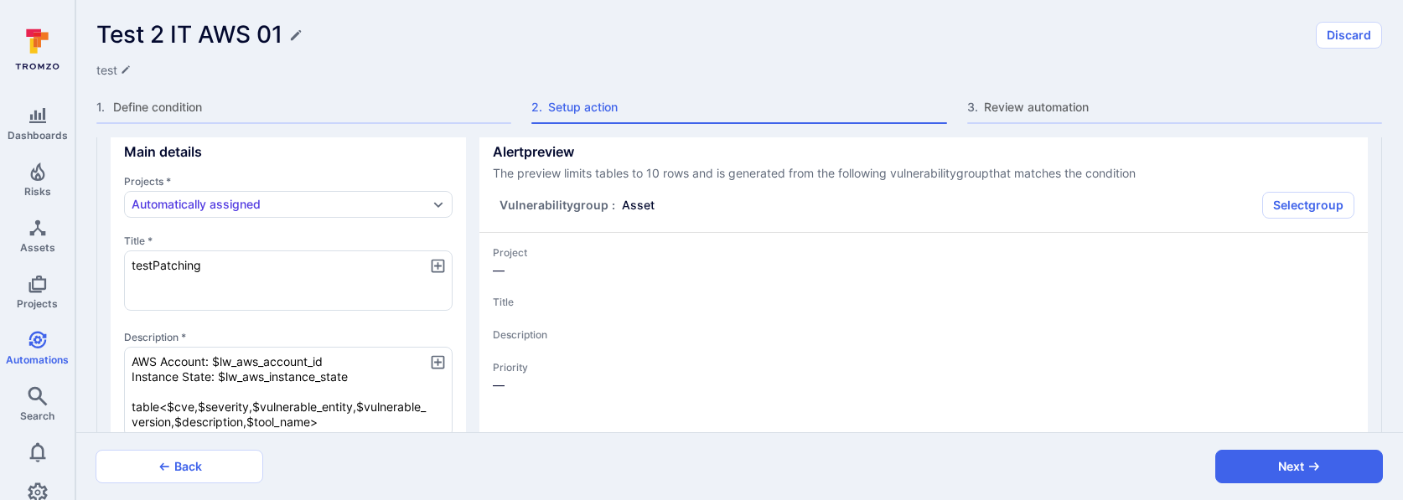
type textarea "x"
type textarea "test -Patching"
type textarea "x"
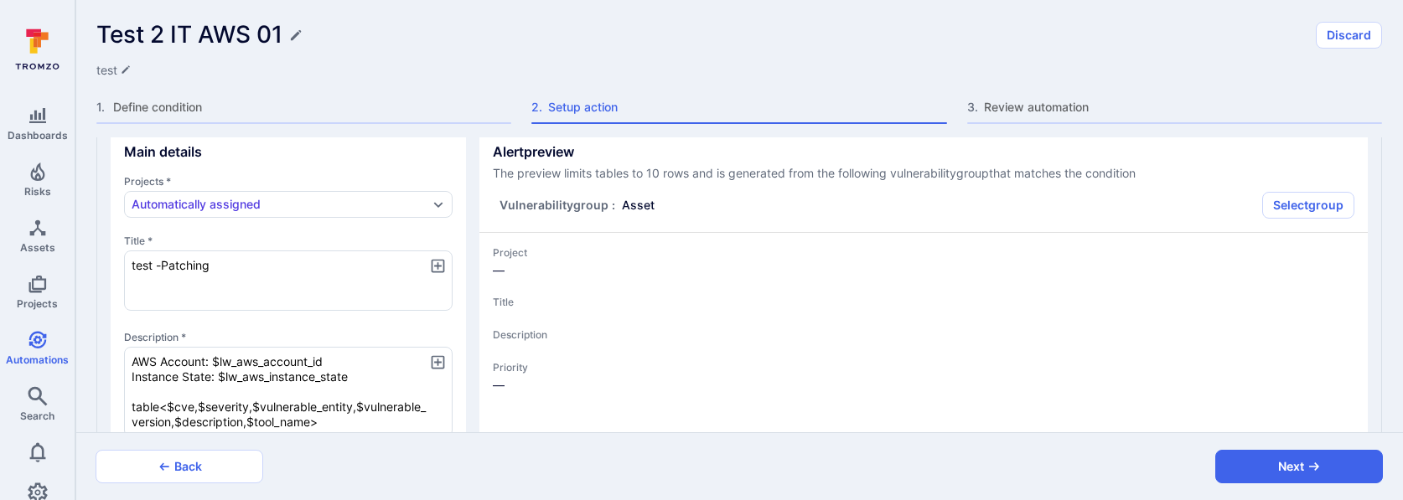
type textarea "test - Patching"
type textarea "x"
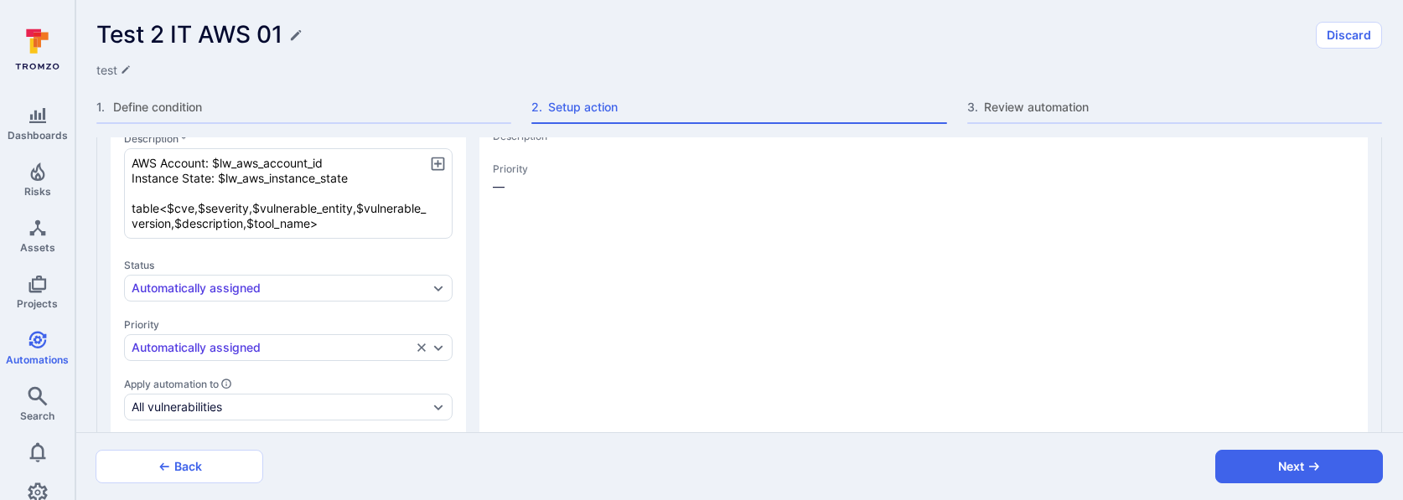
scroll to position [356, 0]
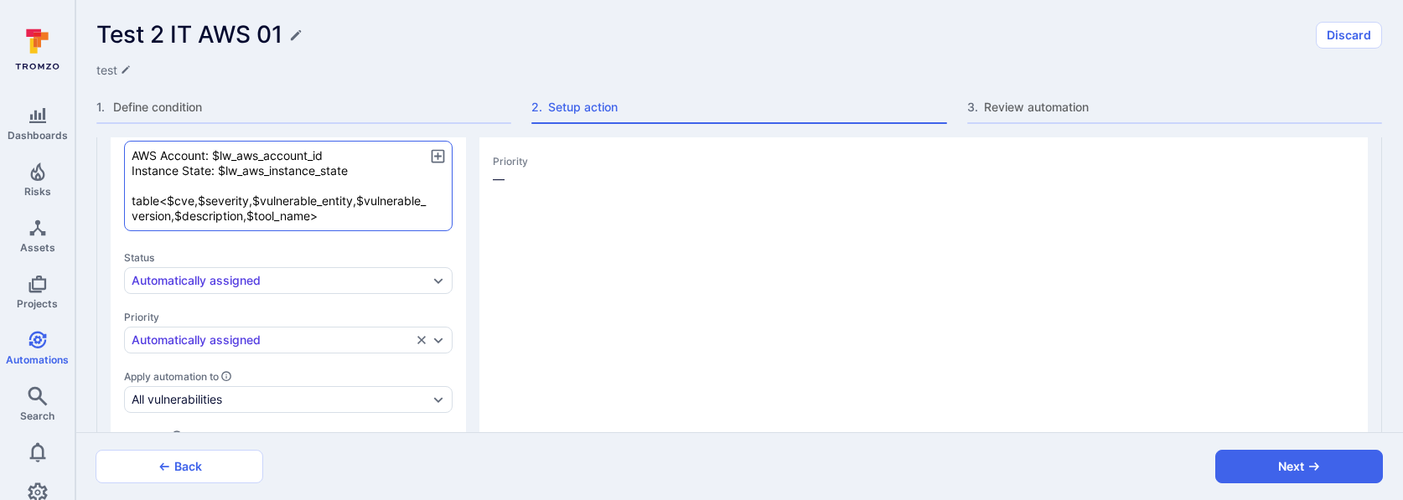
type textarea "test - Patching"
drag, startPoint x: 213, startPoint y: 154, endPoint x: 375, endPoint y: 154, distance: 162.6
click at [375, 154] on textarea "AWS Account: $lw_aws_account_id Instance State: $lw_aws_instance_state table<$c…" at bounding box center [288, 186] width 329 height 91
type textarea "x"
type textarea "AWS Account: t Instance State: $lw_aws_instance_state table<$cve,$severity,$vul…"
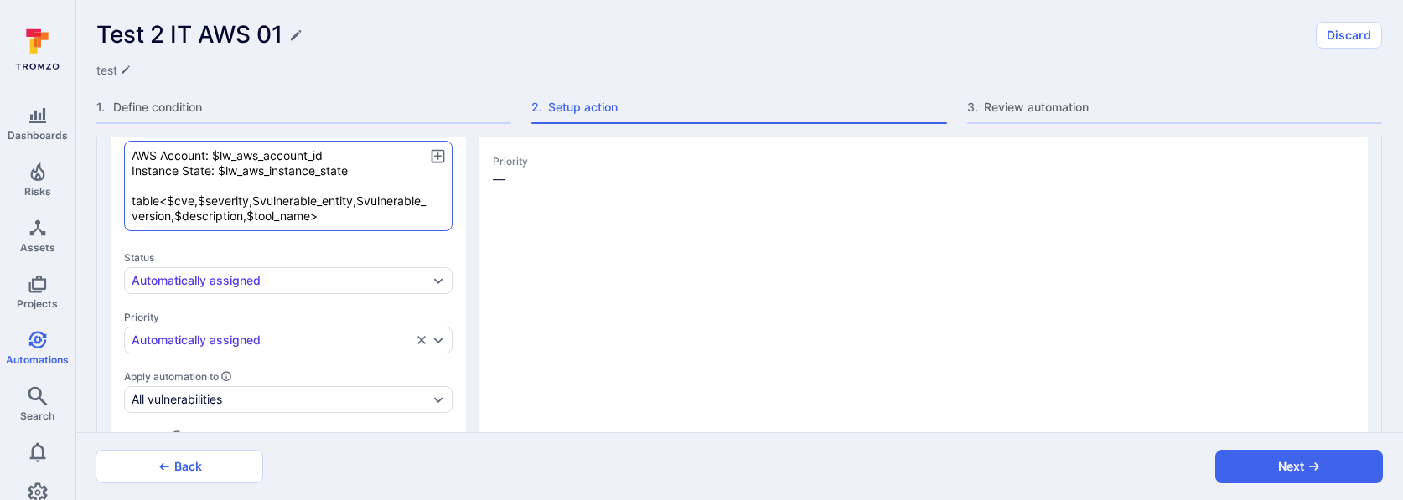
type textarea "x"
type textarea "AWS Account: te Instance State: $lw_aws_instance_state table<$cve,$severity,$vu…"
type textarea "x"
type textarea "AWS Account: tes Instance State: $lw_aws_instance_state table<$cve,$severity,$v…"
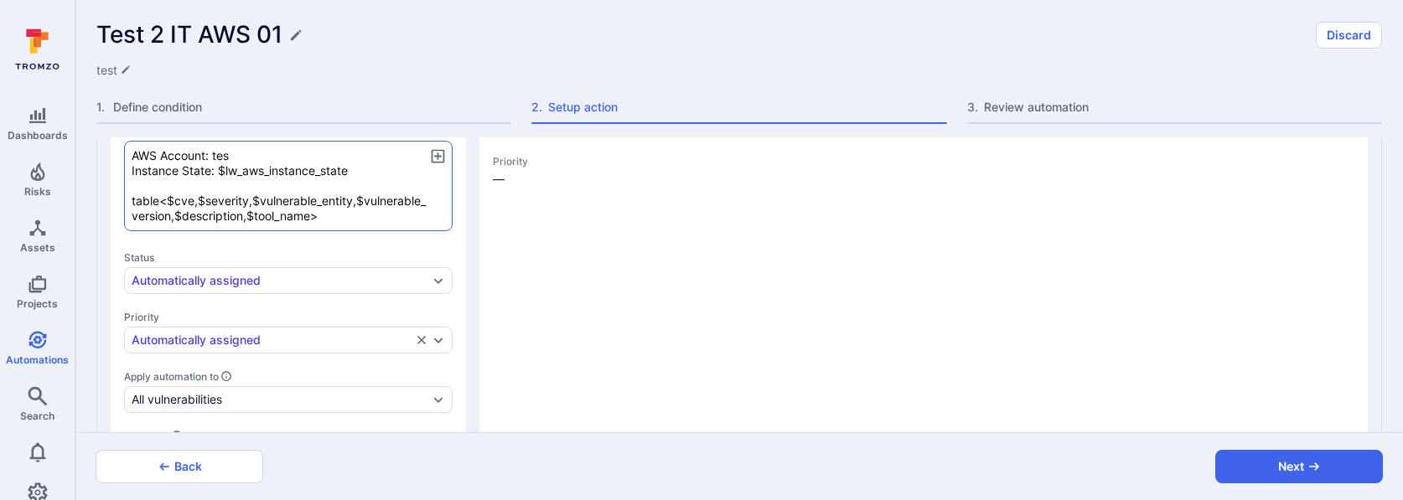
type textarea "x"
type textarea "AWS Account: test Instance State: $lw_aws_instance_state table<$cve,$severity,$…"
type textarea "x"
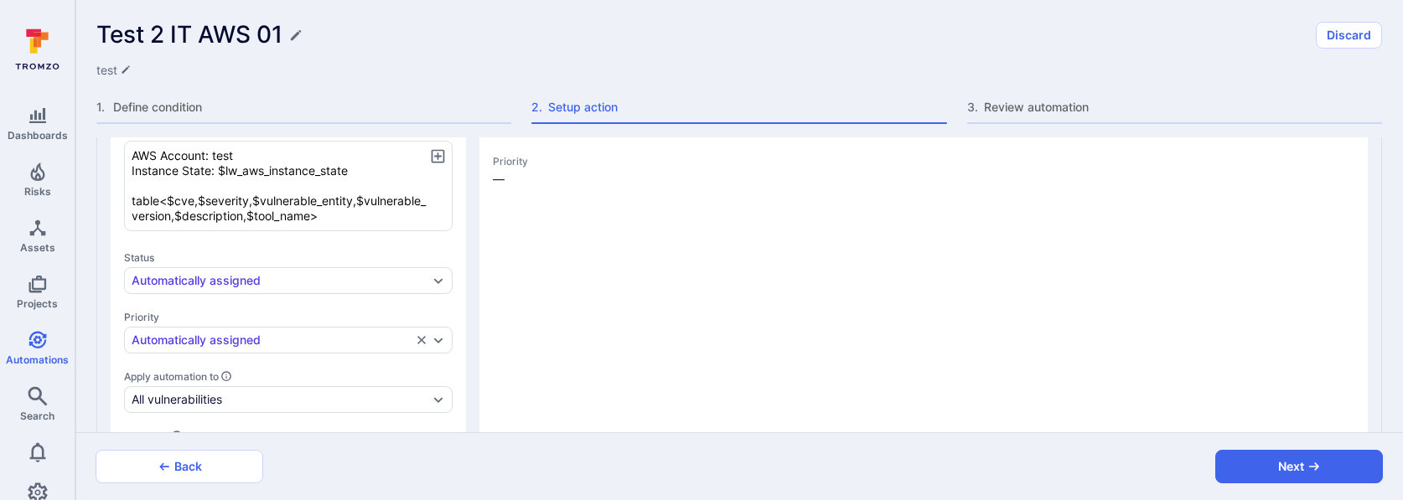
drag, startPoint x: 219, startPoint y: 169, endPoint x: 453, endPoint y: 169, distance: 233.8
type textarea "x"
type textarea "AWS Account: test Instance State: t table<$cve,$severity,$vulnerable_entity,$vu…"
type textarea "x"
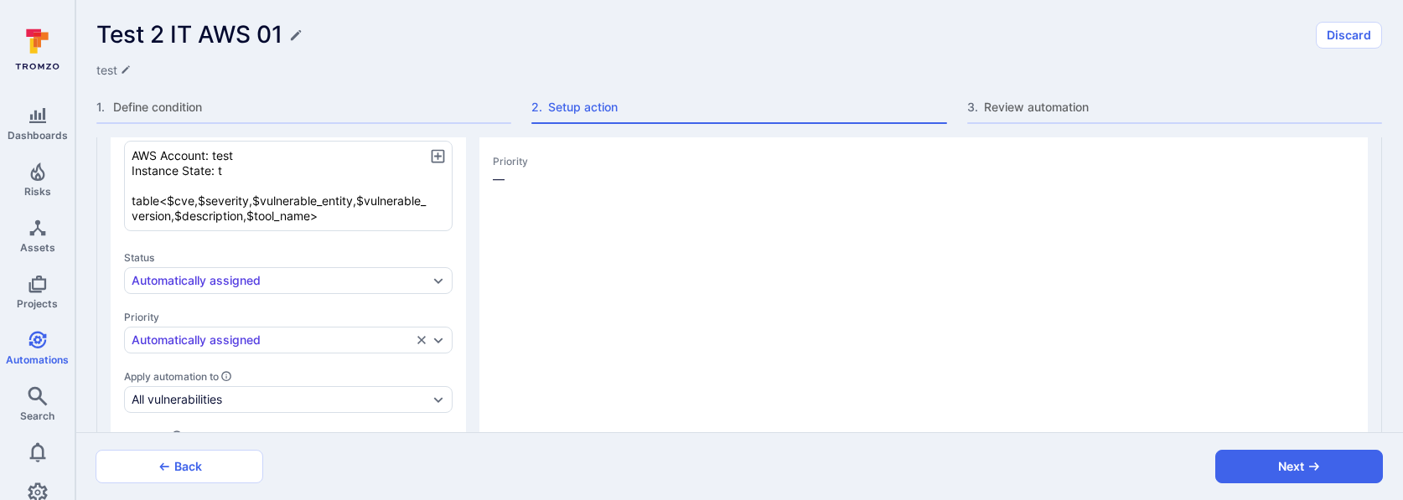
type textarea "AWS Account: test Instance State: te table<$cve,$severity,$vulnerable_entity,$v…"
type textarea "x"
type textarea "AWS Account: test Instance State: tes table<$cve,$severity,$vulnerable_entity,$…"
type textarea "x"
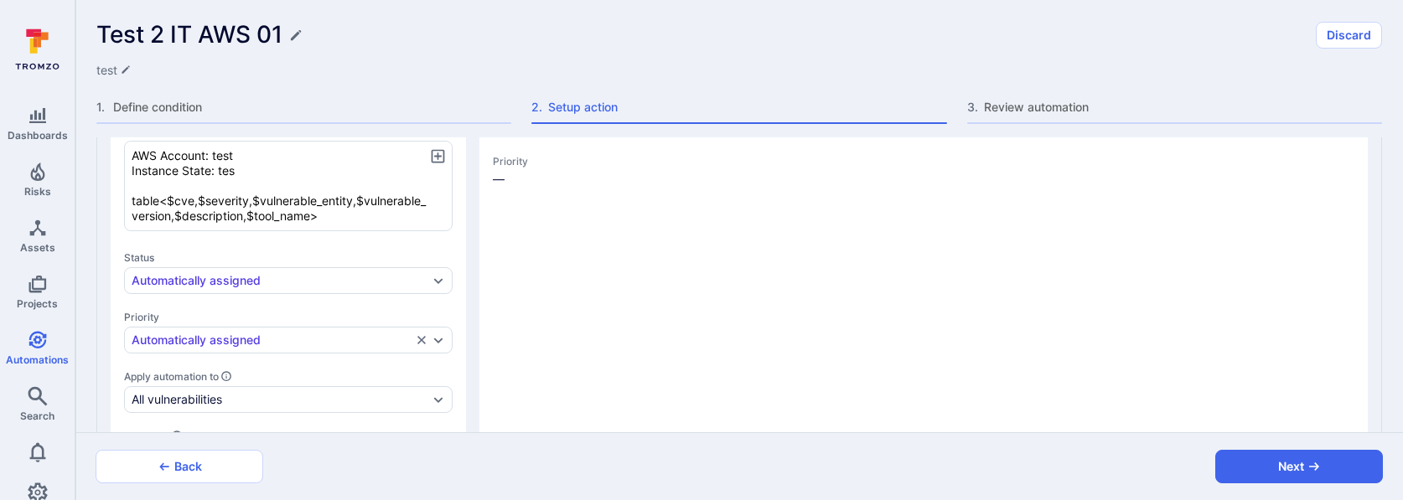
type textarea "x"
type textarea "AWS Account: test Instance State: test table<$cve,$severity,$vulnerable_entity,…"
type textarea "x"
type textarea "AWS Account: test Instance State: test table<$cve,$severity,$vulnerable_entity,…"
click at [1235, 454] on button "Next" at bounding box center [1299, 467] width 168 height 34
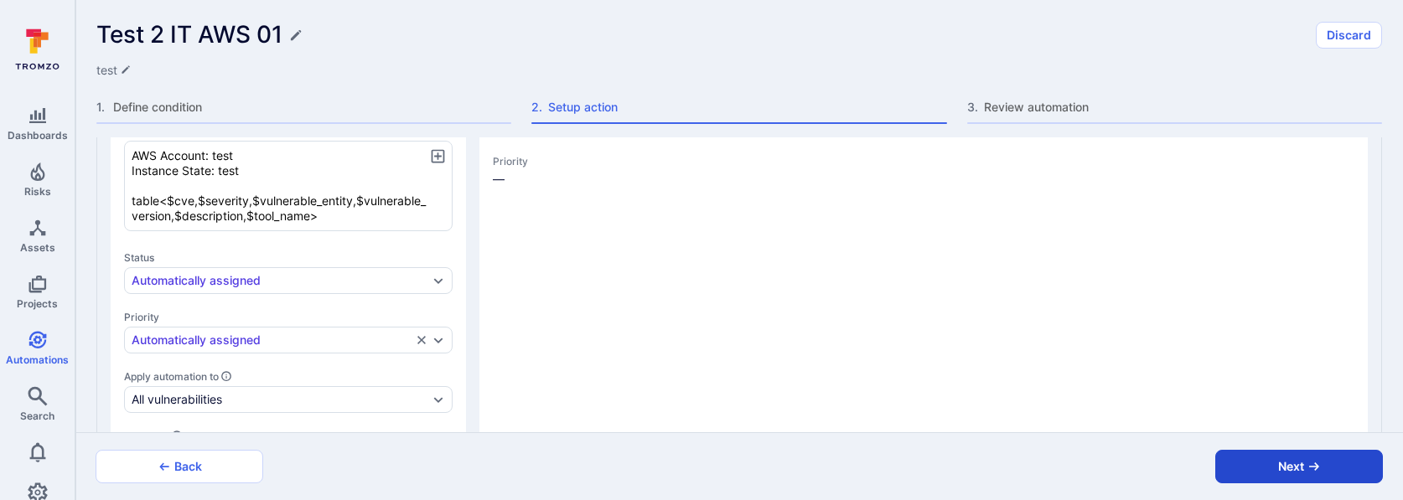
scroll to position [212, 0]
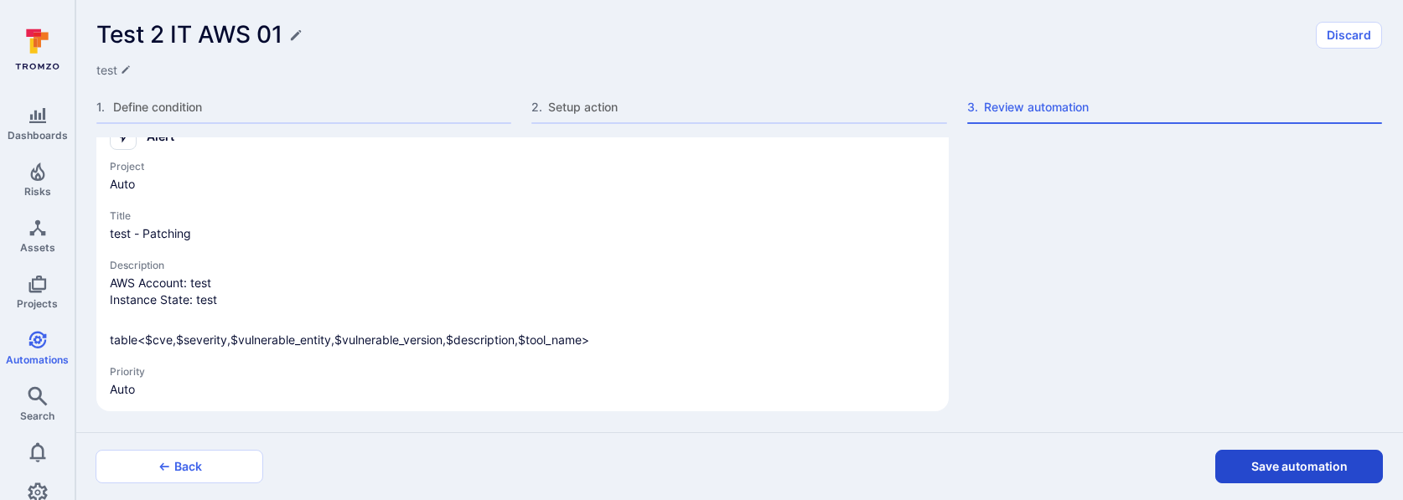
click at [1266, 468] on button "Save automation" at bounding box center [1299, 467] width 168 height 34
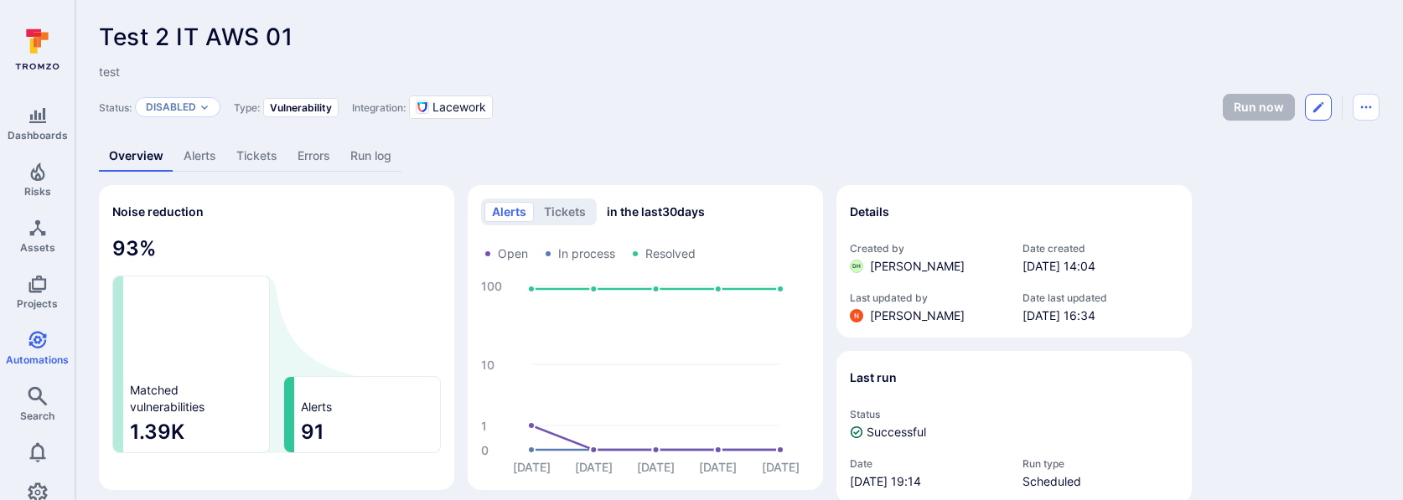
click at [1329, 101] on button "Edit automation" at bounding box center [1318, 107] width 27 height 27
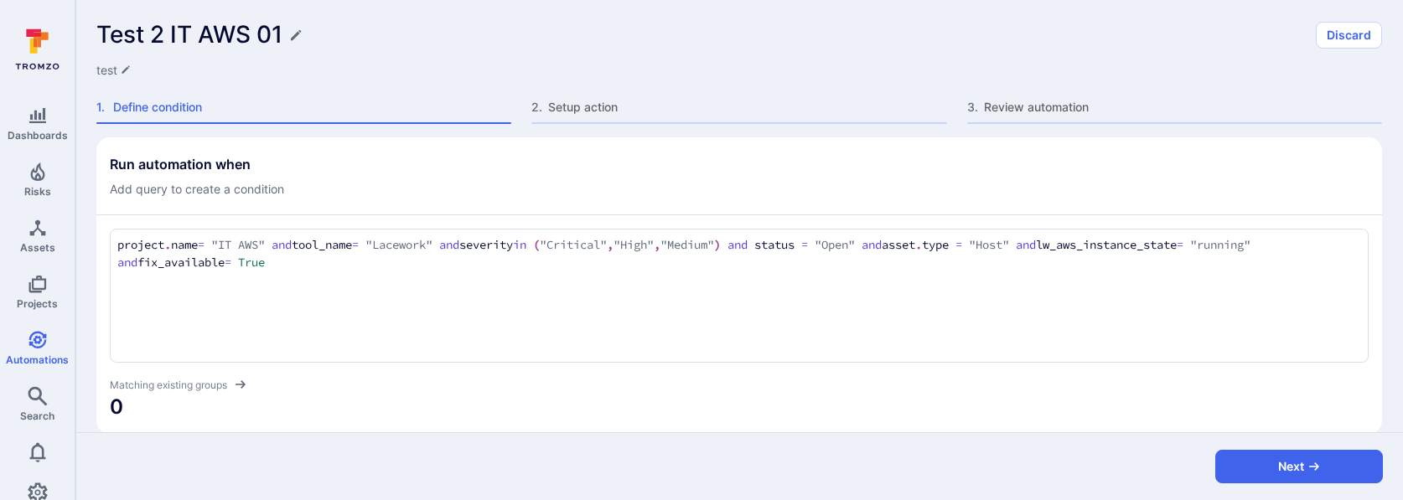
drag, startPoint x: 182, startPoint y: 261, endPoint x: 1133, endPoint y: 241, distance: 951.4
click at [1133, 241] on textarea "project.name = "IT AWS" and tool_name = "Lacework" and severity in ("Critical",…" at bounding box center [739, 254] width 1244 height 36
type textarea "project.name = "IT AWS" and tool_name = "Lacework" and severity in ("Critical",…"
click at [1220, 163] on div "Run automation when Add query to create a condition" at bounding box center [739, 177] width 1259 height 42
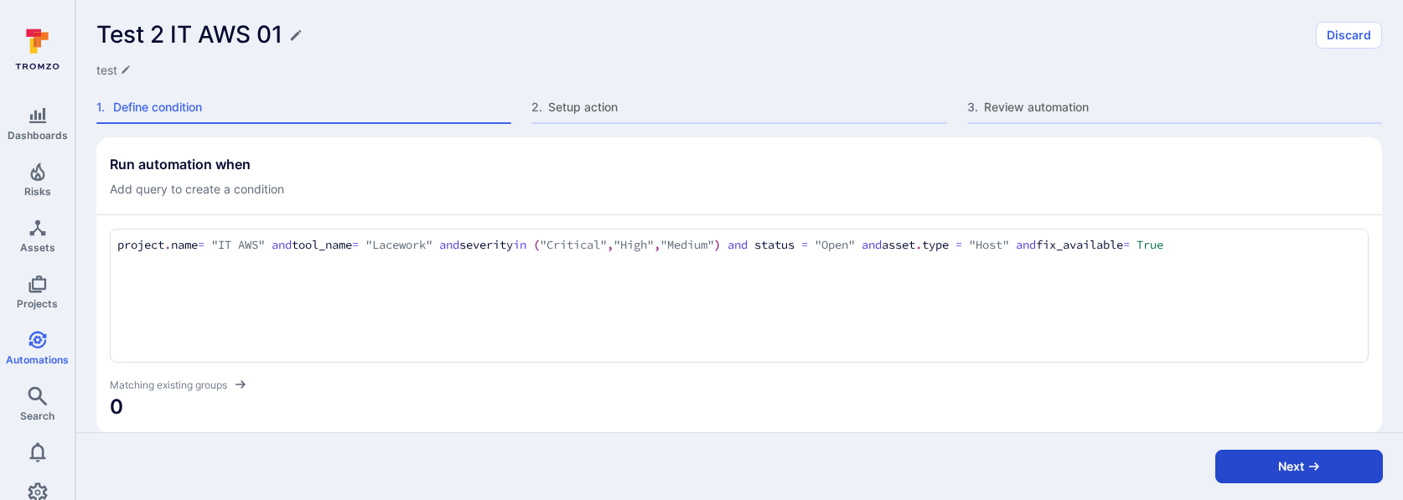
click at [1244, 476] on button "Next" at bounding box center [1299, 467] width 168 height 34
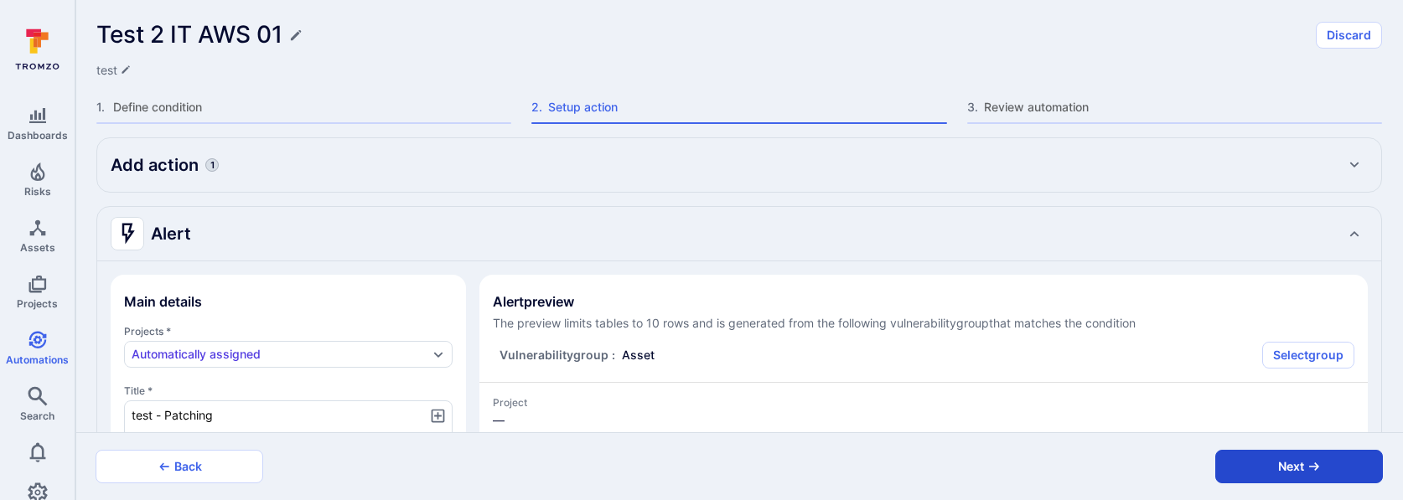
type textarea "x"
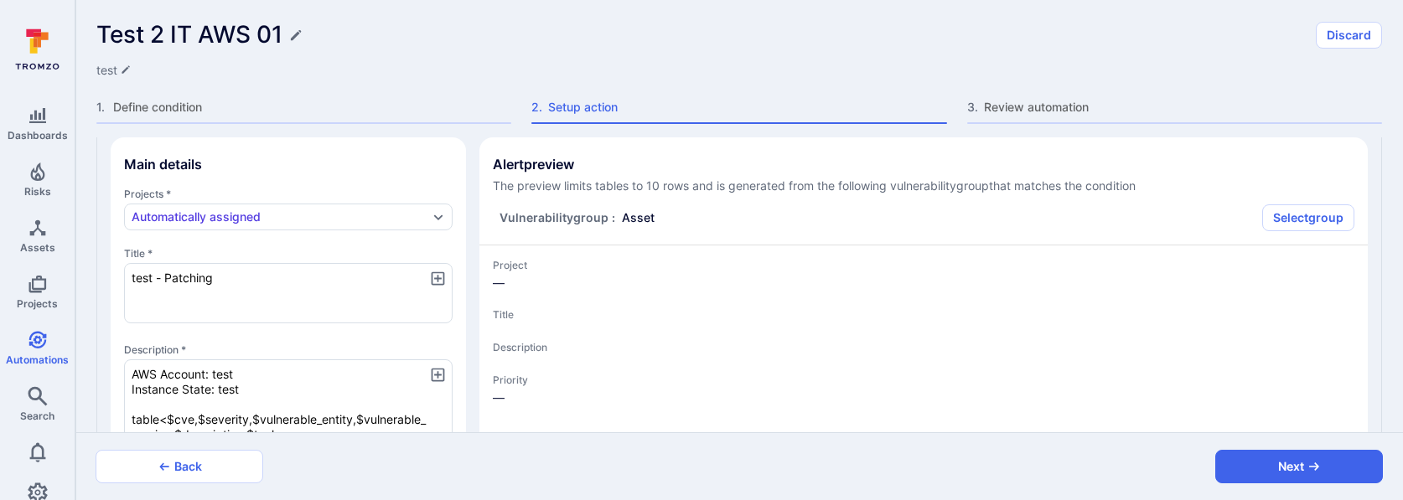
scroll to position [149, 0]
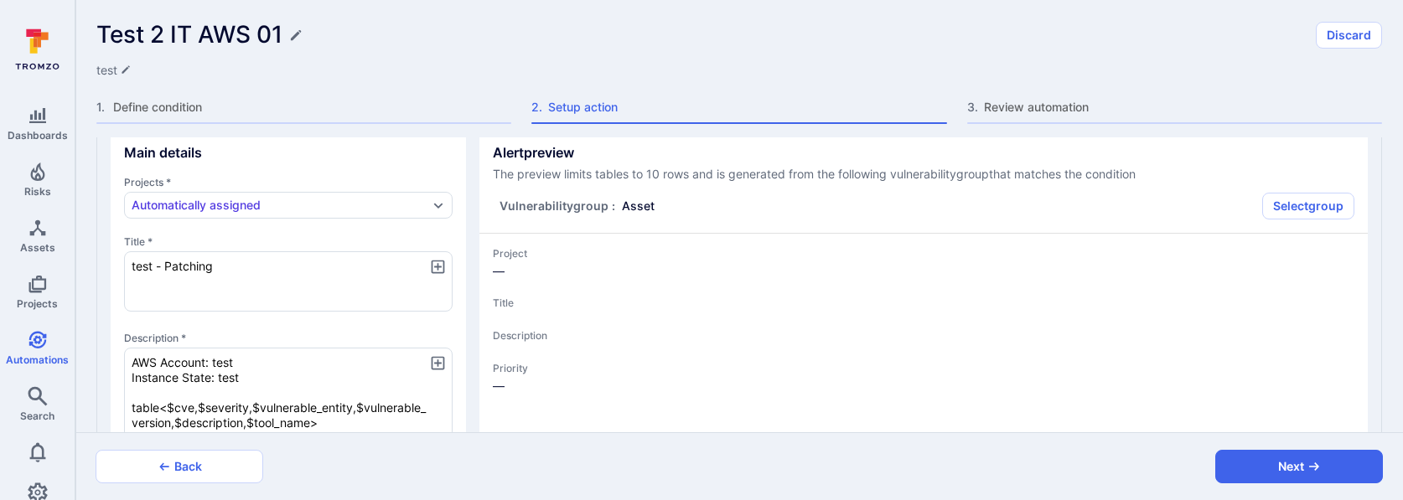
click at [1229, 442] on div "Back Next" at bounding box center [739, 466] width 1328 height 68
click at [1229, 462] on button "Next" at bounding box center [1299, 467] width 168 height 34
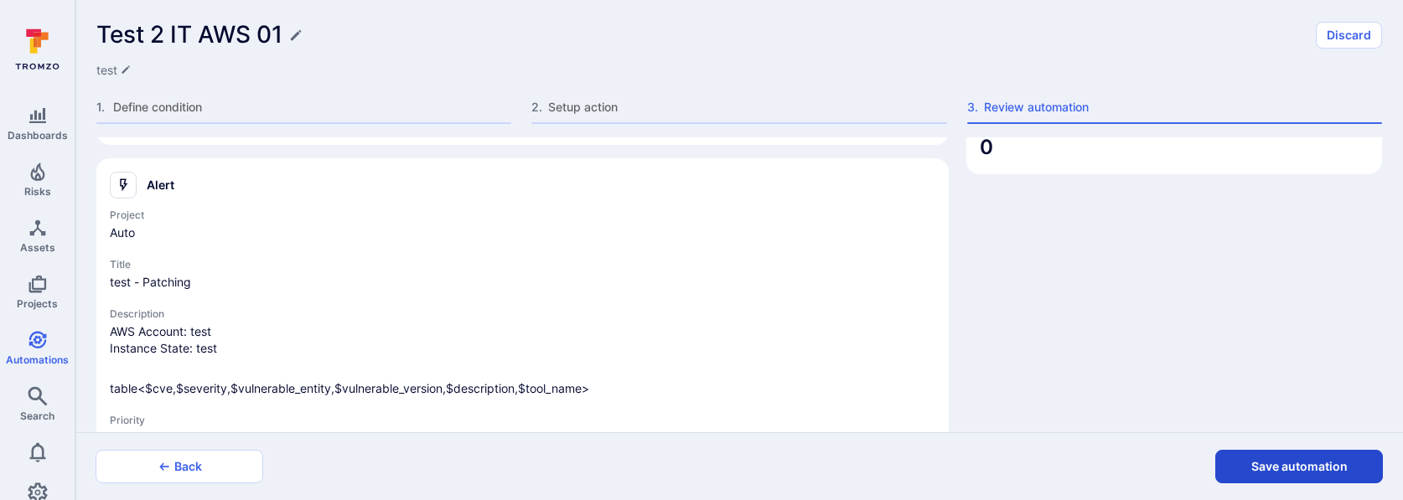
click at [1238, 465] on button "Save automation" at bounding box center [1299, 467] width 168 height 34
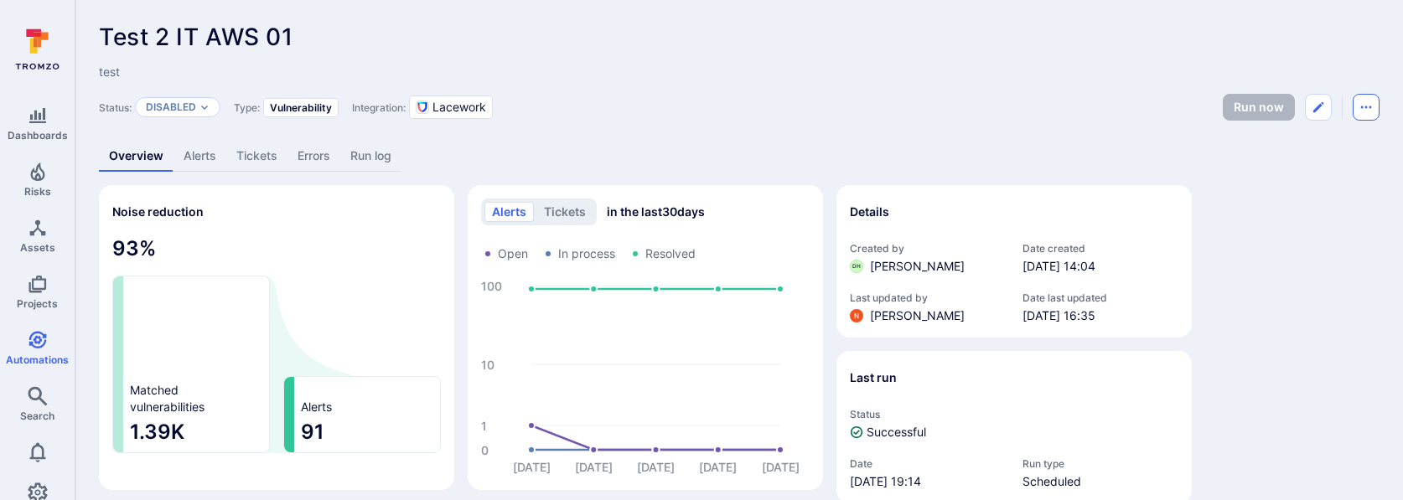
click at [1369, 109] on icon "Automation menu" at bounding box center [1365, 107] width 13 height 13
click at [1279, 164] on li "Delete" at bounding box center [1295, 171] width 153 height 27
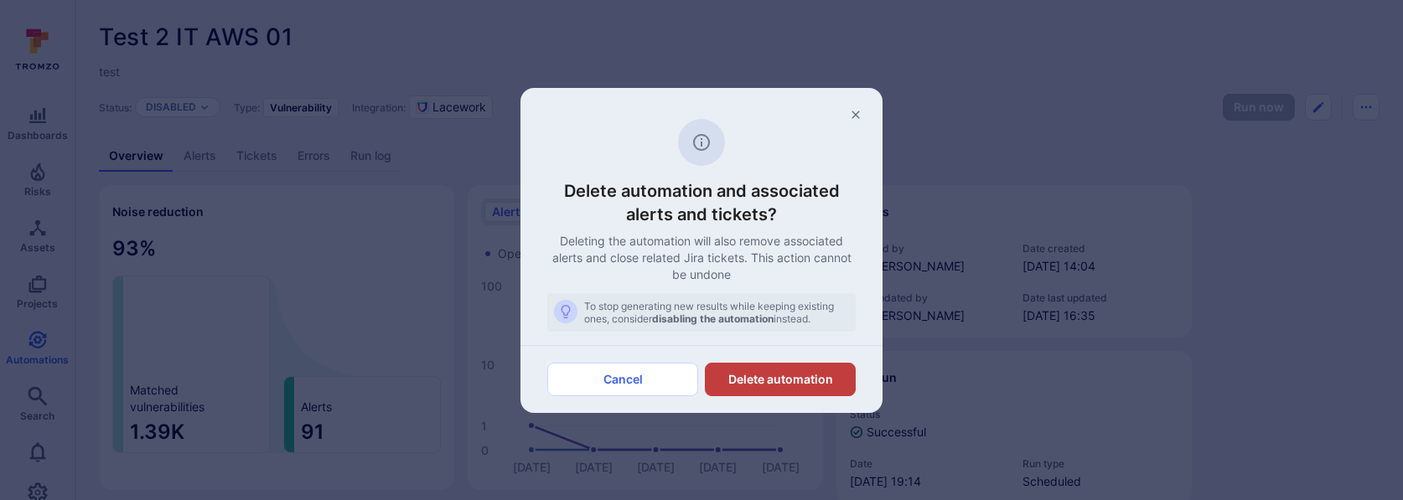
click at [821, 375] on button "Delete automation" at bounding box center [780, 380] width 151 height 34
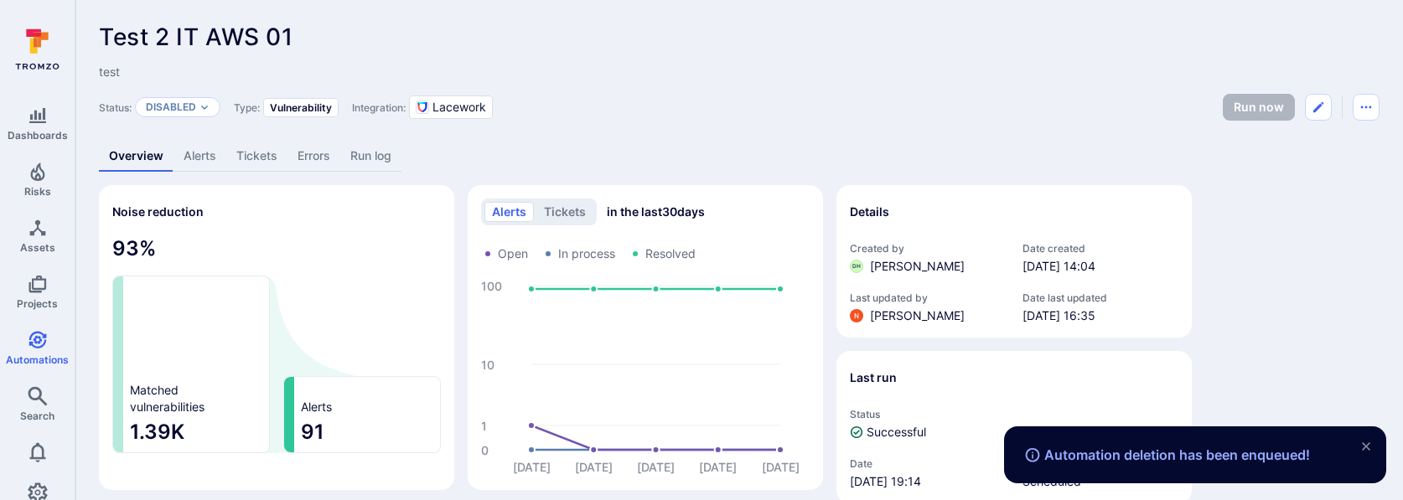
scroll to position [3, 0]
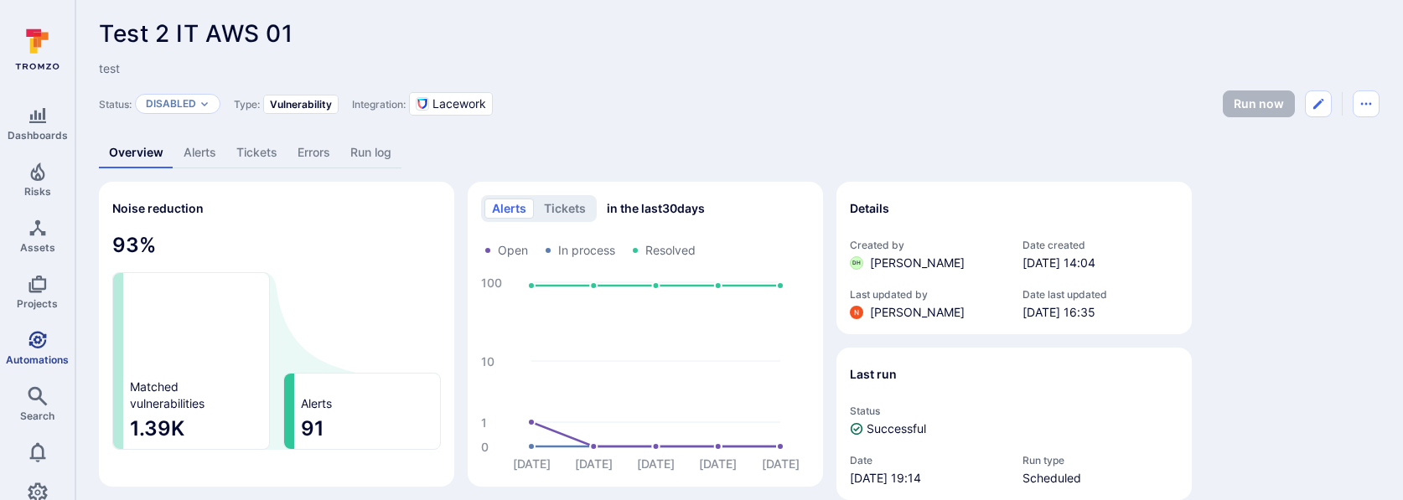
click at [61, 339] on link "Automations" at bounding box center [37, 347] width 75 height 49
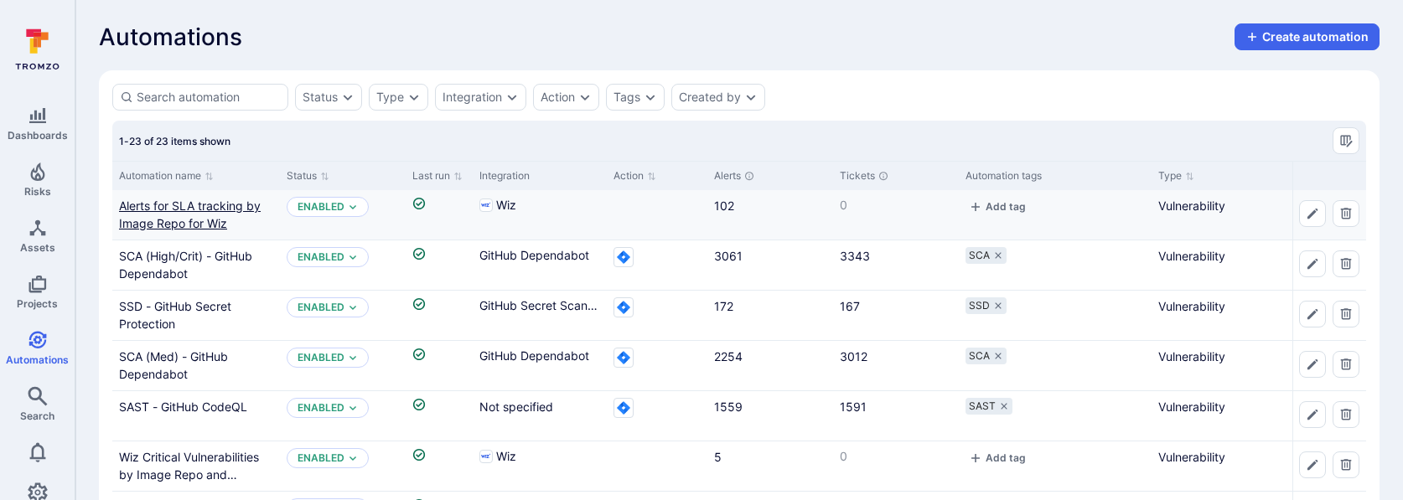
click at [211, 218] on link "Alerts for SLA tracking by Image Repo for Wiz" at bounding box center [190, 215] width 142 height 32
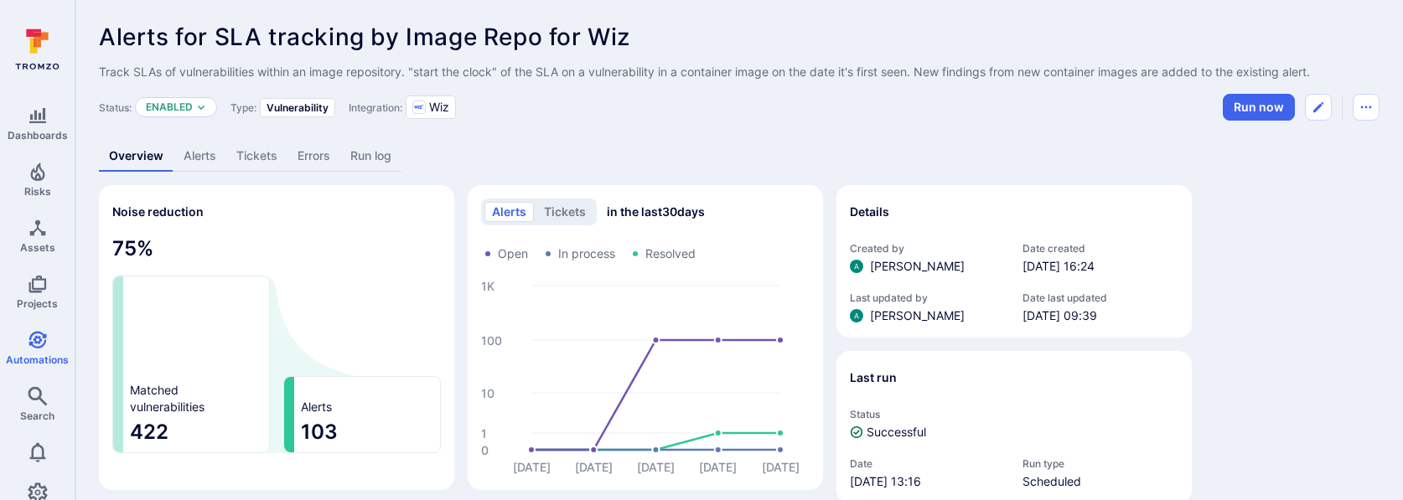
click at [1069, 166] on div "Overview Alerts Tickets Errors Run log" at bounding box center [739, 156] width 1281 height 31
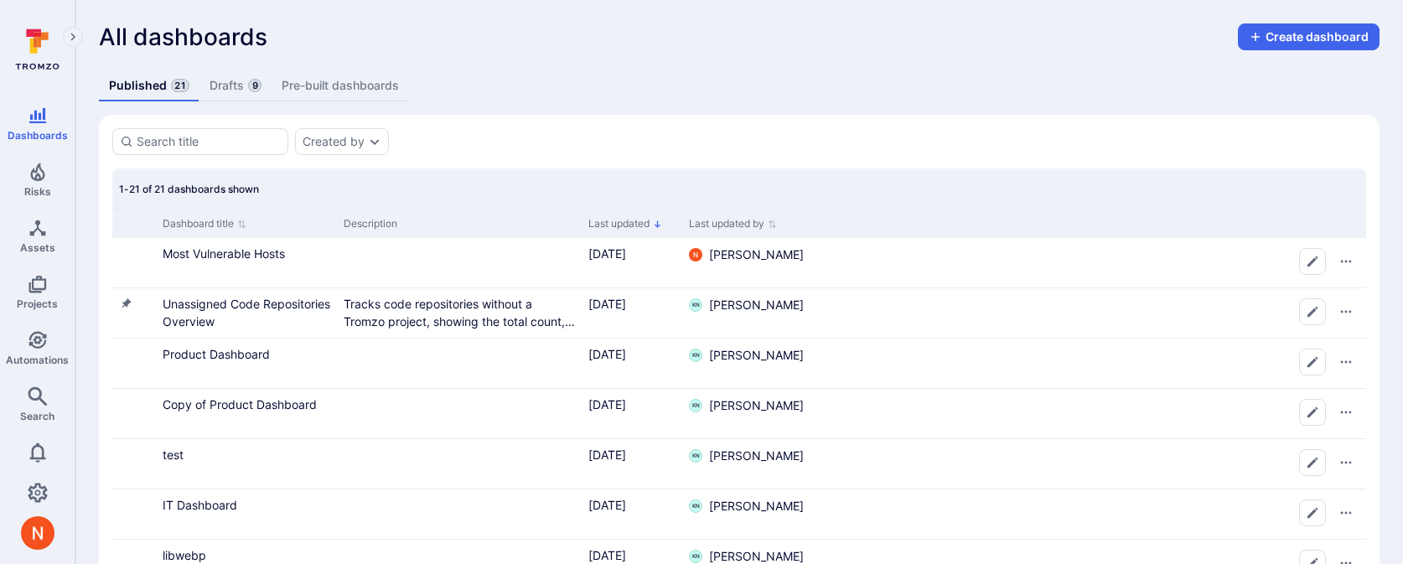
click at [233, 84] on link "Drafts 9" at bounding box center [235, 85] width 72 height 31
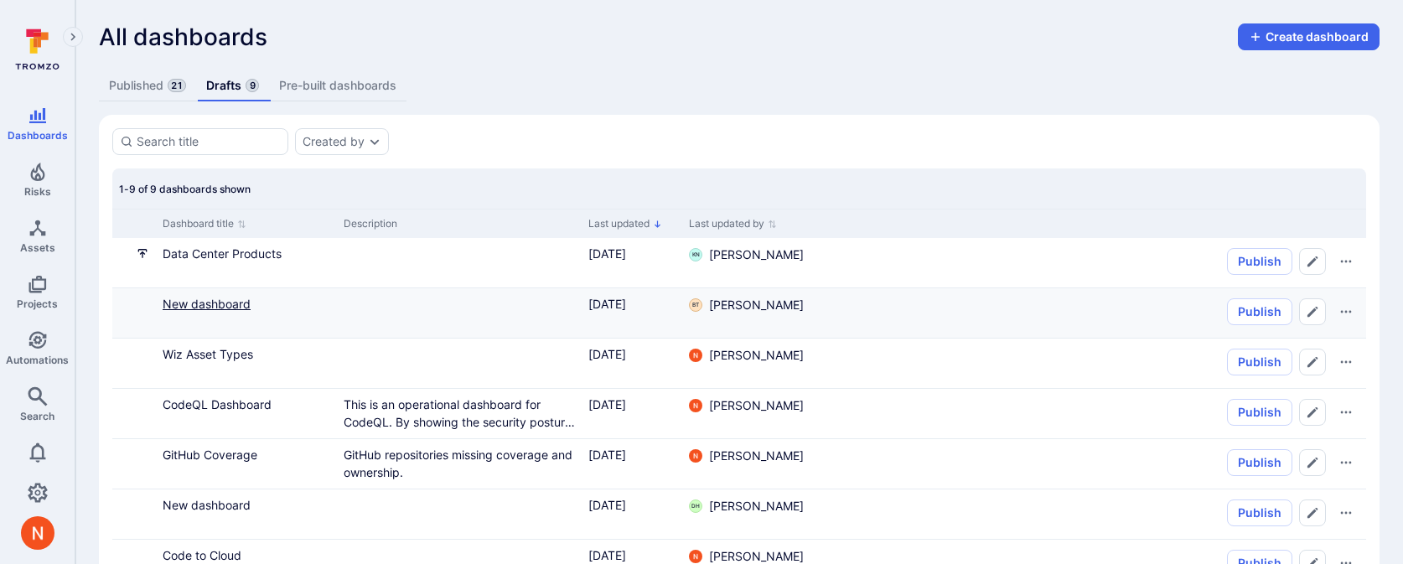
click at [228, 308] on link "New dashboard" at bounding box center [207, 304] width 88 height 14
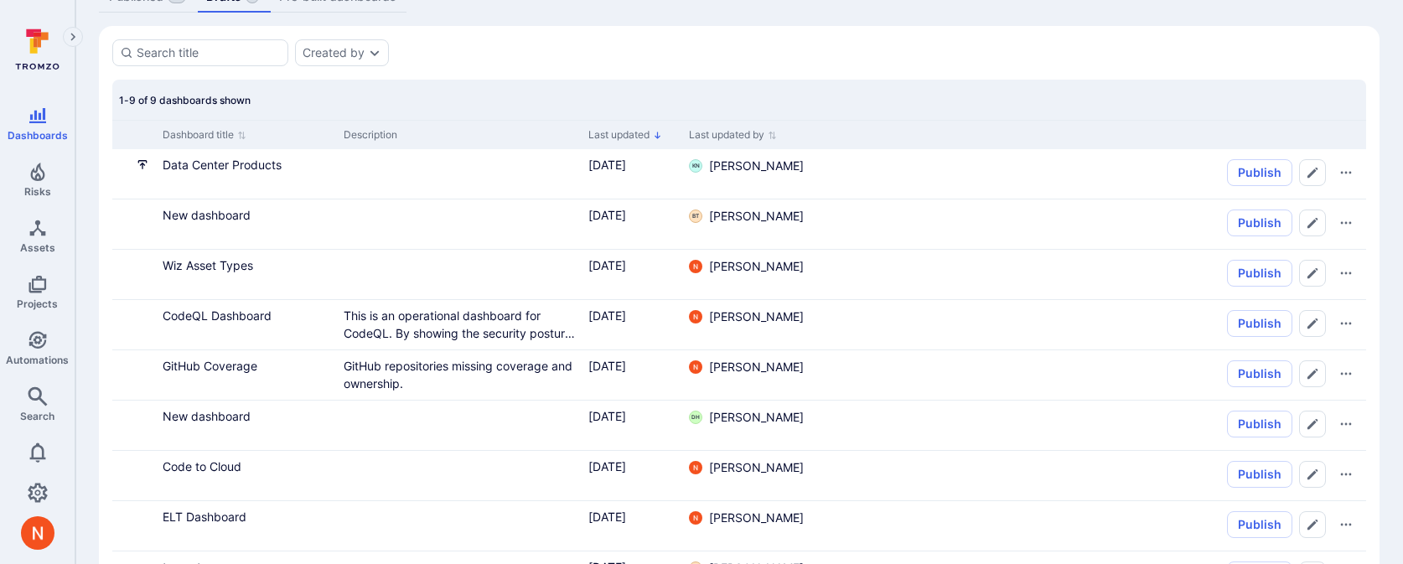
scroll to position [163, 0]
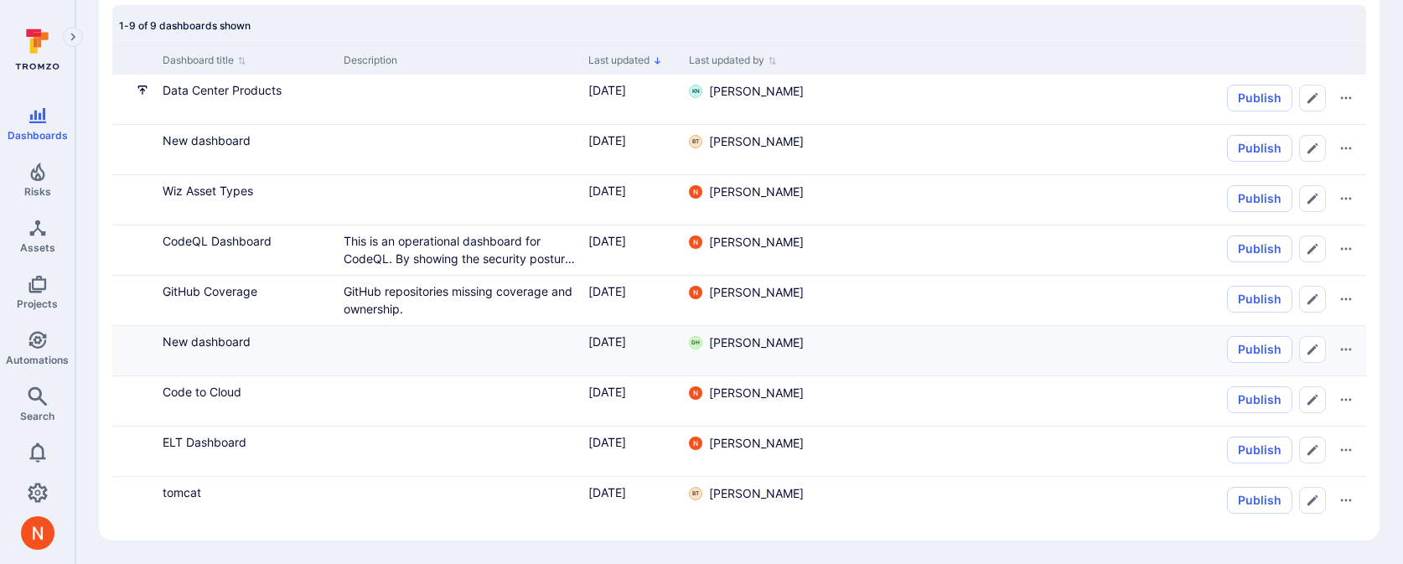
click at [198, 333] on div "New dashboard" at bounding box center [247, 342] width 168 height 18
click at [198, 341] on link "New dashboard" at bounding box center [207, 341] width 88 height 14
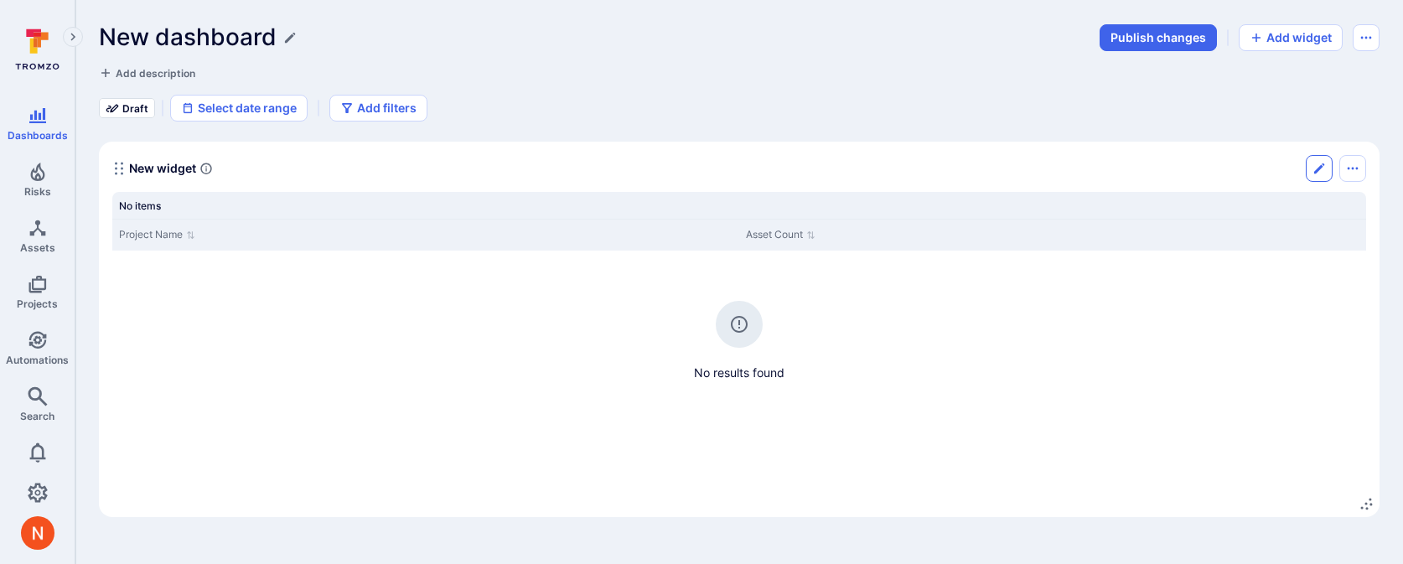
click at [1315, 158] on button "Edit" at bounding box center [1319, 168] width 27 height 27
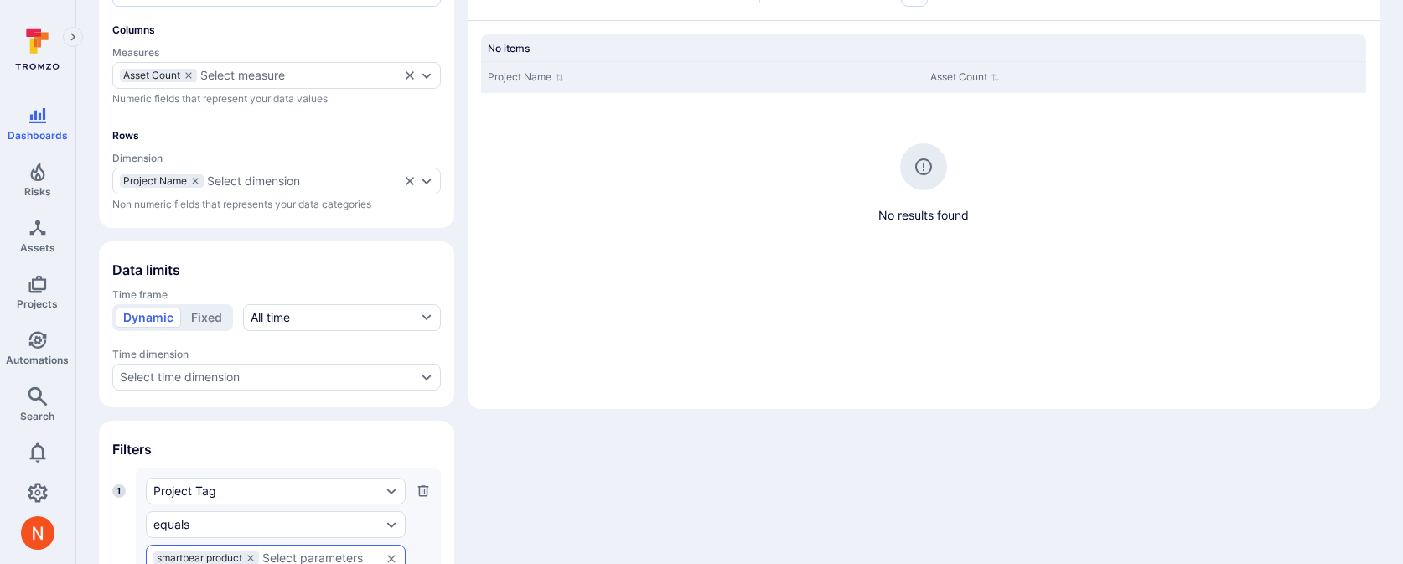
scroll to position [185, 0]
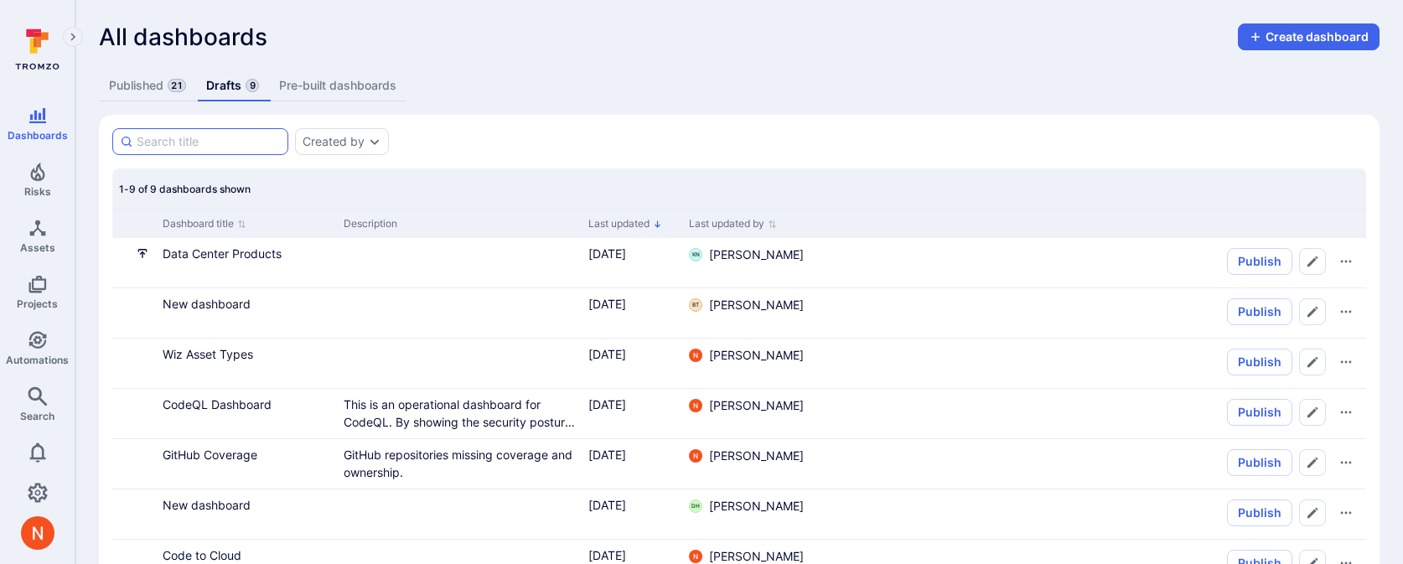
click at [246, 137] on input at bounding box center [209, 141] width 144 height 17
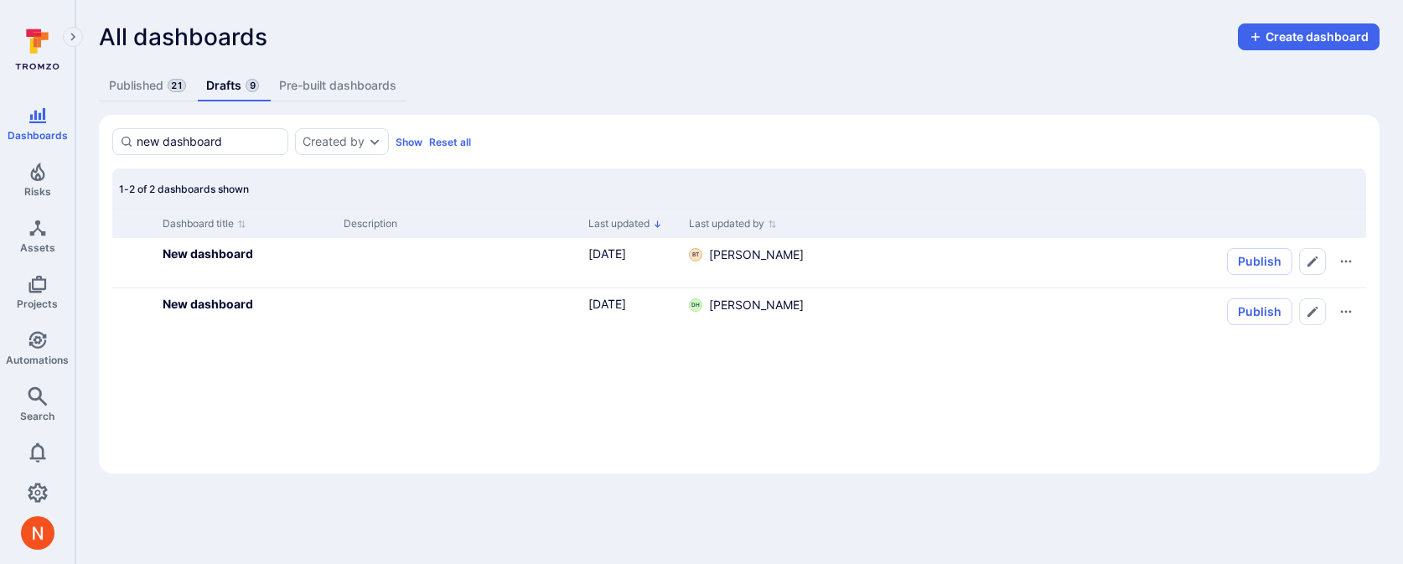
type input "new dashboard"
click at [155, 83] on link "Published 21" at bounding box center [147, 85] width 97 height 31
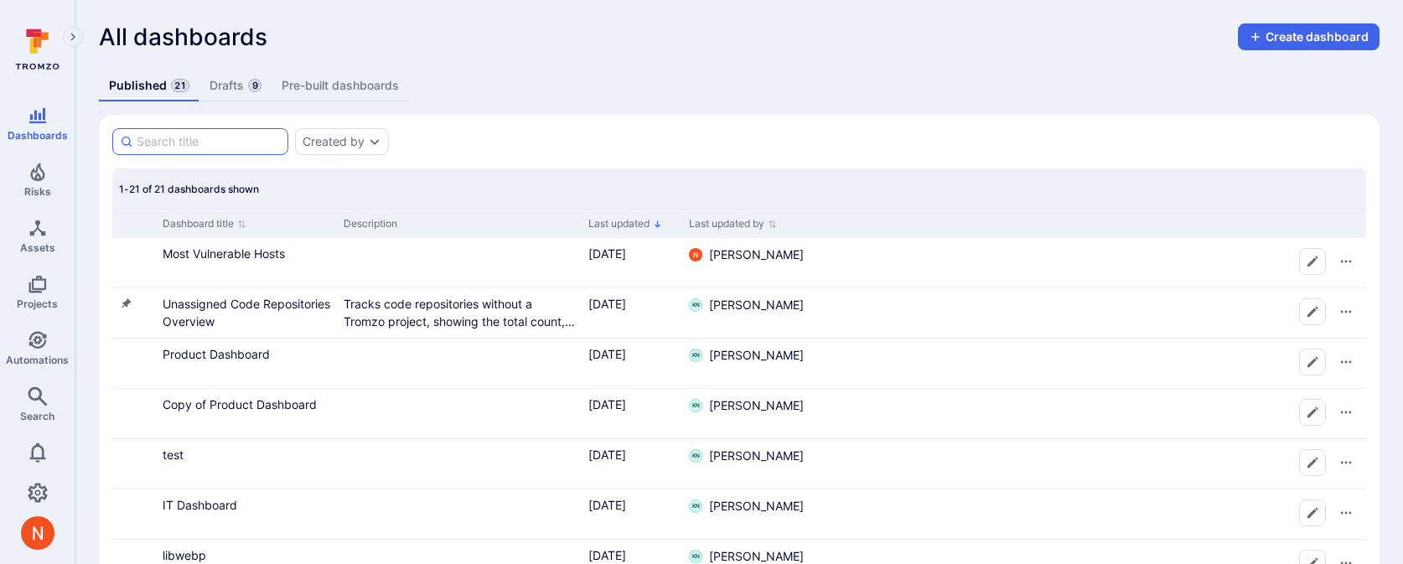
click at [204, 148] on input at bounding box center [209, 141] width 144 height 17
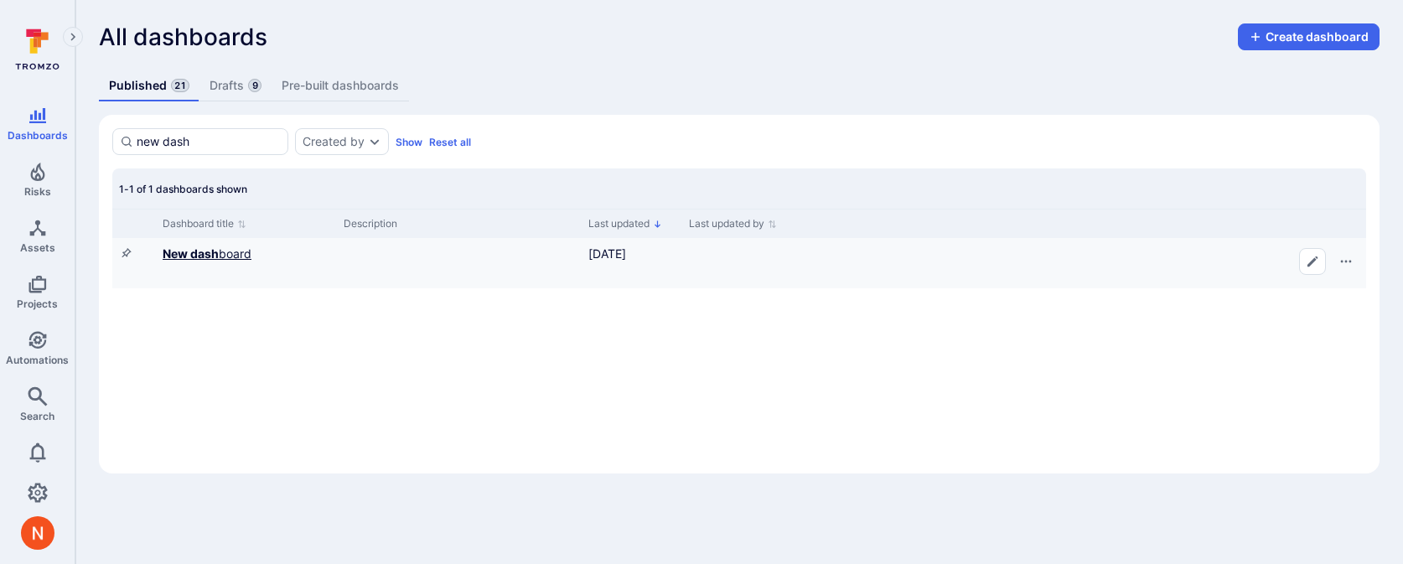
type input "new dash"
click at [196, 250] on b "New dash" at bounding box center [191, 253] width 56 height 14
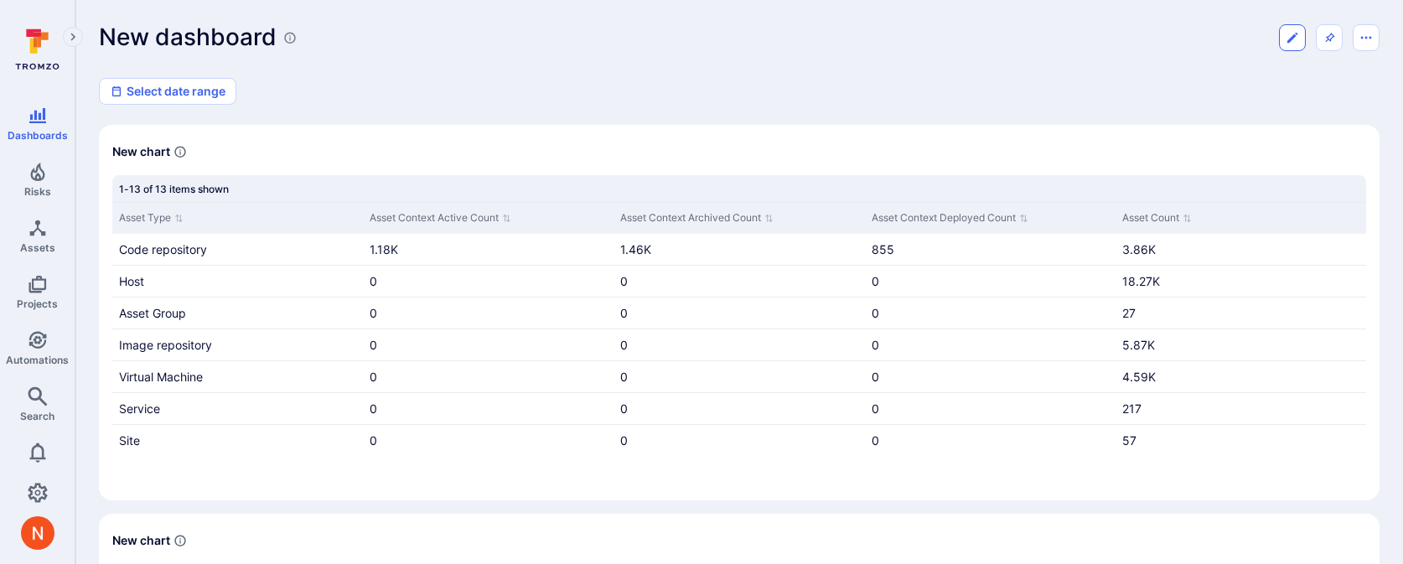
click at [1290, 46] on button "Edit dashboard" at bounding box center [1292, 37] width 27 height 27
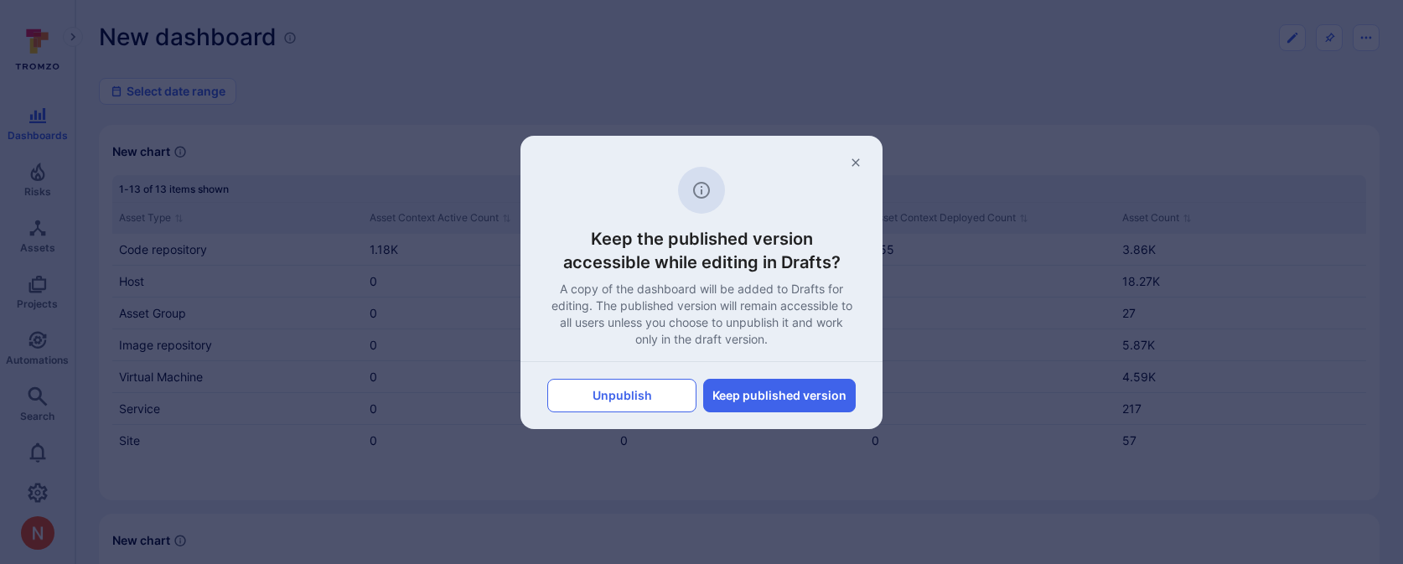
click at [680, 396] on button "Unpublish" at bounding box center [621, 396] width 149 height 34
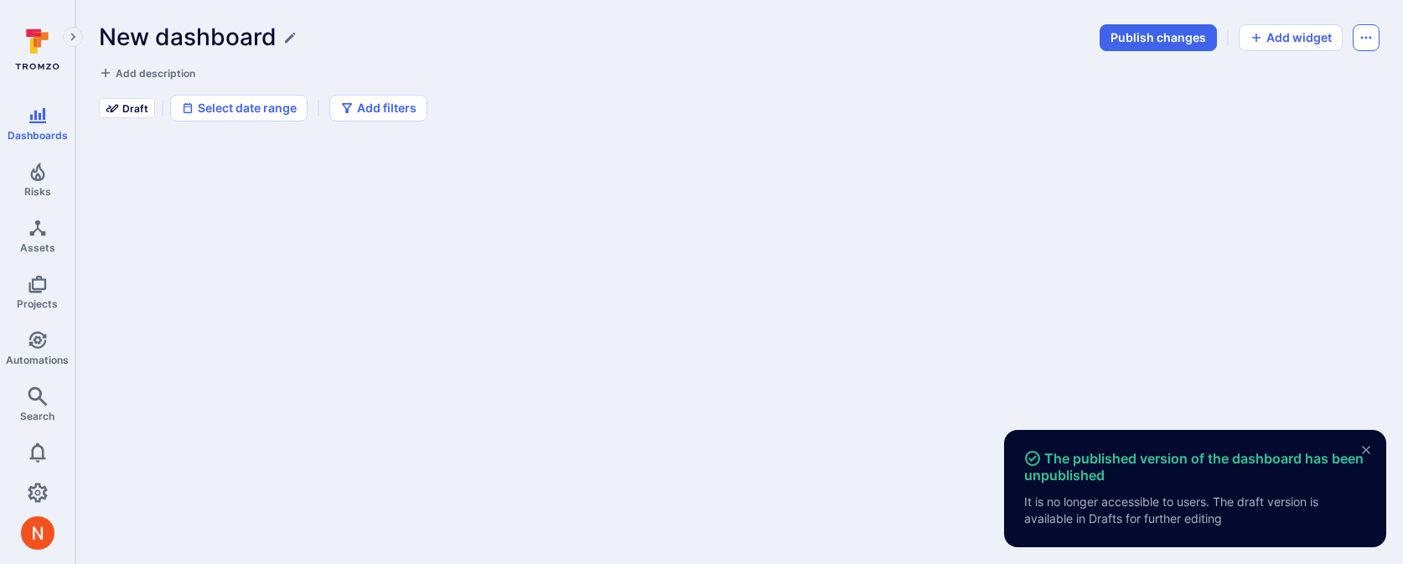
click at [1374, 46] on button "Dashboard menu" at bounding box center [1366, 37] width 27 height 27
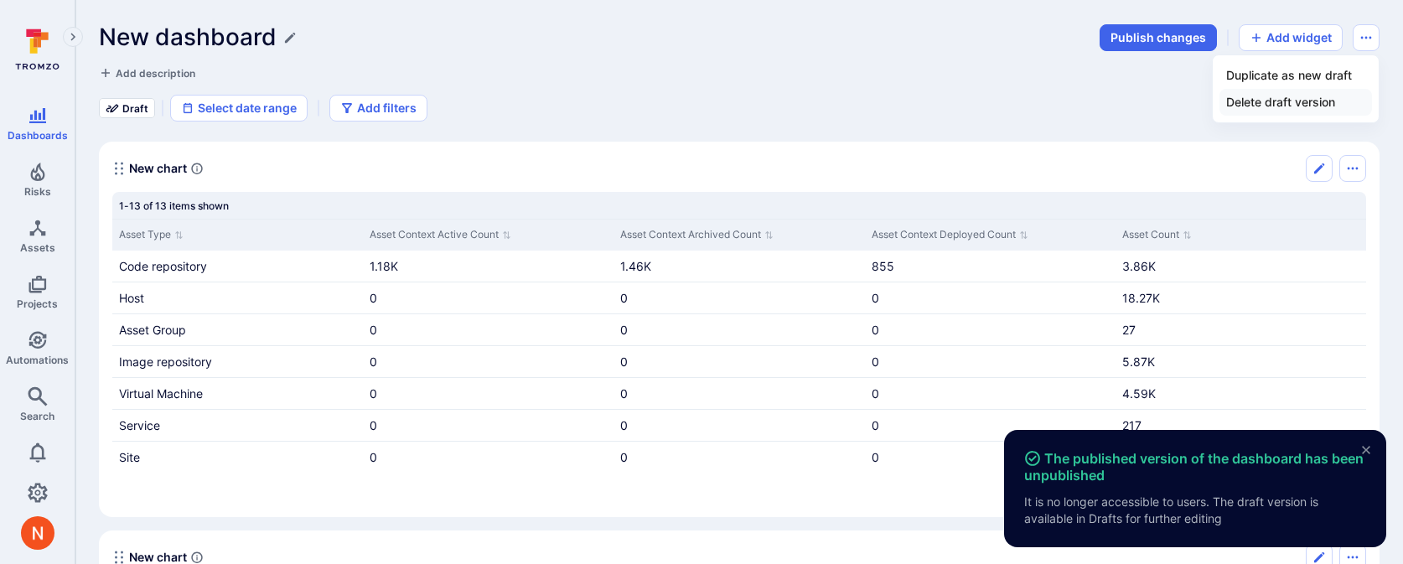
click at [1262, 107] on li "Delete draft version" at bounding box center [1295, 102] width 153 height 27
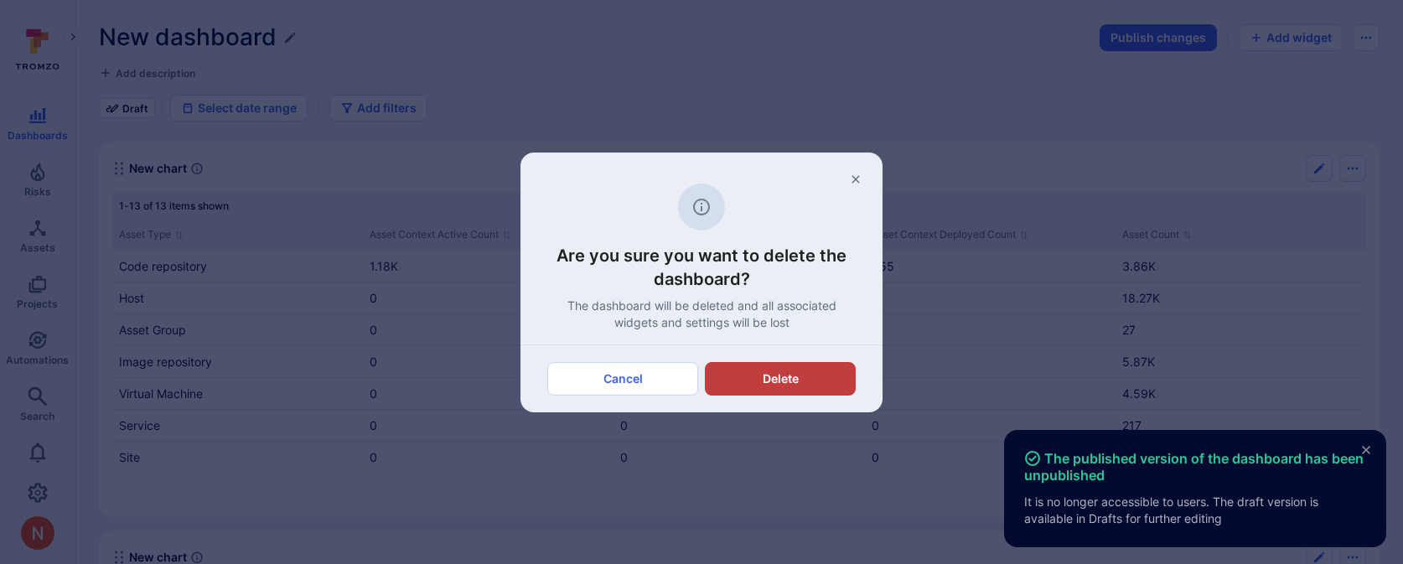
click at [748, 370] on button "Delete" at bounding box center [780, 379] width 151 height 34
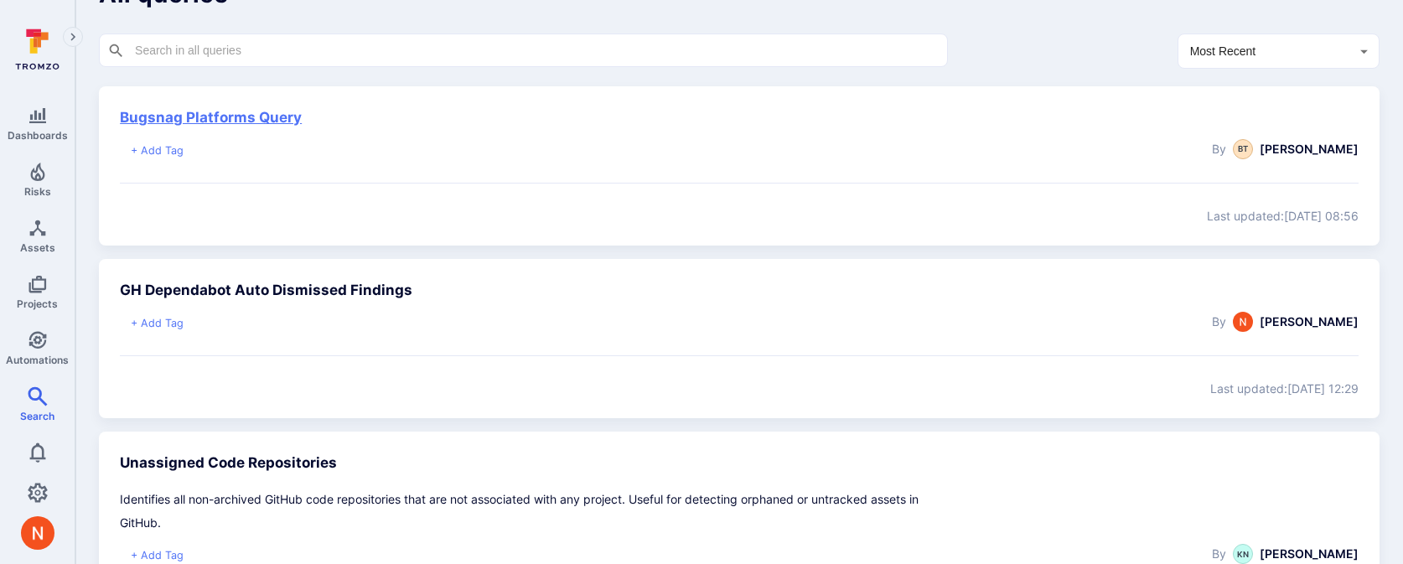
scroll to position [86, 0]
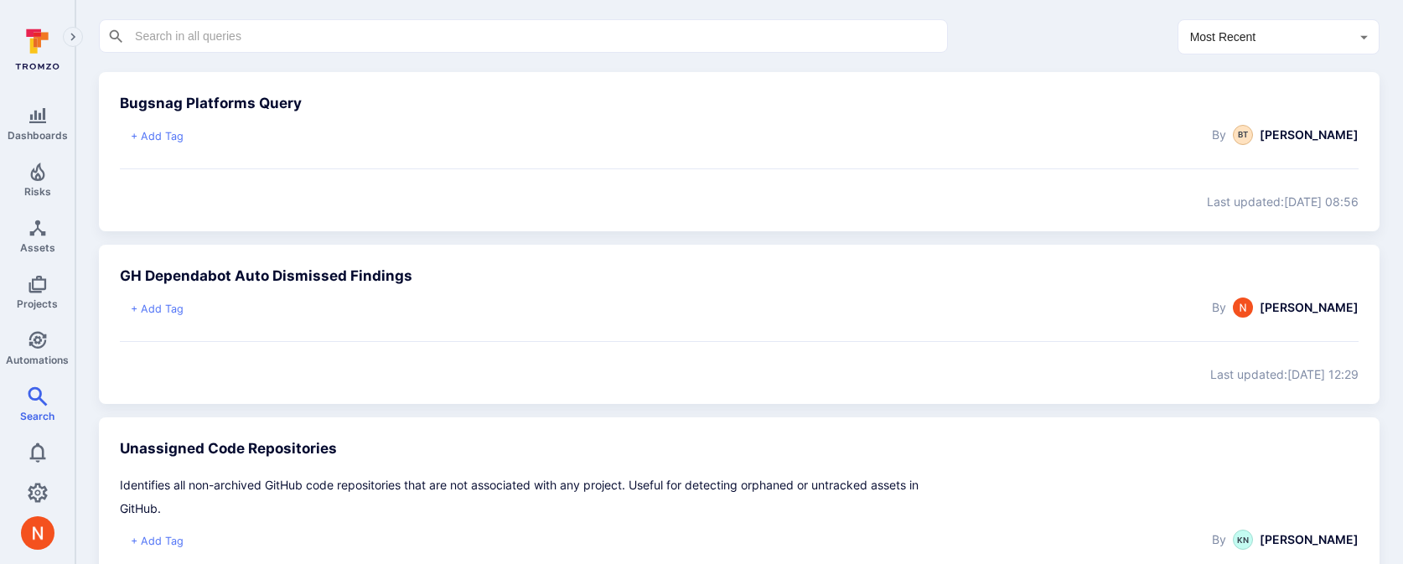
click at [282, 113] on h3 "Bugsnag Platforms Query" at bounding box center [530, 104] width 821 height 22
click at [282, 108] on link "Bugsnag Platforms Query" at bounding box center [211, 103] width 182 height 17
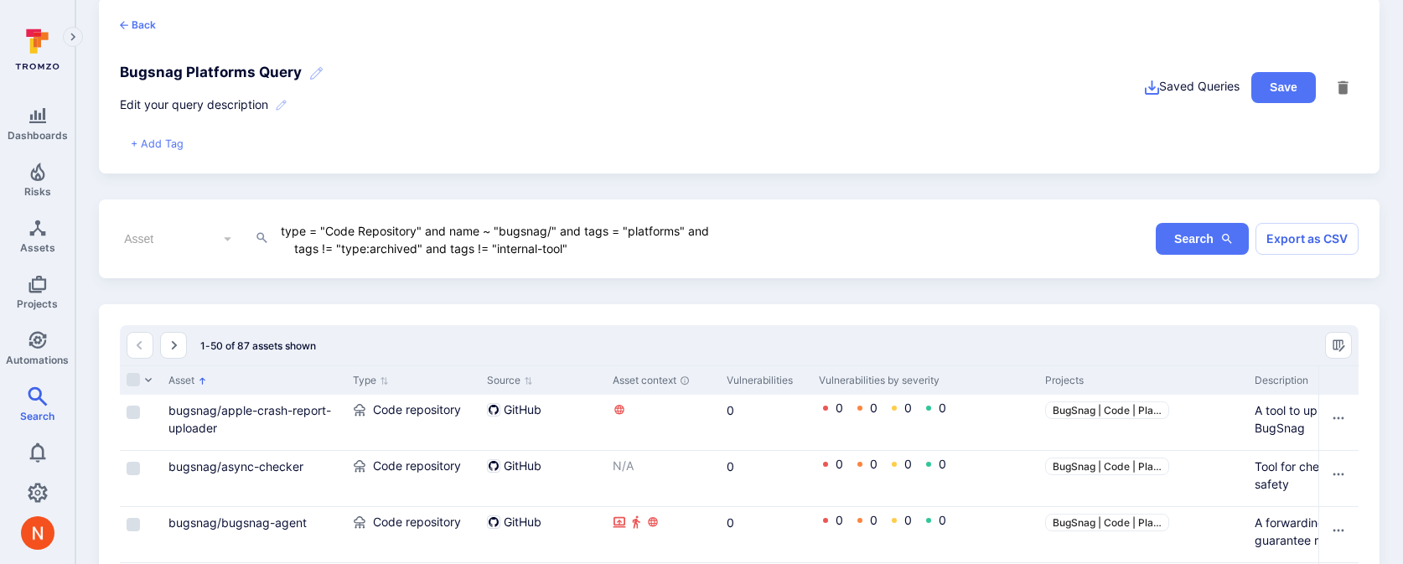
scroll to position [28, 0]
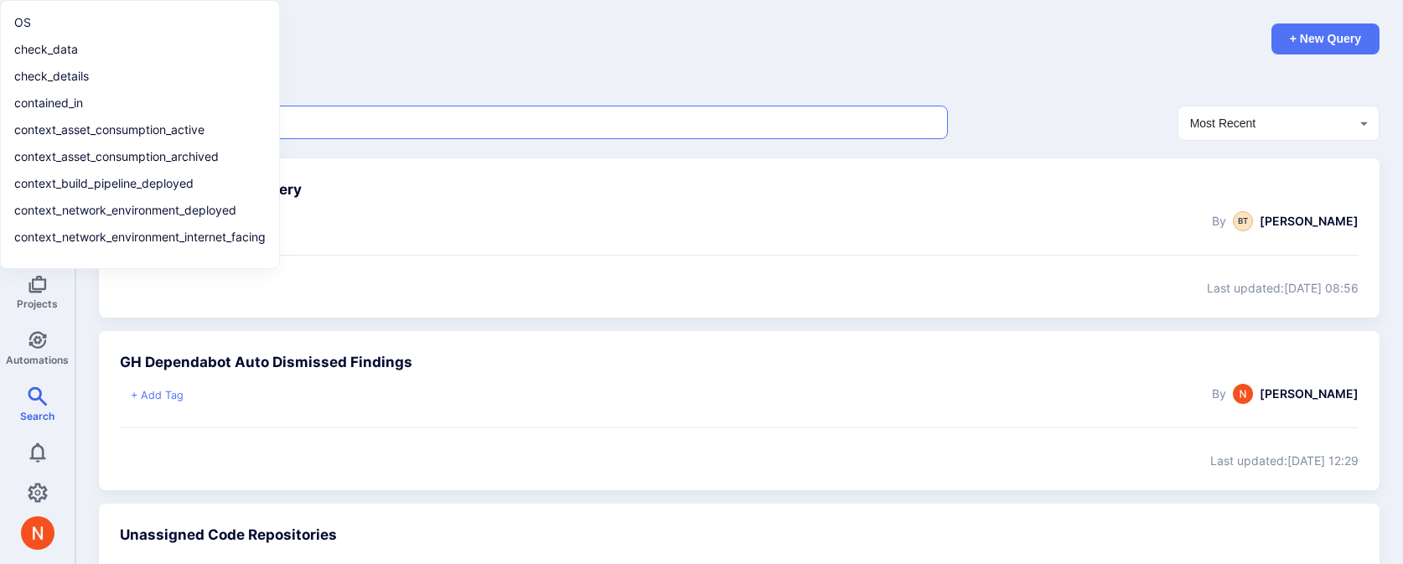
click at [330, 114] on input "text" at bounding box center [523, 122] width 783 height 17
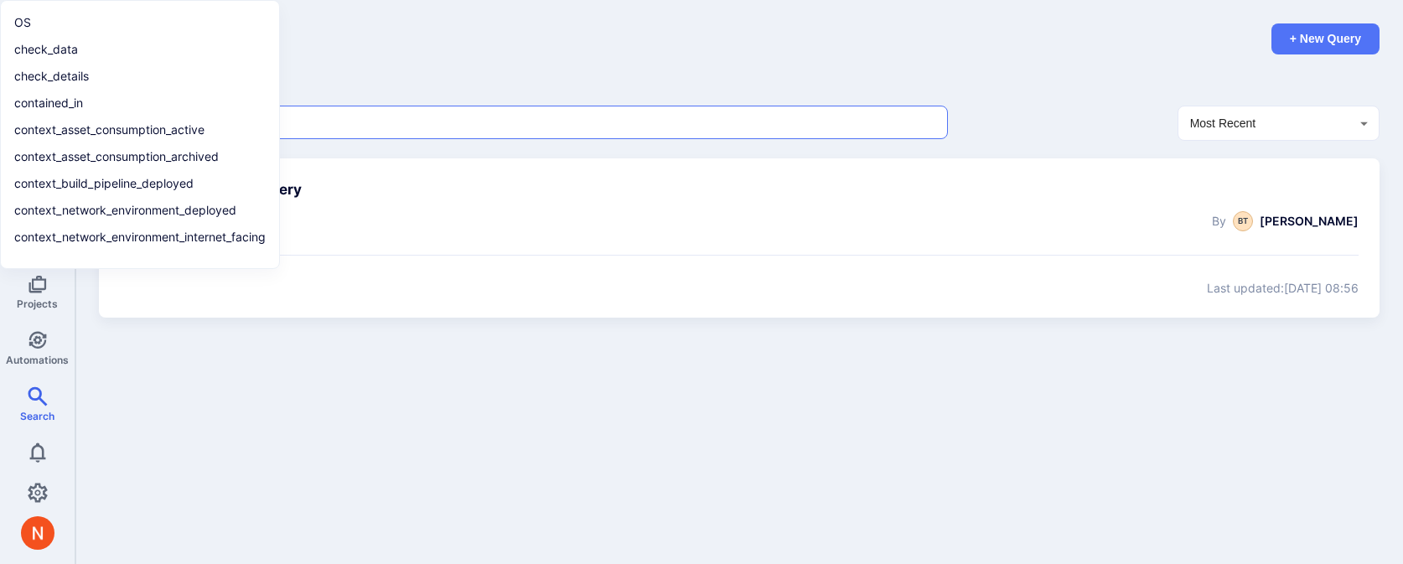
type input "bugsnag"
click at [369, 70] on h1 "All queries" at bounding box center [739, 65] width 1281 height 23
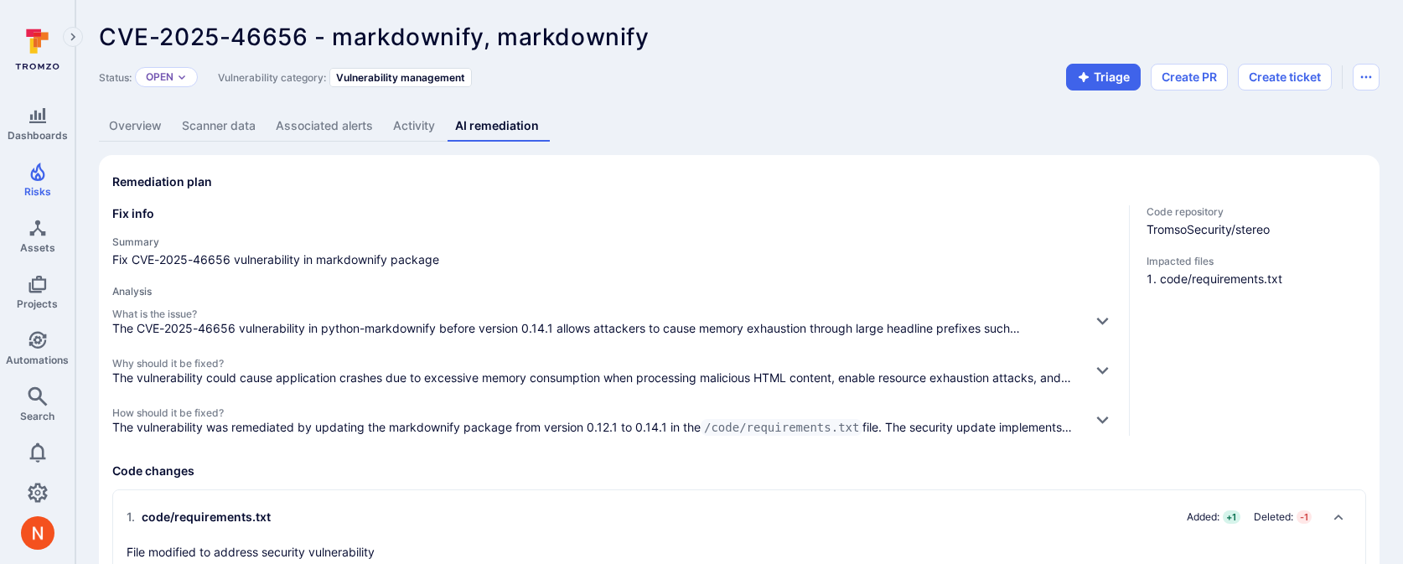
click at [149, 111] on link "Overview" at bounding box center [135, 126] width 73 height 31
